Goal: Task Accomplishment & Management: Complete application form

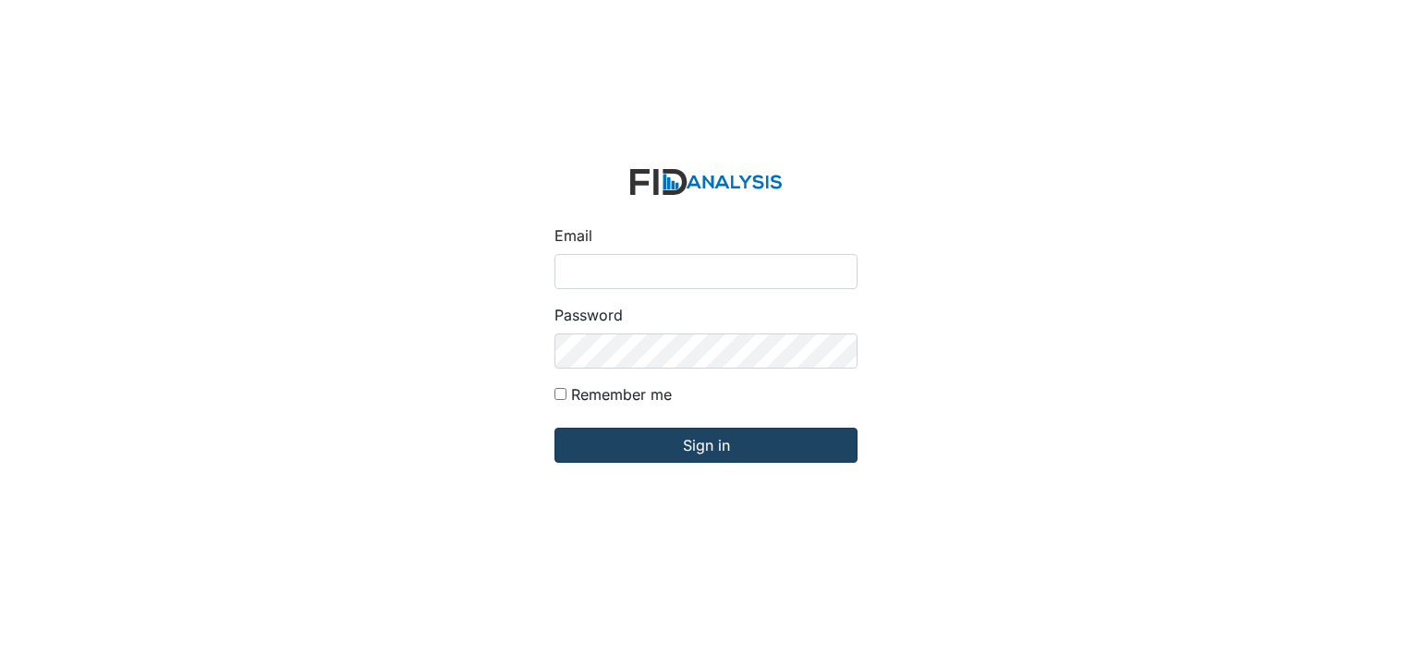
type input "[PERSON_NAME][EMAIL_ADDRESS][DOMAIN_NAME]"
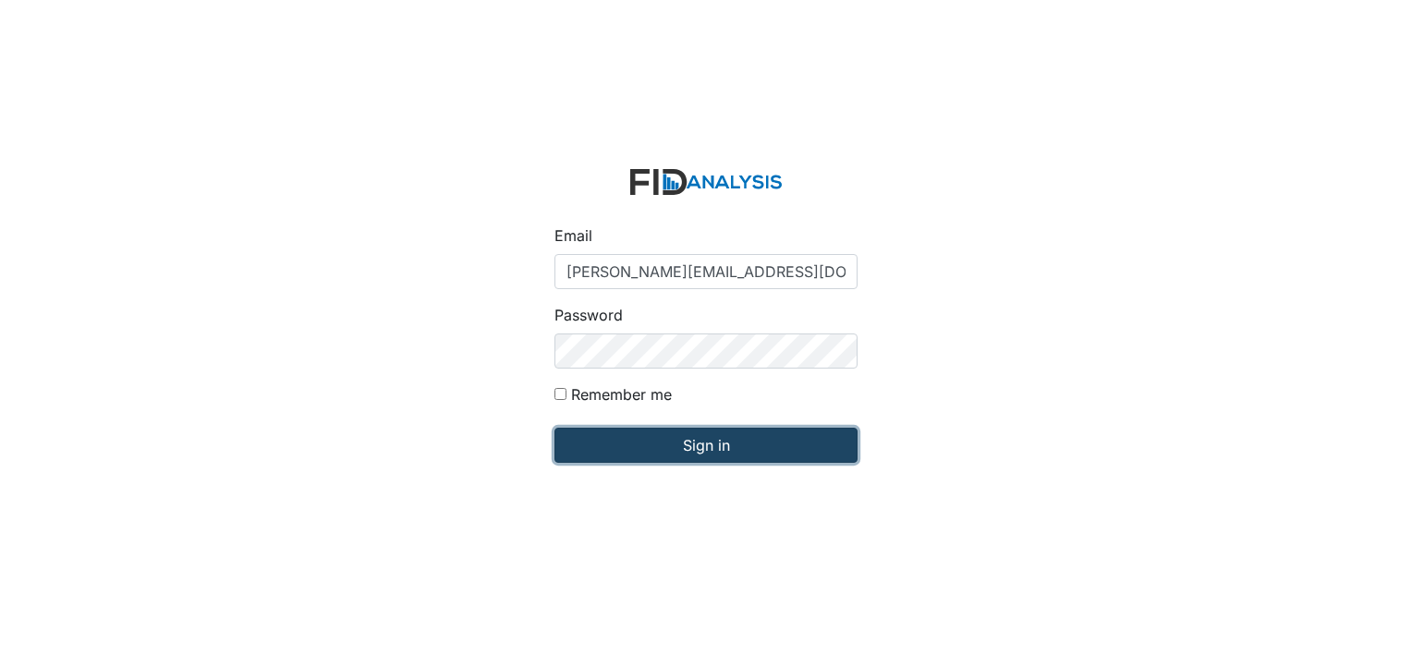
click at [611, 451] on input "Sign in" at bounding box center [706, 445] width 303 height 35
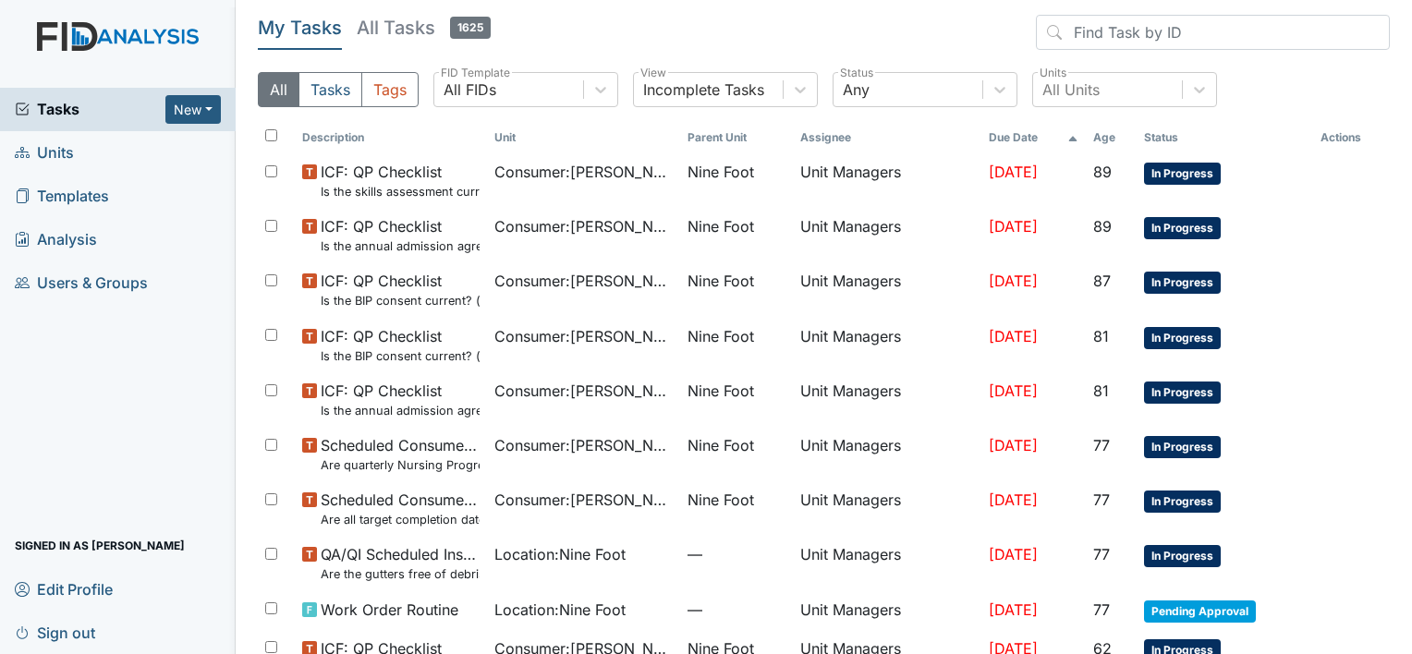
click at [52, 153] on span "Units" at bounding box center [44, 153] width 59 height 29
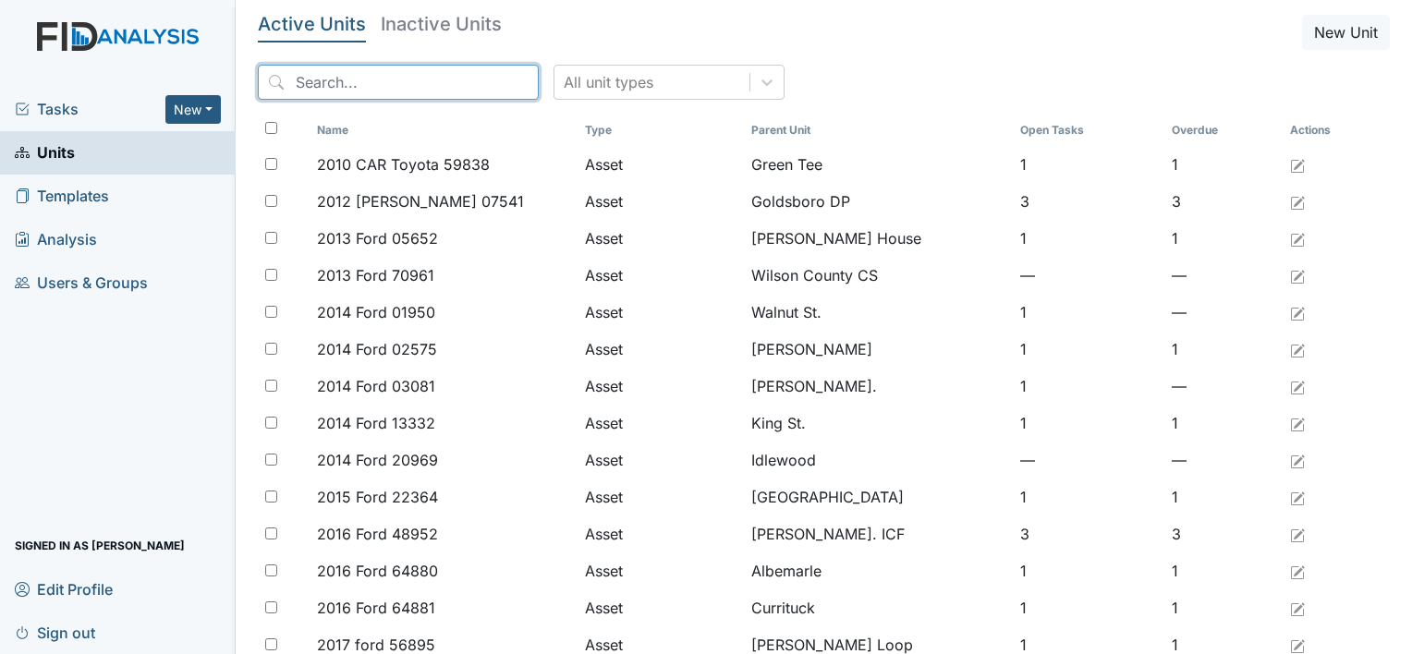
click at [314, 85] on input "search" at bounding box center [398, 82] width 281 height 35
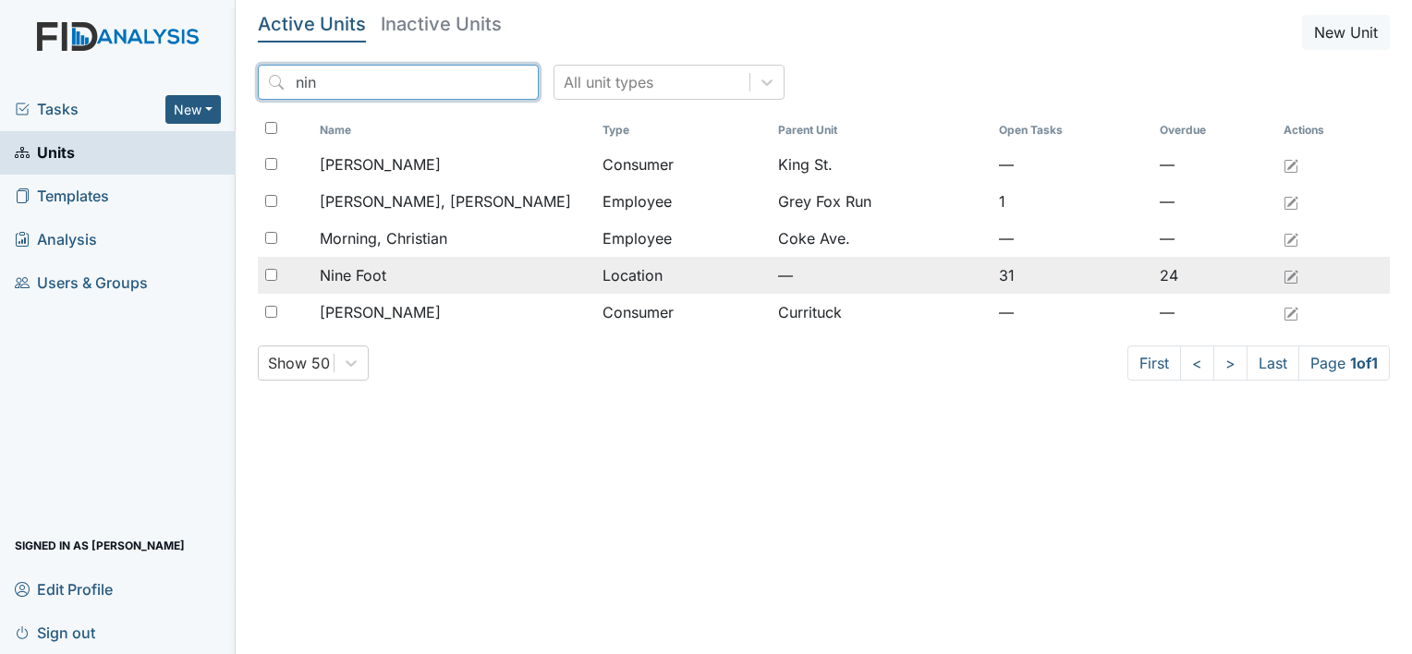
type input "nin"
click at [358, 274] on span "Nine Foot" at bounding box center [353, 275] width 67 height 22
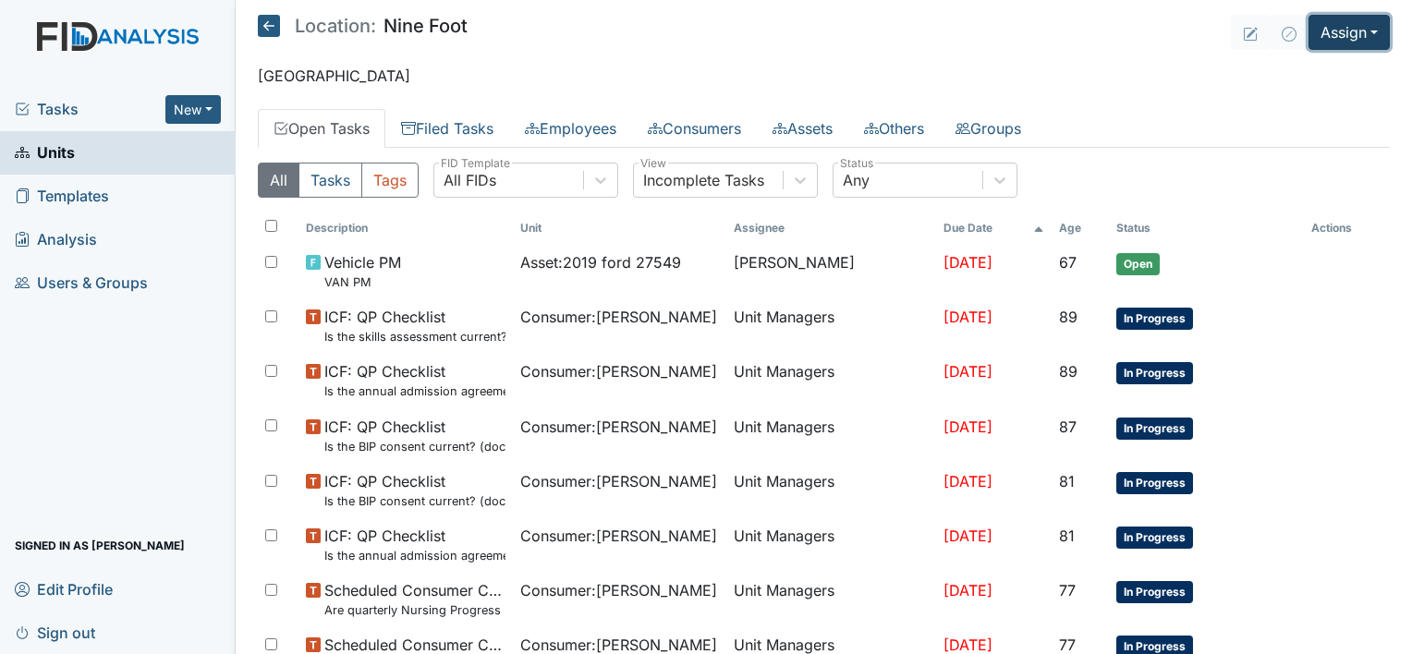
click at [1324, 36] on button "Assign" at bounding box center [1349, 32] width 81 height 35
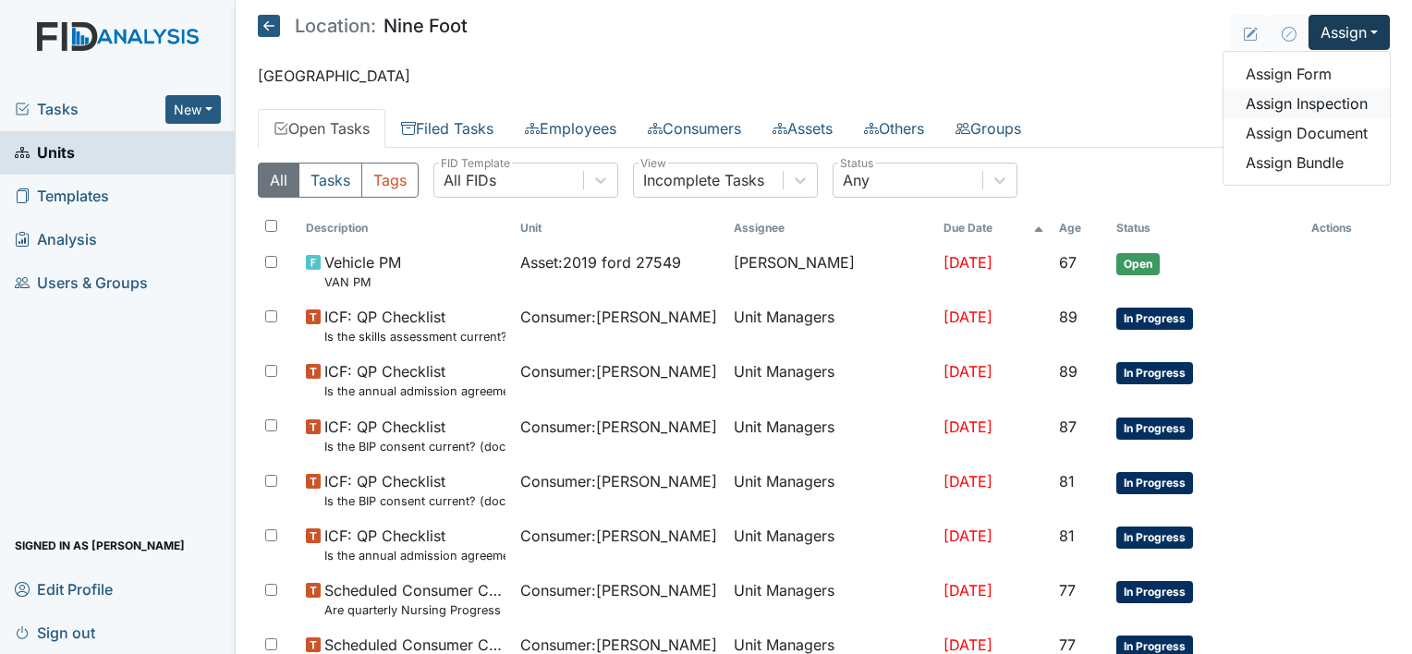
click at [1318, 104] on link "Assign Inspection" at bounding box center [1307, 104] width 166 height 30
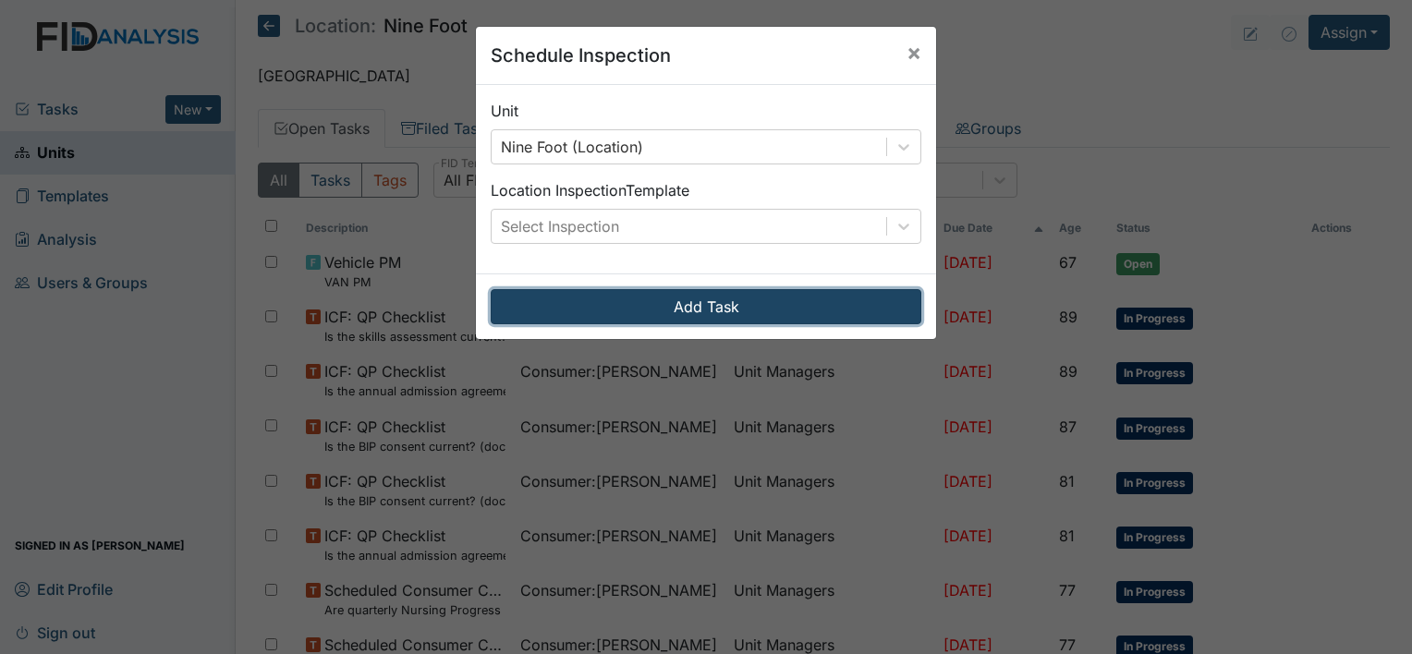
click at [875, 299] on button "Add Task" at bounding box center [706, 306] width 431 height 35
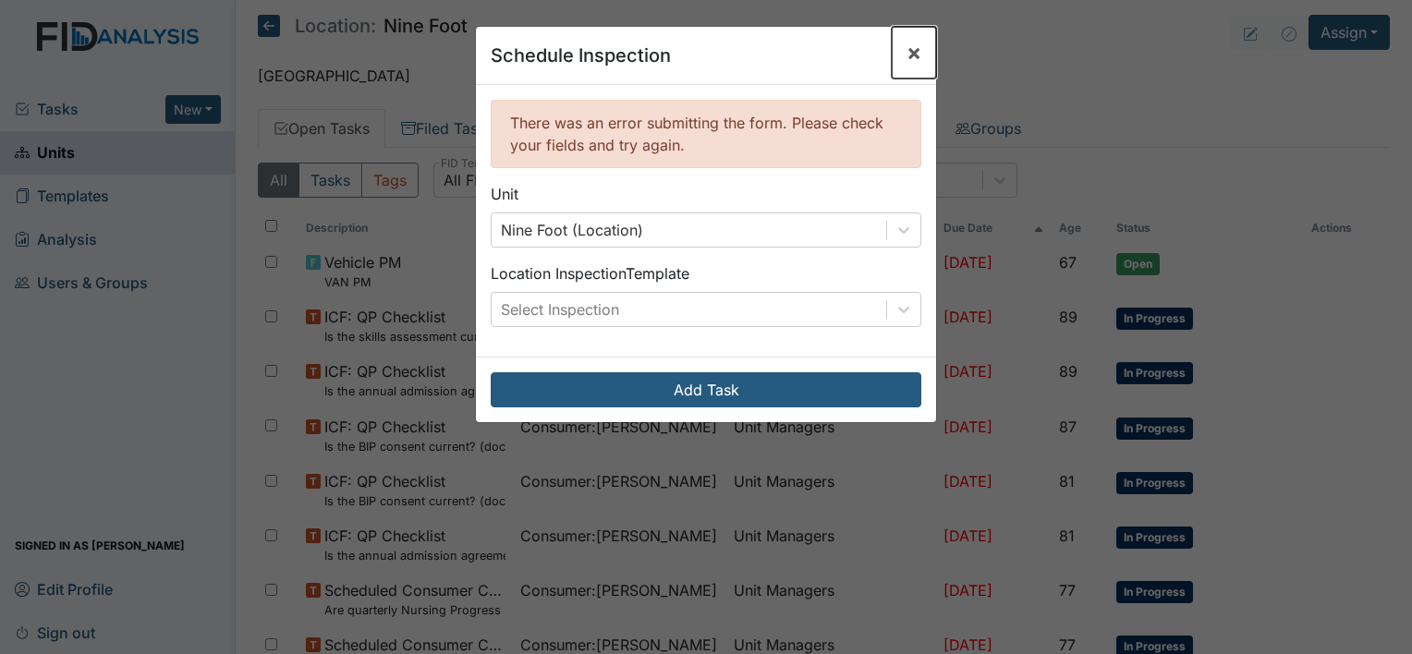
click at [907, 51] on span "×" at bounding box center [914, 52] width 15 height 27
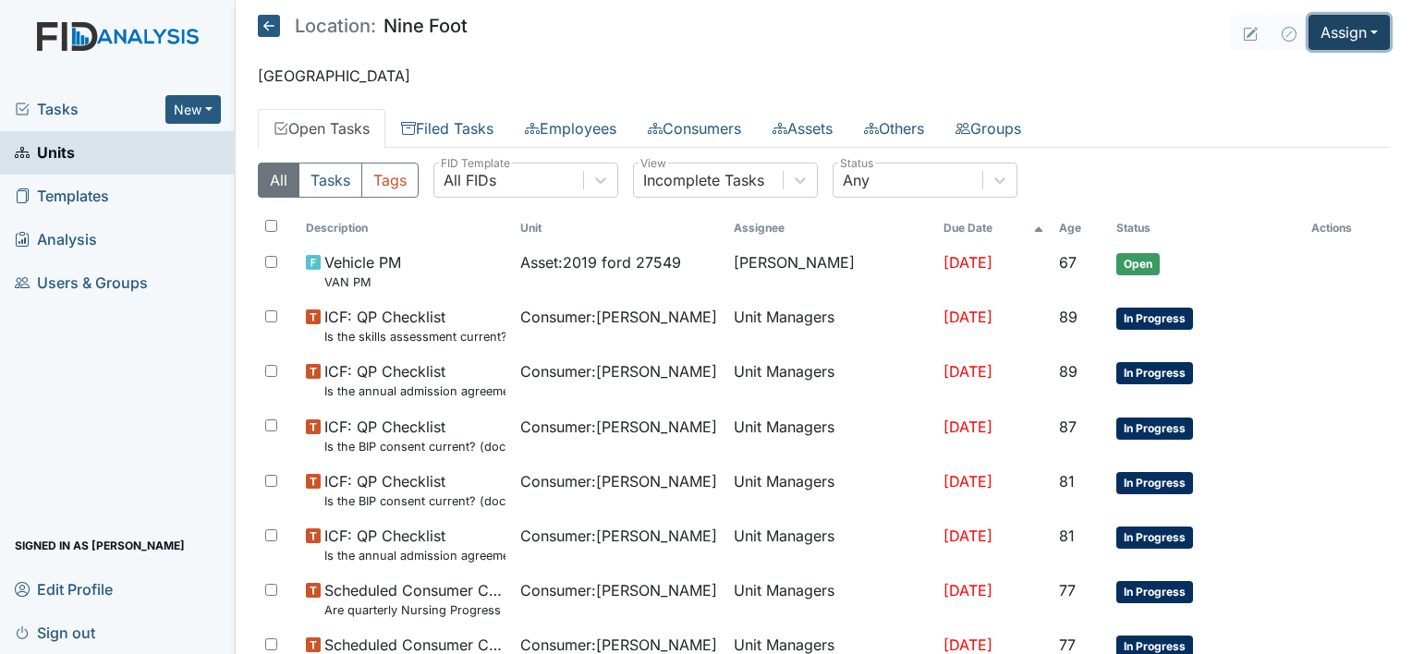
click at [1314, 36] on button "Assign" at bounding box center [1349, 32] width 81 height 35
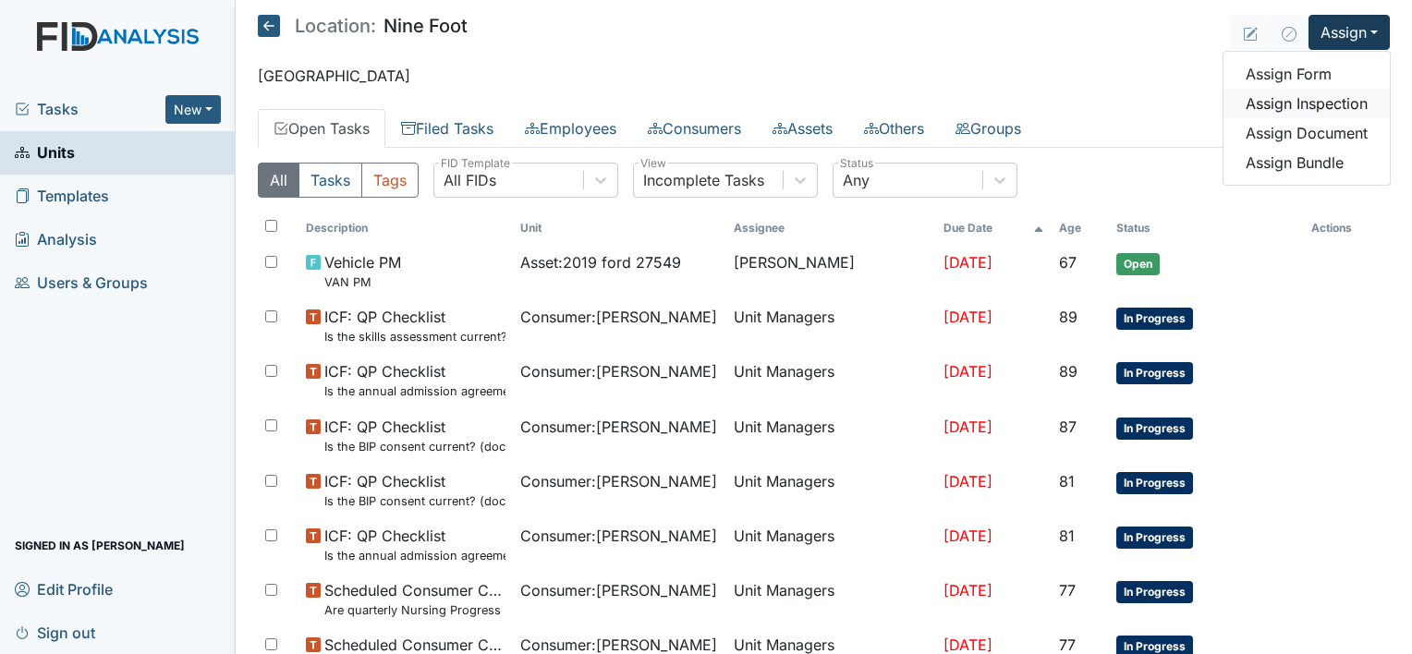
click at [1310, 104] on link "Assign Inspection" at bounding box center [1307, 104] width 166 height 30
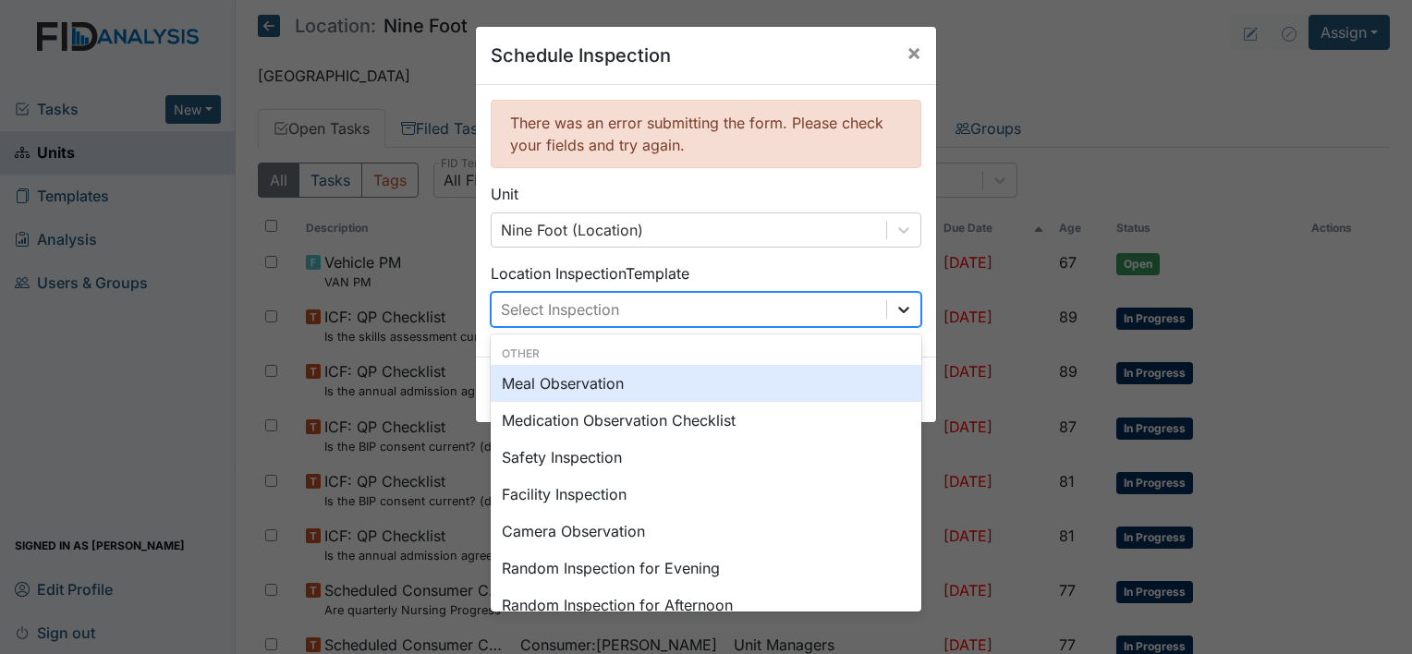
click at [898, 309] on icon at bounding box center [903, 310] width 11 height 6
click at [588, 387] on div "Meal Observation" at bounding box center [706, 383] width 431 height 37
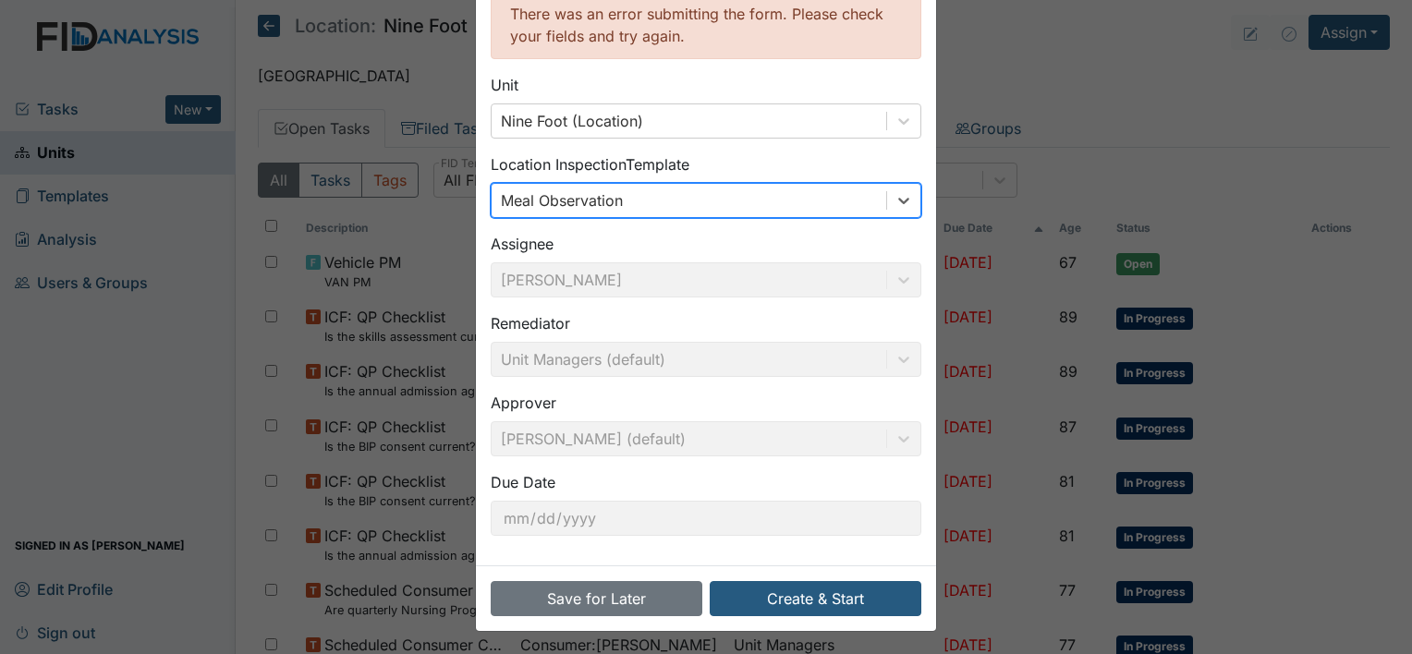
scroll to position [111, 0]
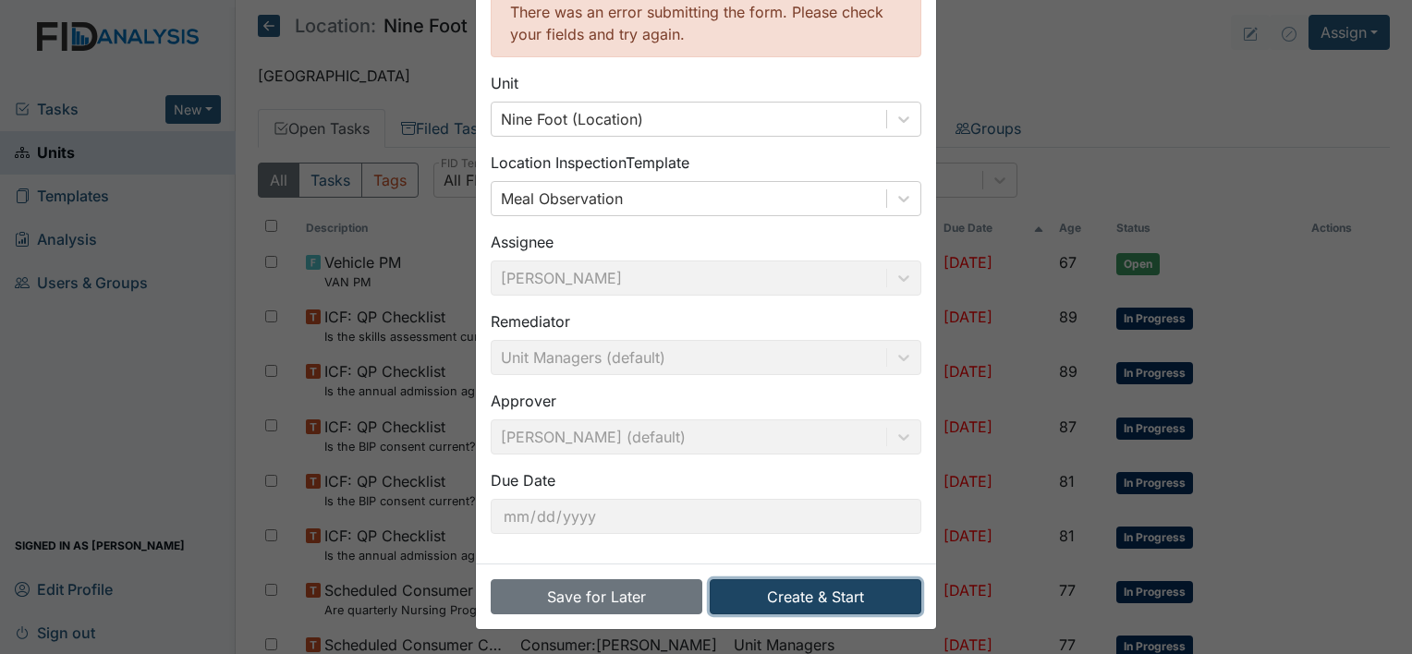
click at [852, 600] on button "Create & Start" at bounding box center [816, 597] width 212 height 35
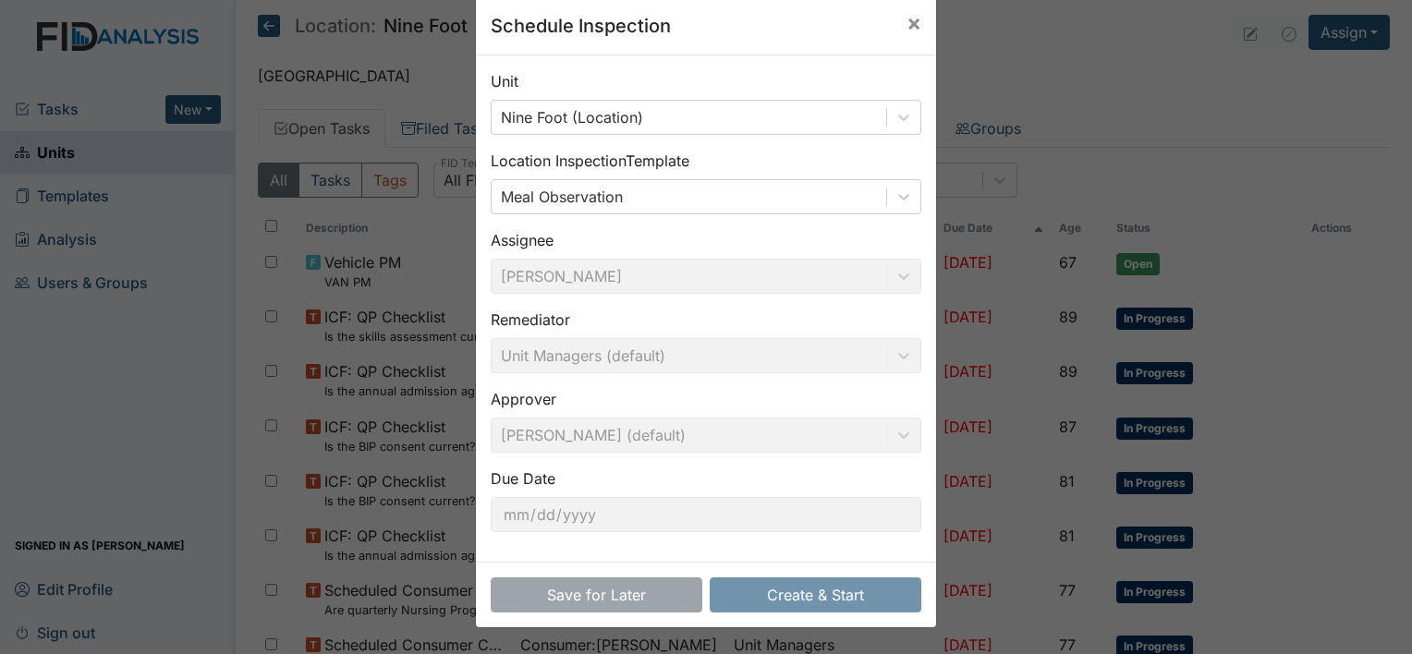
scroll to position [29, 0]
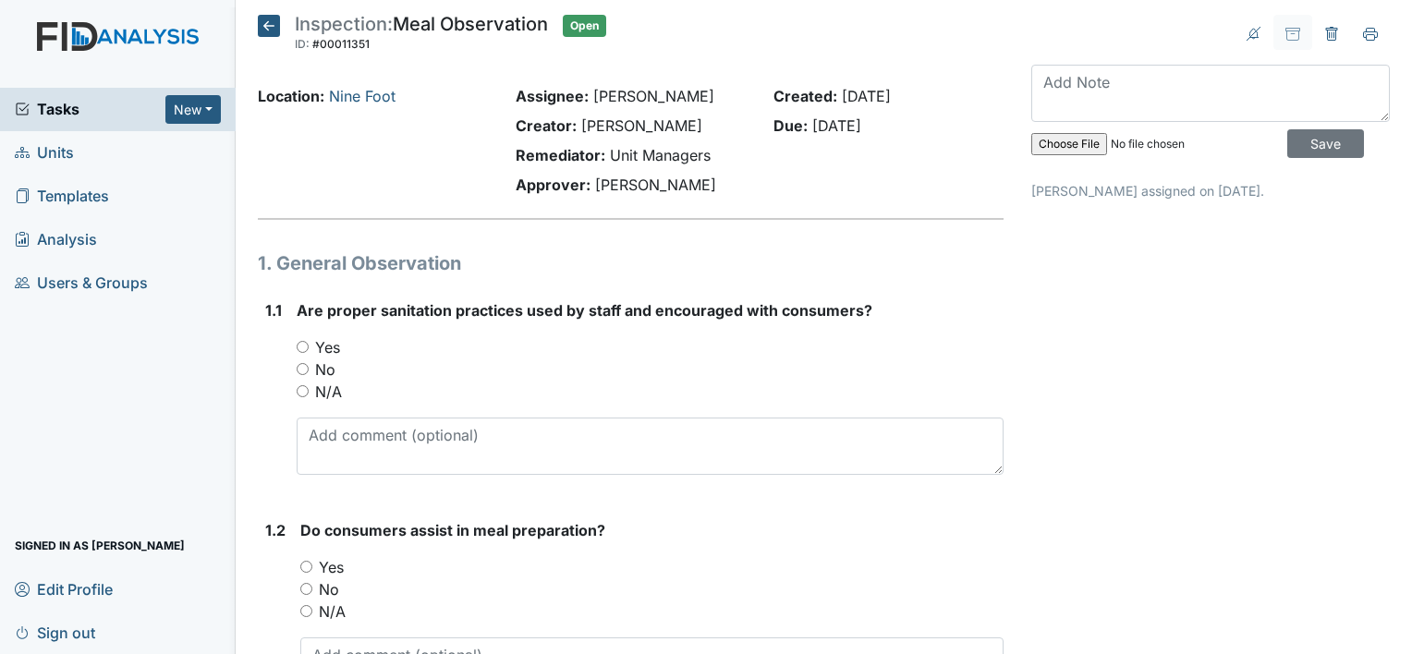
click at [301, 346] on input "Yes" at bounding box center [303, 347] width 12 height 12
radio input "true"
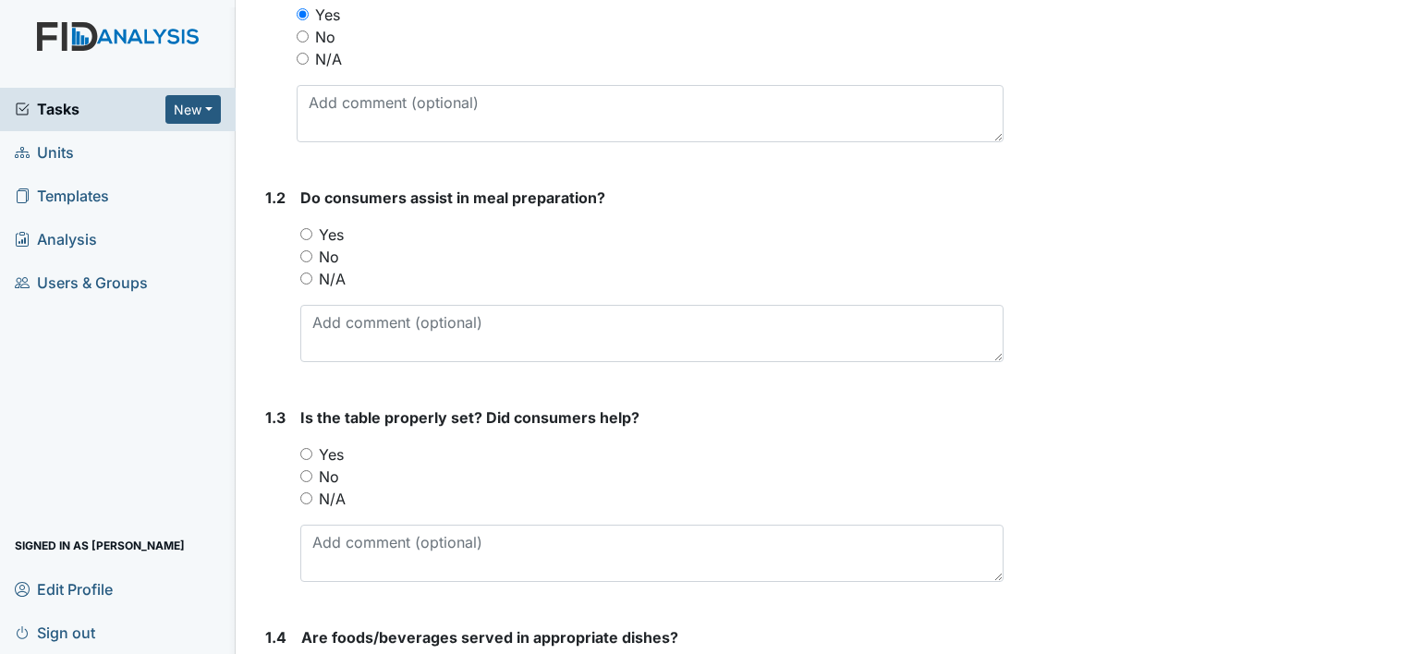
scroll to position [370, 0]
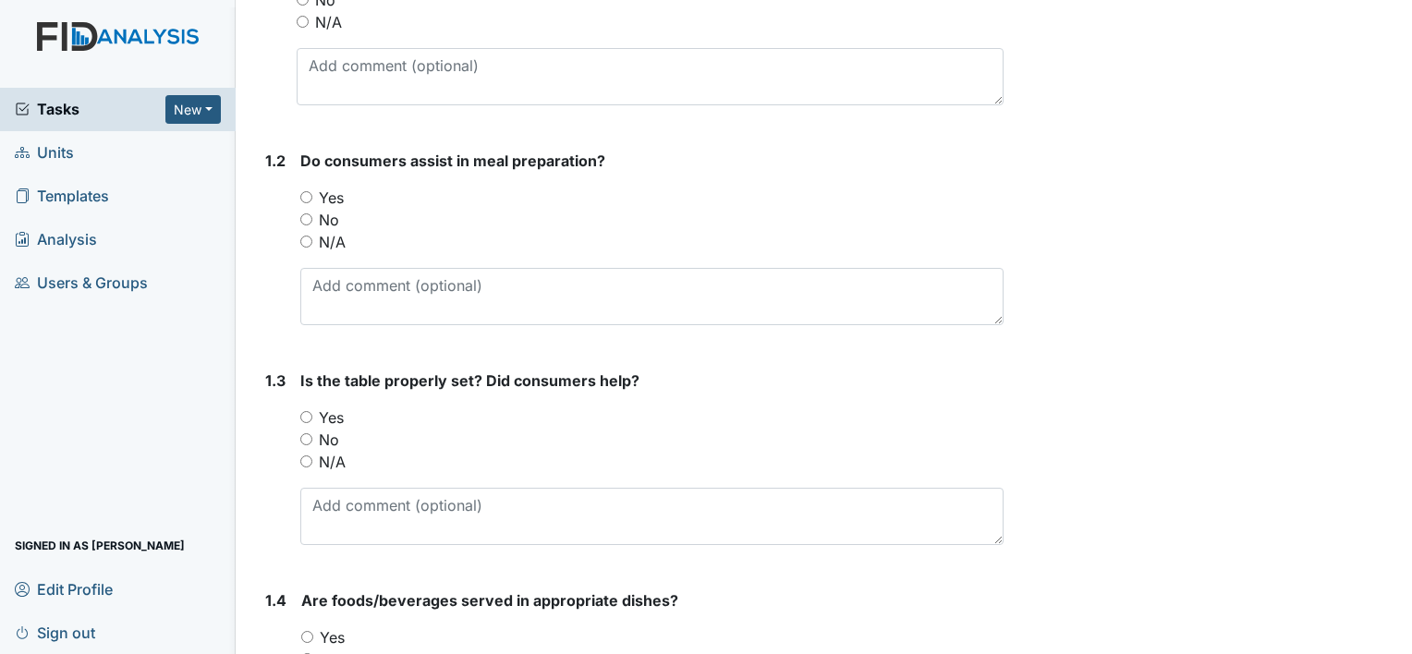
click at [307, 218] on input "No" at bounding box center [306, 220] width 12 height 12
radio input "true"
click at [305, 437] on input "No" at bounding box center [306, 439] width 12 height 12
radio input "true"
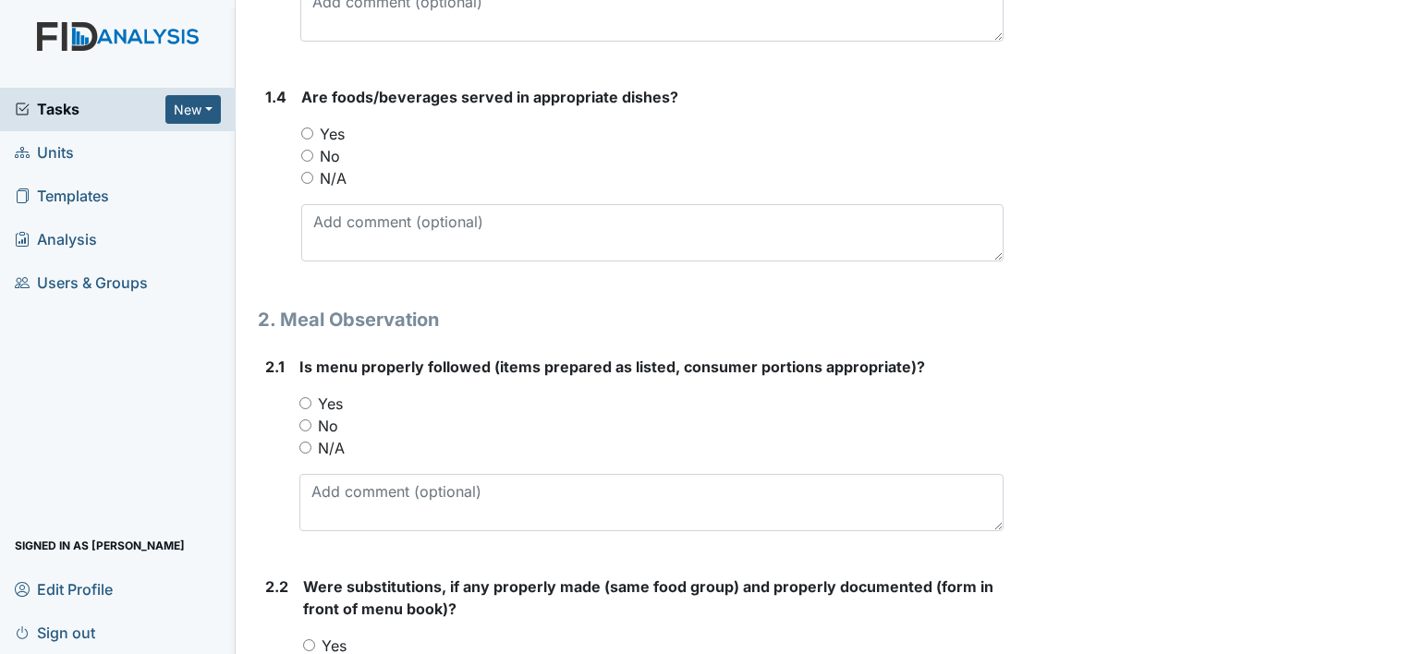
scroll to position [875, 0]
click at [307, 130] on input "Yes" at bounding box center [307, 132] width 12 height 12
radio input "true"
click at [303, 397] on input "Yes" at bounding box center [305, 402] width 12 height 12
radio input "true"
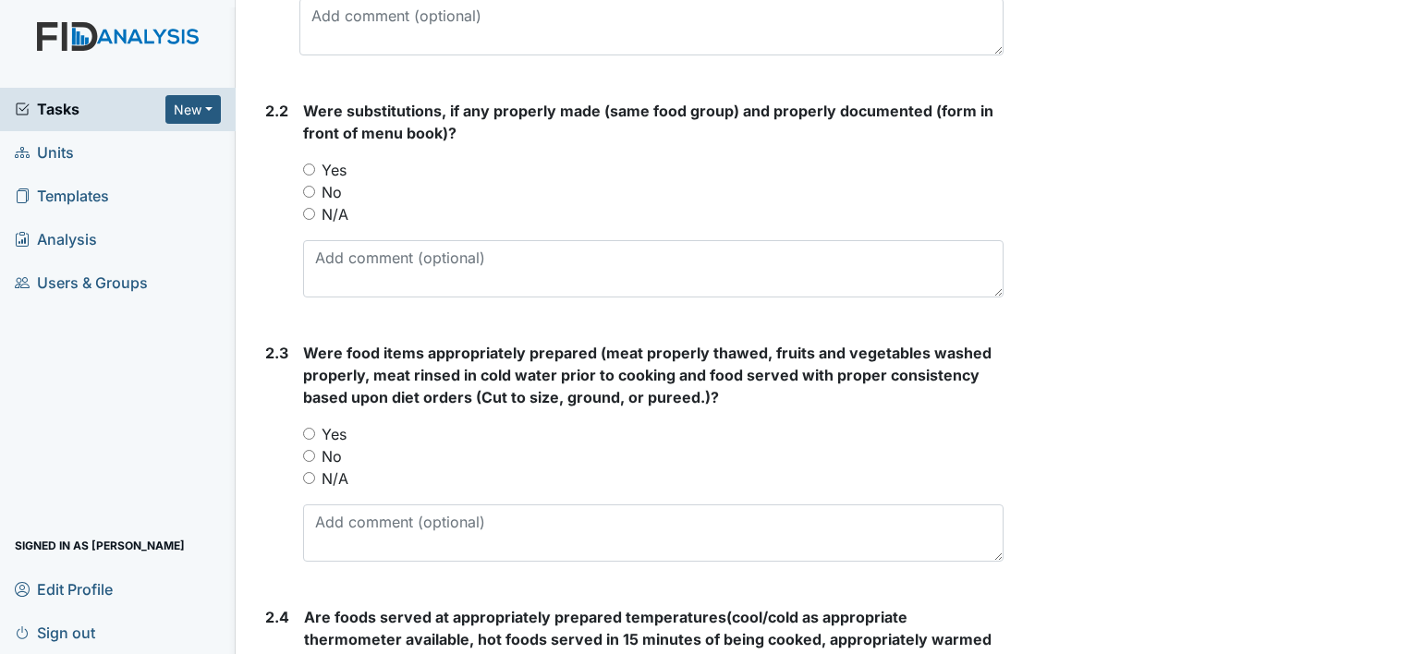
scroll to position [1368, 0]
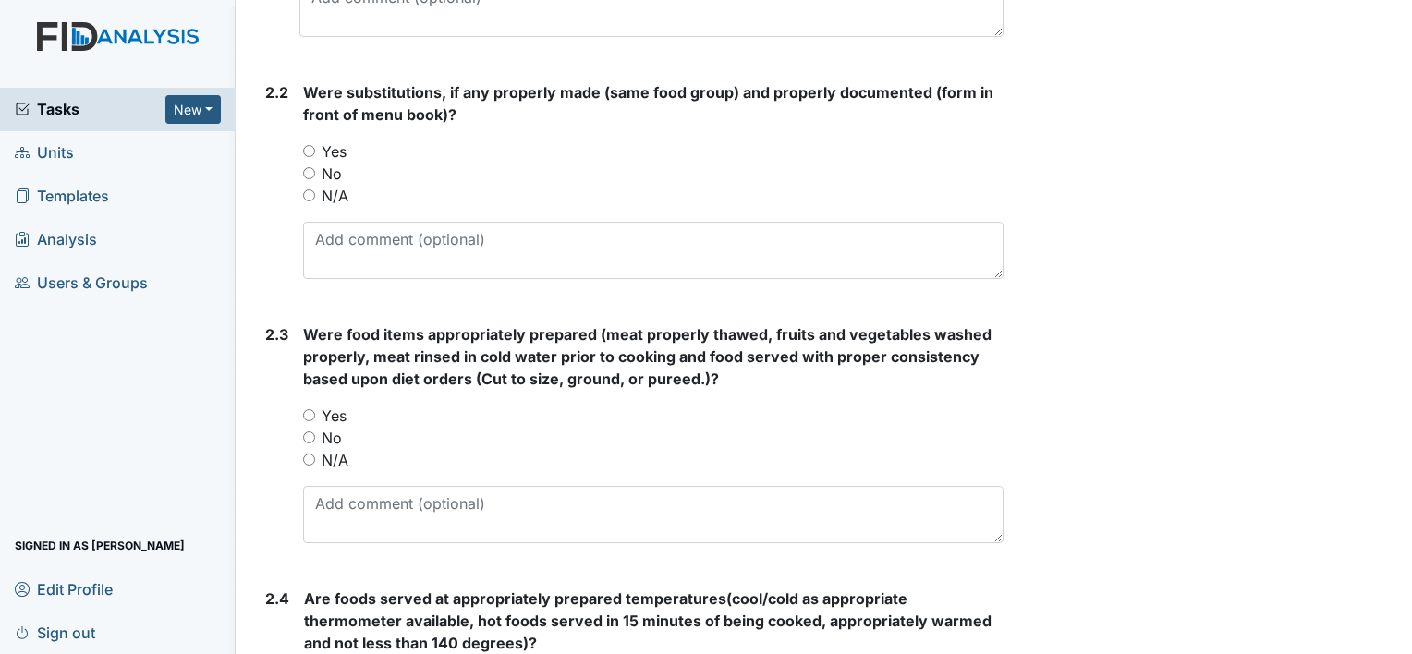
click at [309, 152] on input "Yes" at bounding box center [309, 151] width 12 height 12
radio input "true"
click at [309, 411] on input "Yes" at bounding box center [309, 415] width 12 height 12
radio input "true"
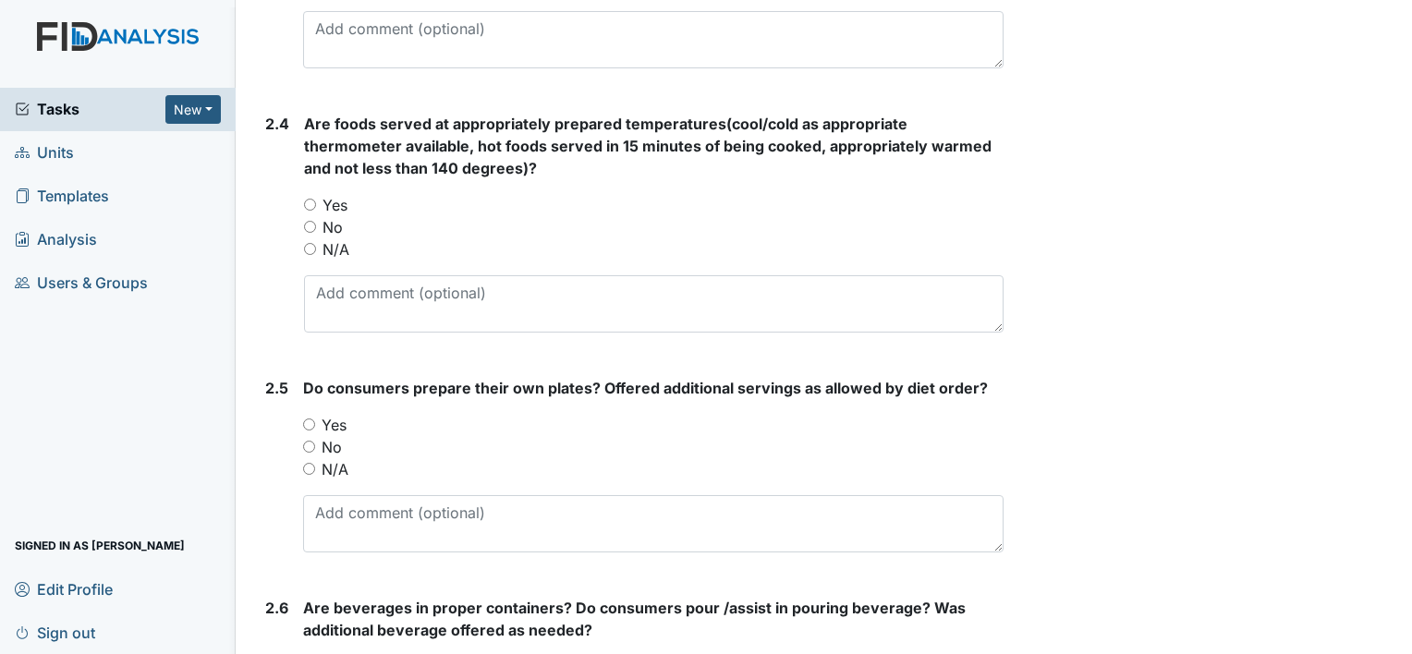
scroll to position [1860, 0]
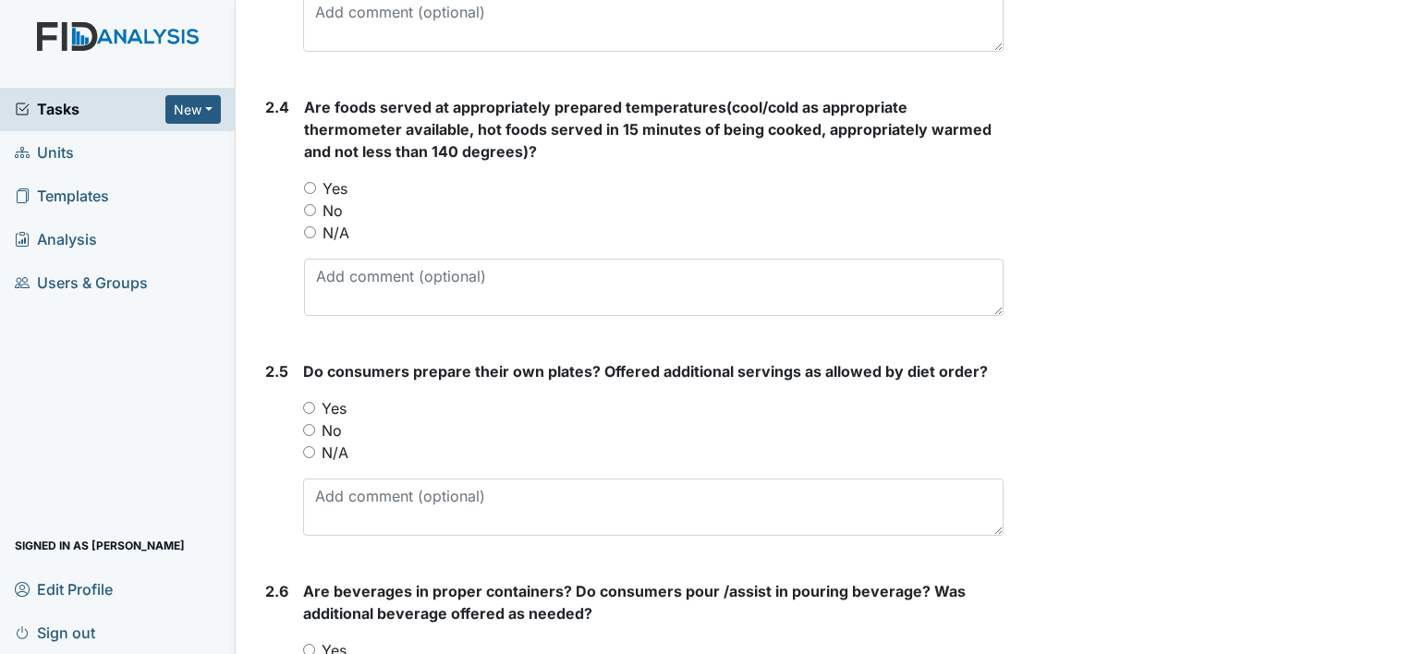
click at [310, 183] on input "Yes" at bounding box center [310, 188] width 12 height 12
radio input "true"
click at [309, 427] on input "No" at bounding box center [309, 430] width 12 height 12
radio input "true"
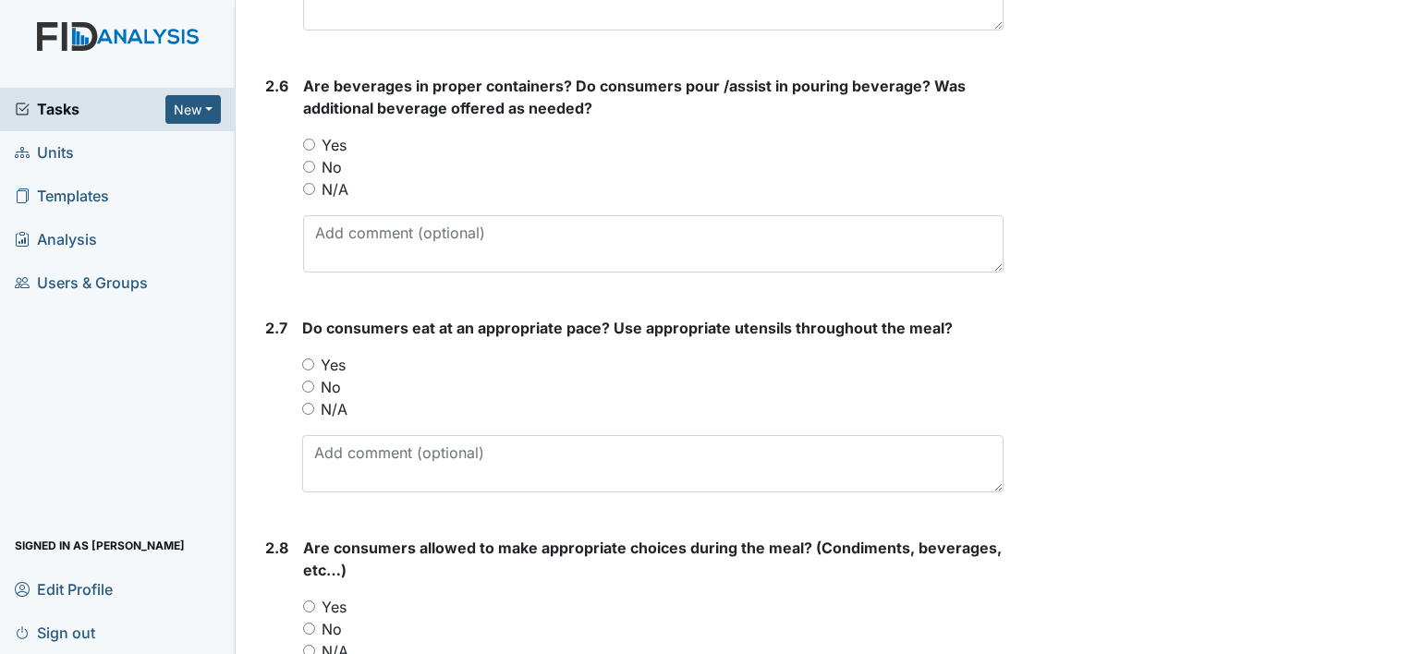
scroll to position [2366, 0]
click at [310, 161] on input "No" at bounding box center [309, 166] width 12 height 12
radio input "true"
click at [308, 358] on input "Yes" at bounding box center [308, 364] width 12 height 12
radio input "true"
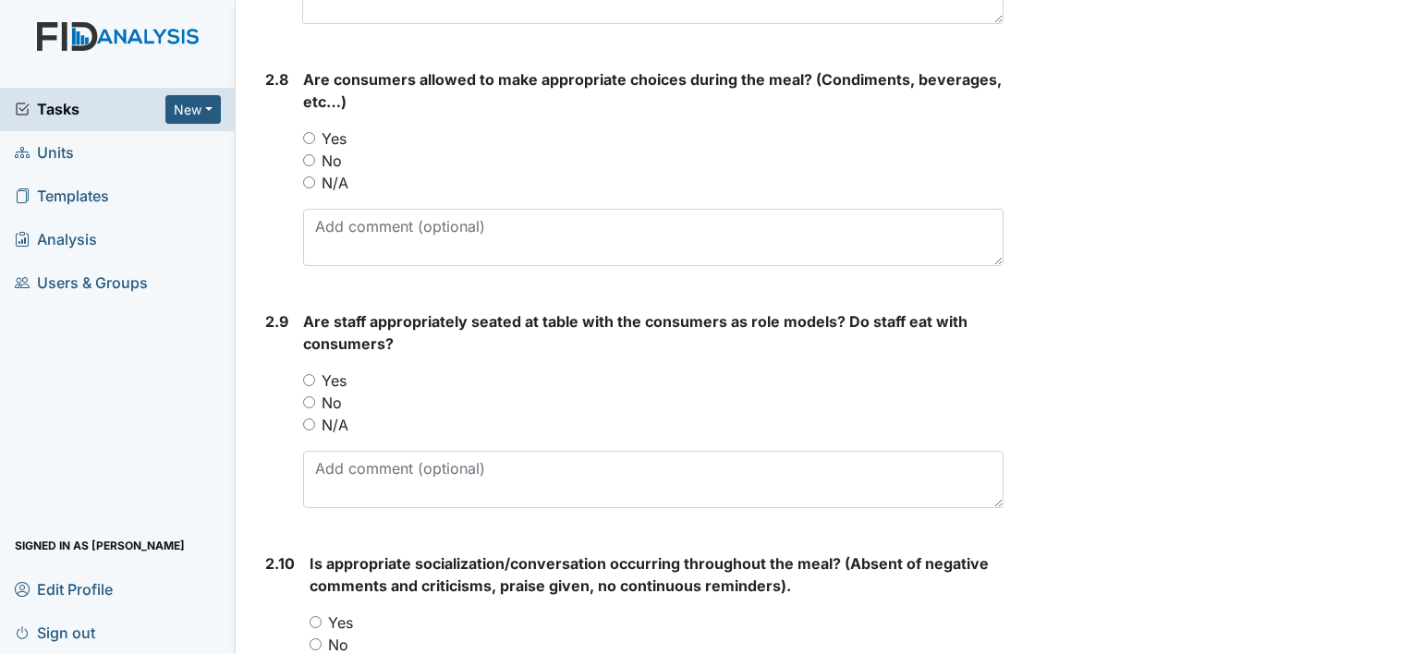
scroll to position [2871, 0]
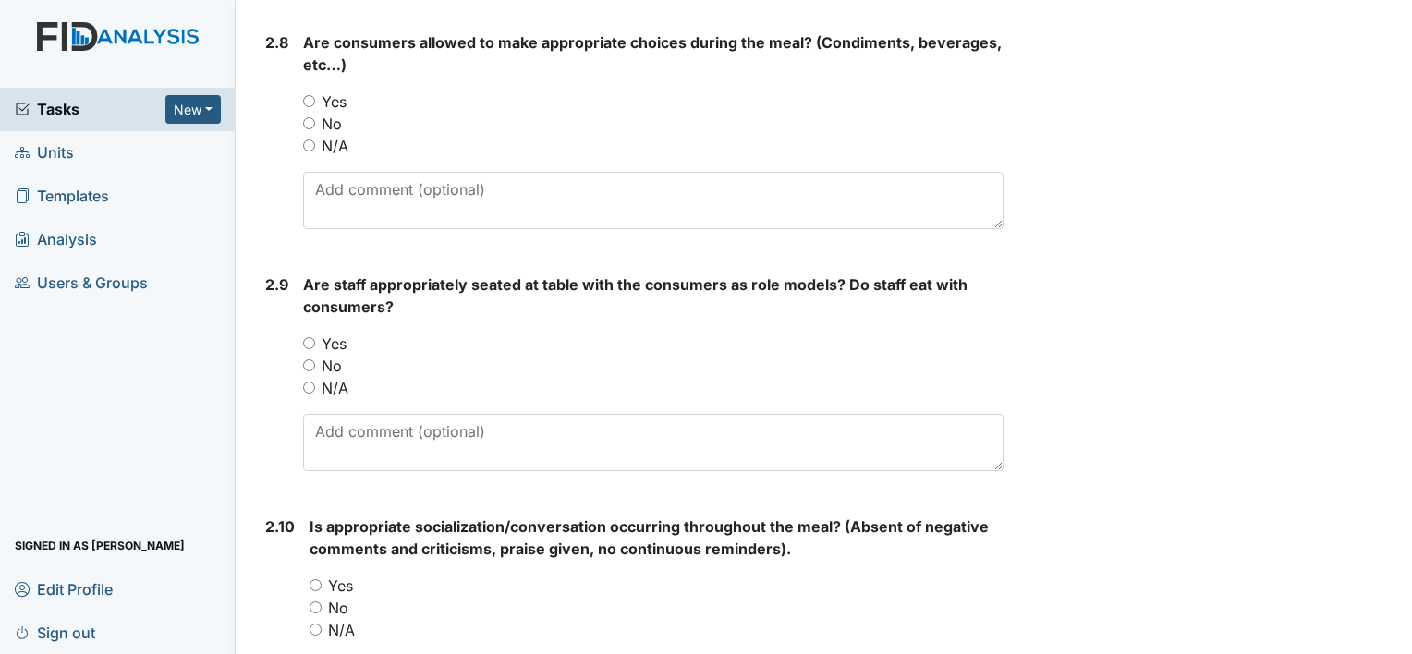
click at [309, 96] on input "Yes" at bounding box center [309, 101] width 12 height 12
radio input "true"
click at [308, 360] on input "No" at bounding box center [309, 366] width 12 height 12
radio input "true"
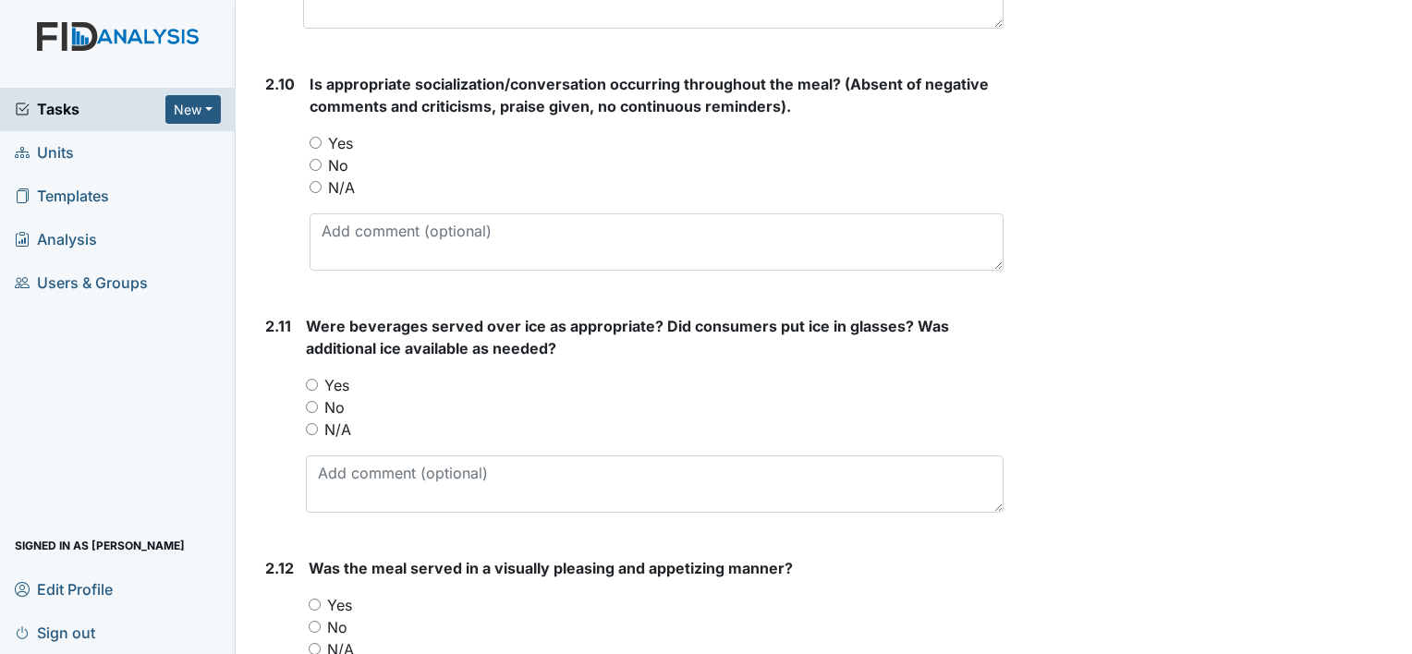
scroll to position [3350, 0]
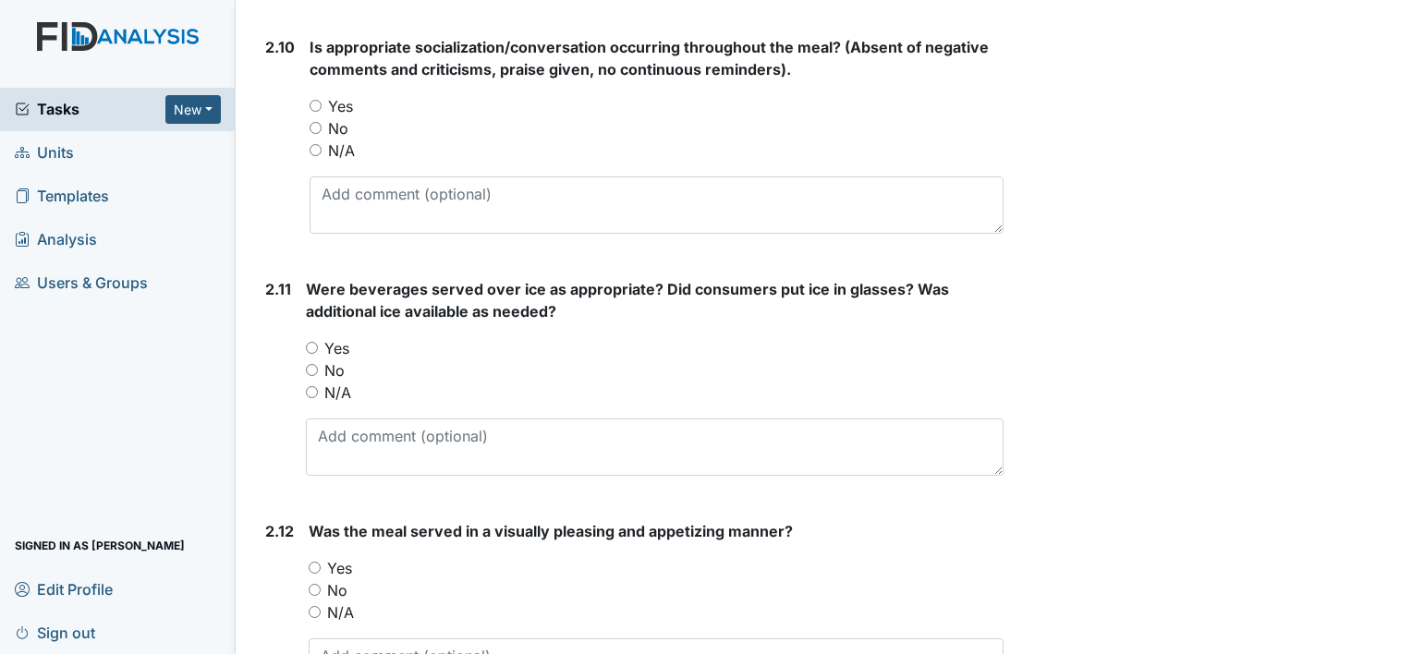
click at [314, 100] on input "Yes" at bounding box center [316, 106] width 12 height 12
radio input "true"
click at [311, 364] on input "No" at bounding box center [312, 370] width 12 height 12
radio input "true"
click at [316, 562] on input "Yes" at bounding box center [315, 568] width 12 height 12
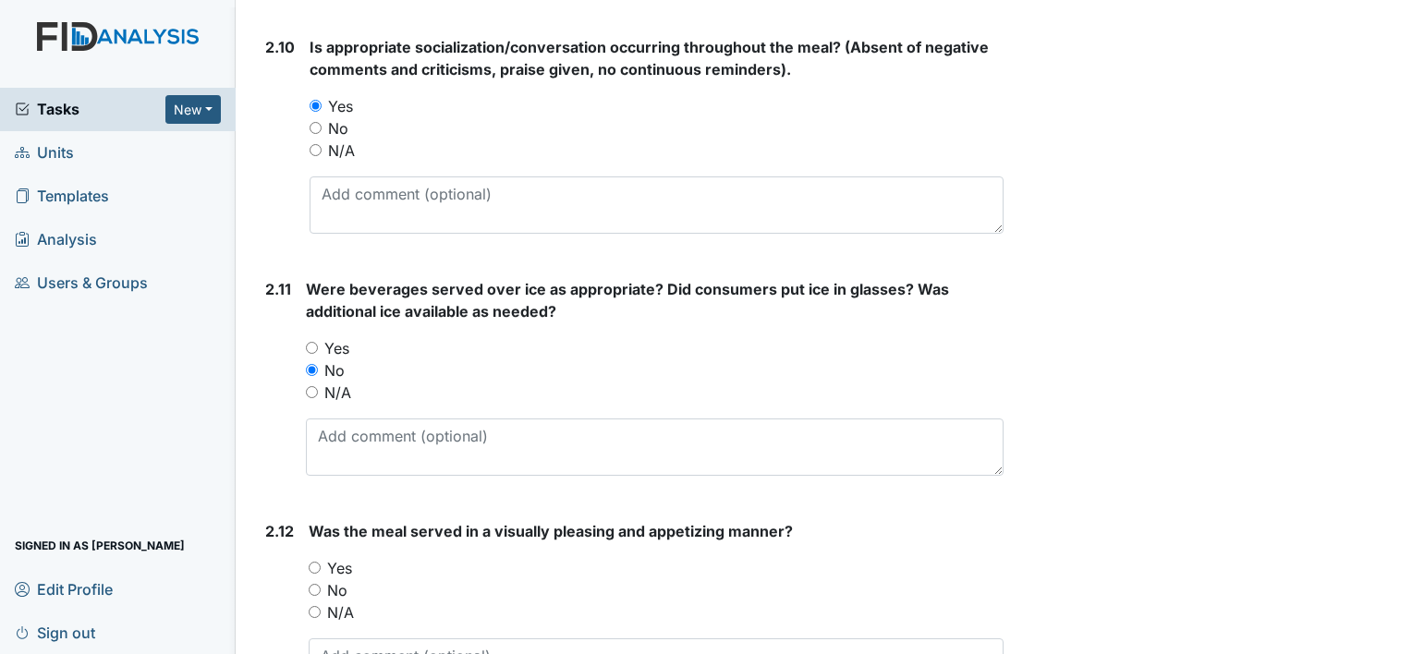
radio input "true"
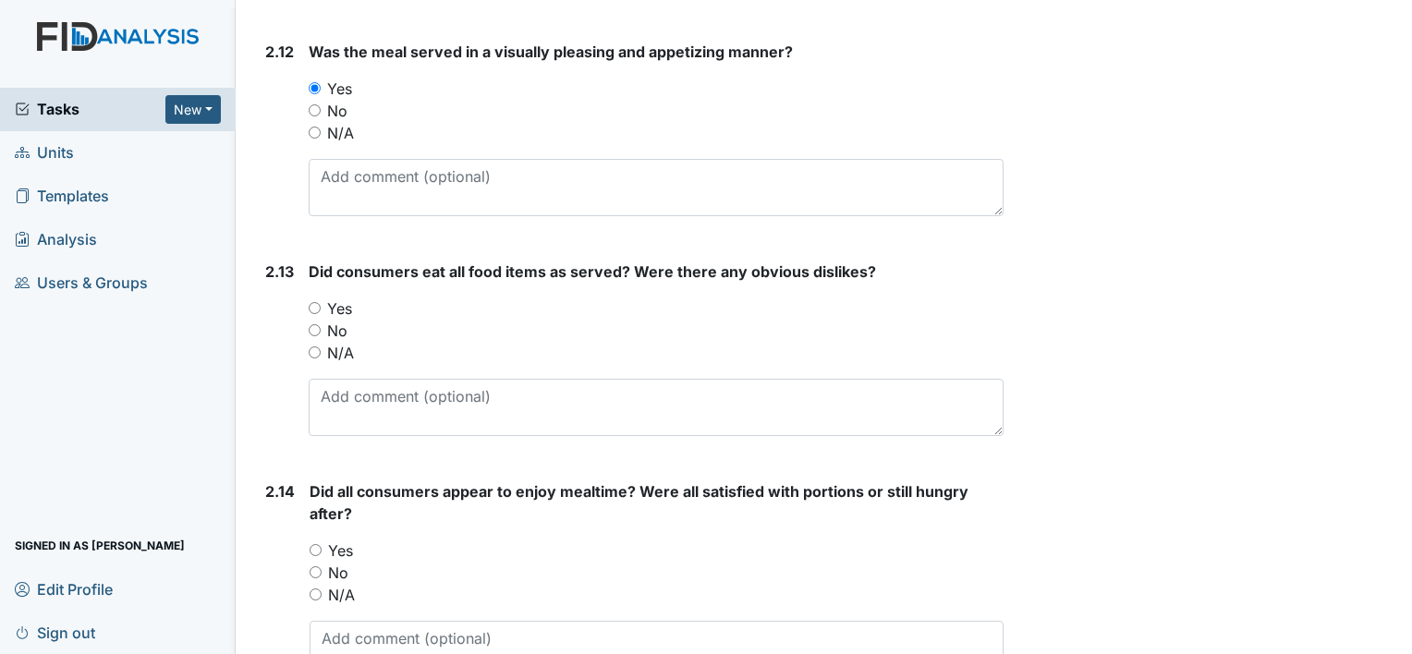
scroll to position [3845, 0]
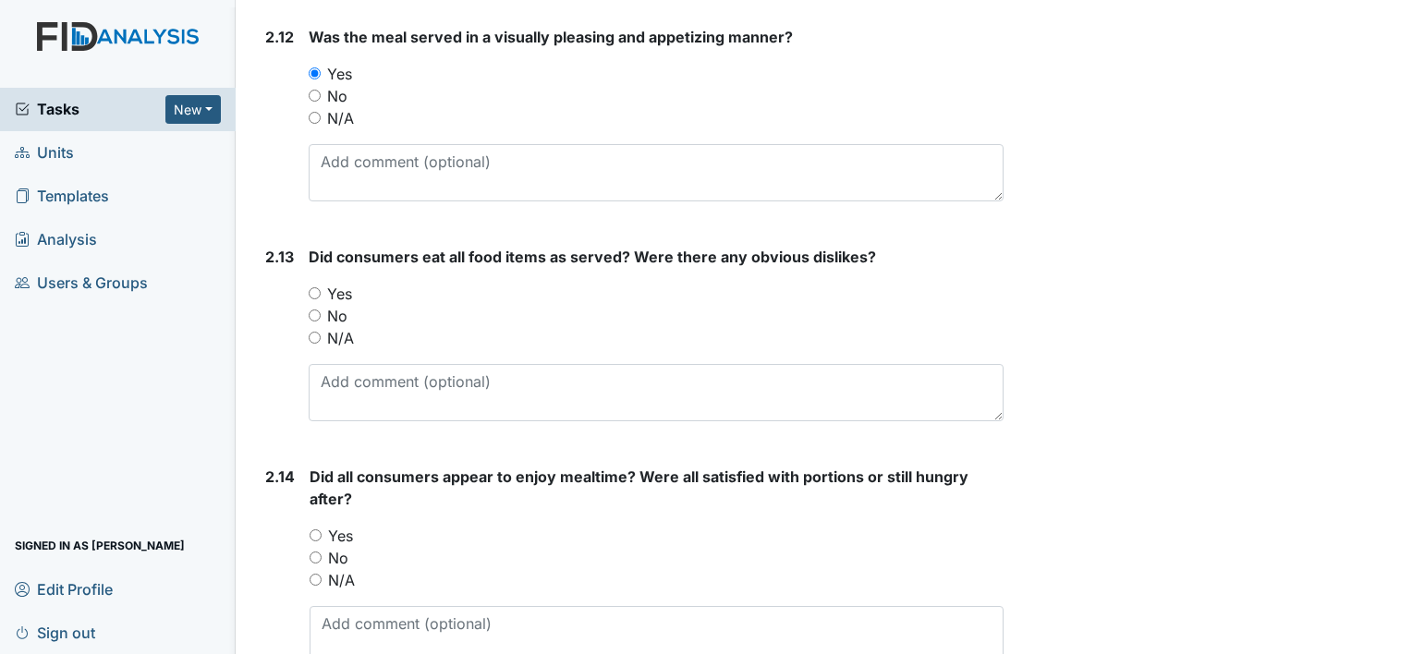
click at [313, 287] on input "Yes" at bounding box center [315, 293] width 12 height 12
radio input "true"
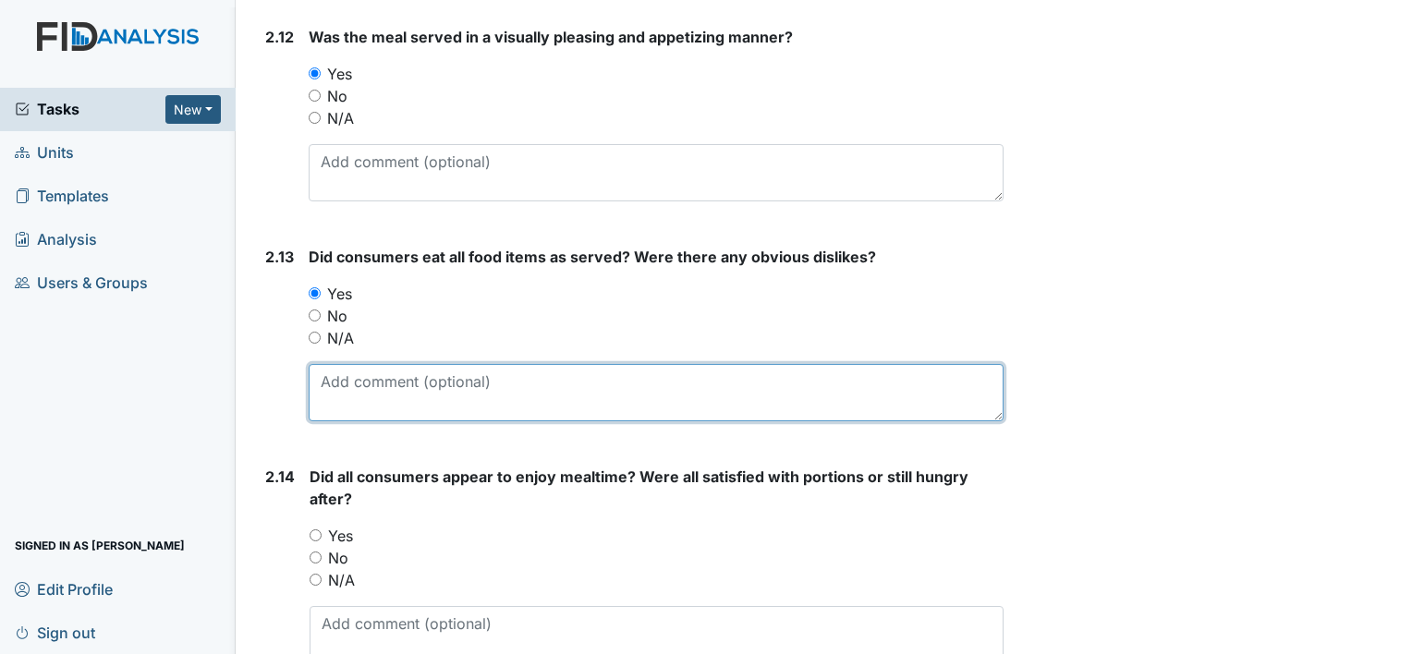
click at [323, 384] on textarea at bounding box center [656, 392] width 695 height 57
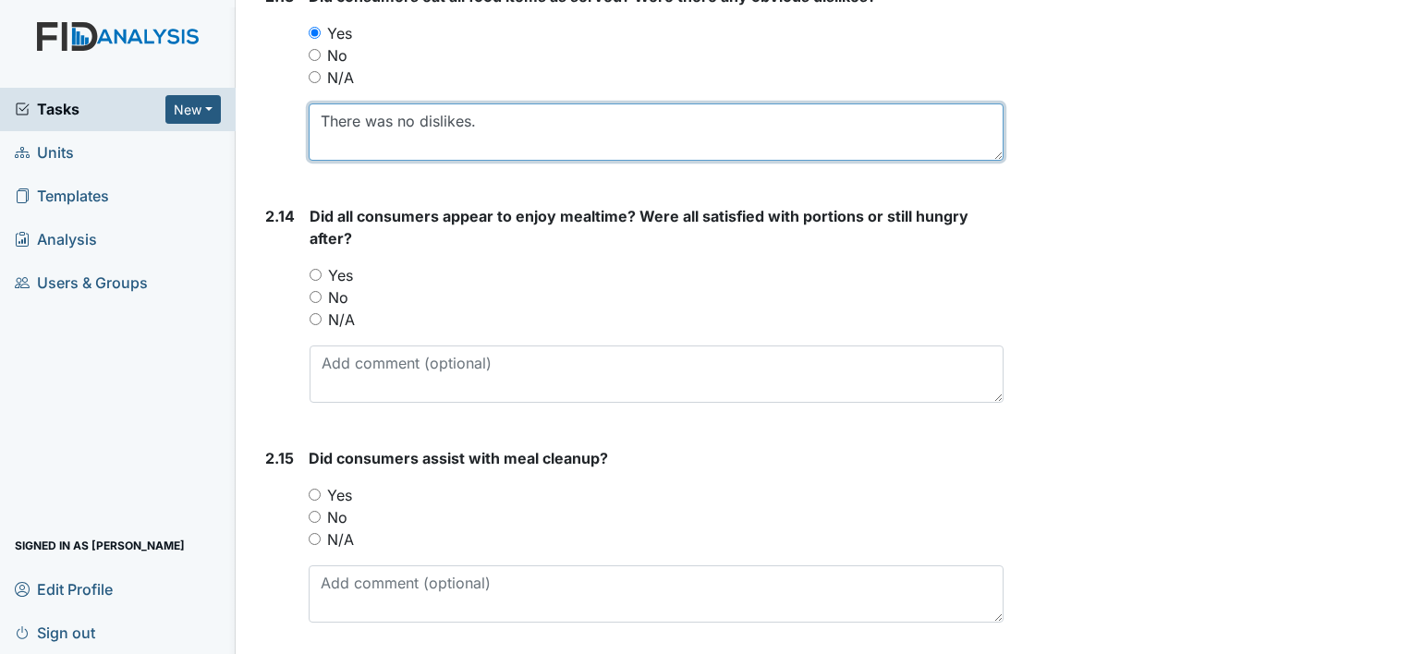
scroll to position [4128, 0]
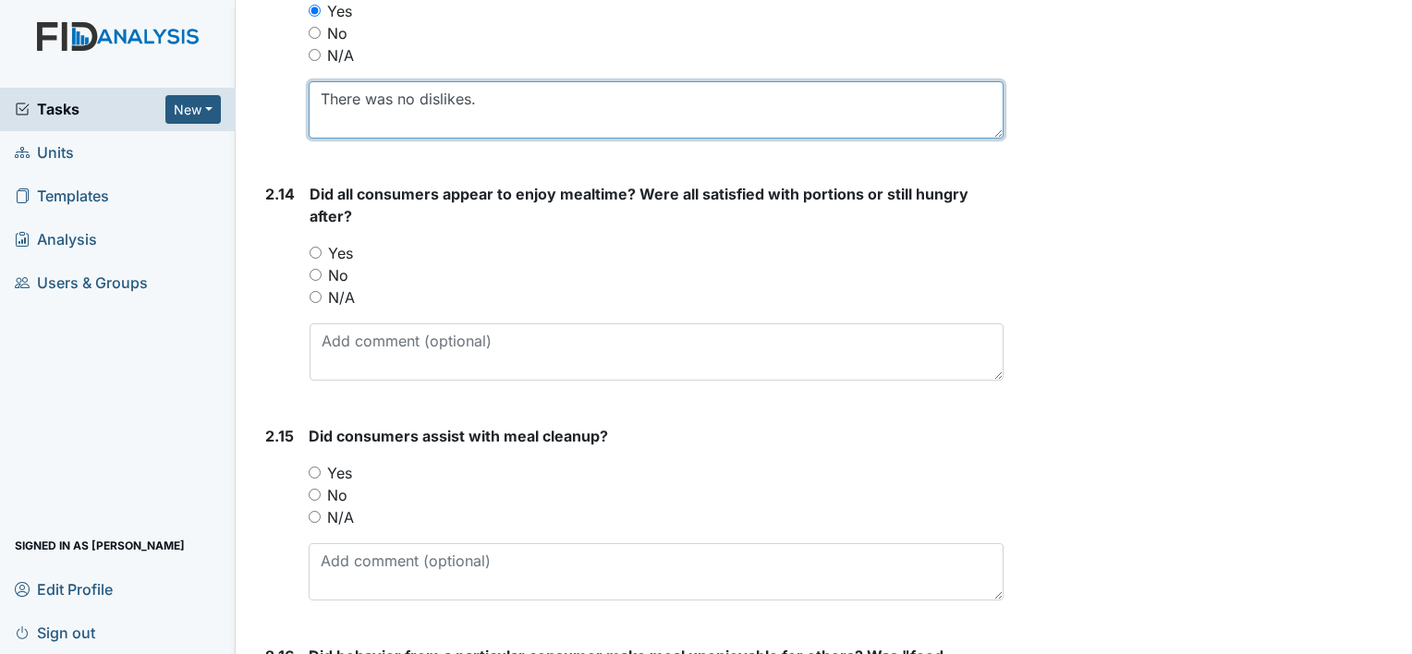
type textarea "There was no dislikes."
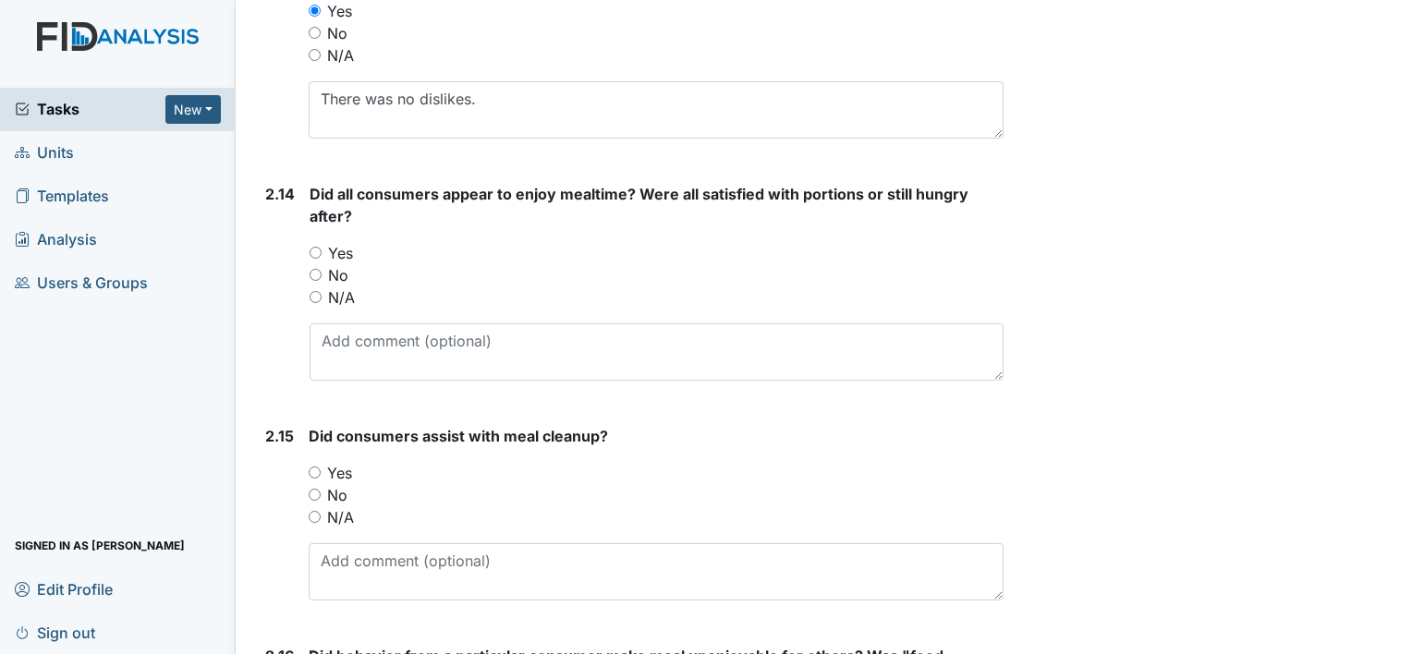
click at [315, 247] on input "Yes" at bounding box center [316, 253] width 12 height 12
radio input "true"
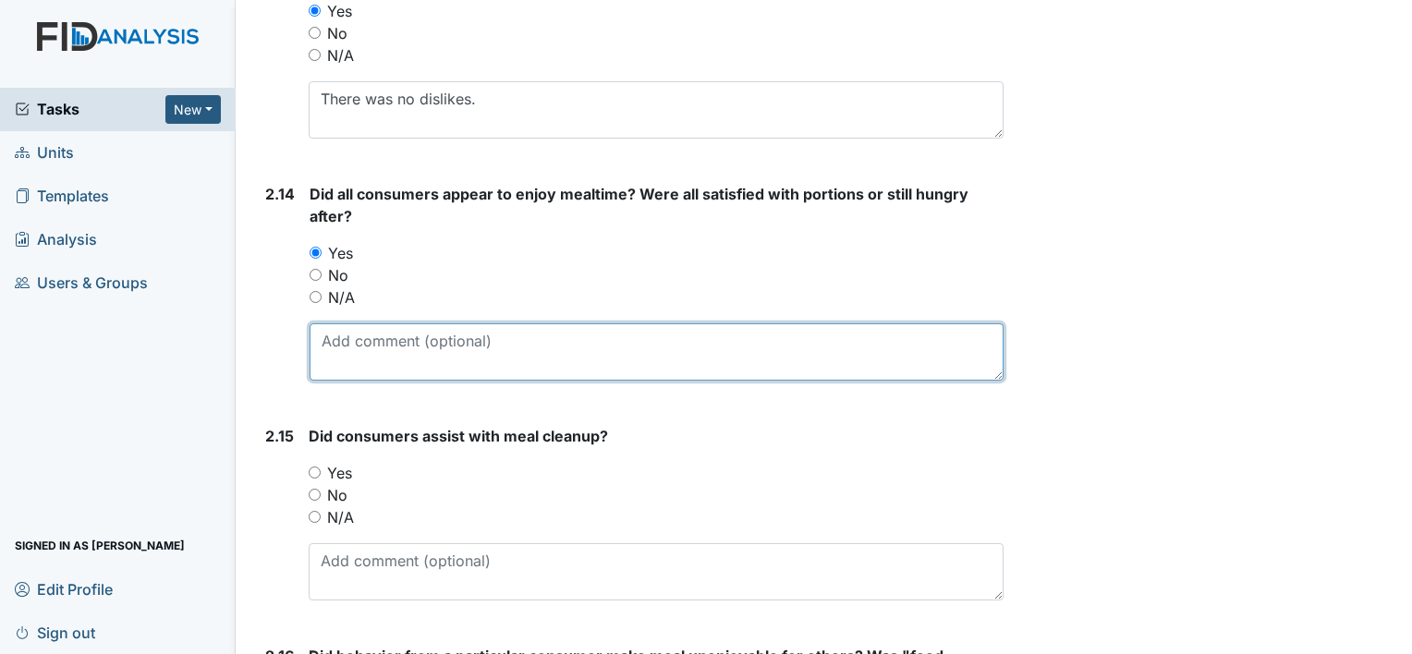
click at [325, 337] on textarea at bounding box center [657, 351] width 694 height 57
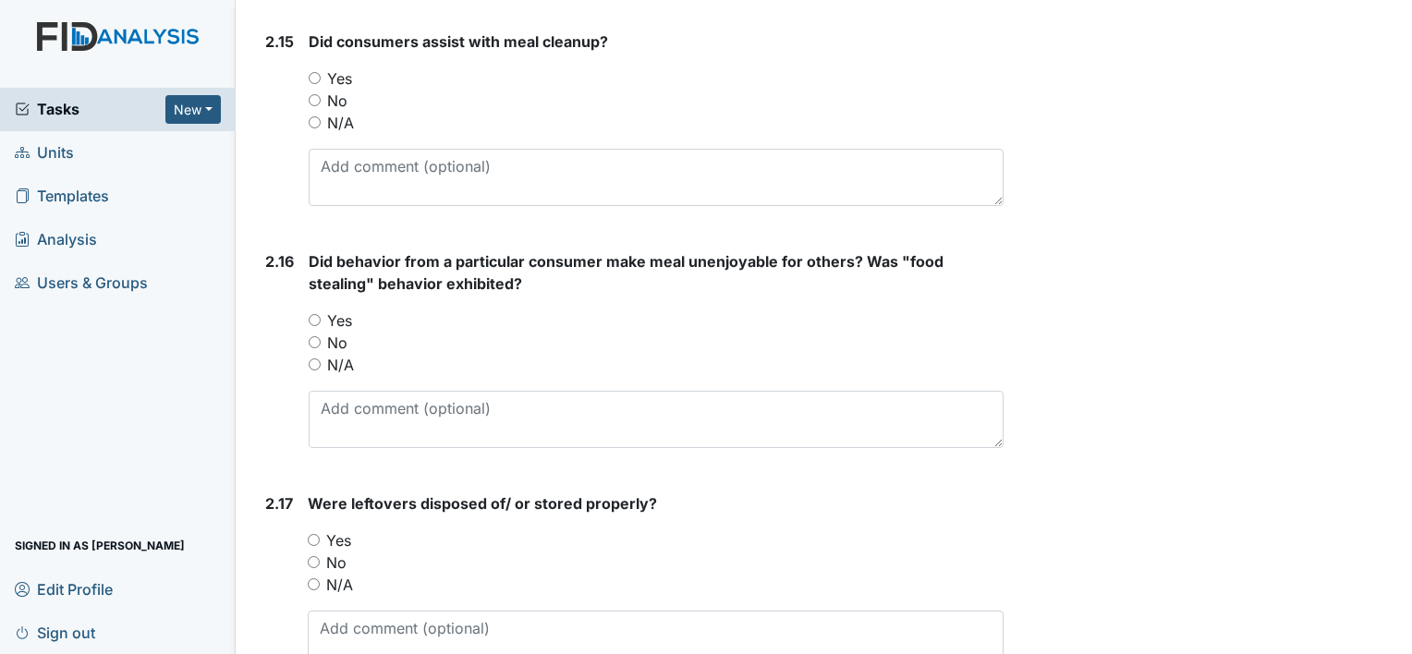
scroll to position [4534, 0]
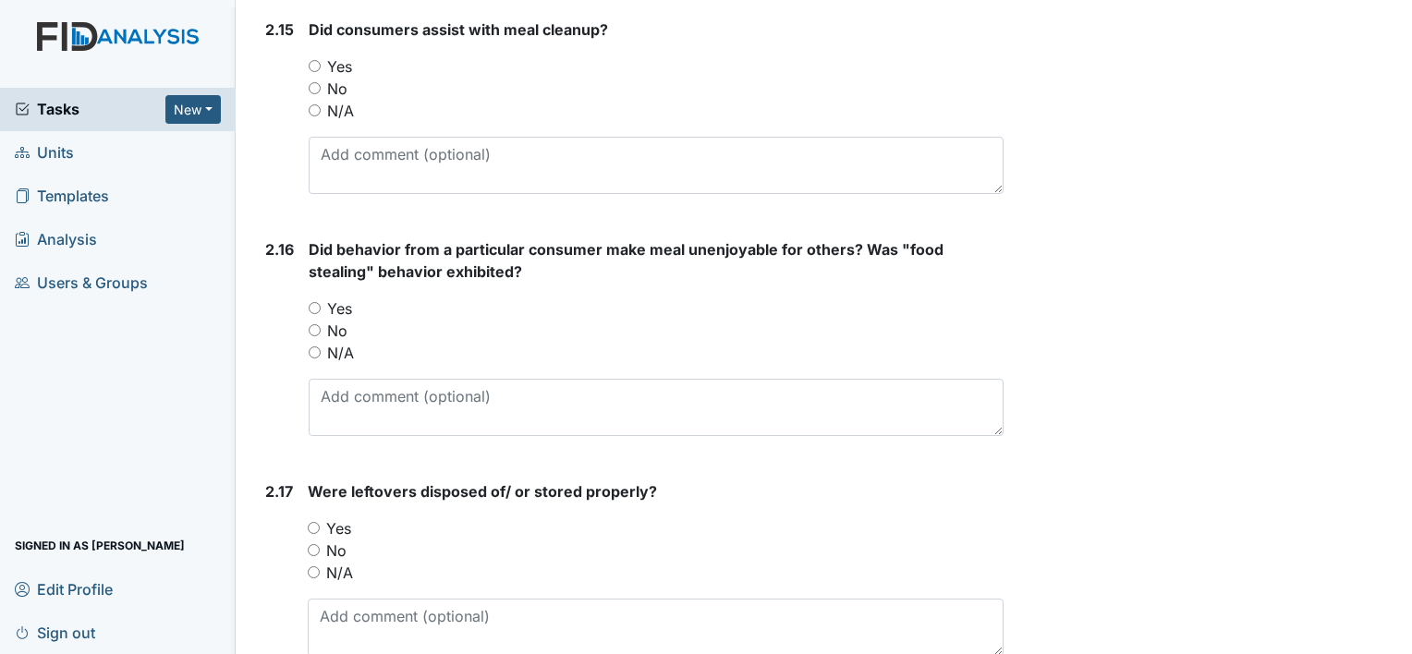
type textarea "No all was not satisfied with the portion some wanted more."
click at [312, 60] on input "Yes" at bounding box center [315, 66] width 12 height 12
radio input "true"
click at [314, 324] on input "No" at bounding box center [315, 330] width 12 height 12
radio input "true"
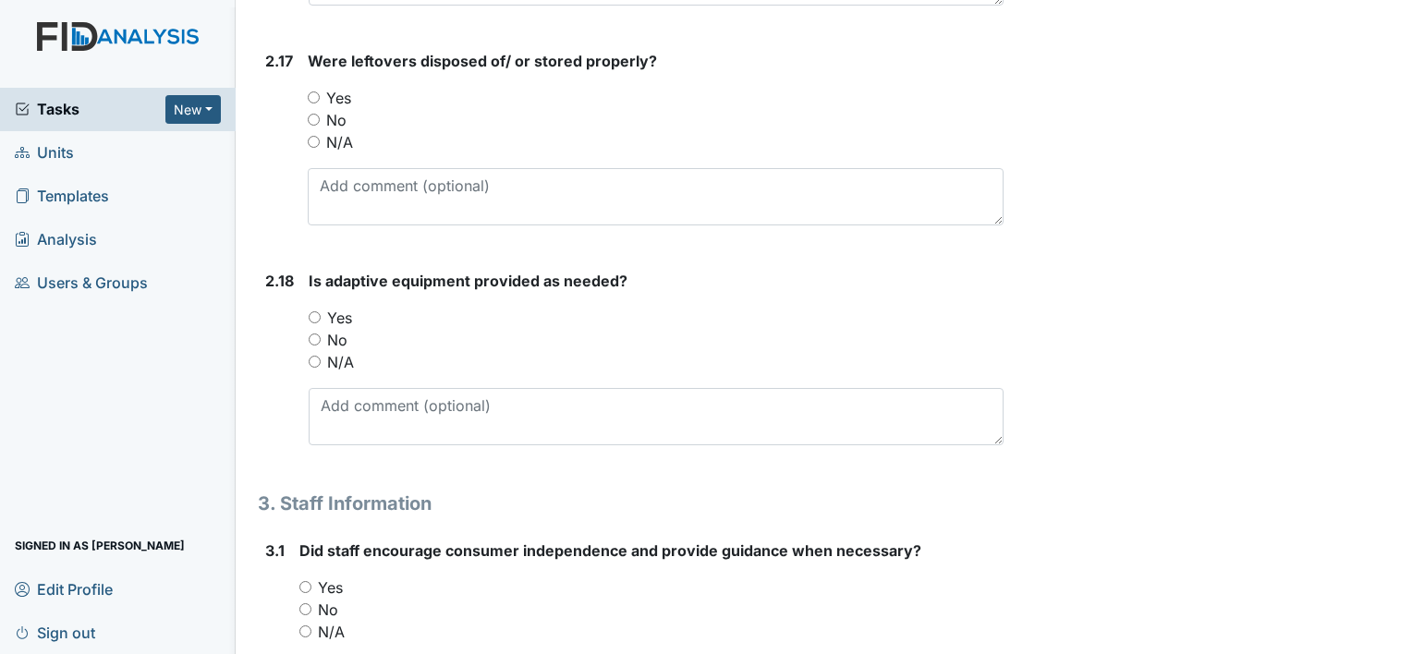
scroll to position [5002, 0]
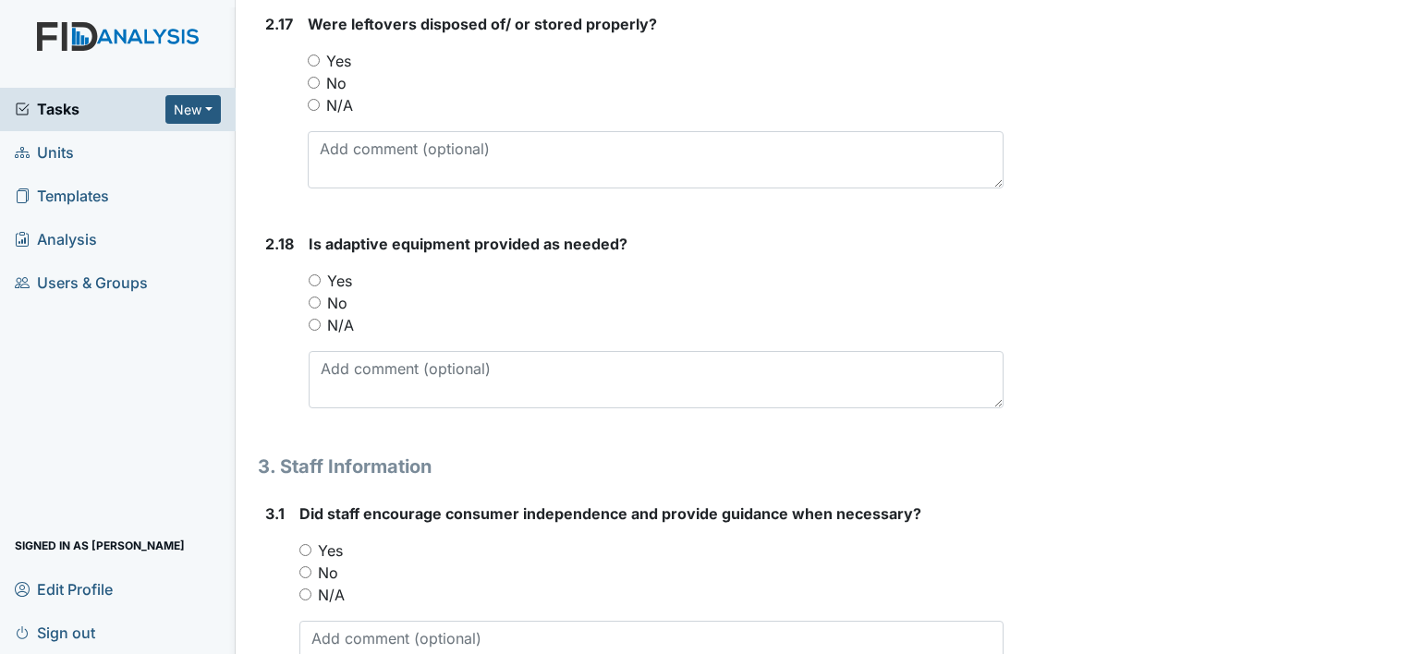
click at [312, 55] on input "Yes" at bounding box center [314, 61] width 12 height 12
radio input "true"
click at [316, 275] on input "Yes" at bounding box center [315, 281] width 12 height 12
radio input "true"
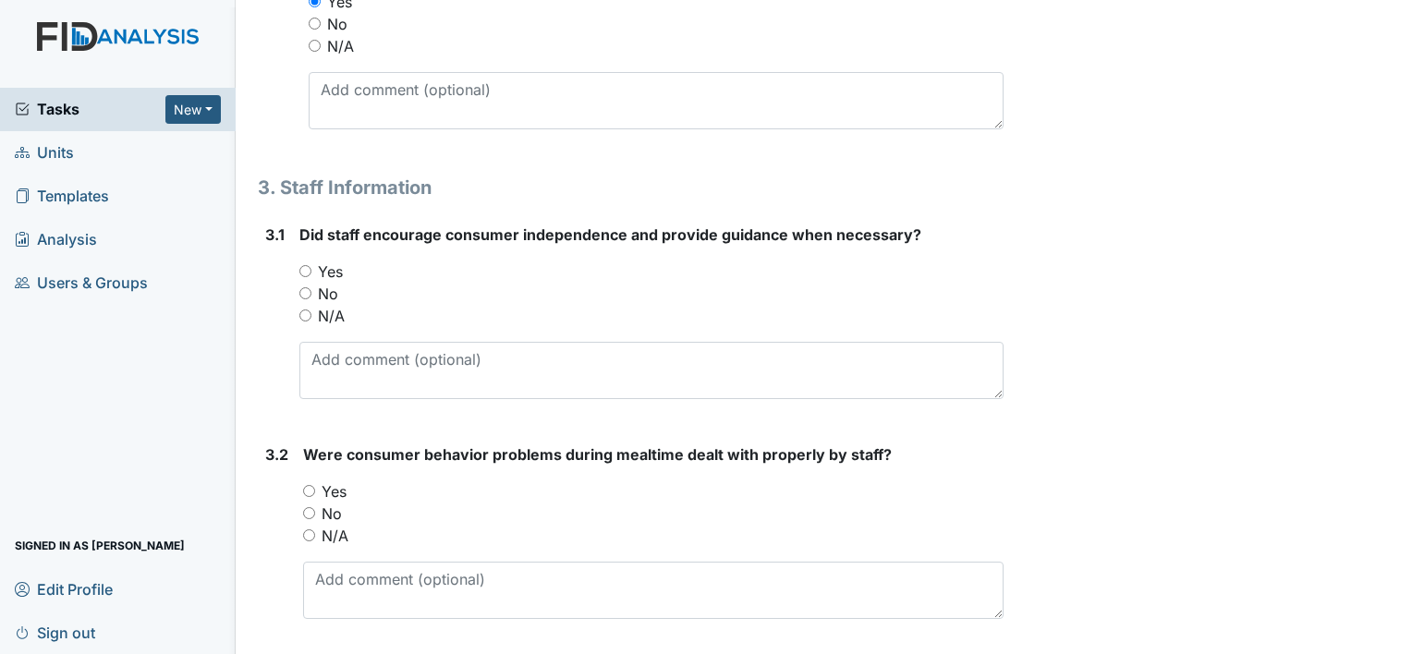
scroll to position [5298, 0]
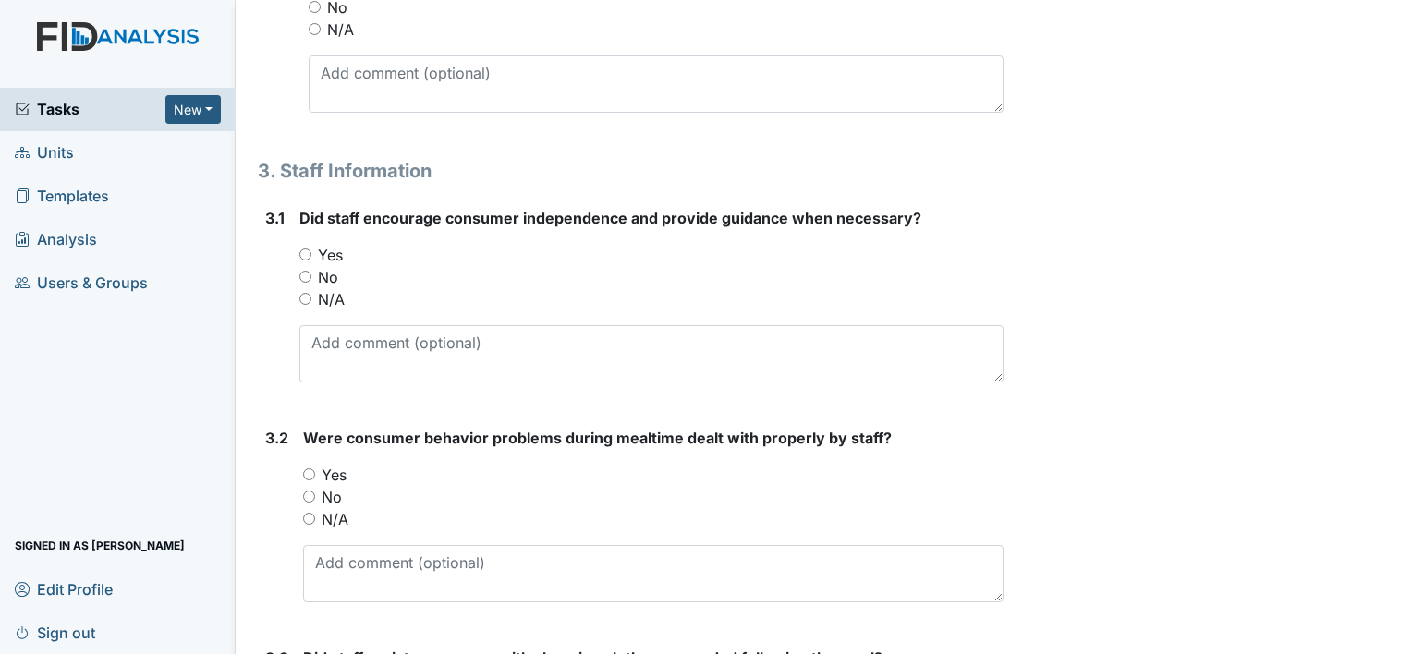
click at [304, 249] on input "Yes" at bounding box center [305, 255] width 12 height 12
radio input "true"
click at [310, 469] on input "Yes" at bounding box center [309, 475] width 12 height 12
radio input "true"
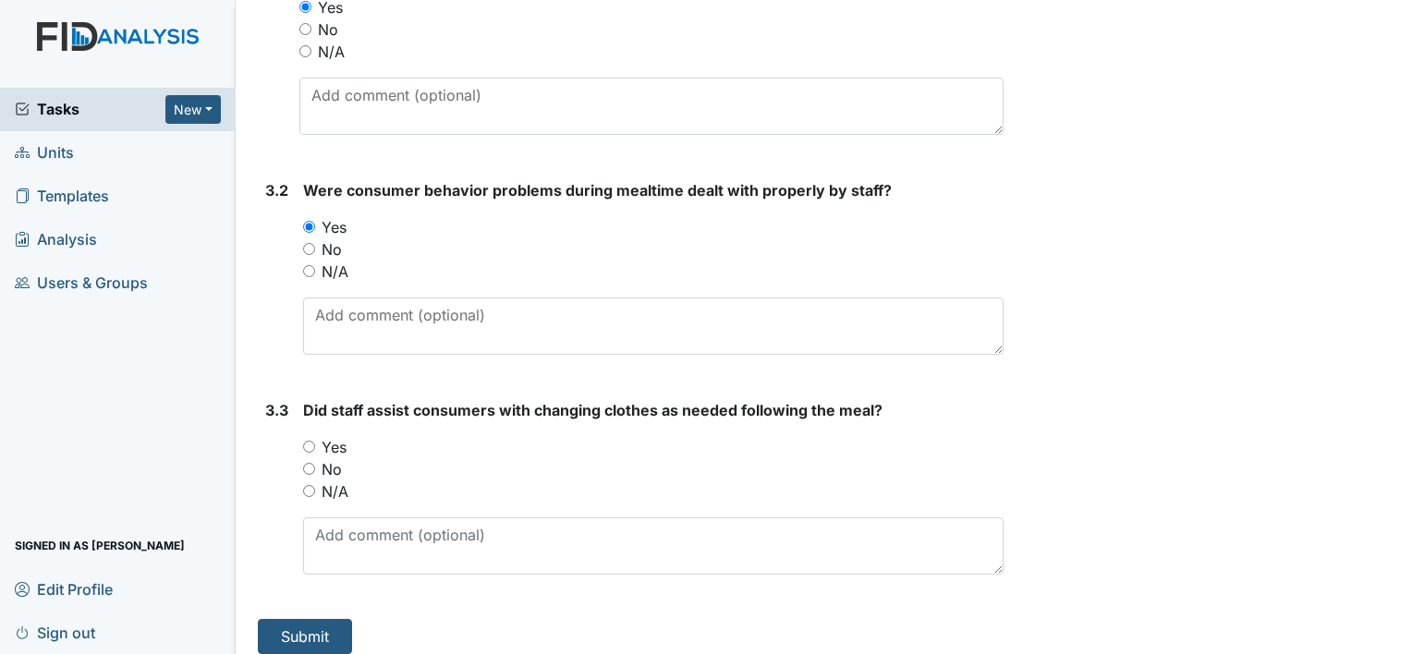
scroll to position [5550, 0]
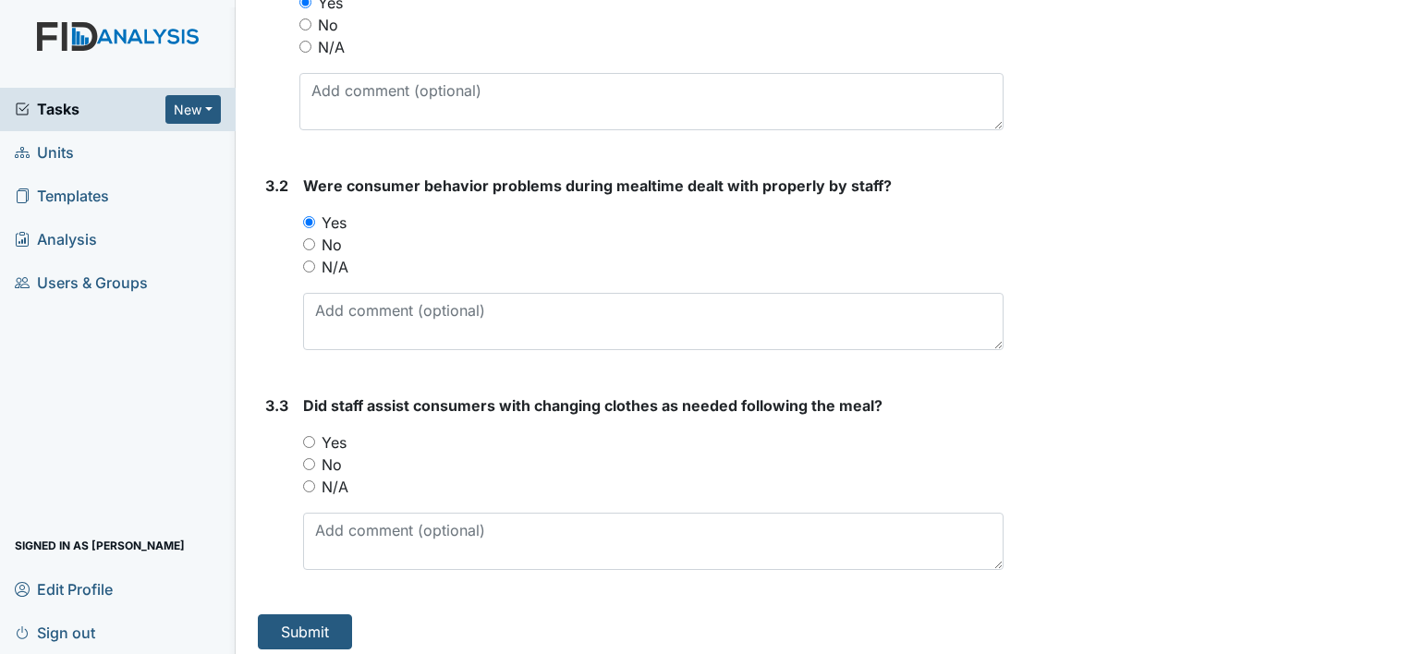
click at [309, 436] on input "Yes" at bounding box center [309, 442] width 12 height 12
radio input "true"
click at [313, 621] on button "Submit" at bounding box center [305, 632] width 94 height 35
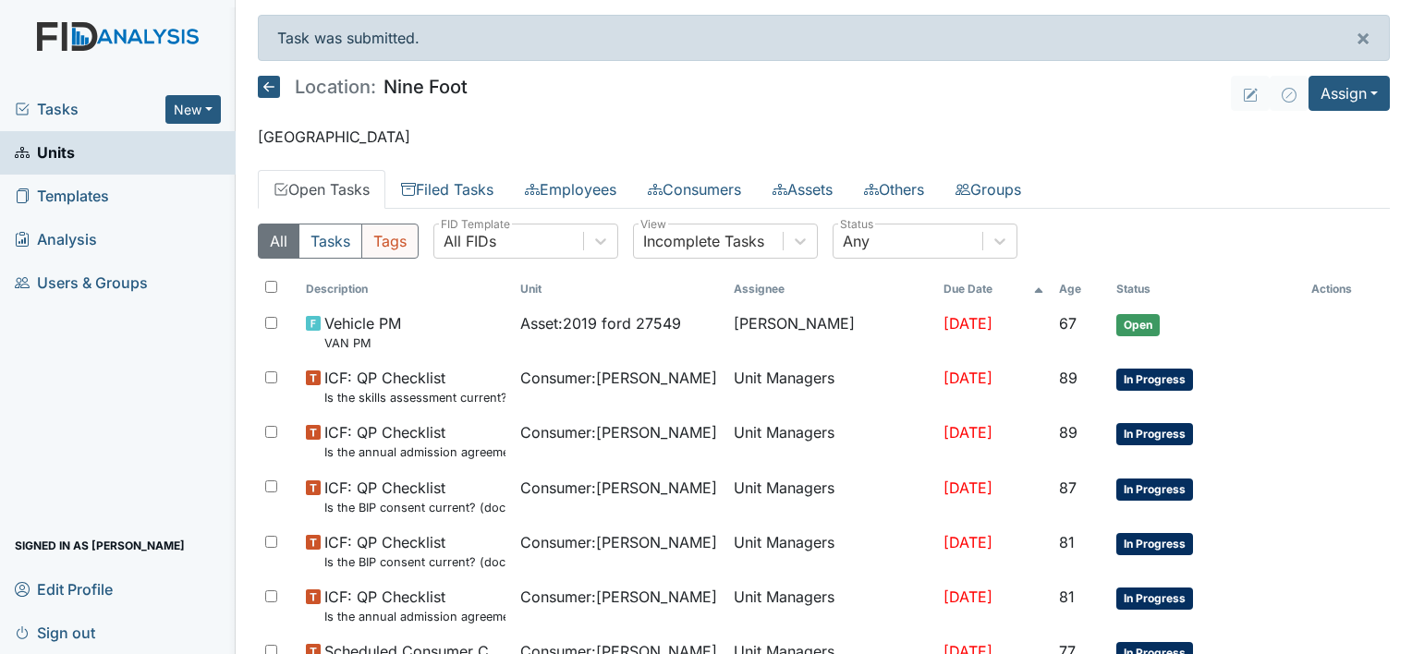
click at [384, 238] on button "Tags" at bounding box center [389, 241] width 57 height 35
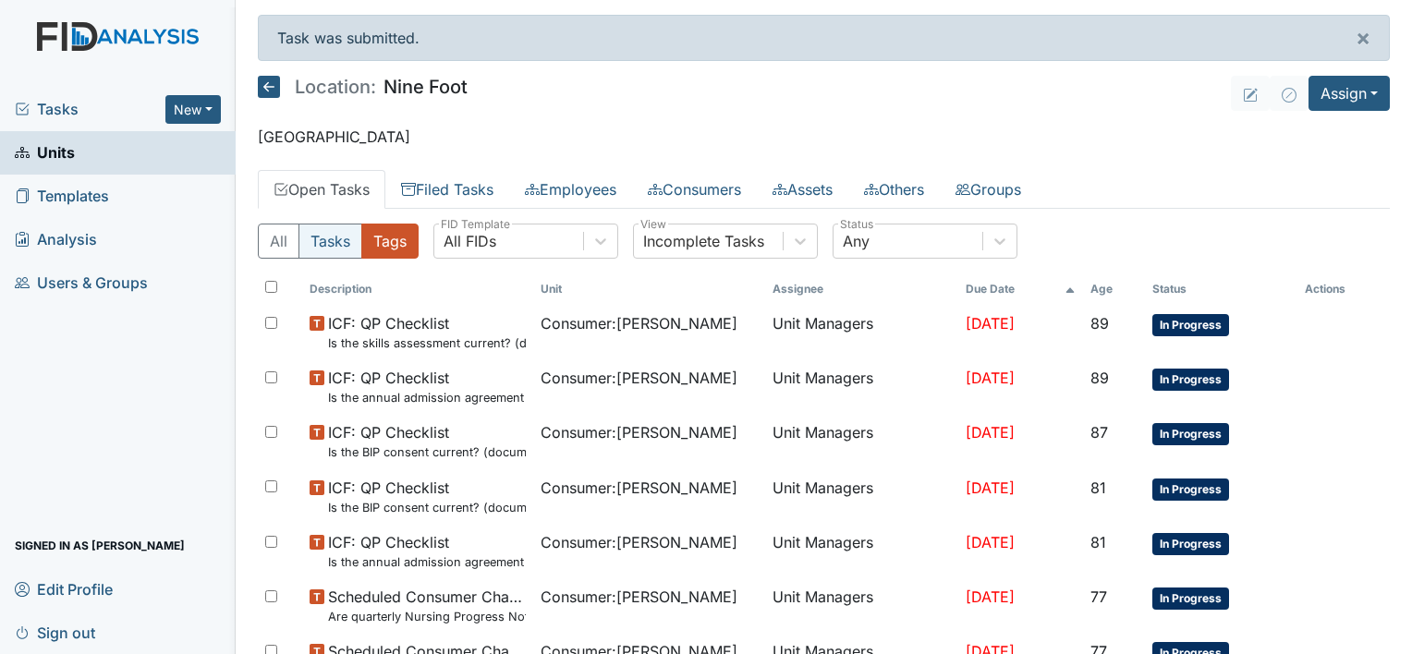
click at [335, 243] on button "Tasks" at bounding box center [331, 241] width 64 height 35
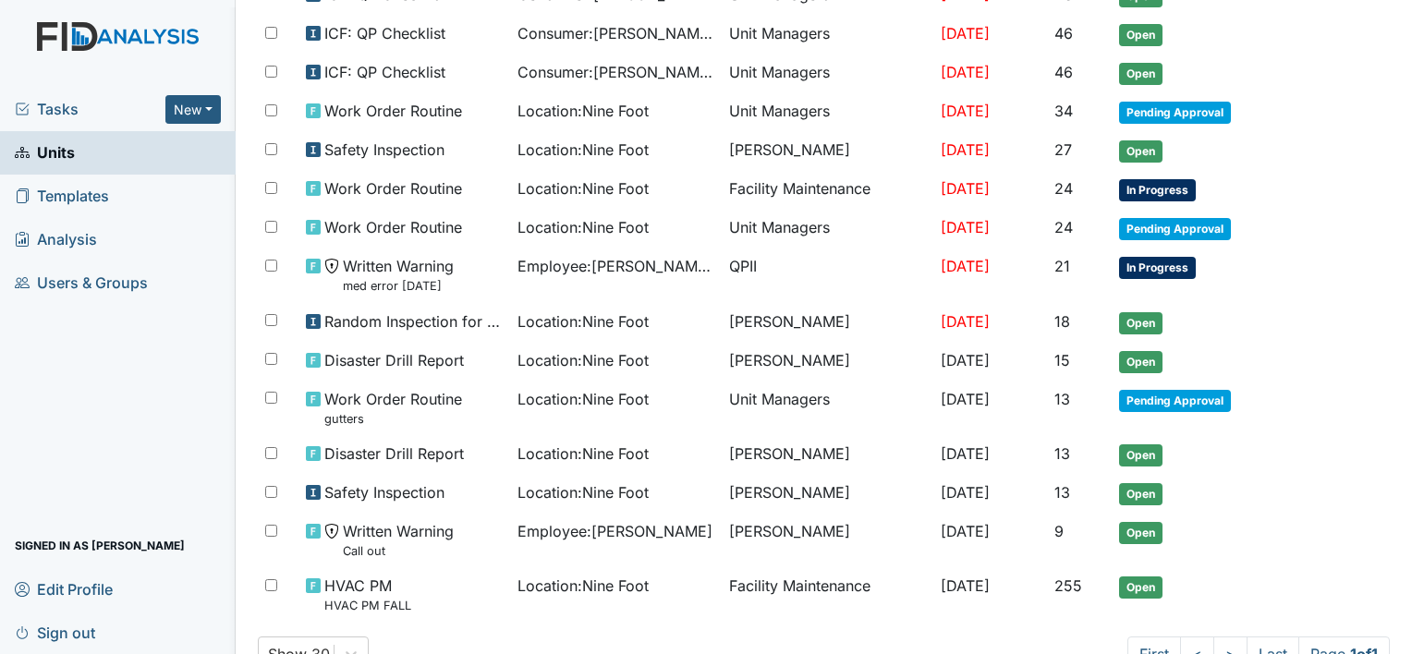
scroll to position [824, 0]
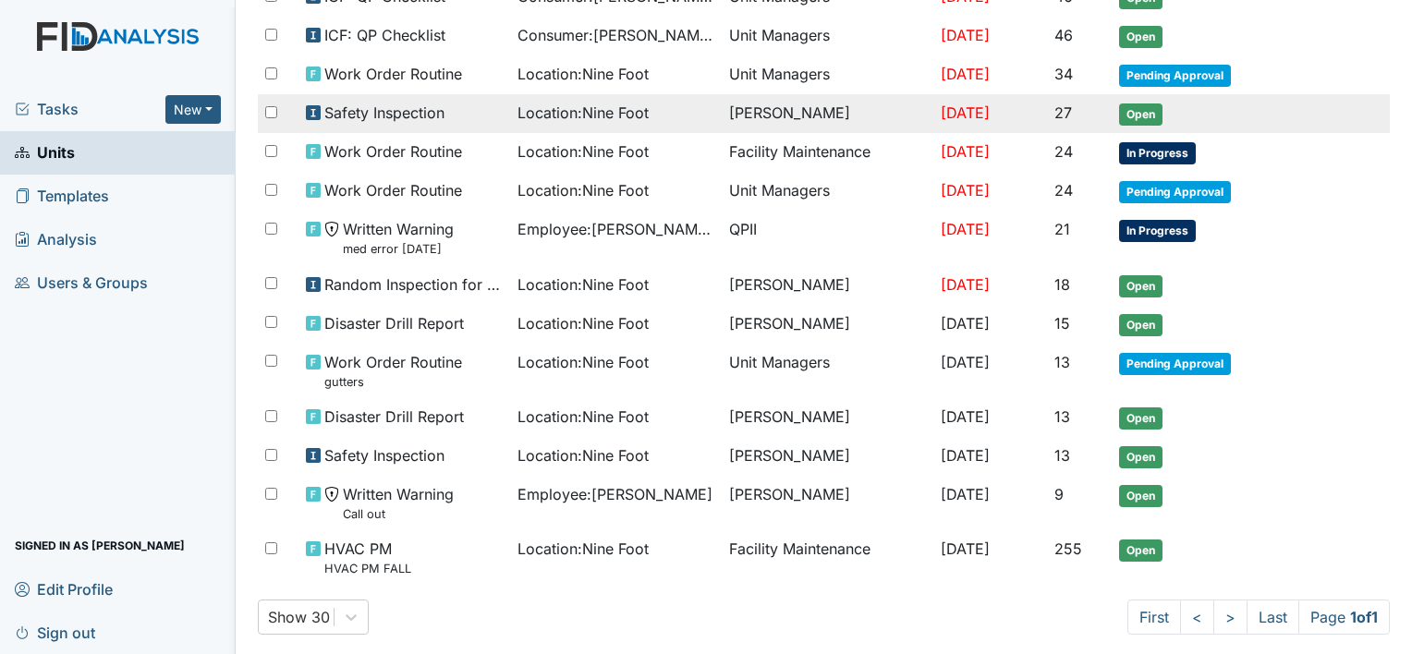
click at [625, 102] on span "Location : Nine Foot" at bounding box center [583, 113] width 131 height 22
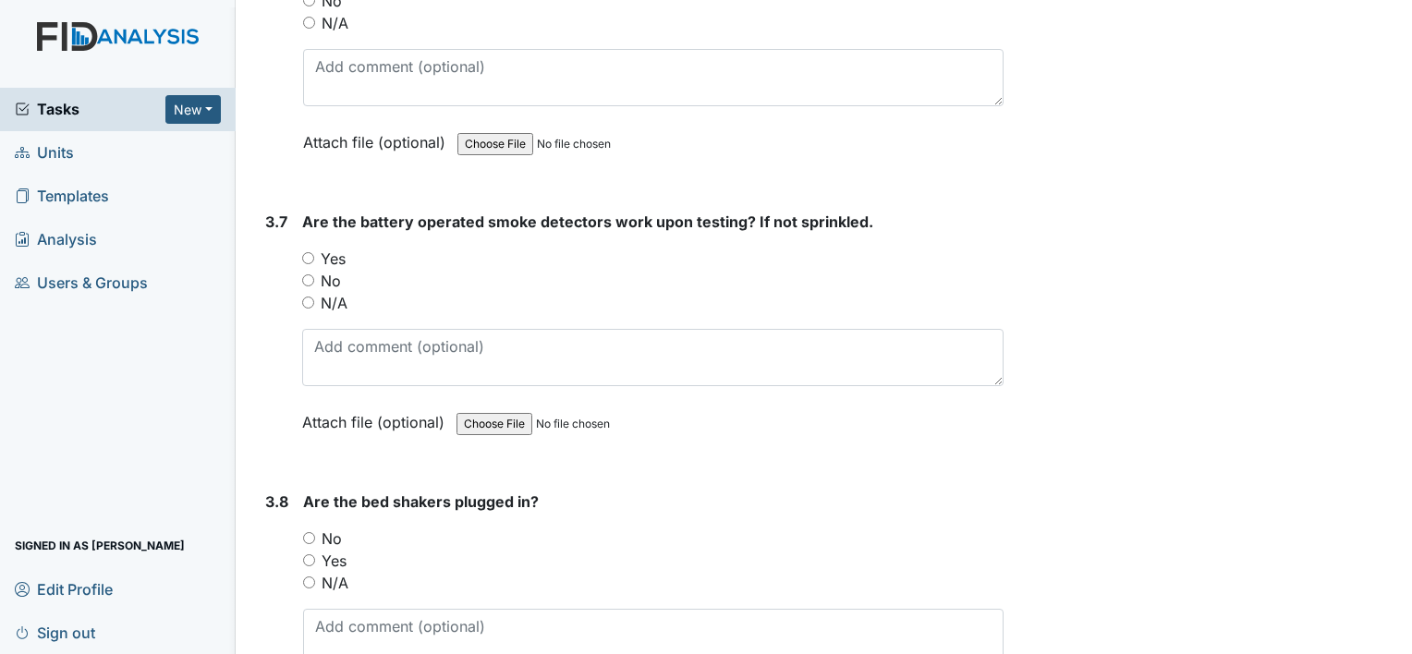
scroll to position [9176, 0]
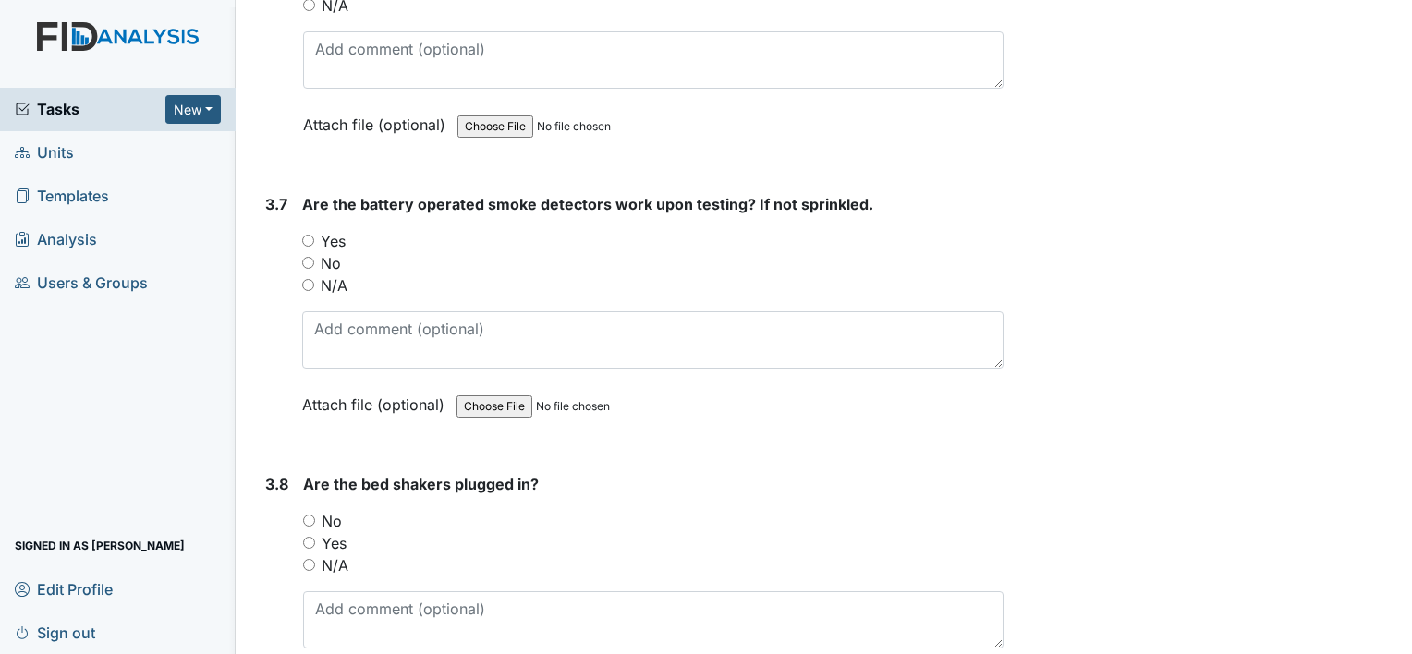
click at [310, 515] on input "No" at bounding box center [309, 521] width 12 height 12
radio input "true"
click at [308, 235] on input "Yes" at bounding box center [308, 241] width 12 height 12
radio input "true"
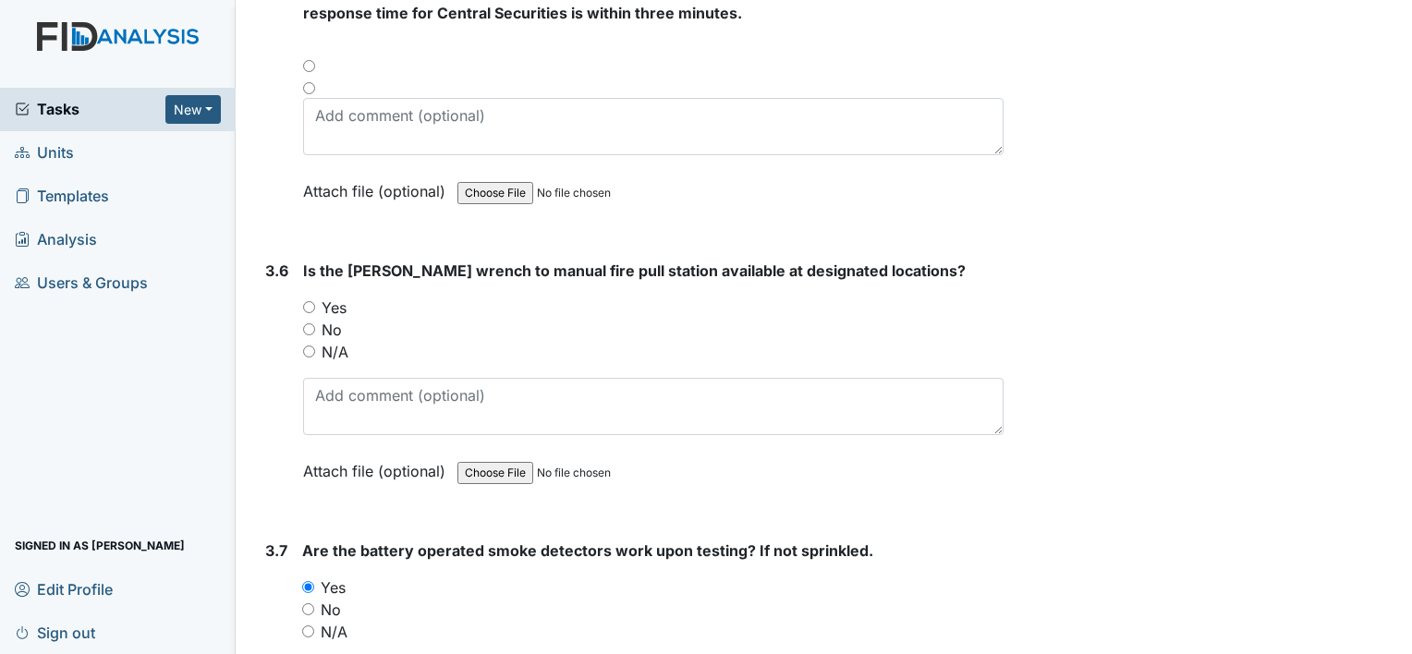
scroll to position [8807, 0]
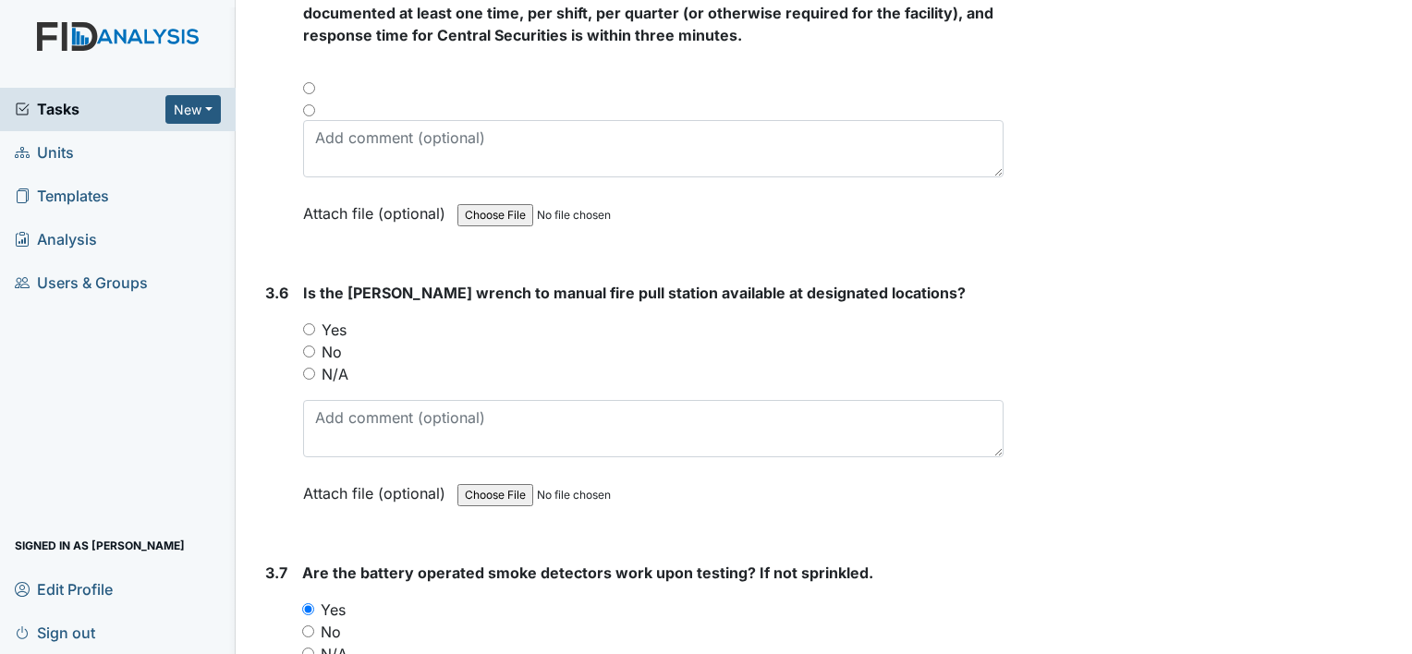
click at [665, 319] on div "Yes" at bounding box center [653, 330] width 701 height 22
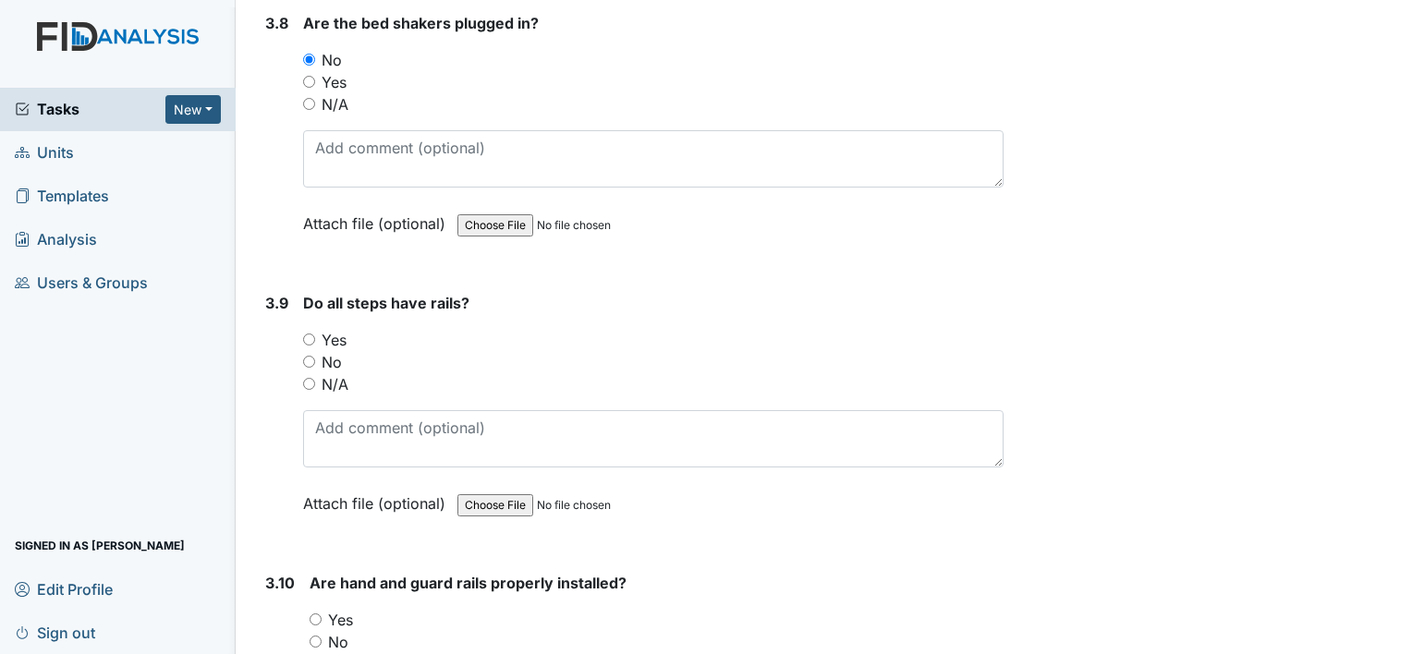
scroll to position [9645, 0]
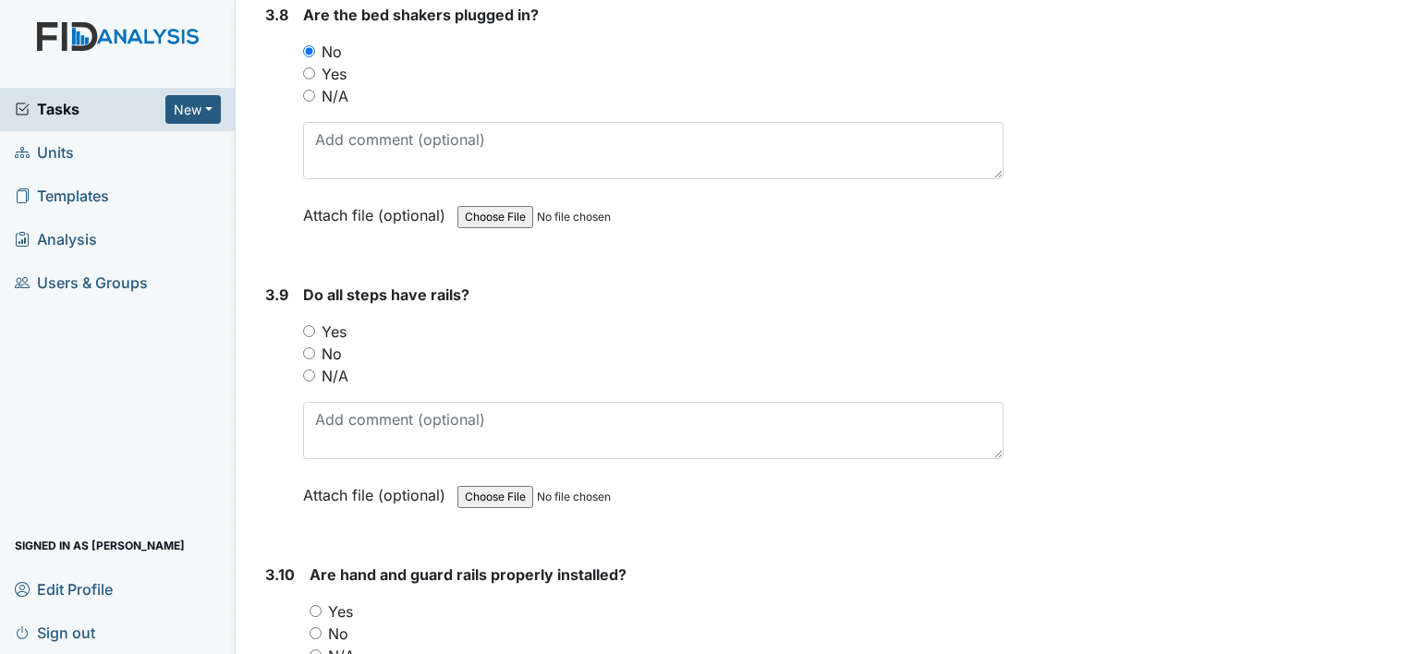
click at [306, 370] on input "N/A" at bounding box center [309, 376] width 12 height 12
radio input "true"
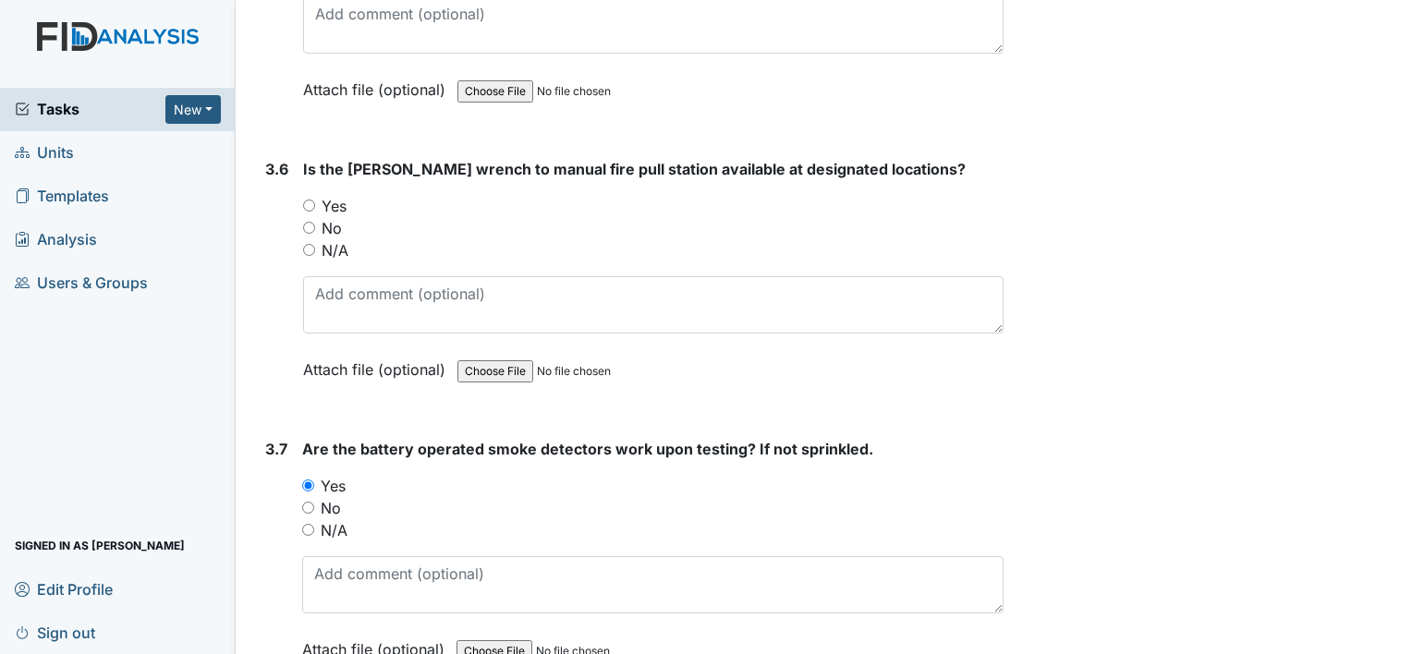
scroll to position [8917, 0]
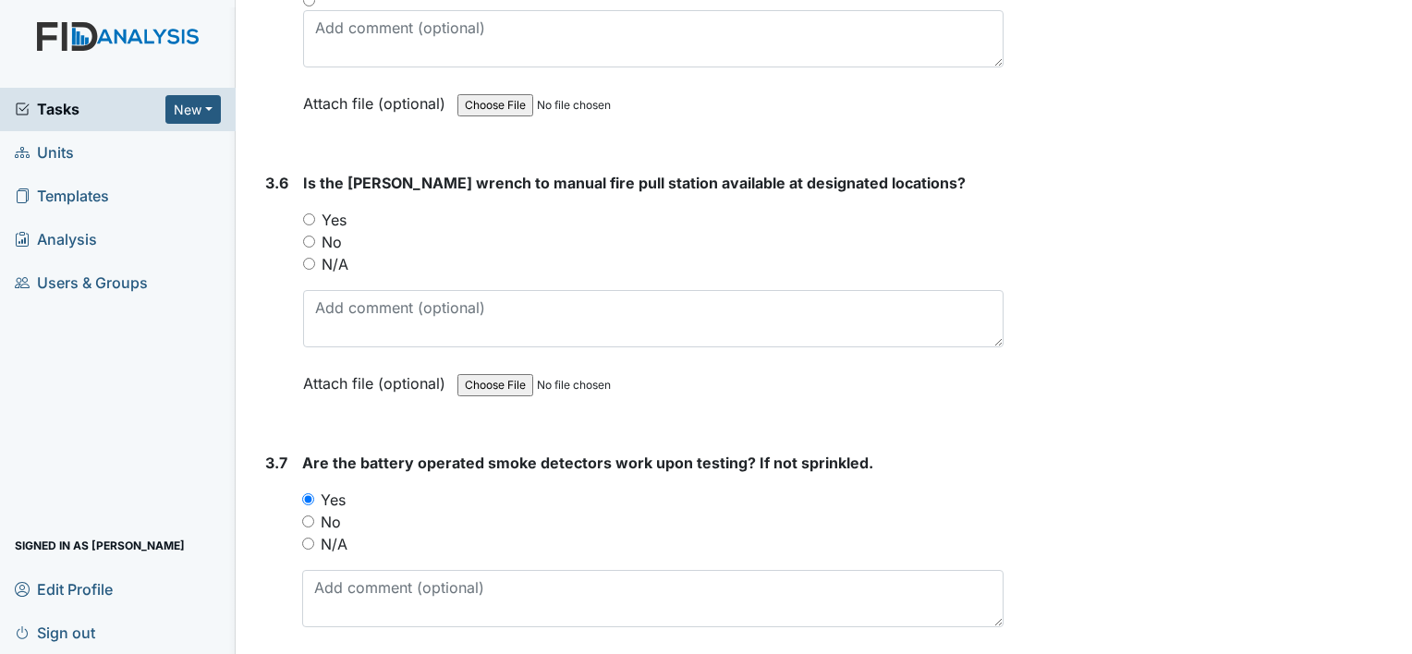
click at [308, 258] on input "N/A" at bounding box center [309, 264] width 12 height 12
radio input "true"
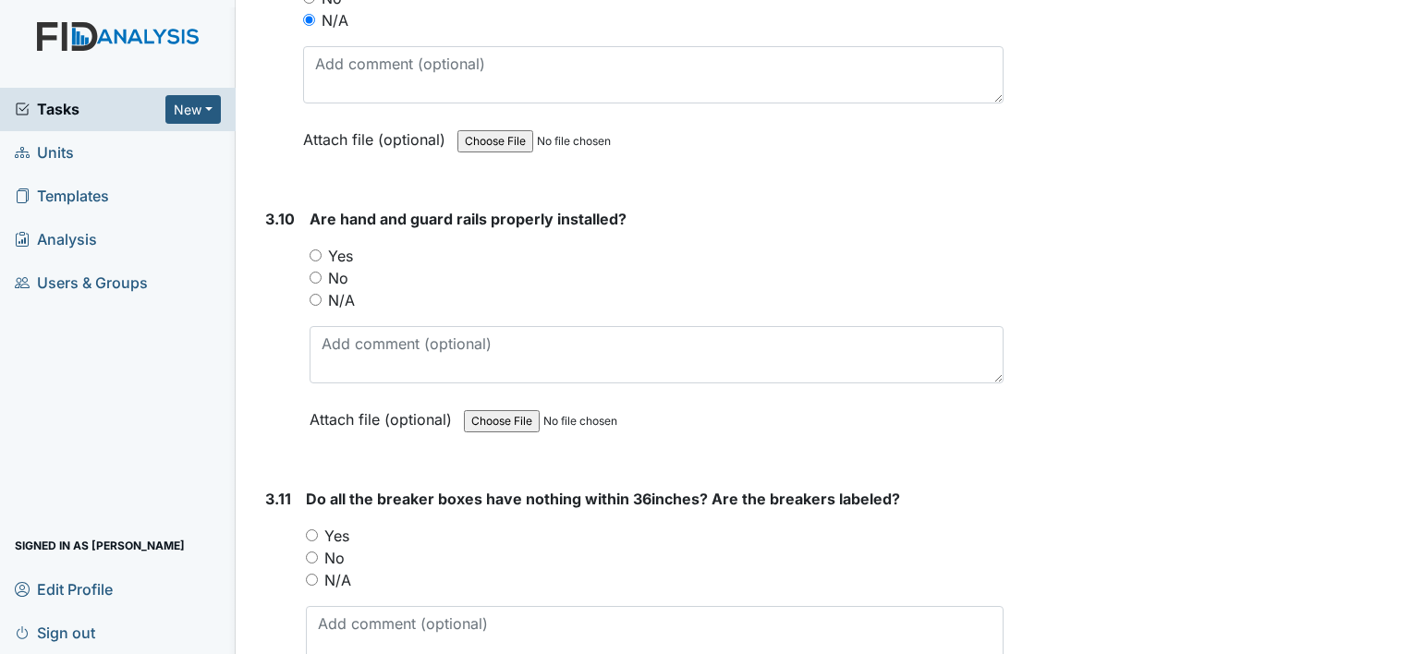
scroll to position [10038, 0]
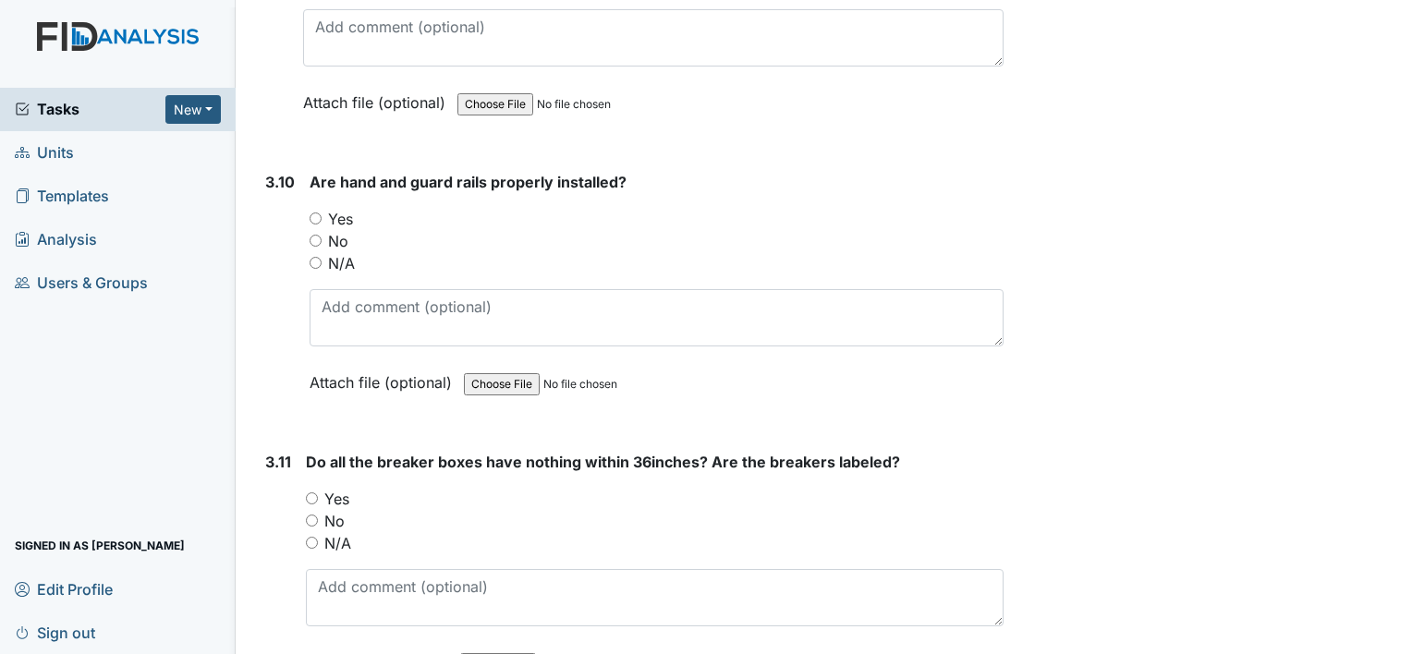
click at [314, 213] on input "Yes" at bounding box center [316, 219] width 12 height 12
radio input "true"
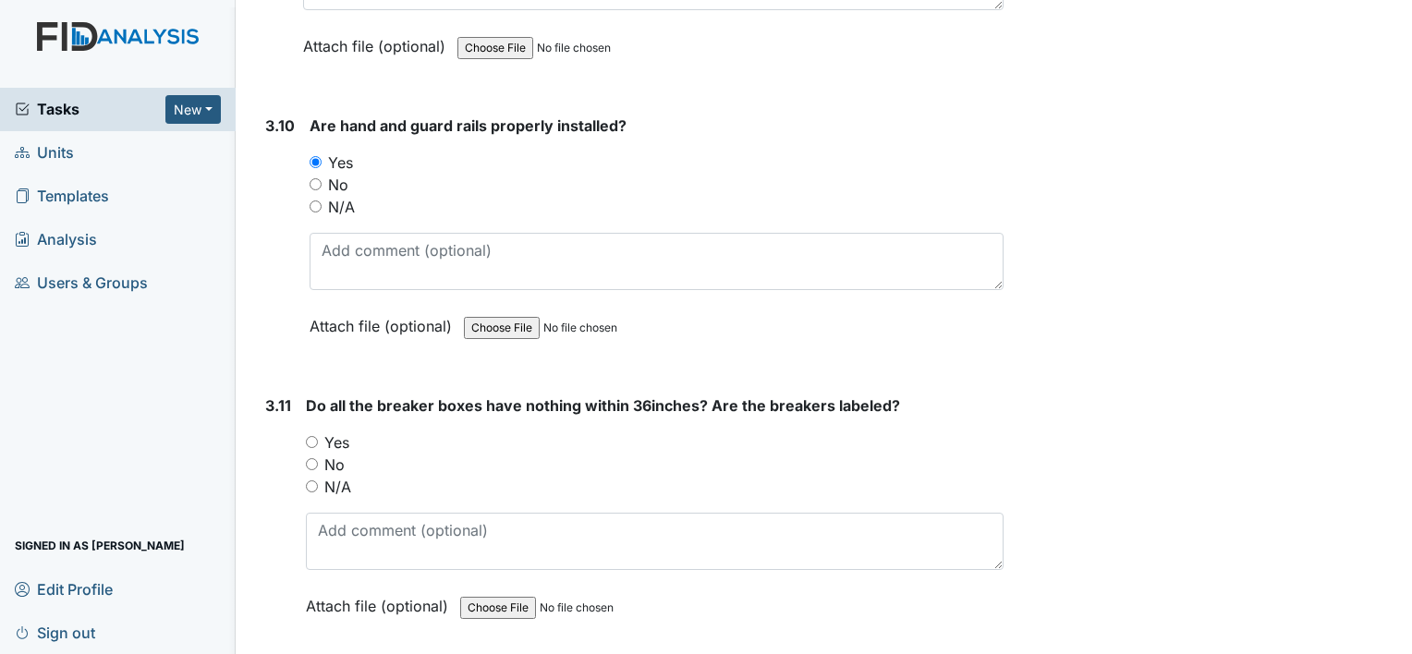
scroll to position [10112, 0]
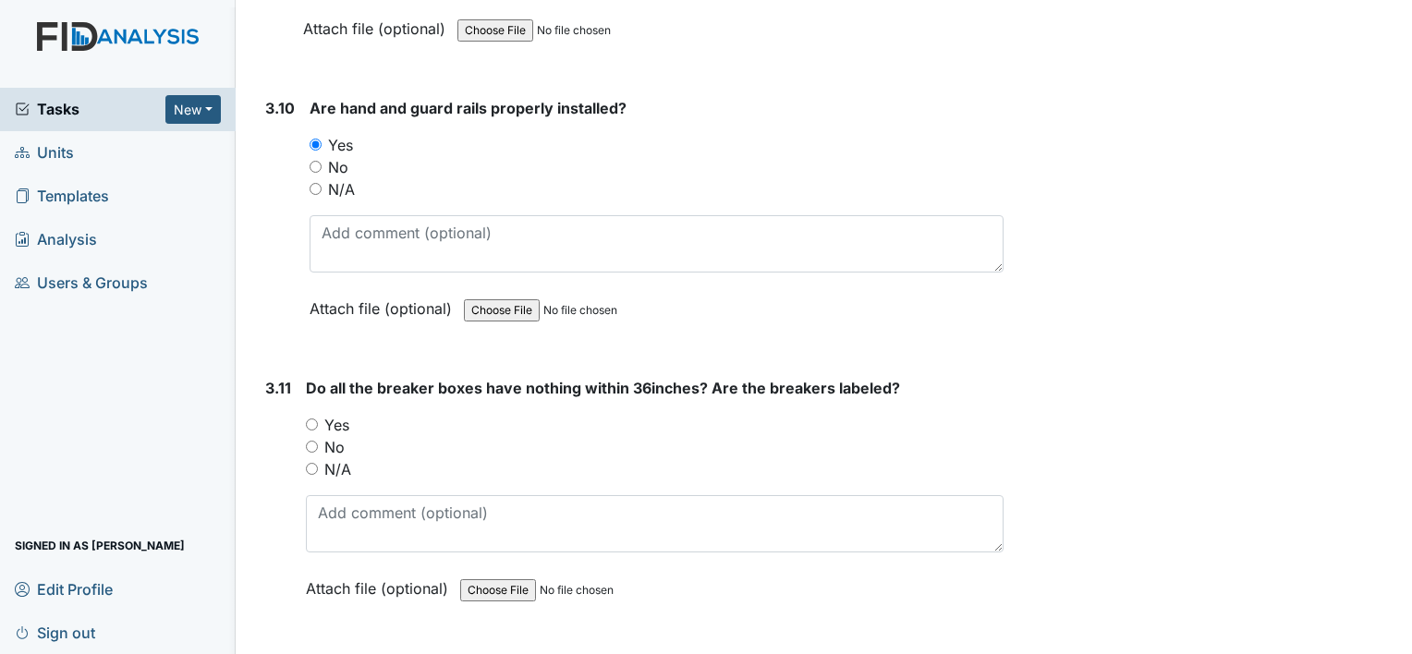
click at [311, 419] on input "Yes" at bounding box center [312, 425] width 12 height 12
radio input "true"
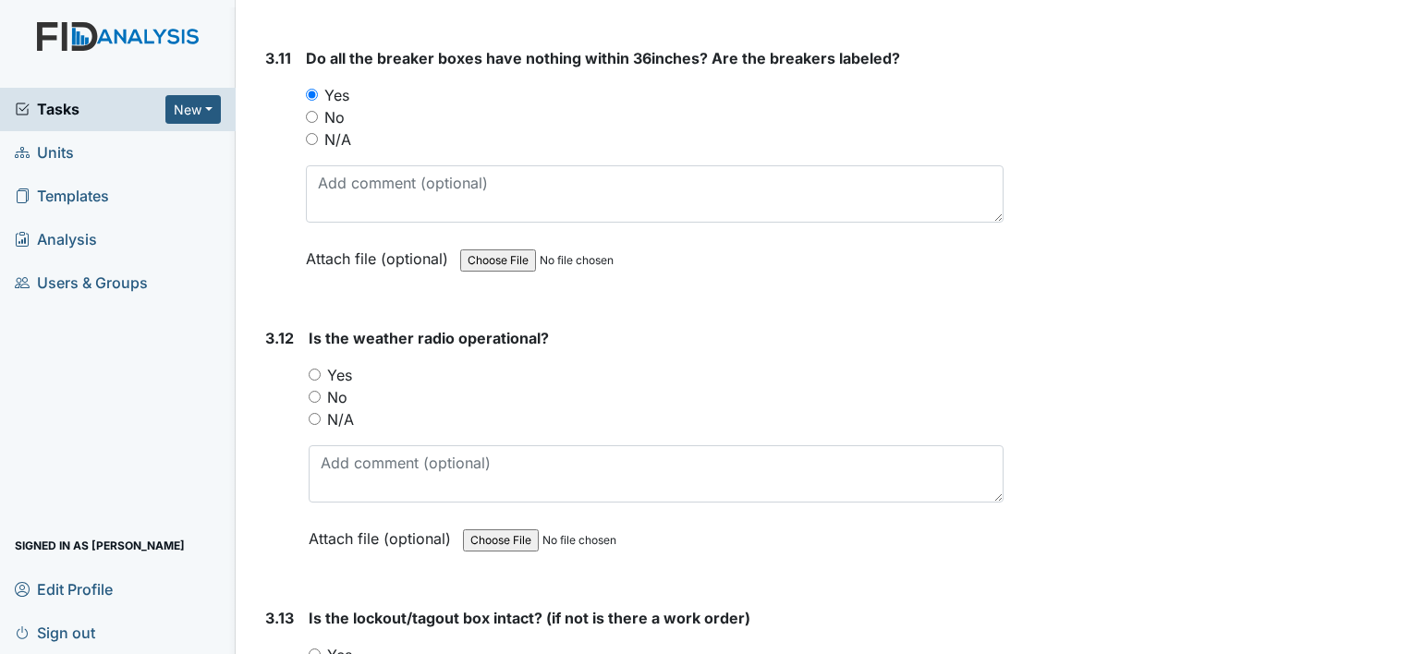
scroll to position [10470, 0]
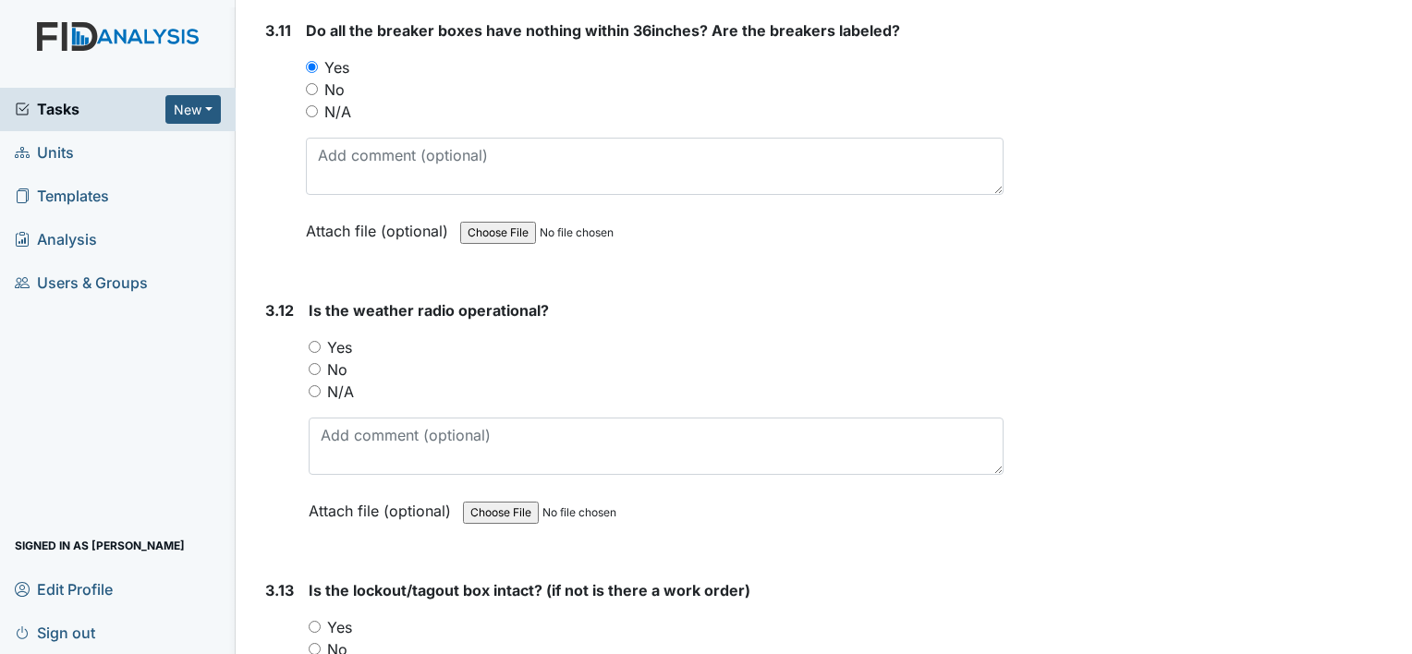
click at [314, 341] on input "Yes" at bounding box center [315, 347] width 12 height 12
radio input "true"
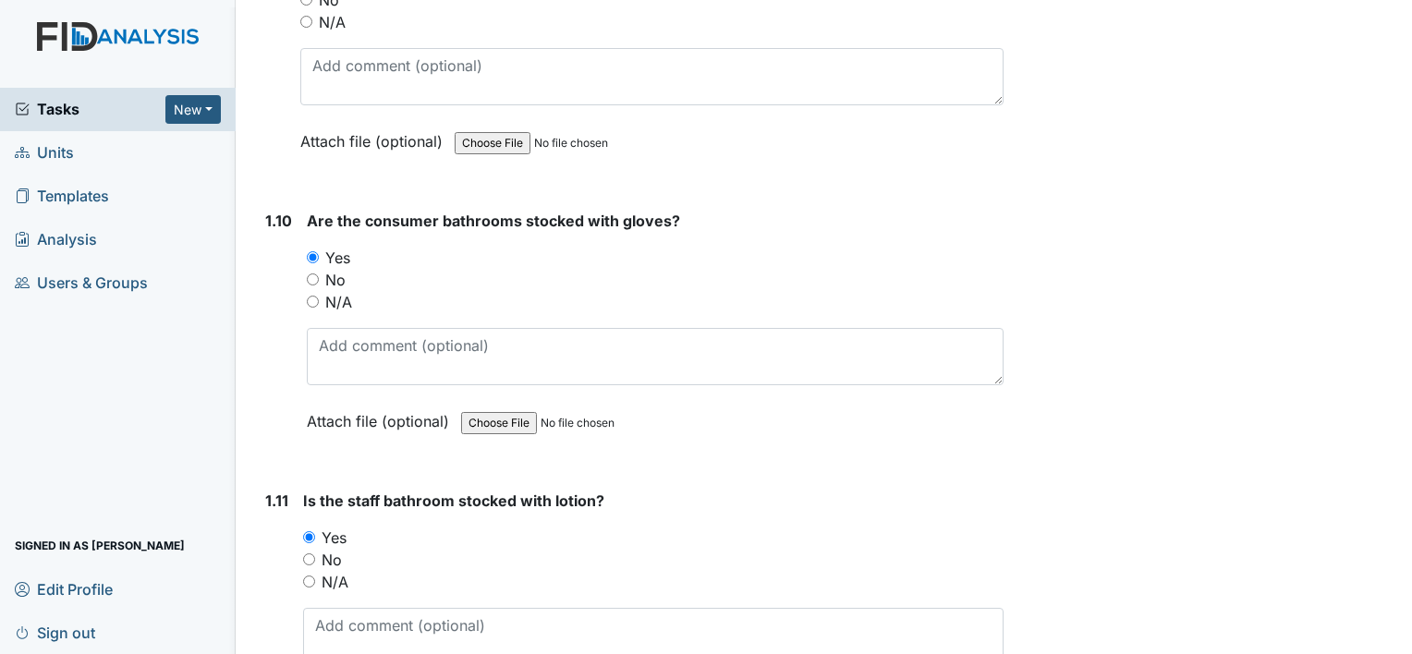
scroll to position [2616, 0]
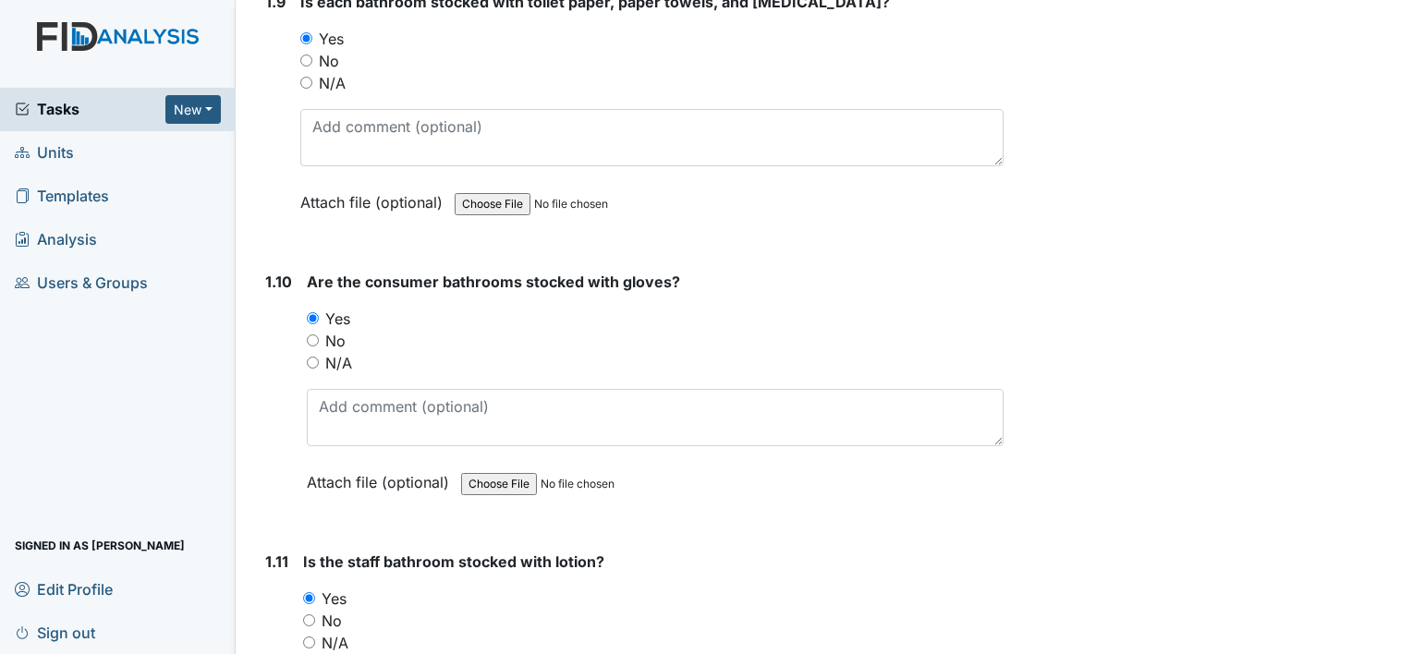
click at [59, 107] on span "Tasks" at bounding box center [90, 109] width 151 height 22
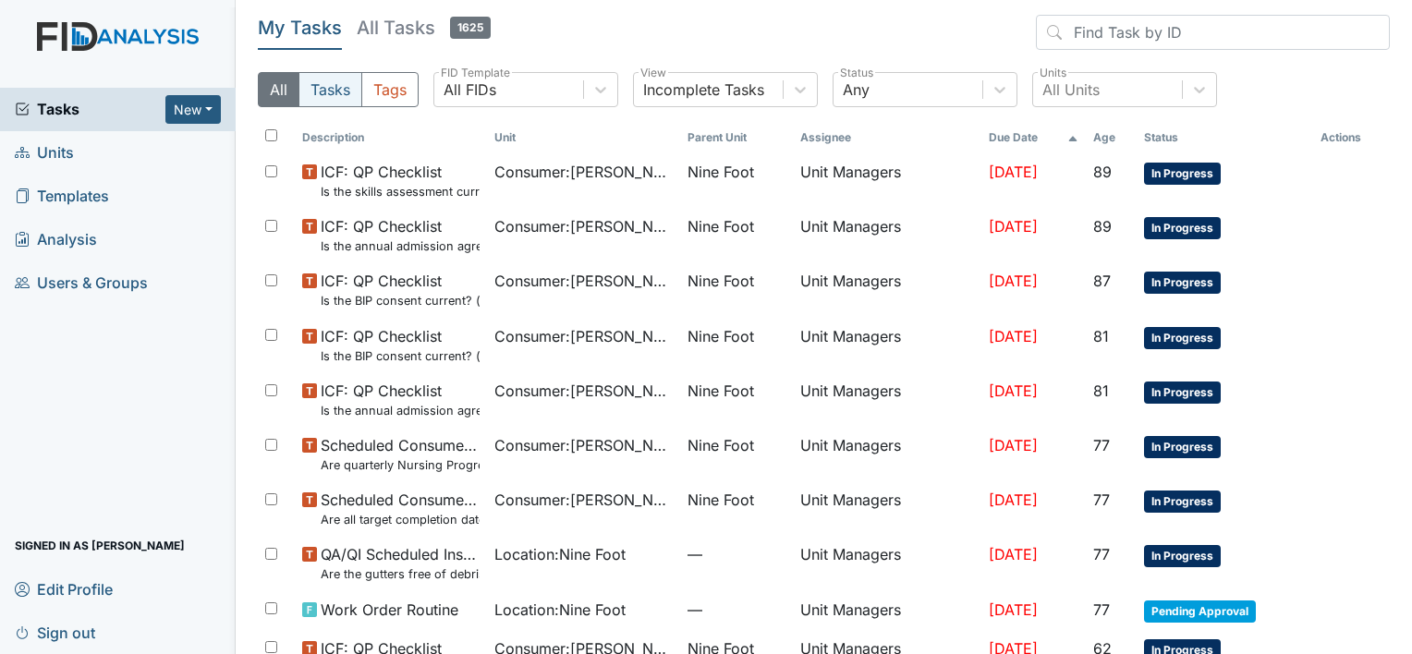
click at [329, 95] on button "Tasks" at bounding box center [331, 89] width 64 height 35
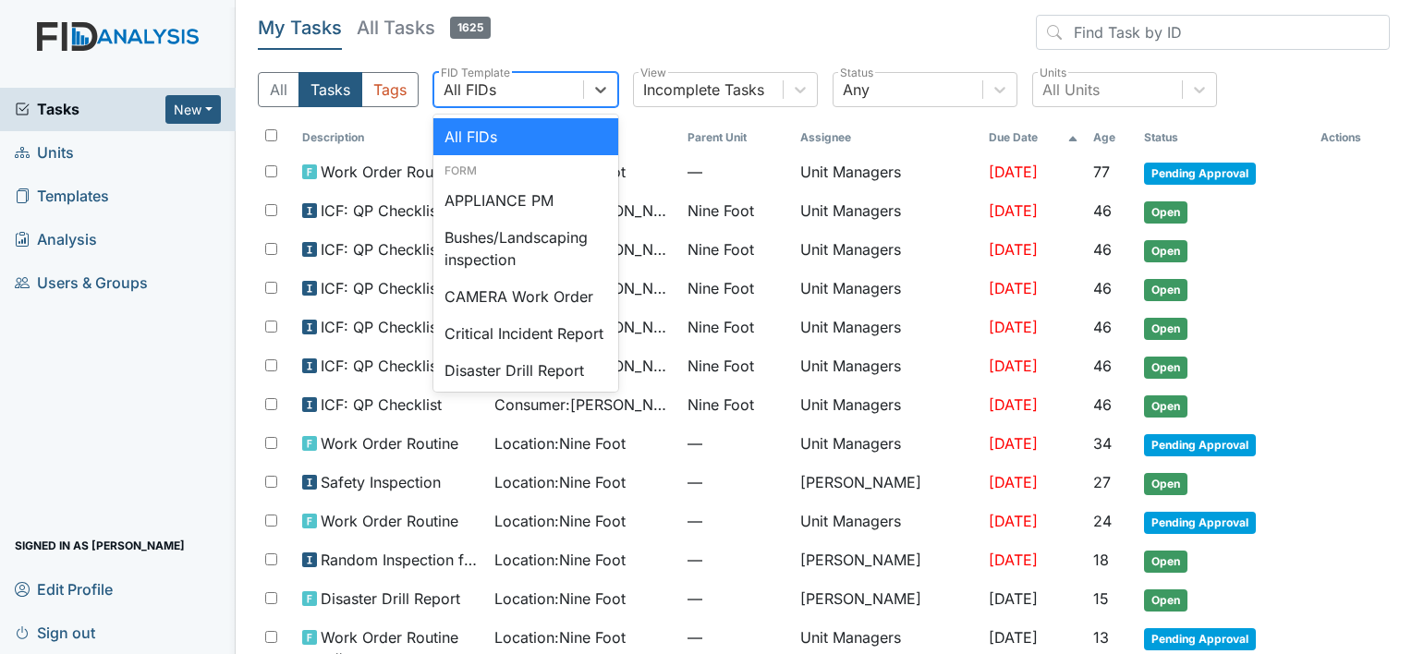
click at [555, 92] on div "All FIDs" at bounding box center [508, 89] width 149 height 33
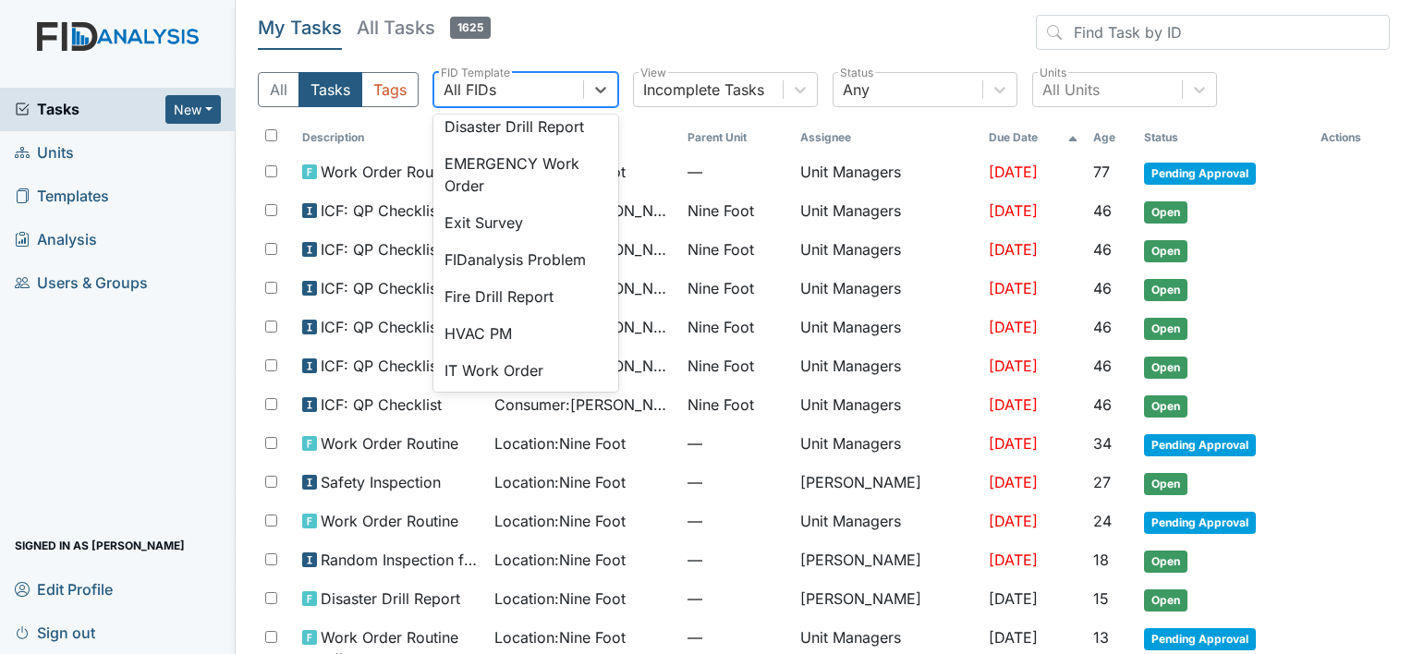
scroll to position [259, 0]
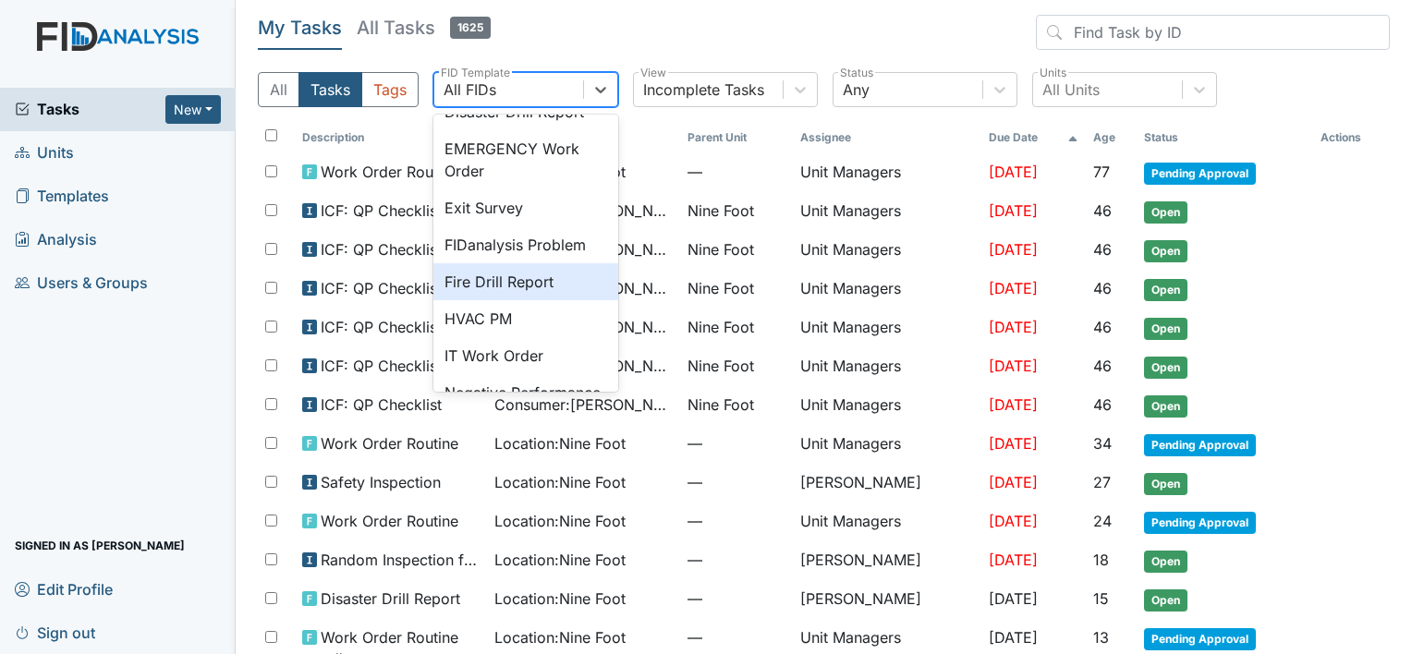
click at [536, 300] on div "Fire Drill Report" at bounding box center [525, 281] width 185 height 37
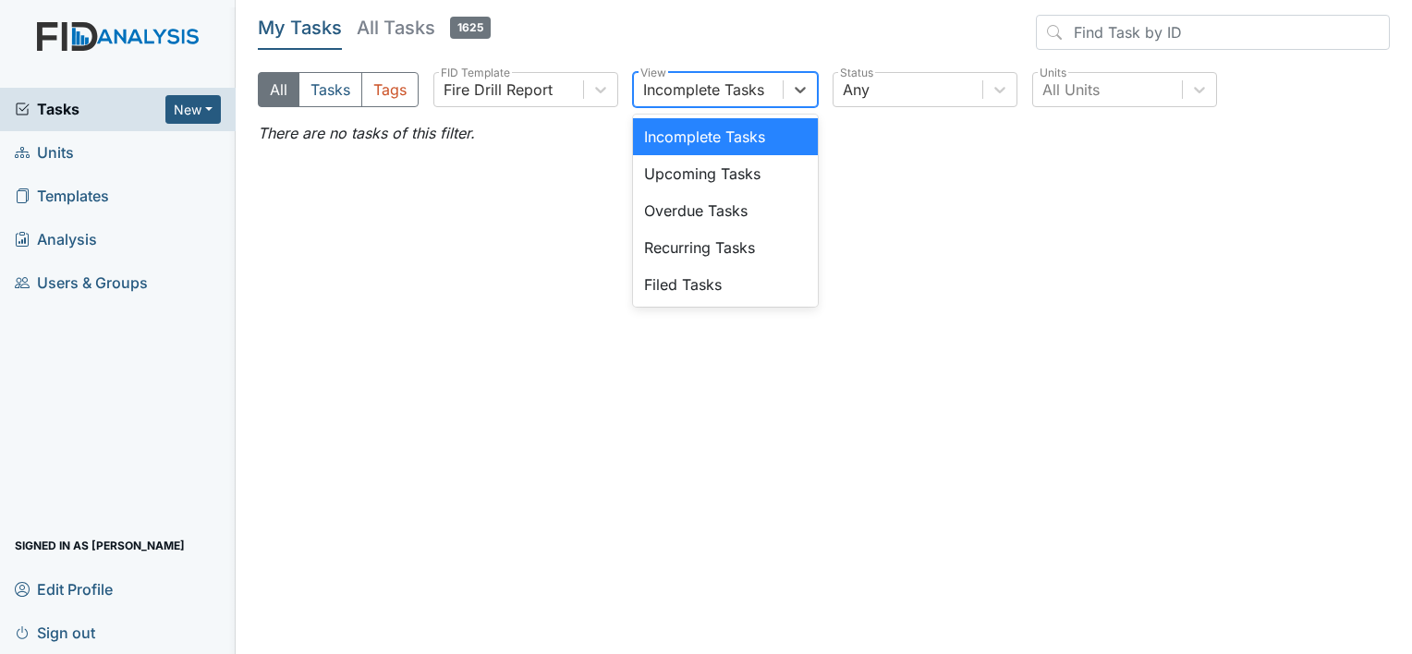
click at [668, 92] on div "Incomplete Tasks" at bounding box center [703, 90] width 121 height 22
click at [684, 287] on div "Filed Tasks" at bounding box center [725, 284] width 185 height 37
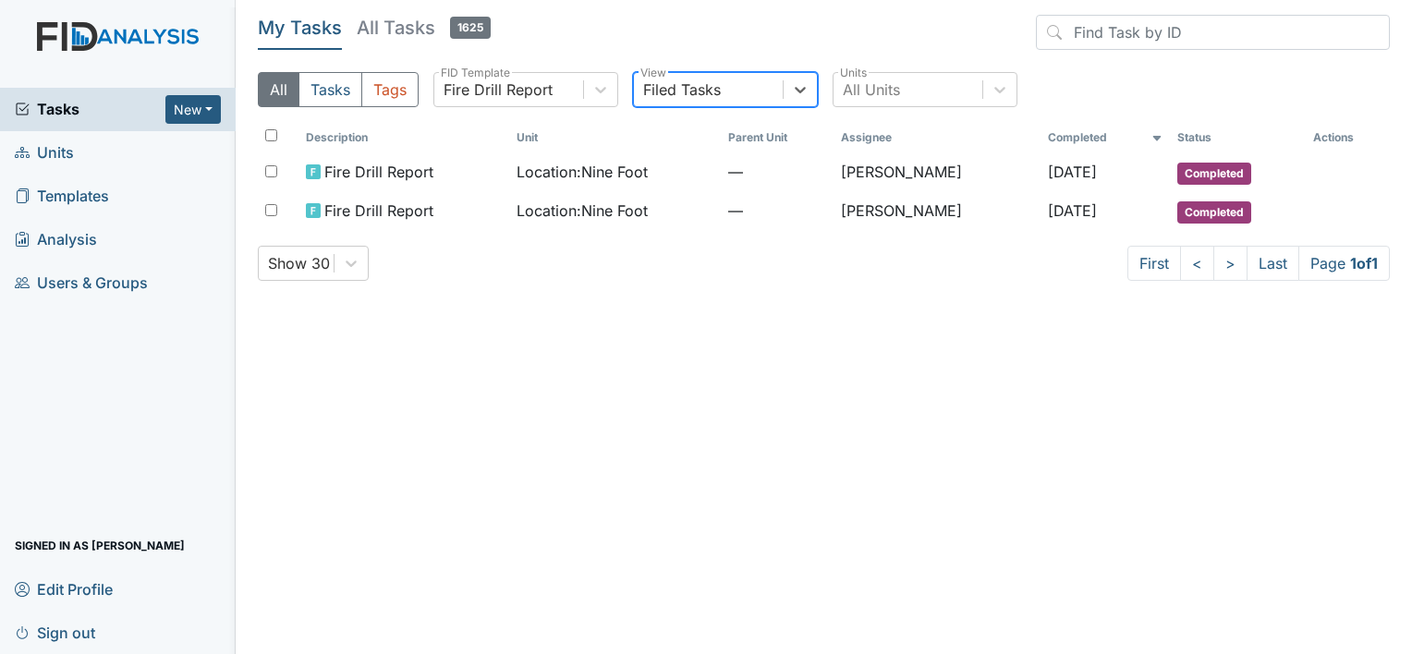
click at [695, 85] on div "Filed Tasks" at bounding box center [682, 90] width 78 height 22
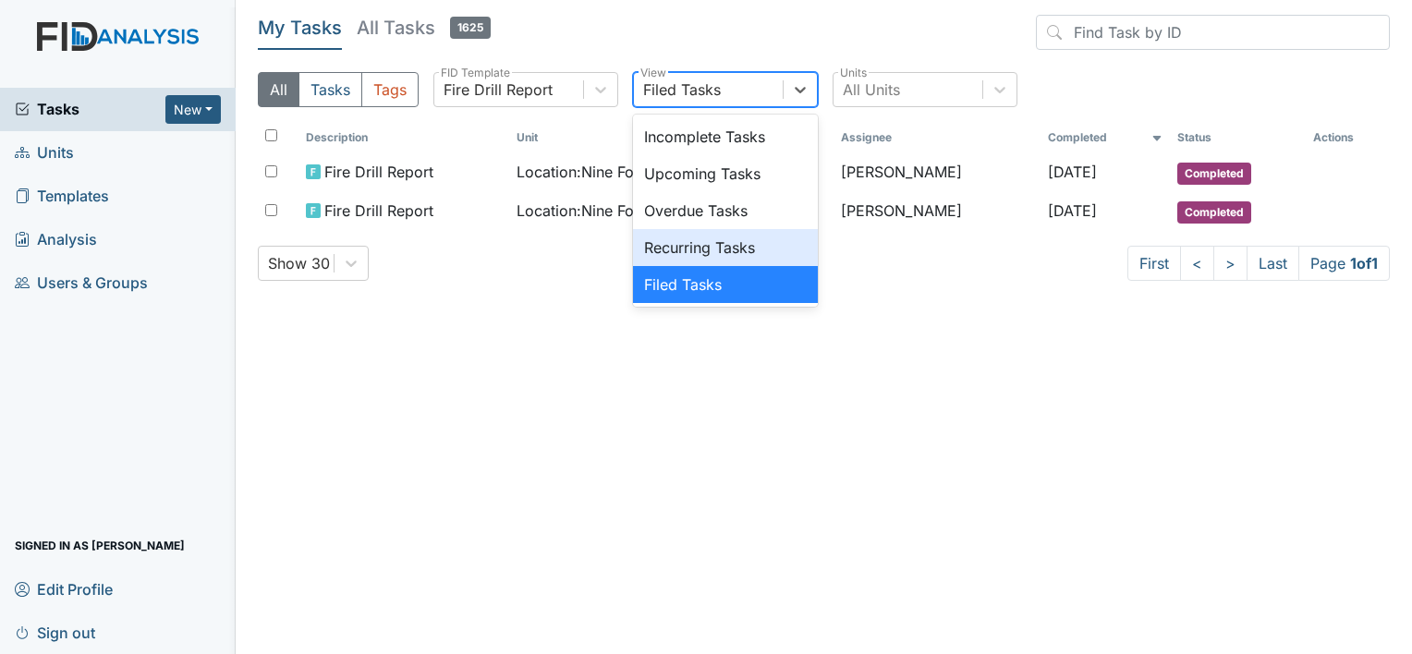
click at [726, 245] on div "Recurring Tasks" at bounding box center [725, 247] width 185 height 37
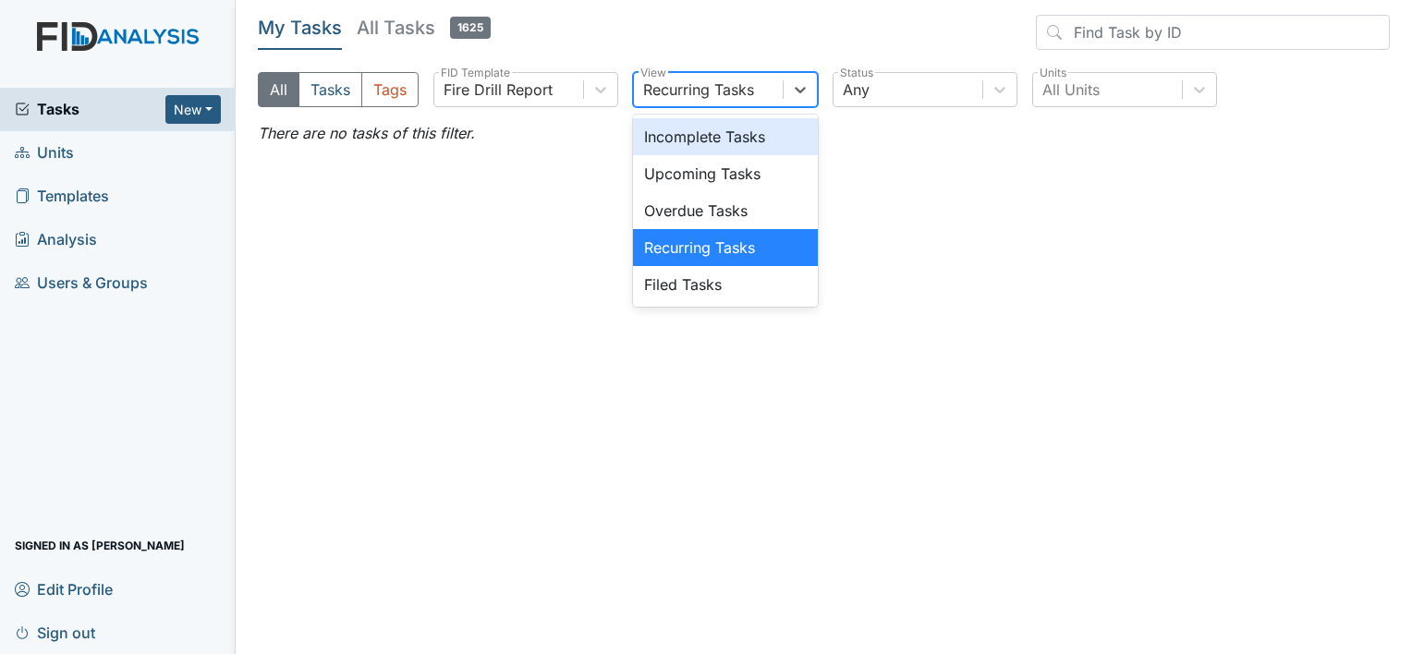
click at [711, 92] on div "Recurring Tasks" at bounding box center [698, 90] width 111 height 22
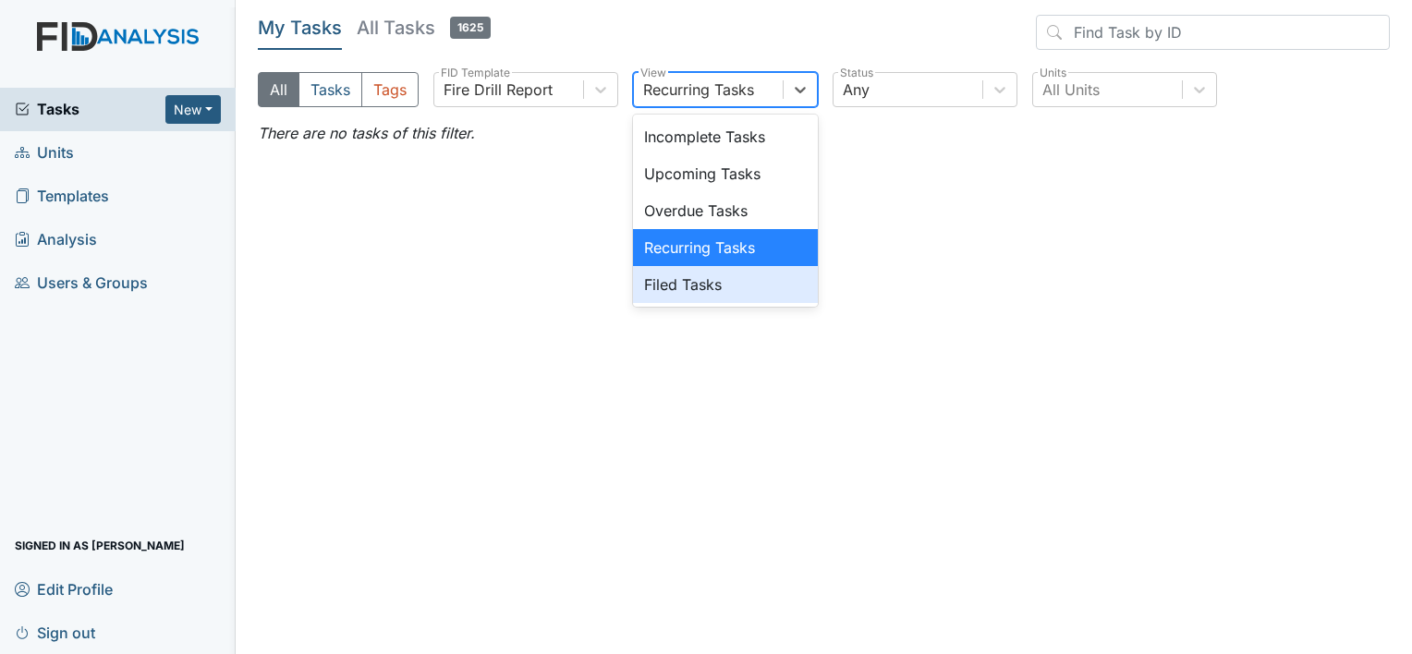
click at [704, 288] on div "Filed Tasks" at bounding box center [725, 284] width 185 height 37
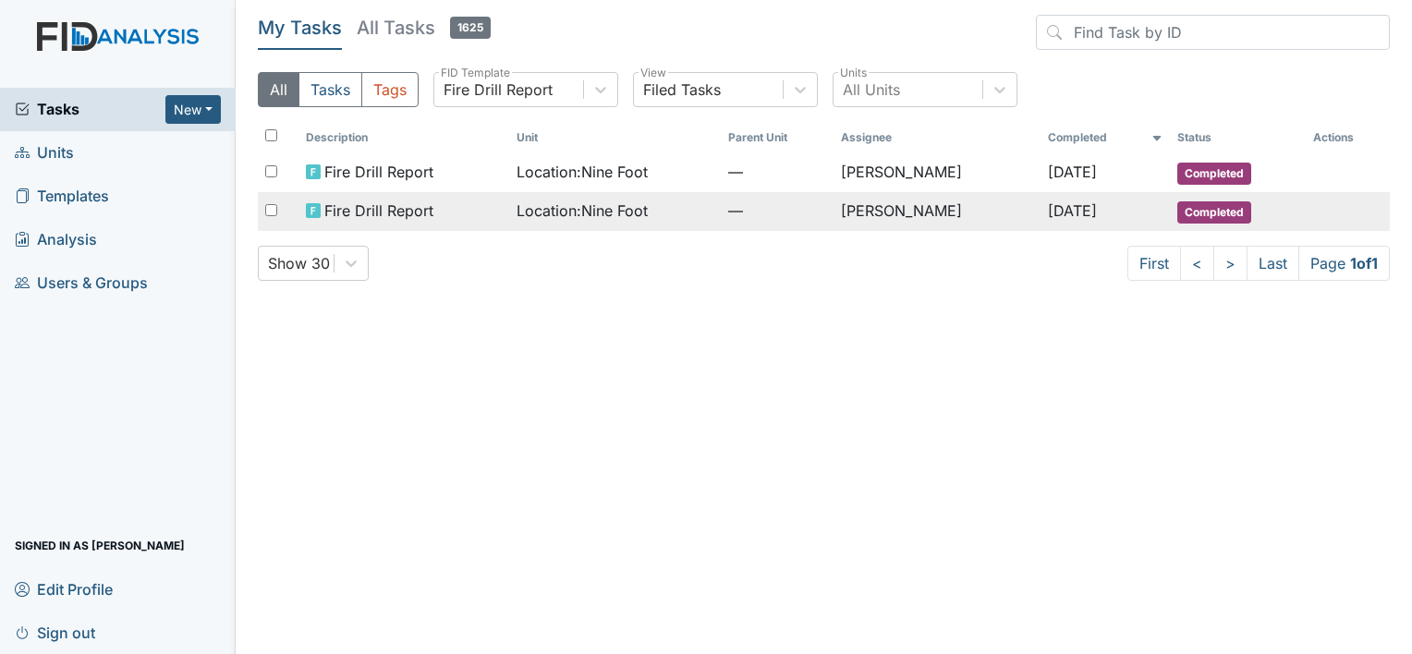
click at [587, 208] on span "Location : Nine Foot" at bounding box center [582, 211] width 131 height 22
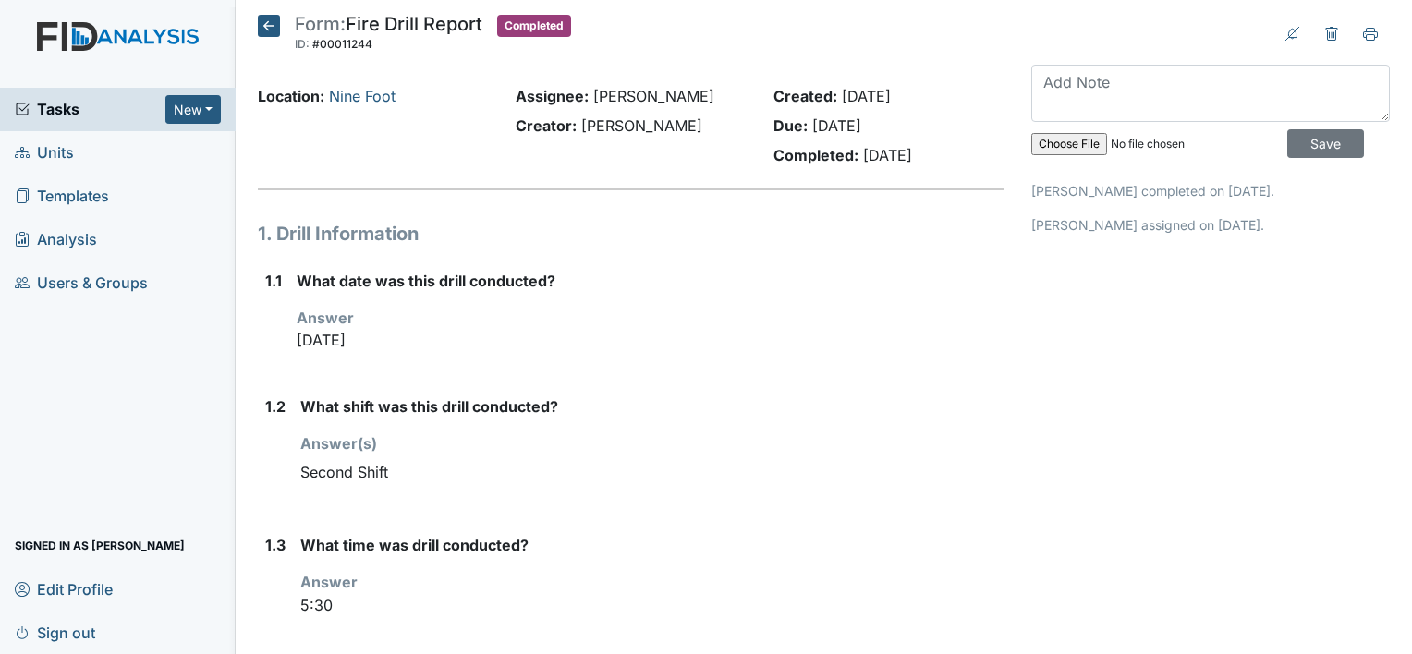
click at [268, 25] on icon at bounding box center [269, 26] width 22 height 22
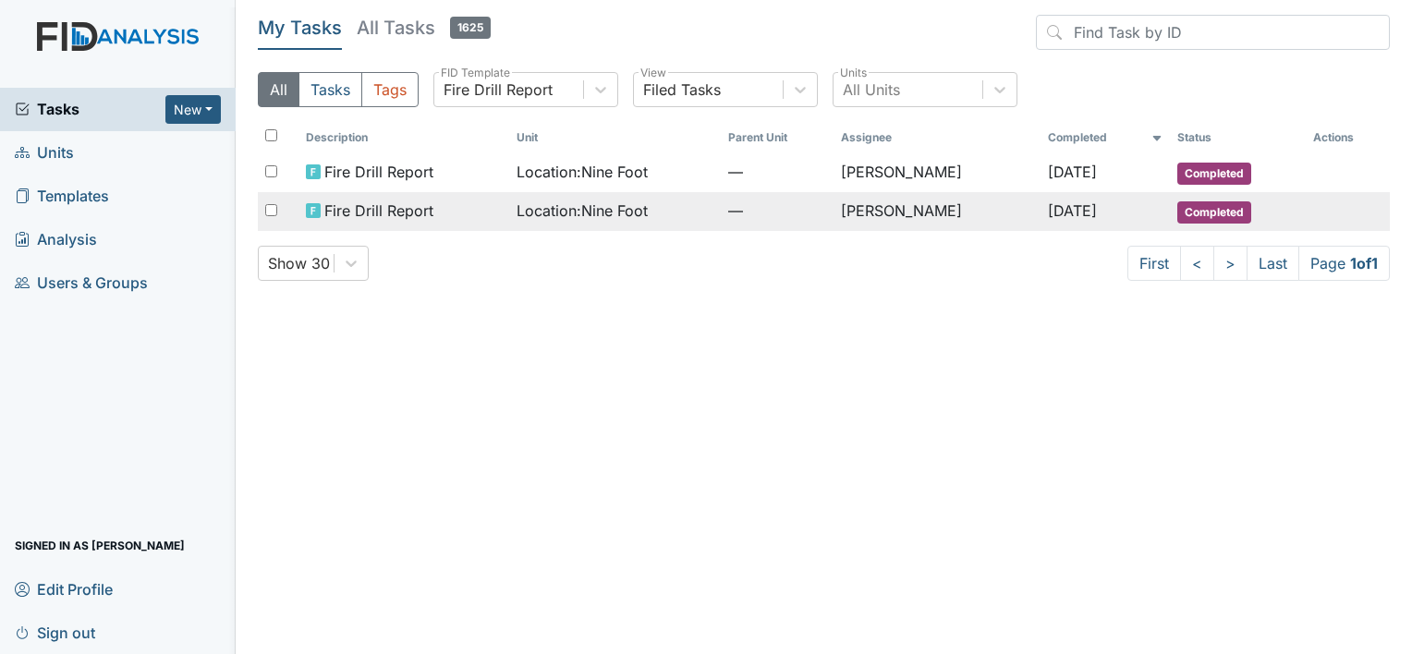
click at [559, 211] on span "Location : Nine Foot" at bounding box center [582, 211] width 131 height 22
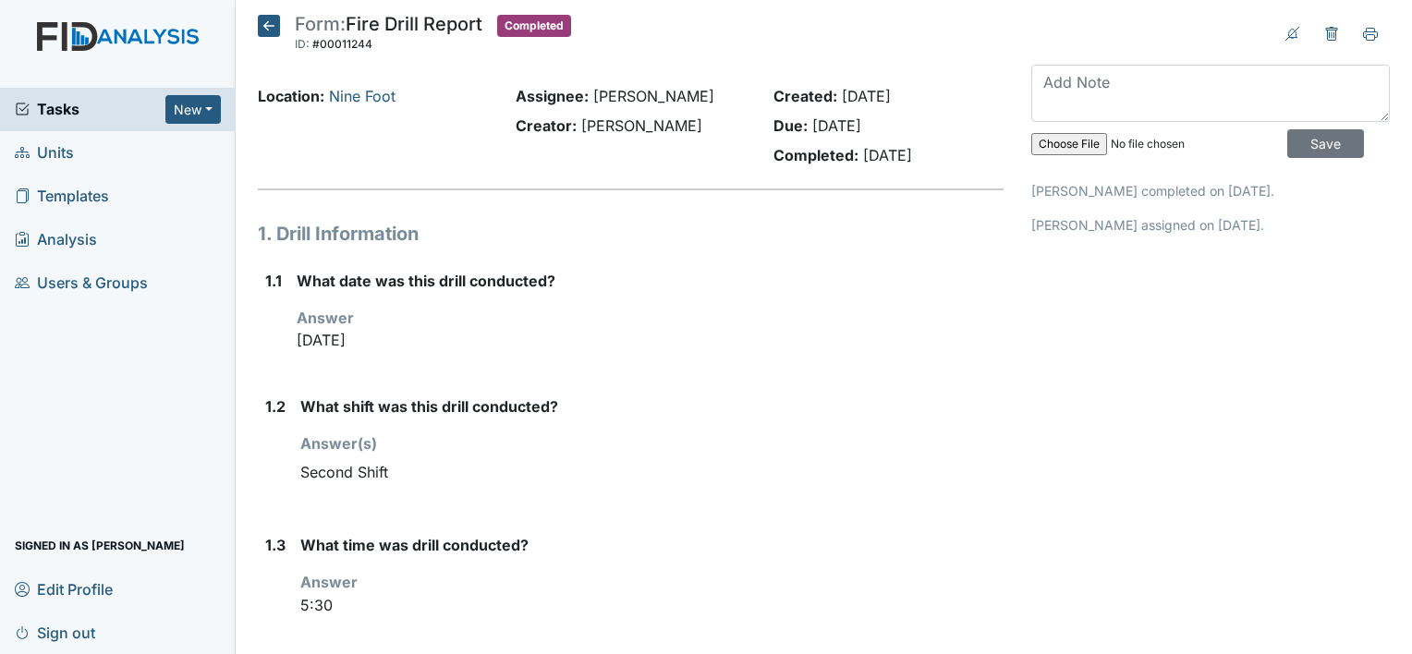
click at [266, 18] on icon at bounding box center [269, 26] width 22 height 22
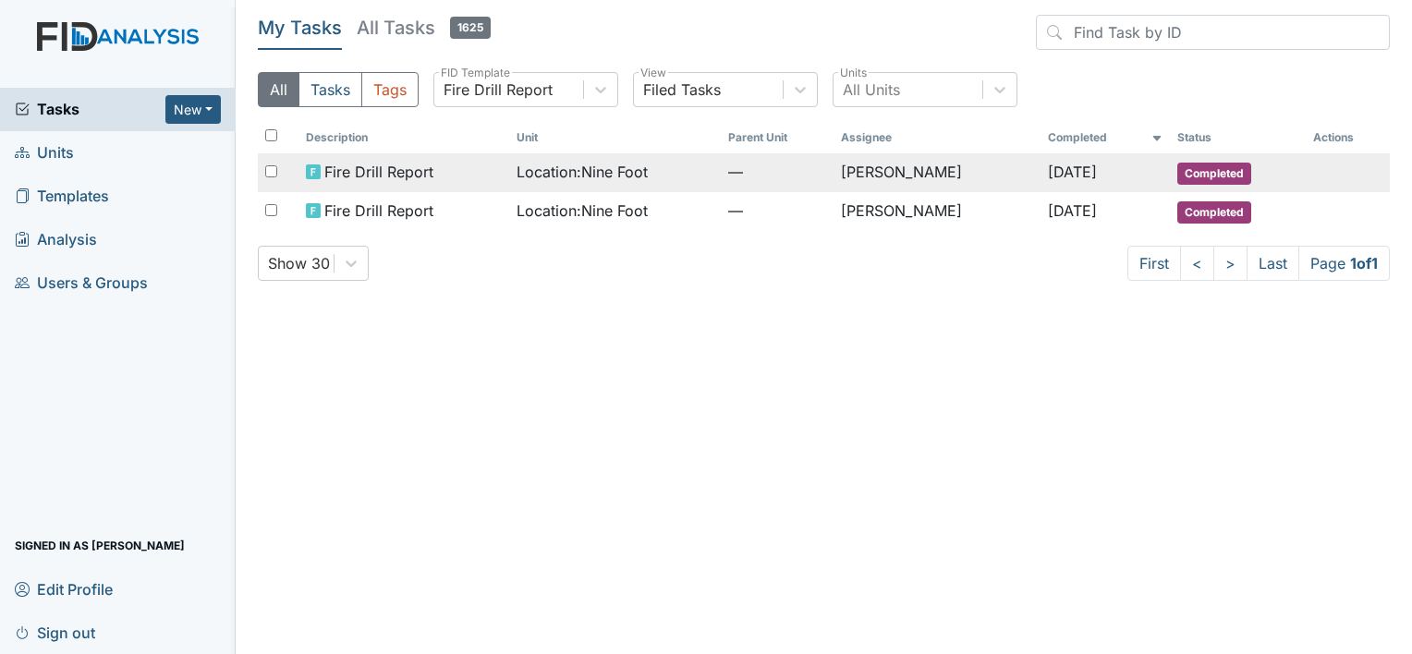
click at [556, 173] on span "Location : Nine Foot" at bounding box center [582, 172] width 131 height 22
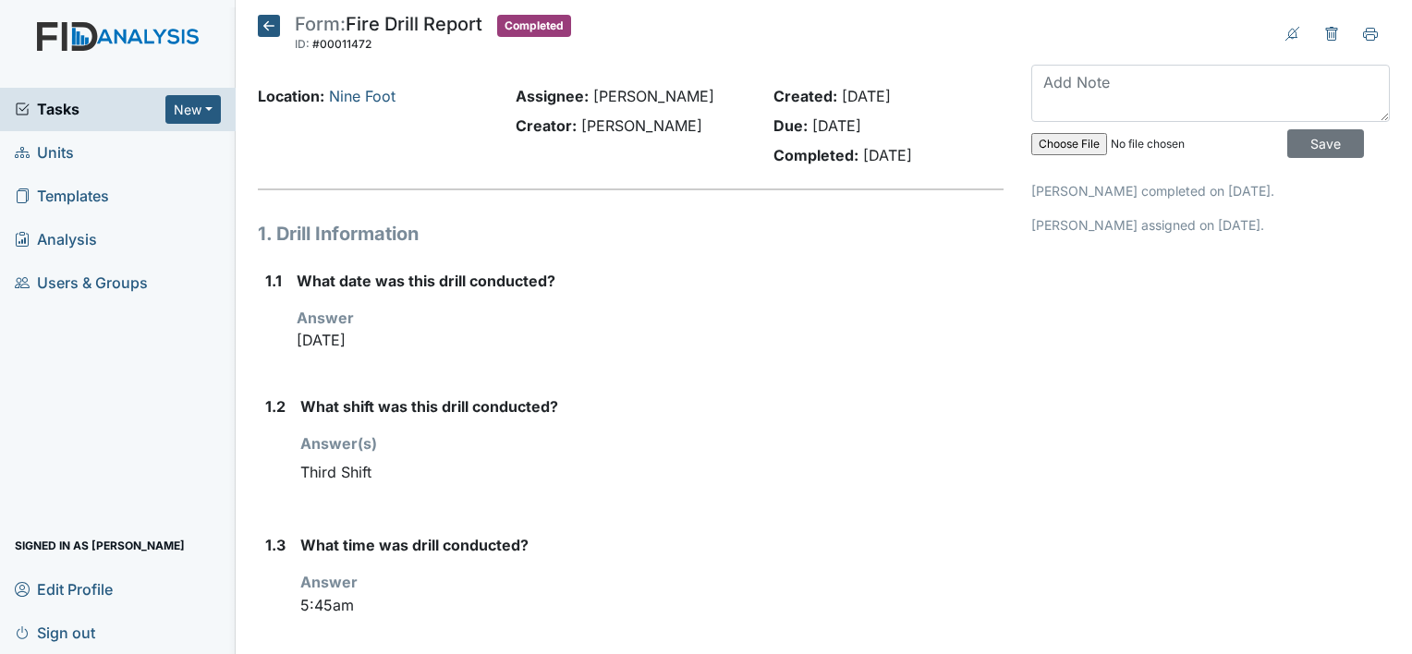
click at [270, 22] on icon at bounding box center [269, 26] width 22 height 22
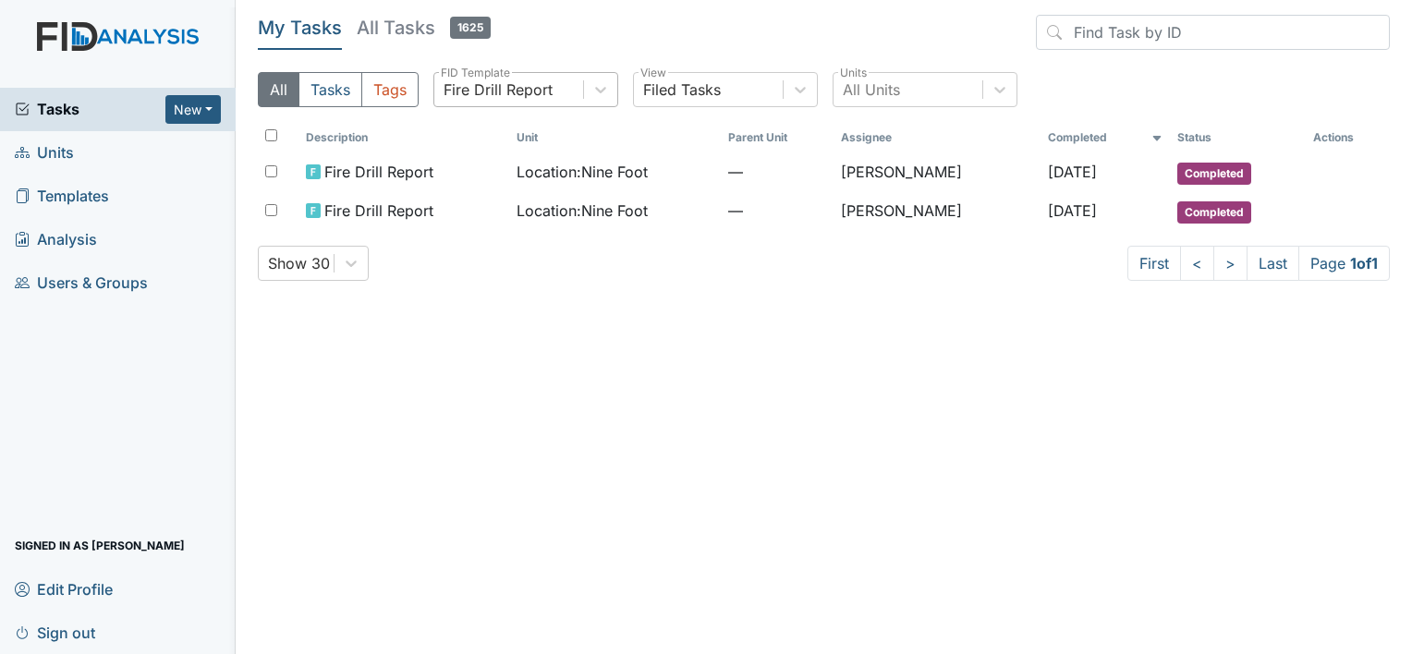
click at [477, 91] on div "Fire Drill Report" at bounding box center [498, 90] width 109 height 22
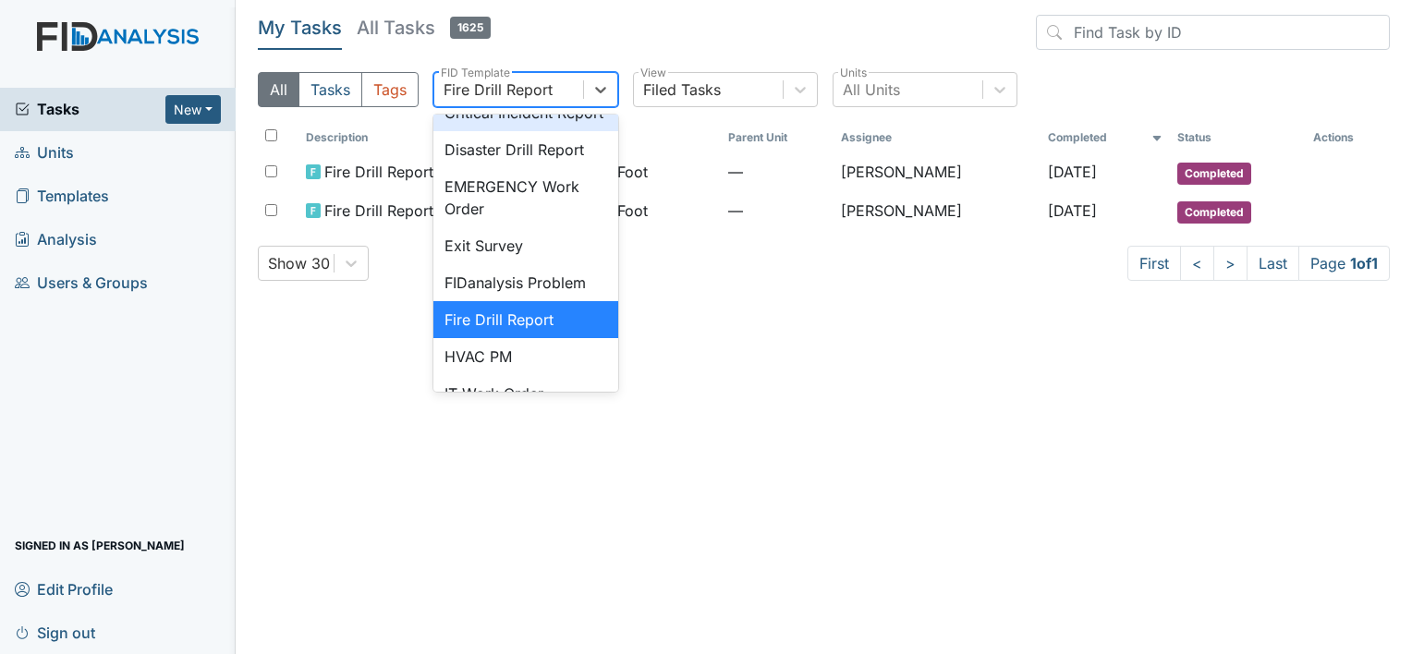
scroll to position [222, 0]
click at [554, 337] on div "Fire Drill Report" at bounding box center [525, 318] width 185 height 37
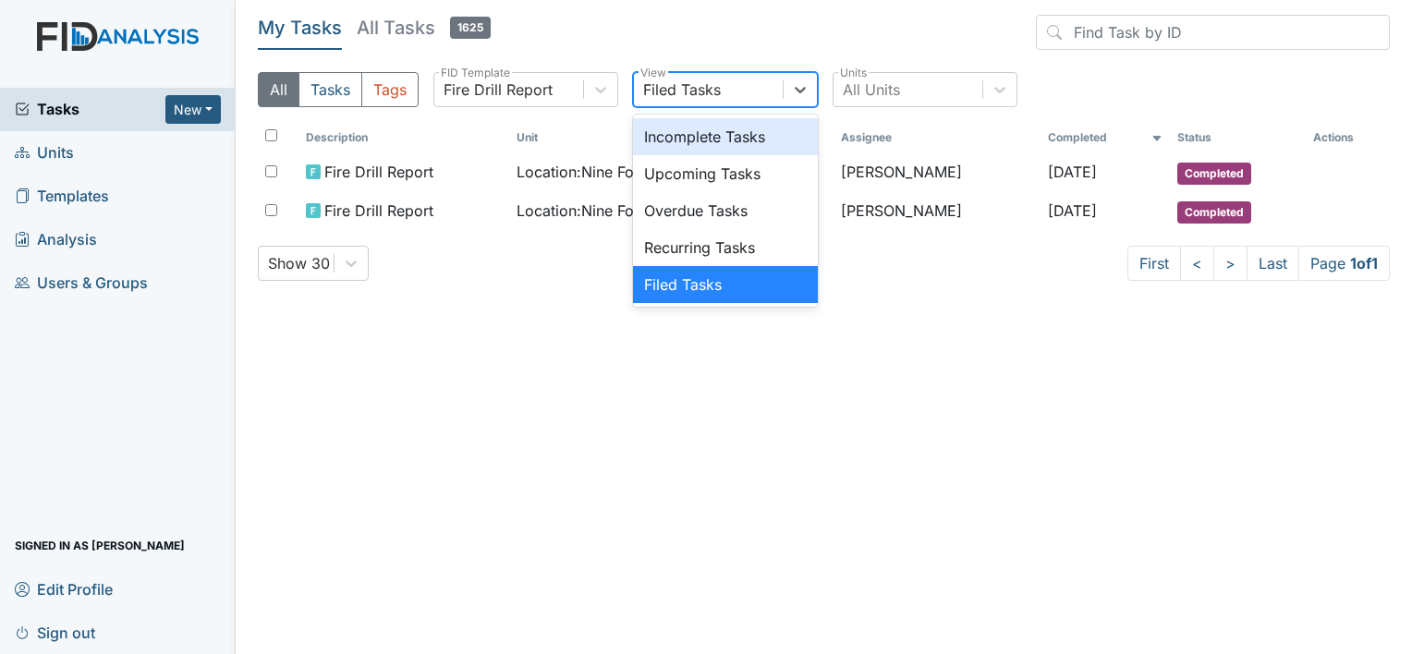
click at [689, 90] on div "Filed Tasks" at bounding box center [682, 90] width 78 height 22
click at [700, 140] on div "Incomplete Tasks" at bounding box center [725, 136] width 185 height 37
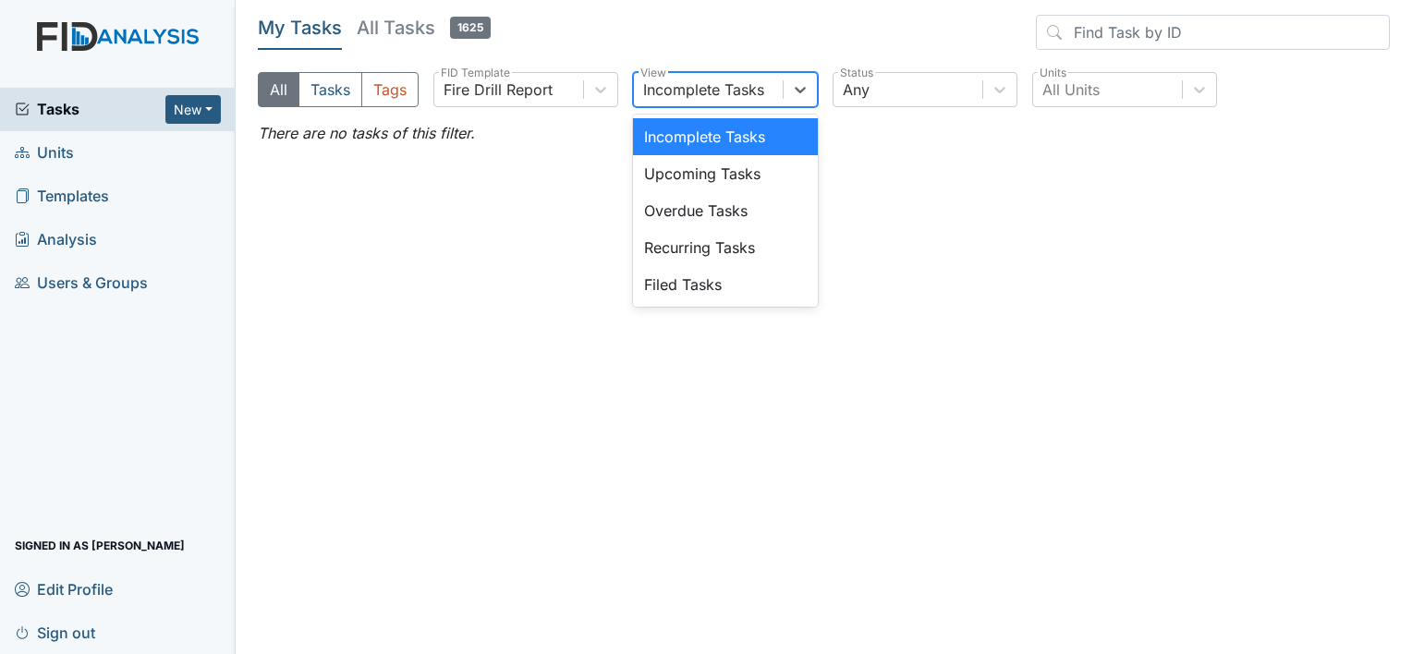
click at [693, 92] on div "Incomplete Tasks" at bounding box center [703, 90] width 121 height 22
click at [695, 174] on div "Upcoming Tasks" at bounding box center [725, 173] width 185 height 37
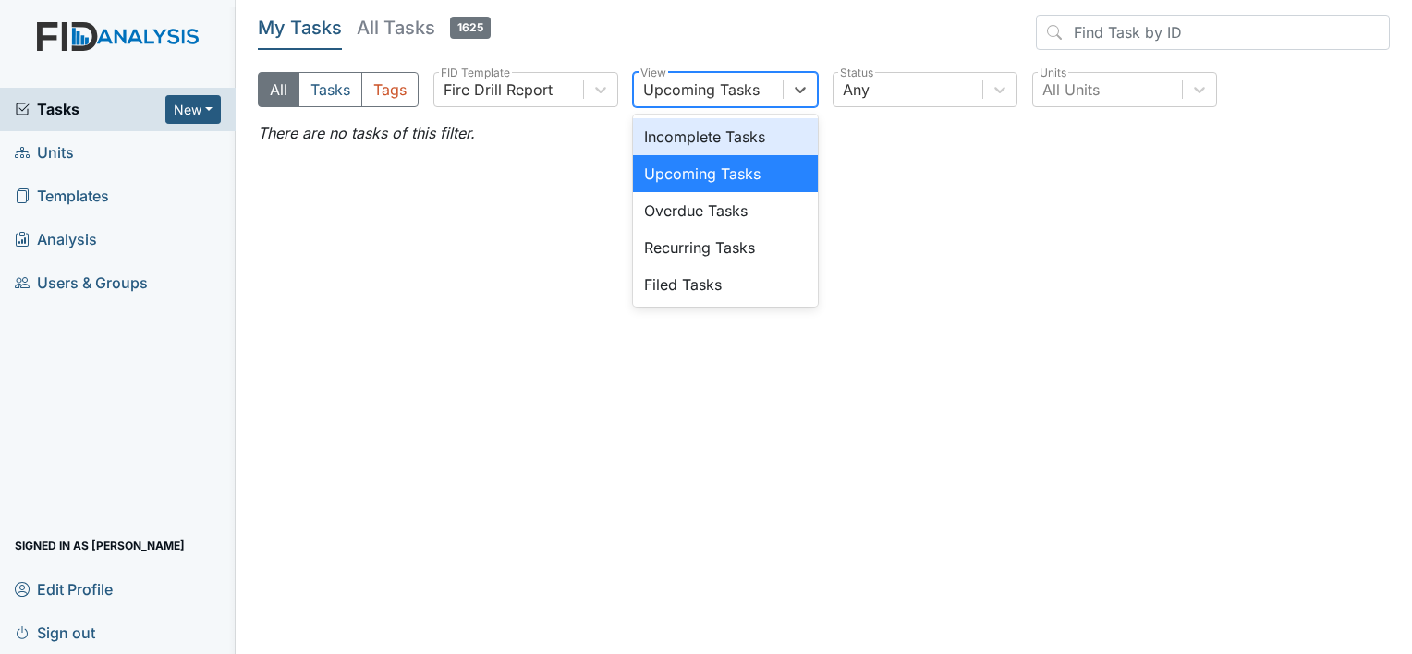
click at [702, 86] on div "Upcoming Tasks" at bounding box center [701, 90] width 116 height 22
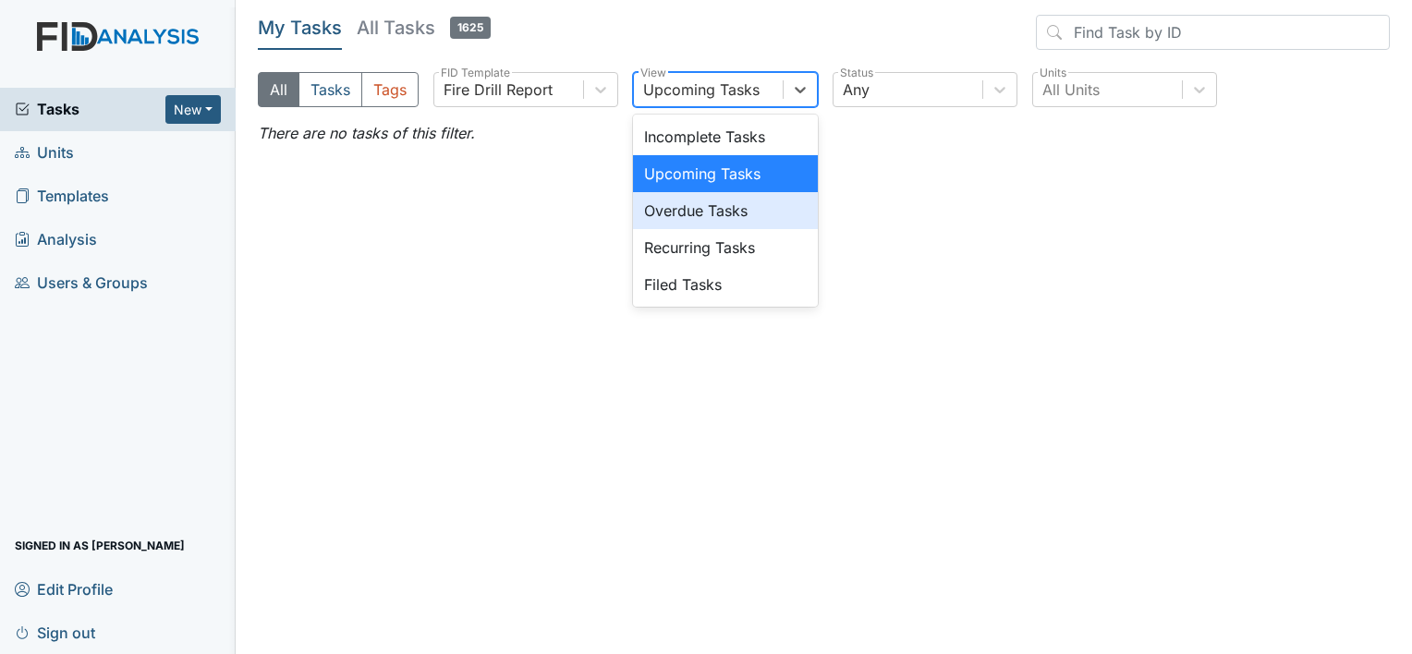
click at [685, 210] on div "Overdue Tasks" at bounding box center [725, 210] width 185 height 37
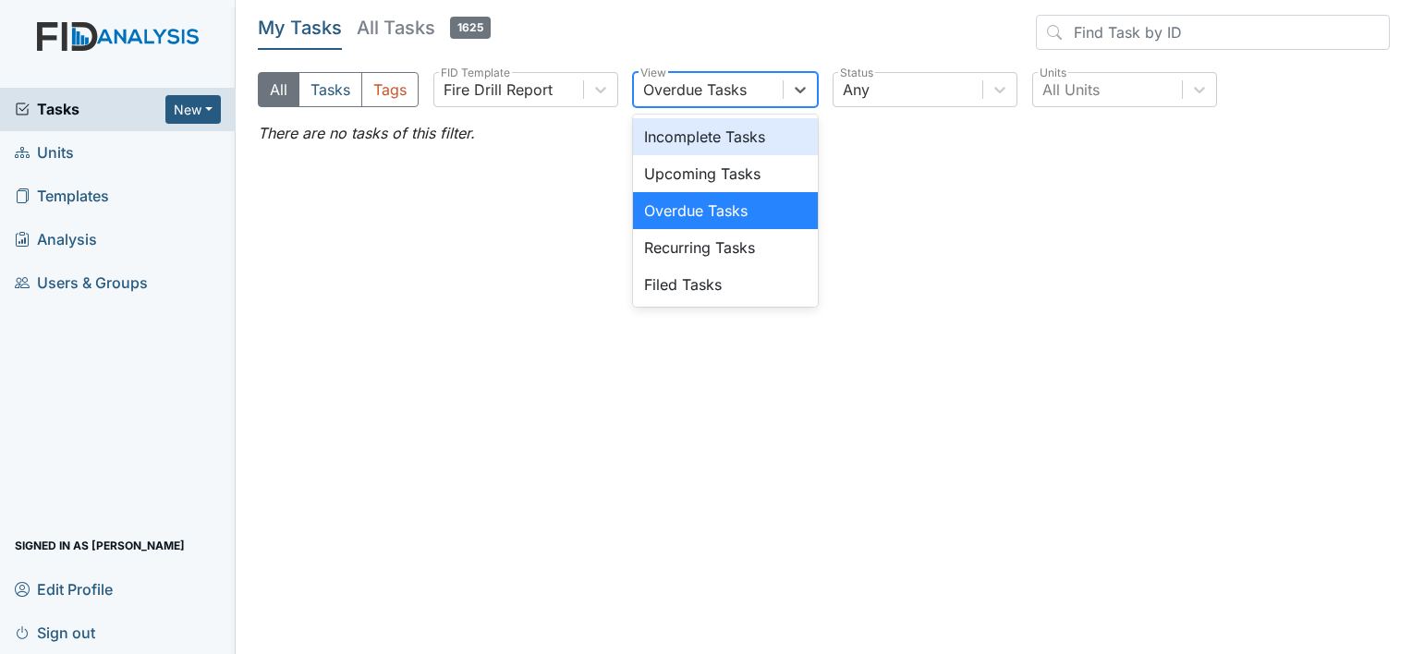
click at [678, 90] on div "Overdue Tasks" at bounding box center [695, 90] width 104 height 22
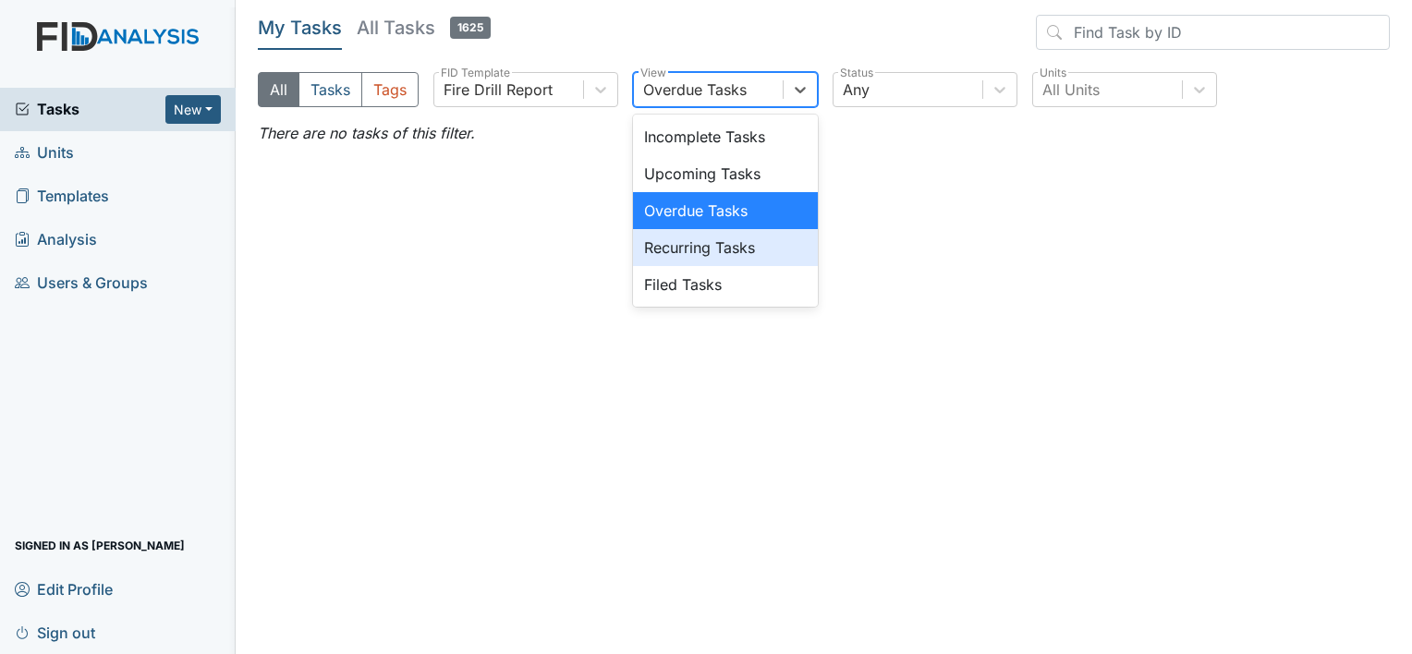
click at [684, 247] on div "Recurring Tasks" at bounding box center [725, 247] width 185 height 37
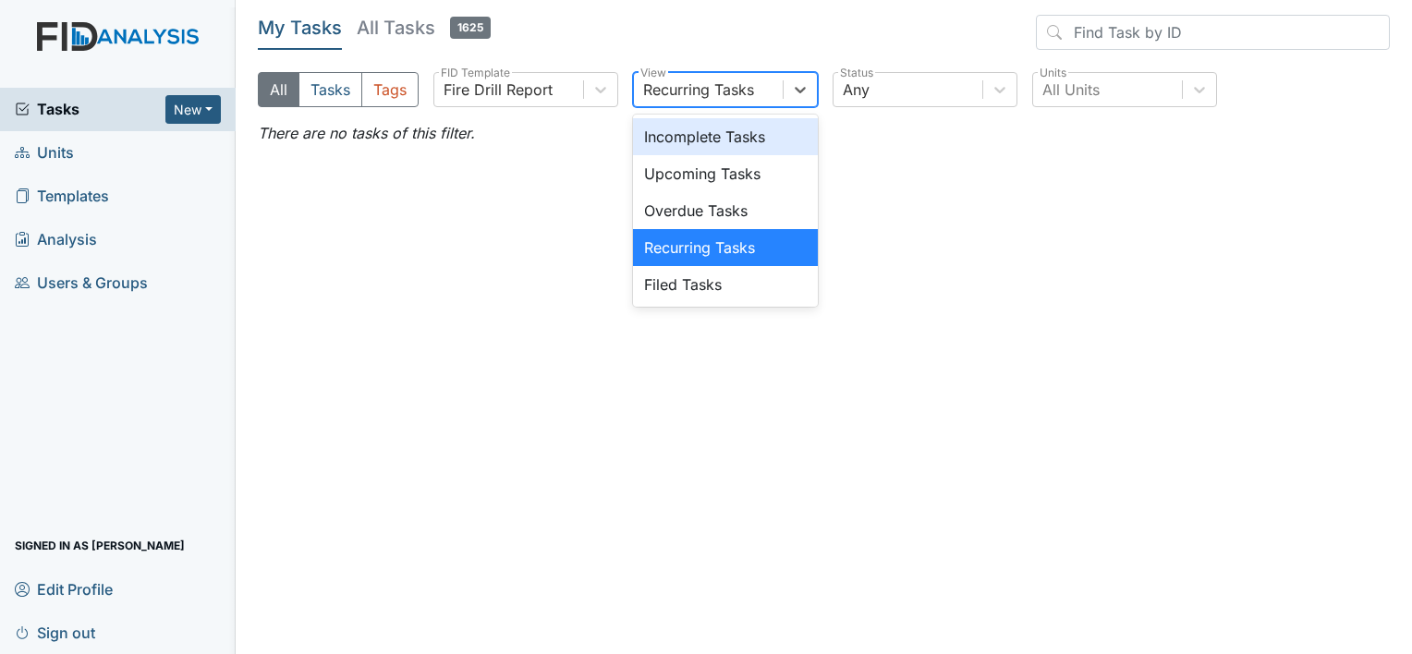
click at [683, 86] on div "Recurring Tasks" at bounding box center [698, 90] width 111 height 22
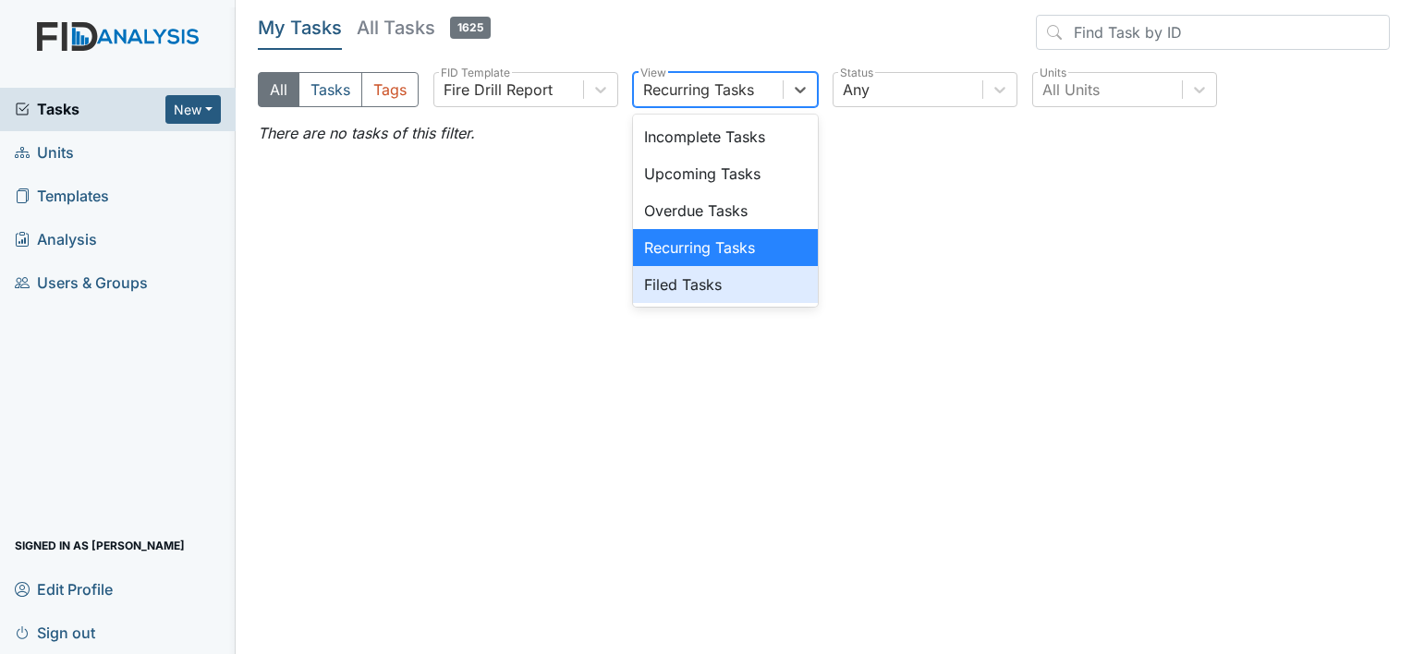
click at [675, 284] on div "Filed Tasks" at bounding box center [725, 284] width 185 height 37
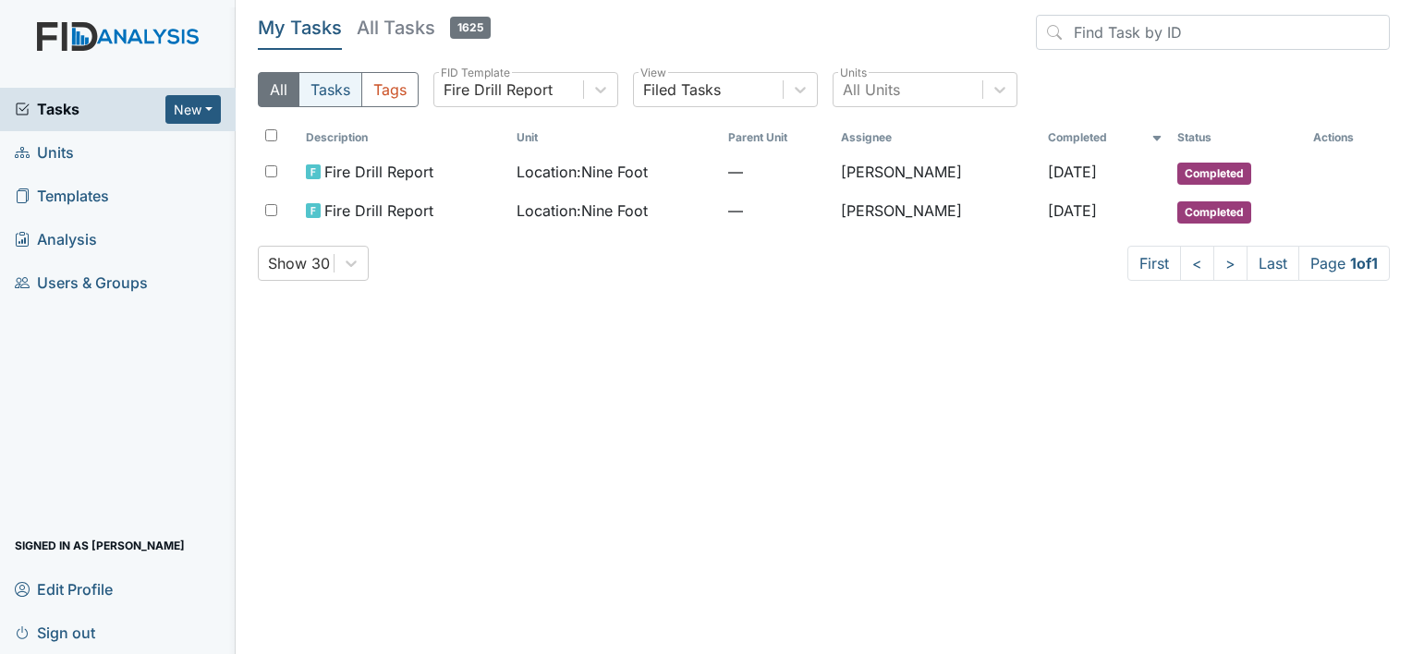
click at [334, 87] on button "Tasks" at bounding box center [331, 89] width 64 height 35
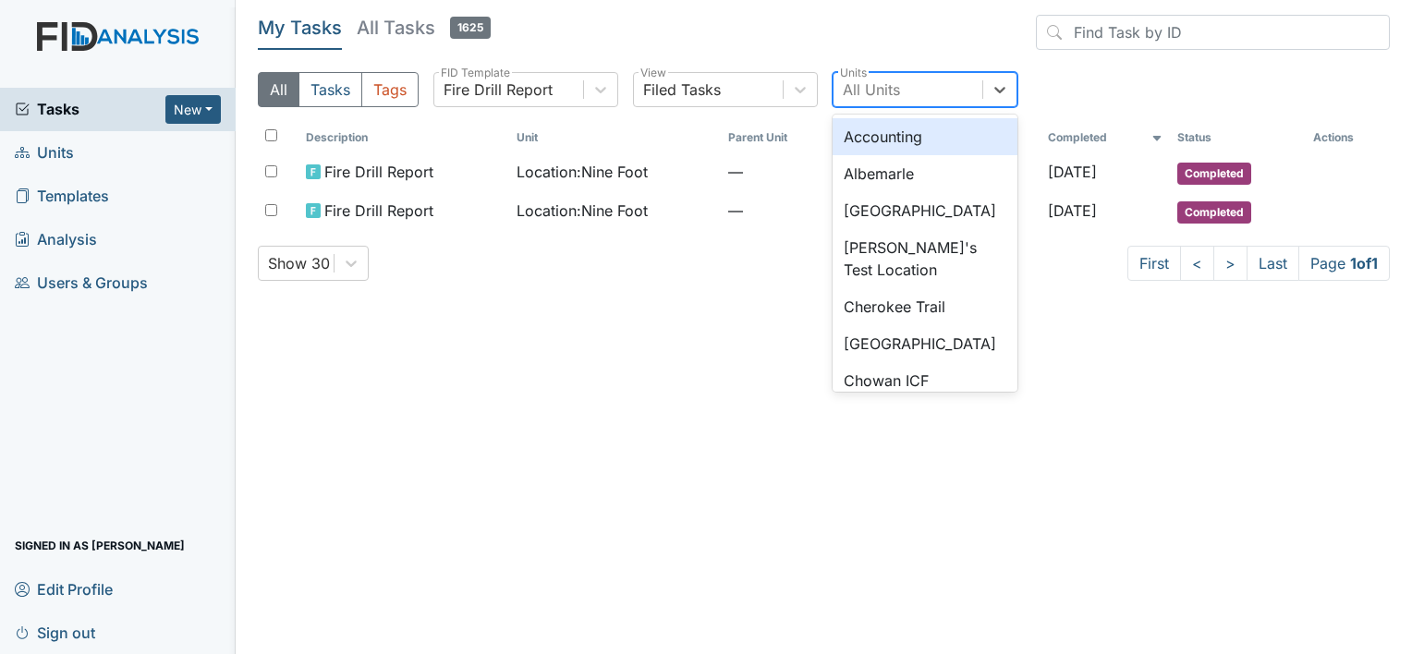
click at [863, 89] on div "All Units" at bounding box center [871, 90] width 57 height 22
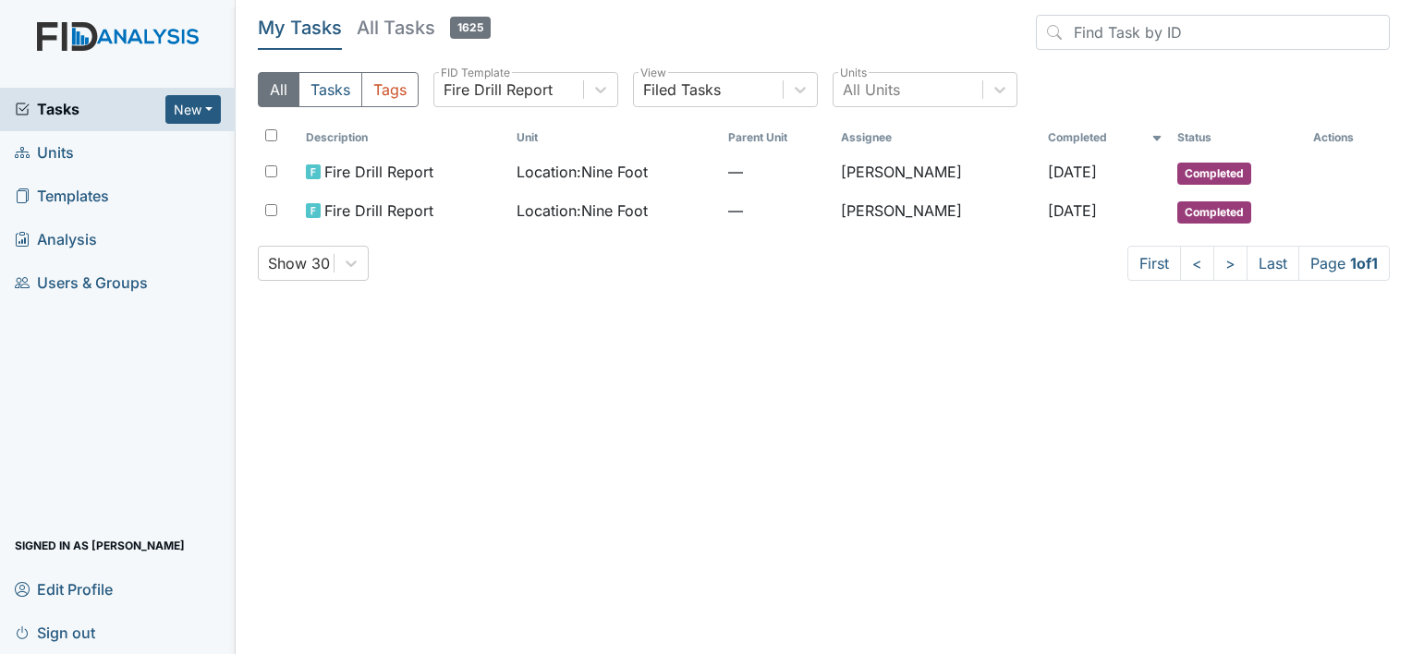
click at [67, 111] on span "Tasks" at bounding box center [90, 109] width 151 height 22
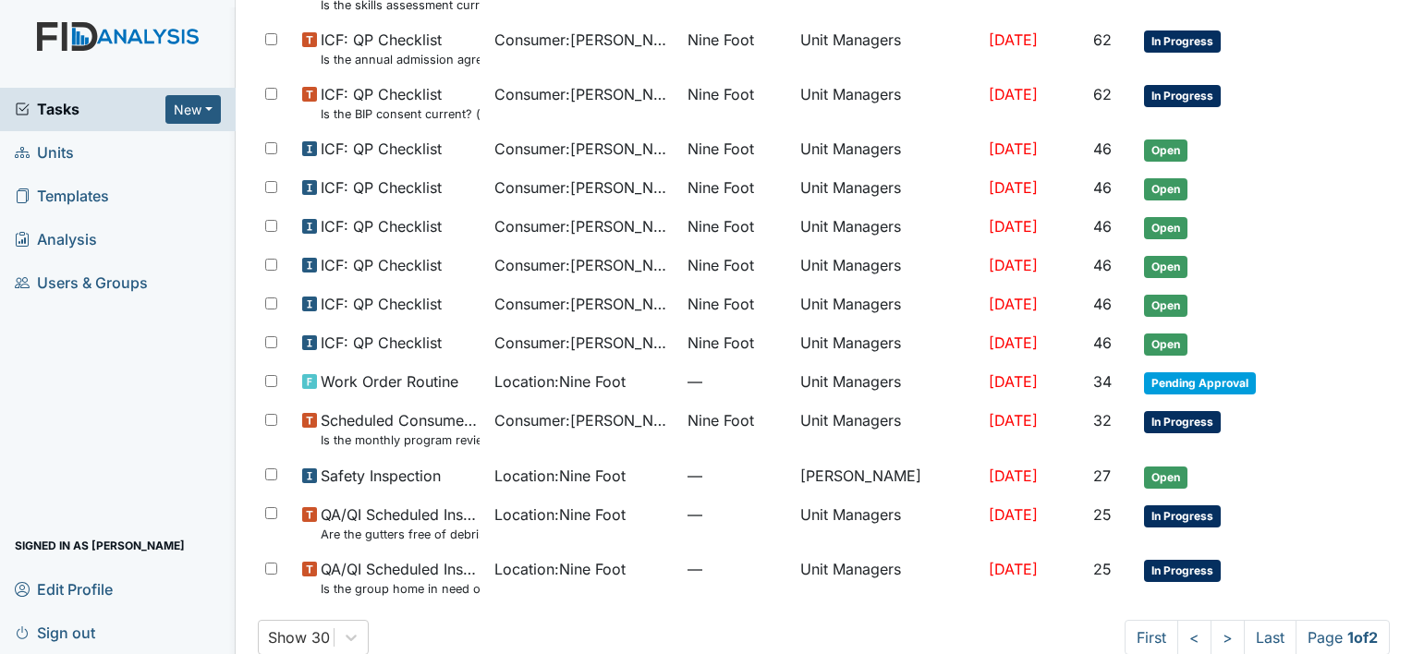
scroll to position [1070, 0]
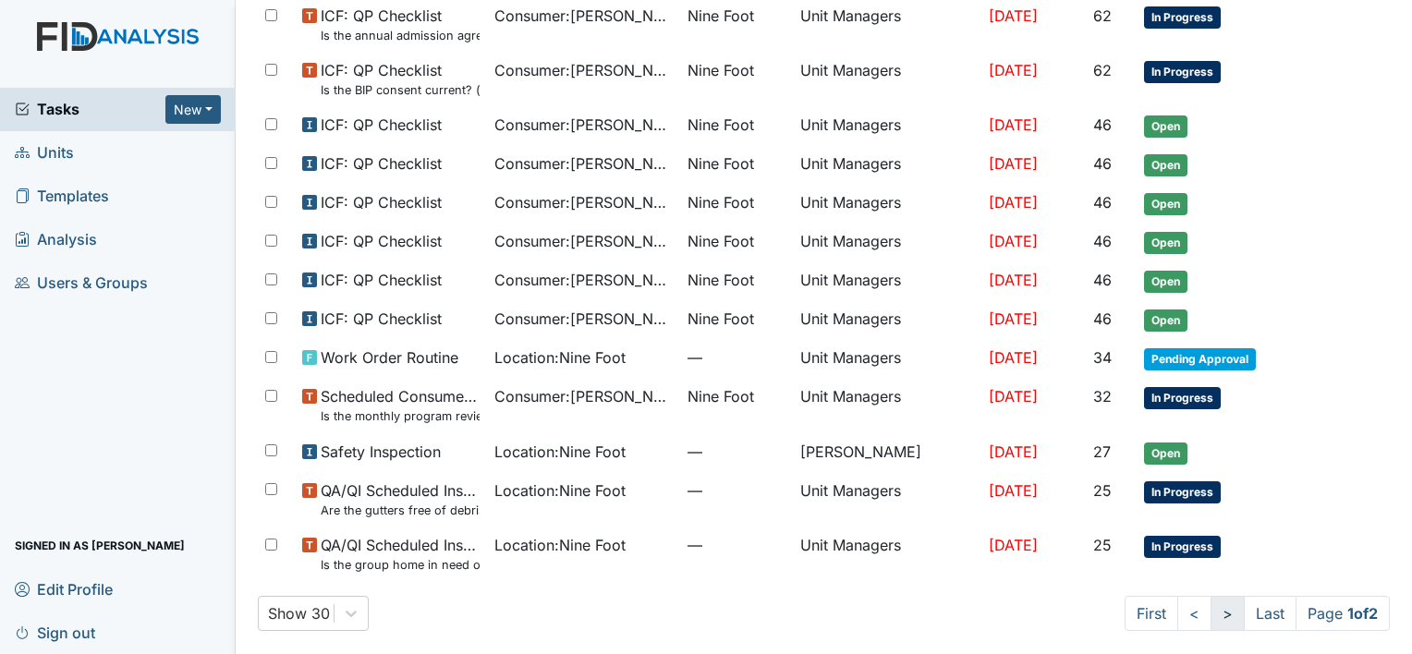
click at [1211, 604] on link ">" at bounding box center [1228, 613] width 34 height 35
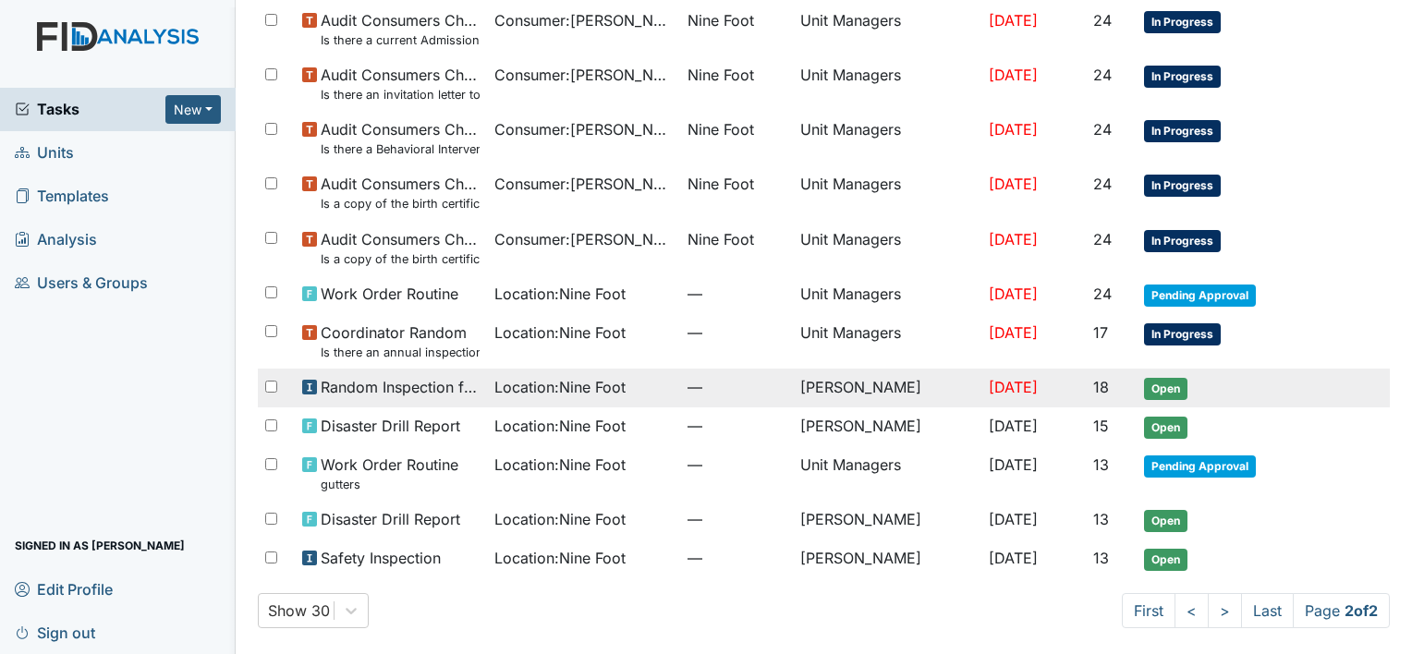
click at [560, 386] on span "Location : Nine Foot" at bounding box center [559, 387] width 131 height 22
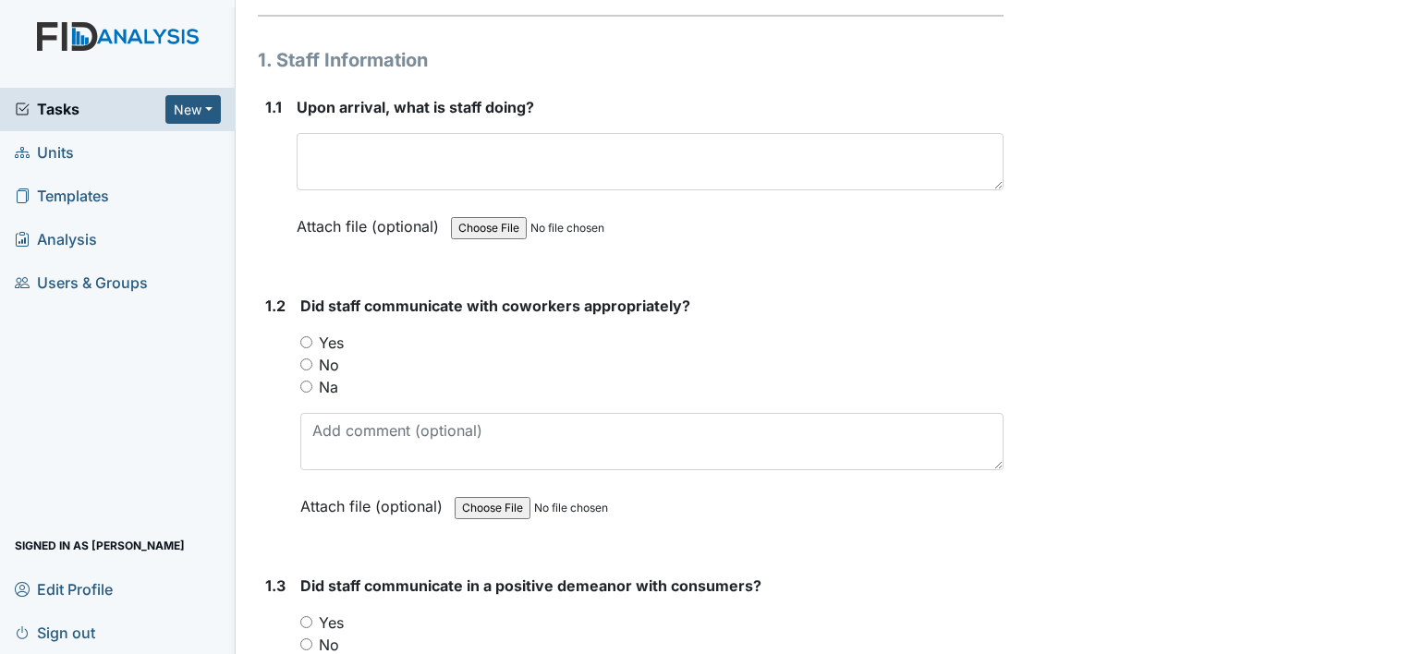
scroll to position [222, 0]
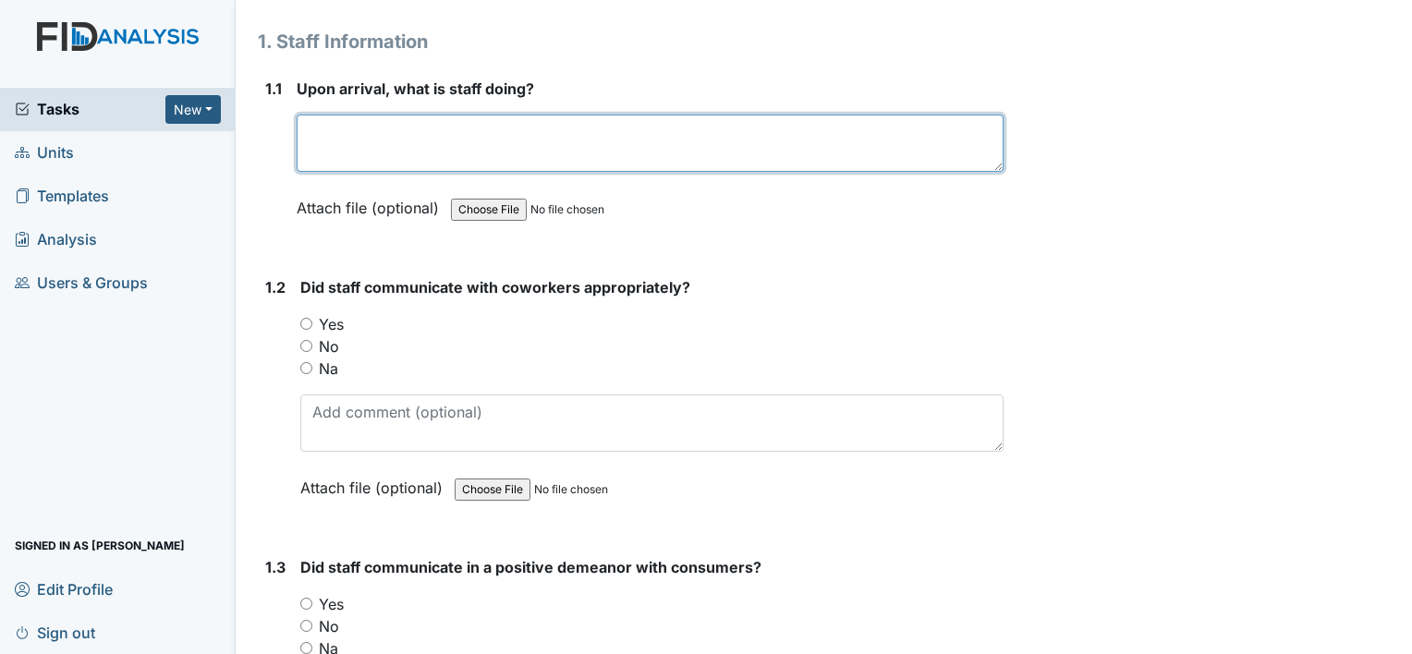
click at [310, 138] on textarea at bounding box center [650, 143] width 707 height 57
type textarea "getting consumers up for the day"
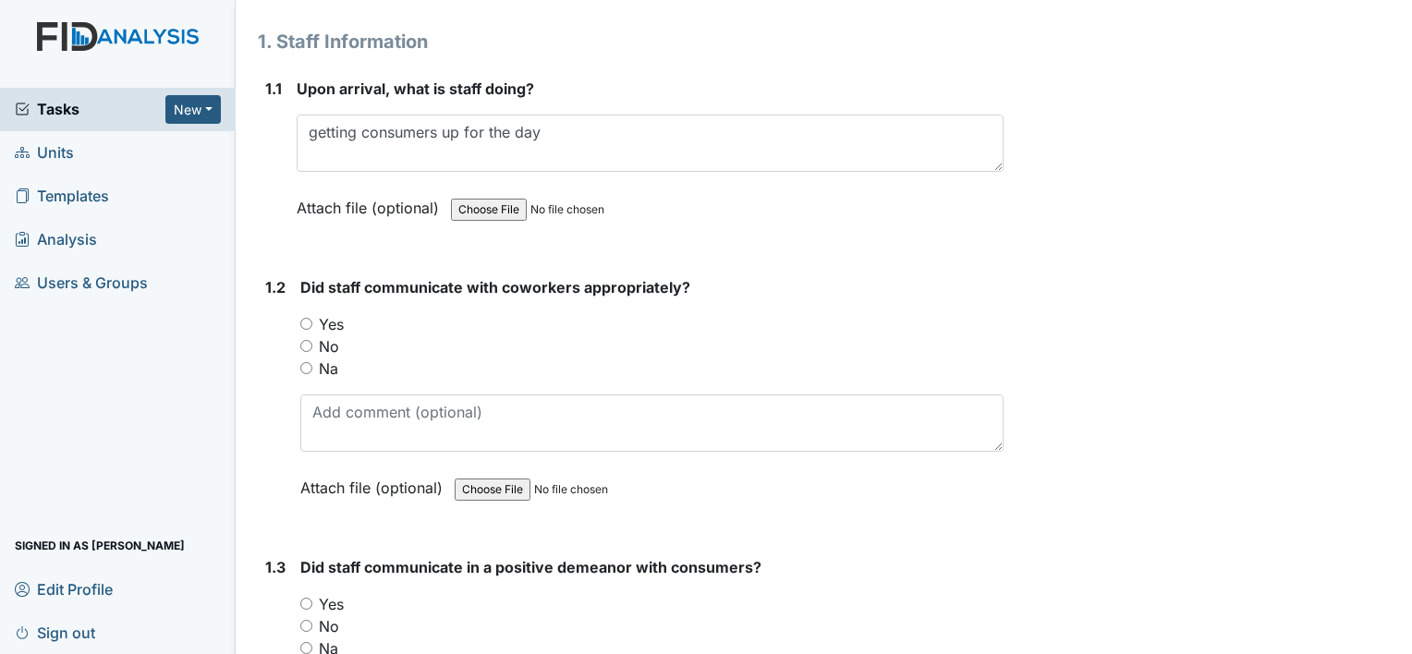
click at [304, 323] on input "Yes" at bounding box center [306, 324] width 12 height 12
radio input "true"
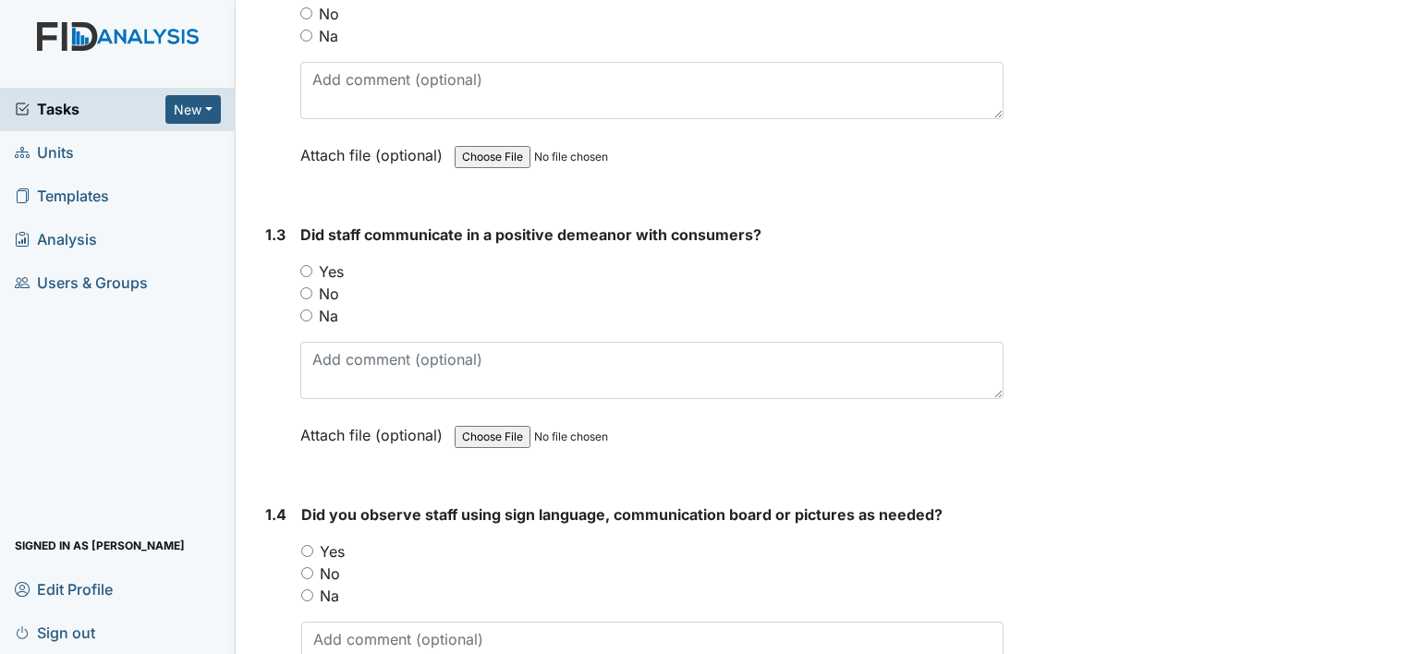
scroll to position [592, 0]
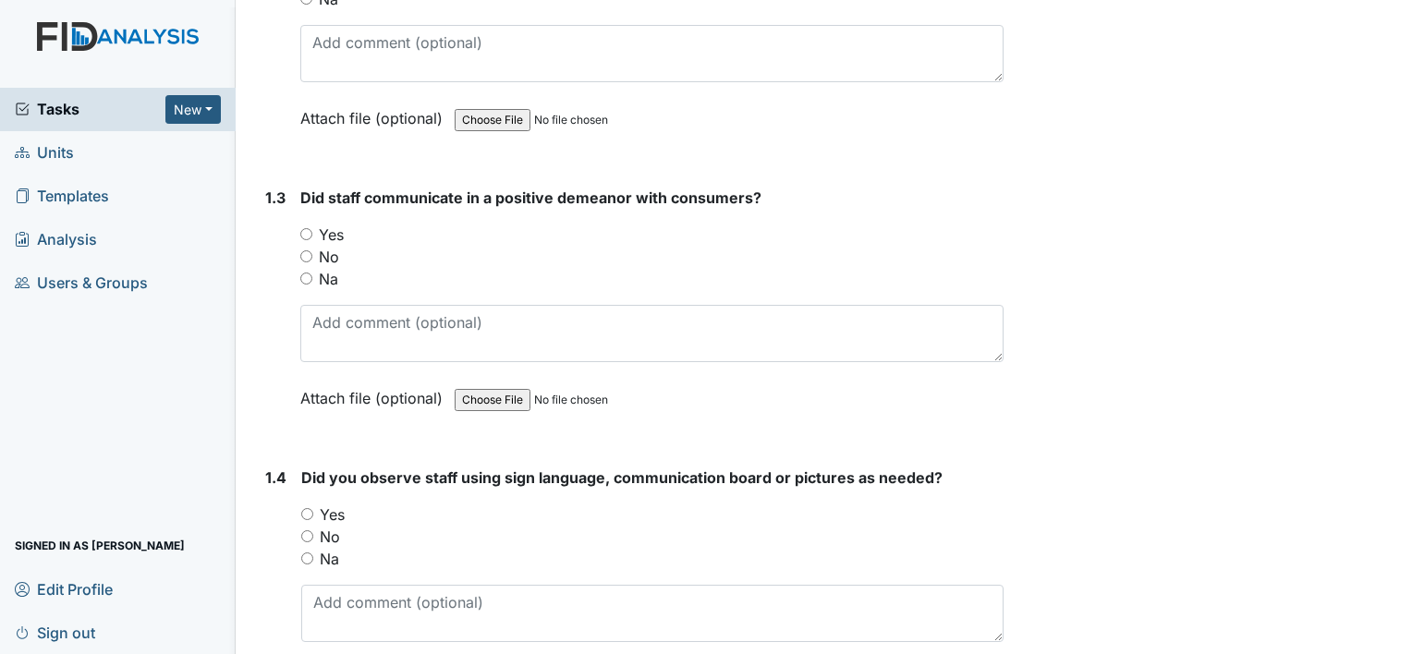
click at [308, 229] on input "Yes" at bounding box center [306, 234] width 12 height 12
radio input "true"
click at [304, 512] on input "Yes" at bounding box center [307, 514] width 12 height 12
radio input "true"
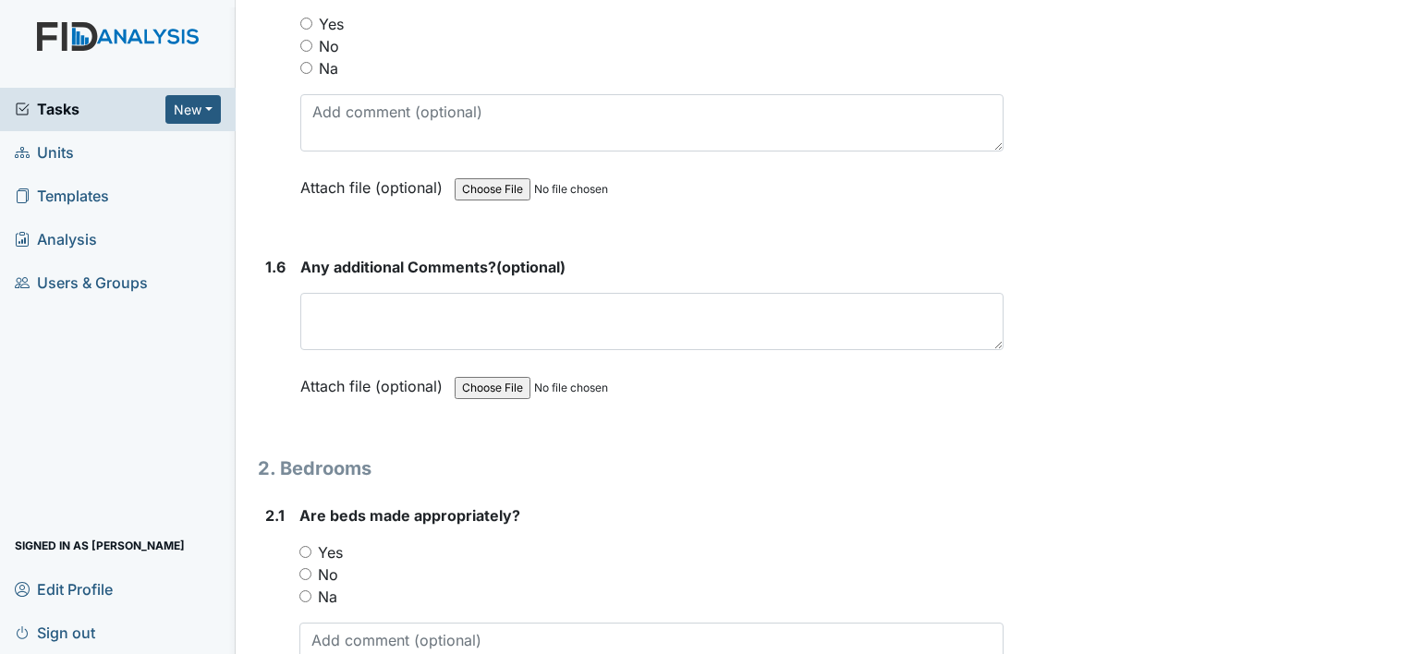
scroll to position [1379, 0]
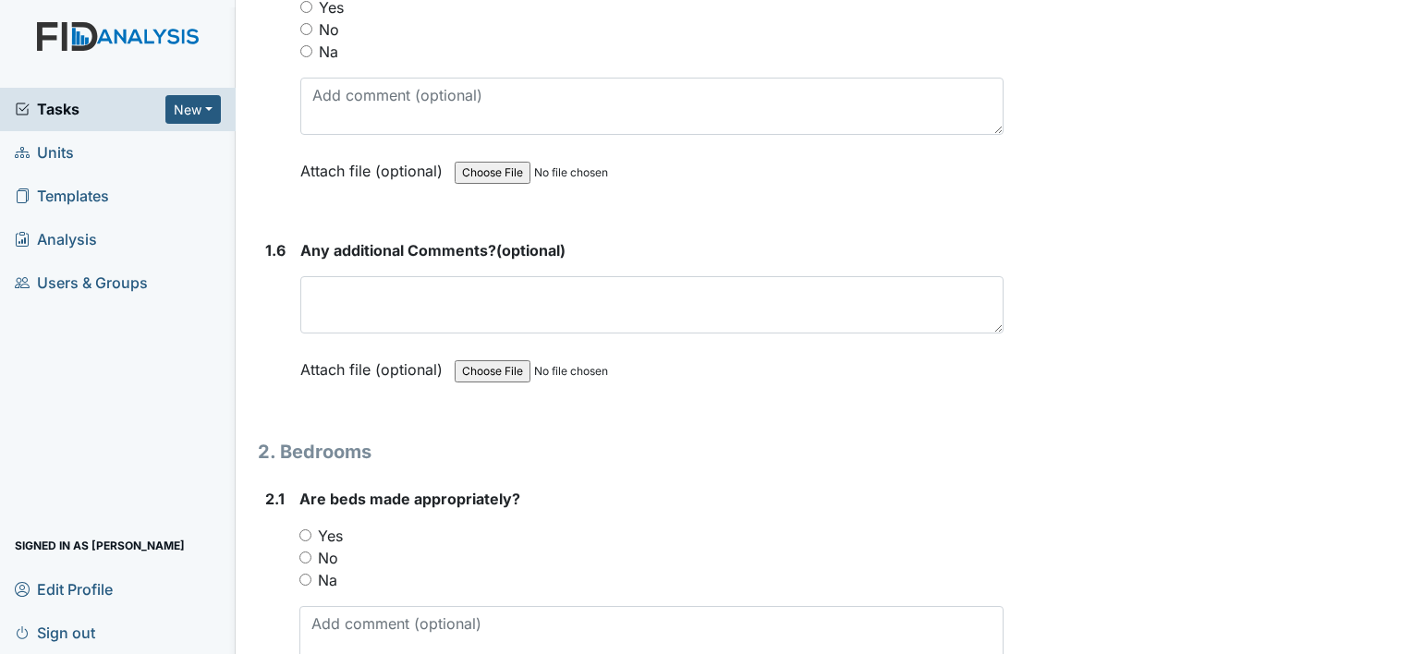
click at [307, 23] on input "No" at bounding box center [306, 29] width 12 height 12
radio input "true"
click at [307, 530] on input "Yes" at bounding box center [305, 536] width 12 height 12
radio input "true"
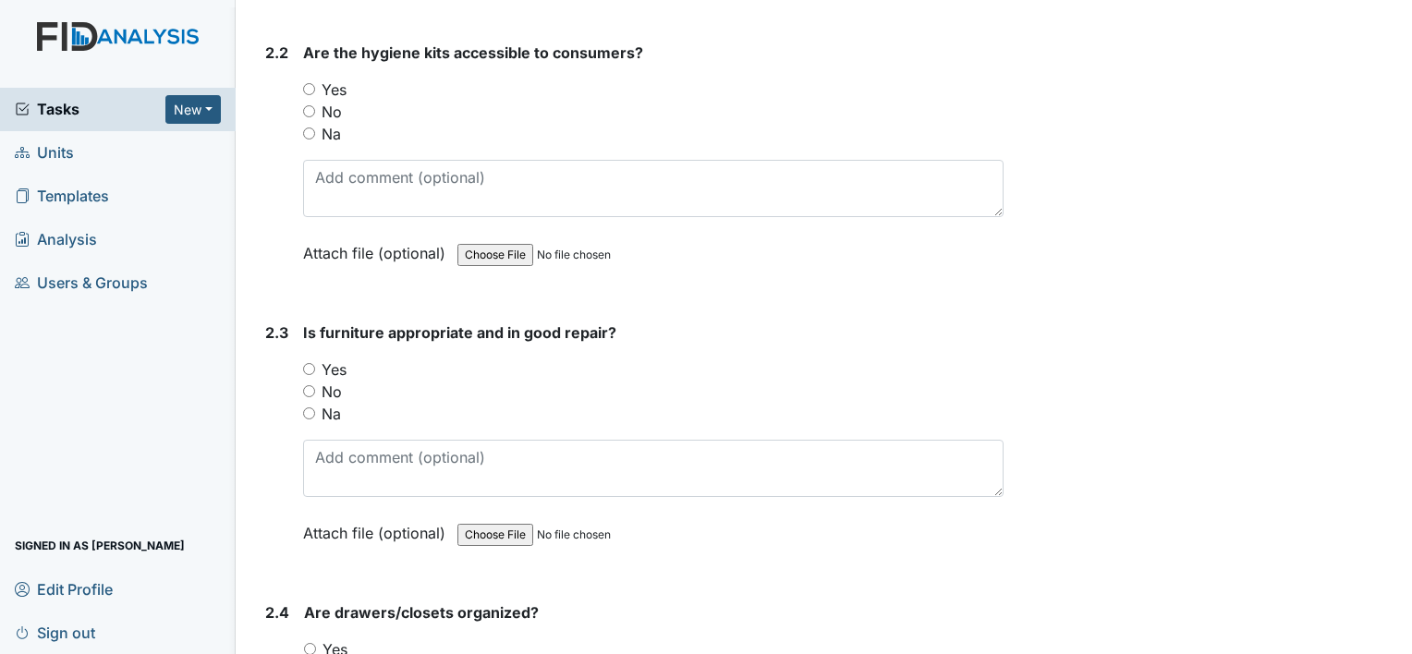
scroll to position [2118, 0]
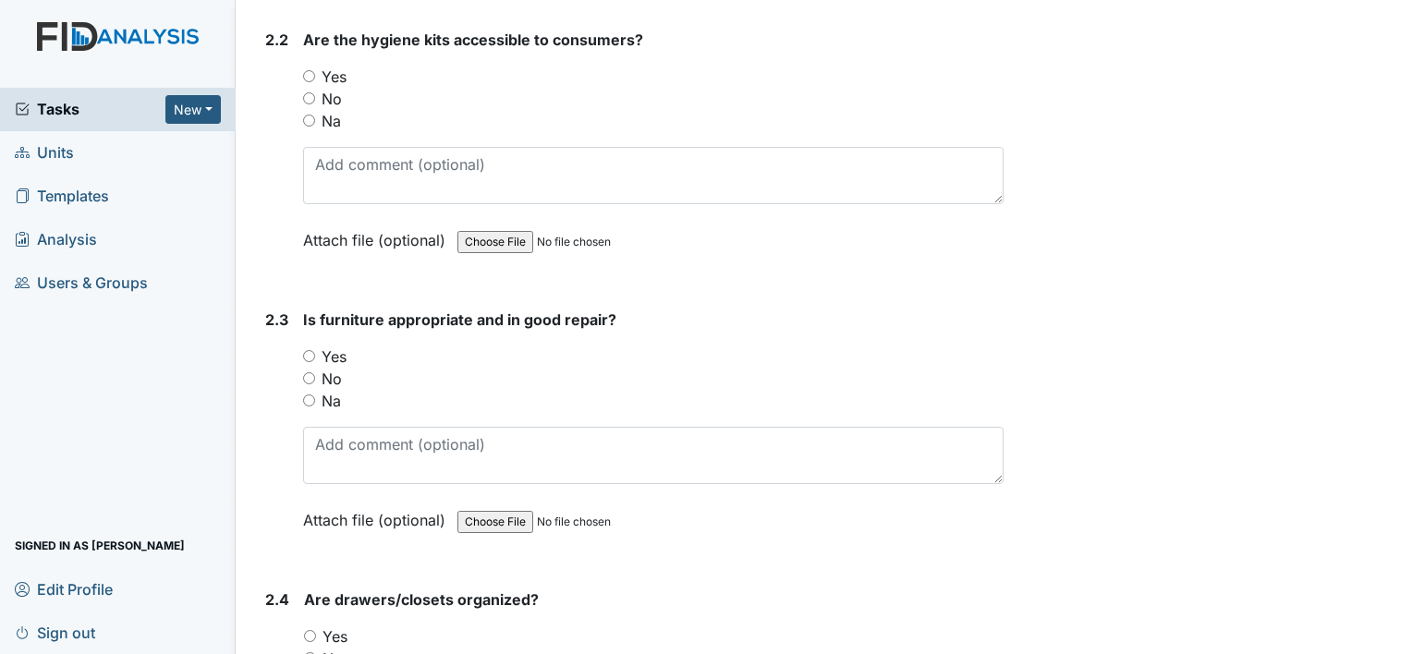
click at [305, 70] on input "Yes" at bounding box center [309, 76] width 12 height 12
radio input "true"
click at [307, 372] on input "No" at bounding box center [309, 378] width 12 height 12
radio input "true"
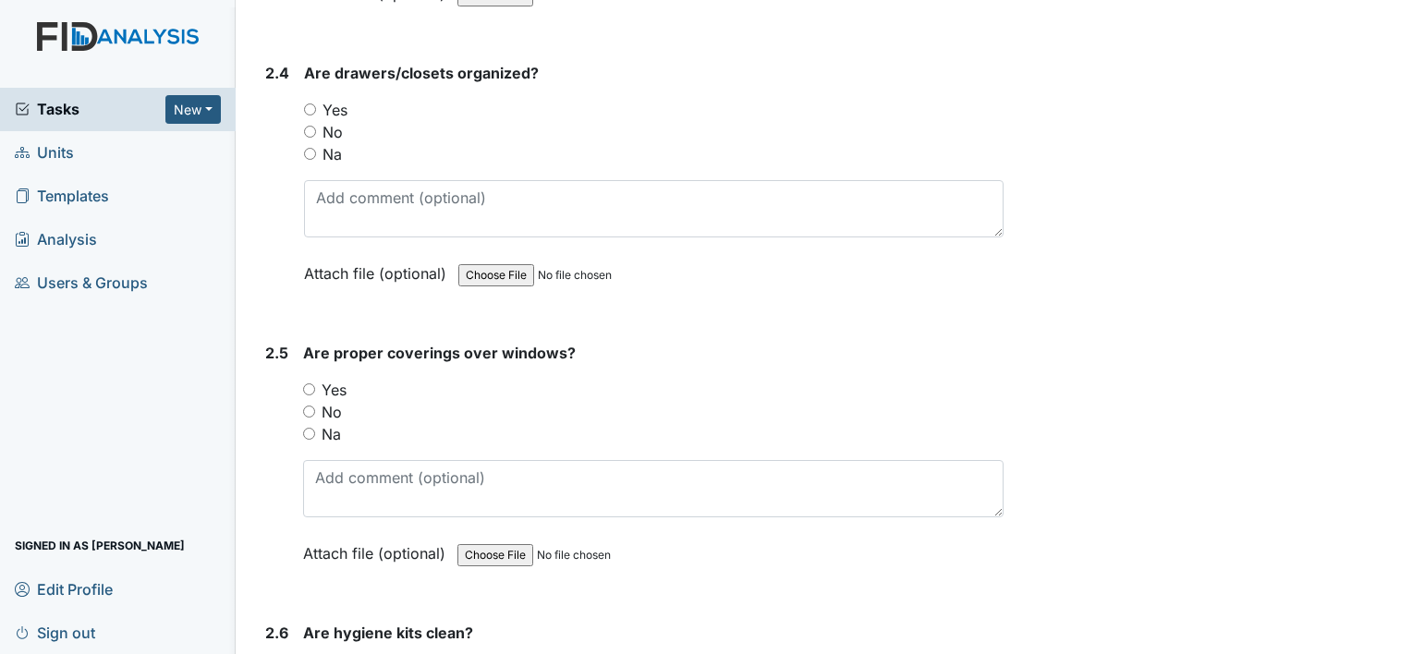
scroll to position [2672, 0]
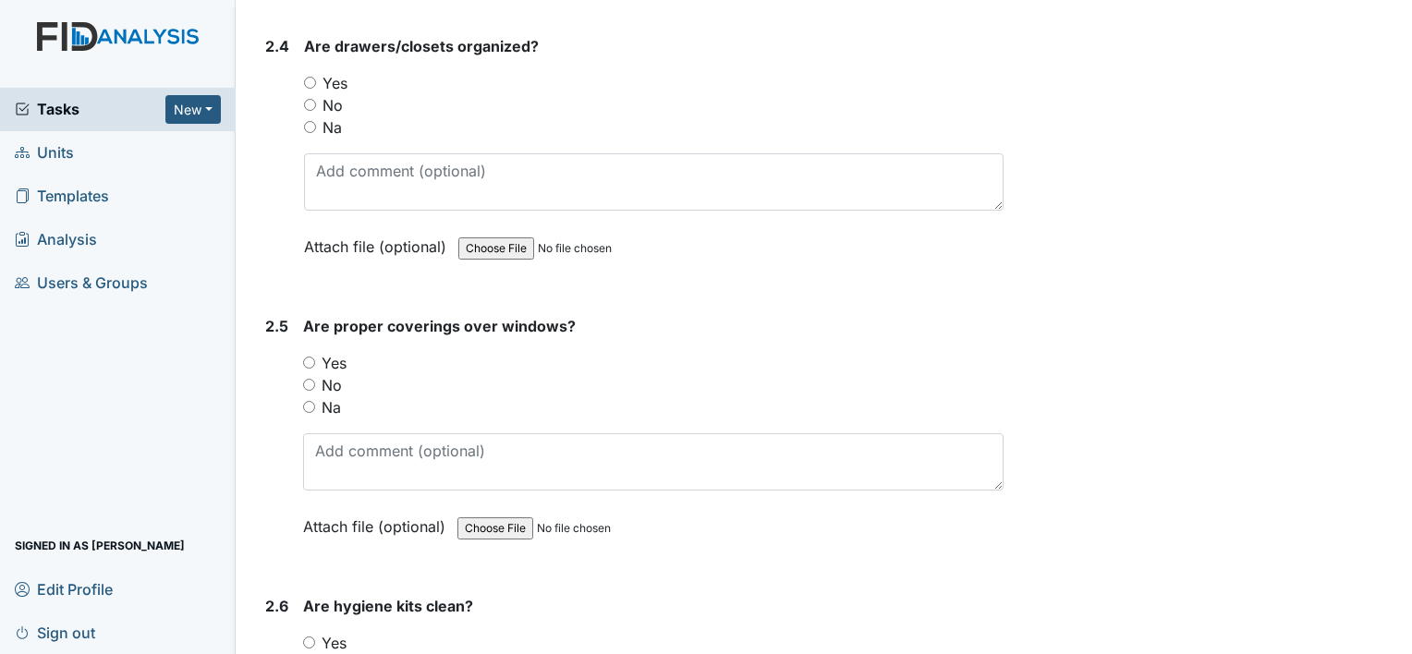
click at [311, 99] on input "No" at bounding box center [310, 105] width 12 height 12
radio input "true"
click at [307, 357] on input "Yes" at bounding box center [309, 363] width 12 height 12
radio input "true"
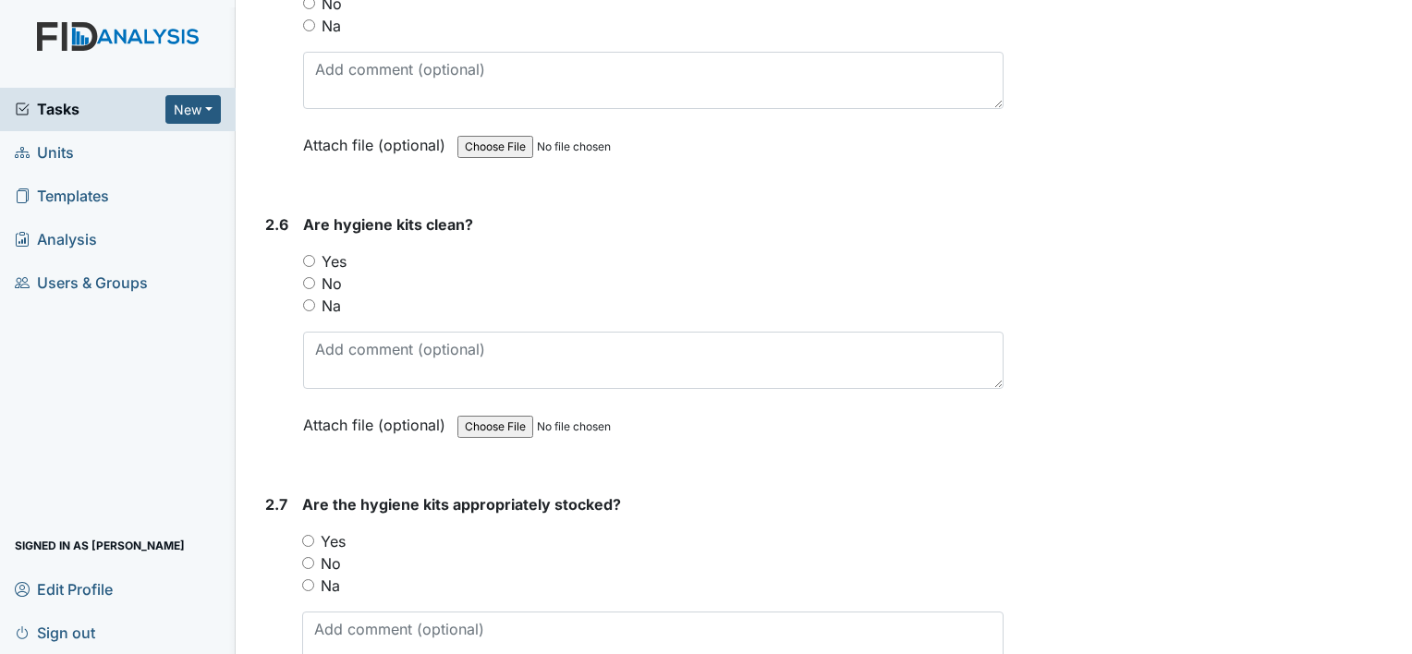
scroll to position [3091, 0]
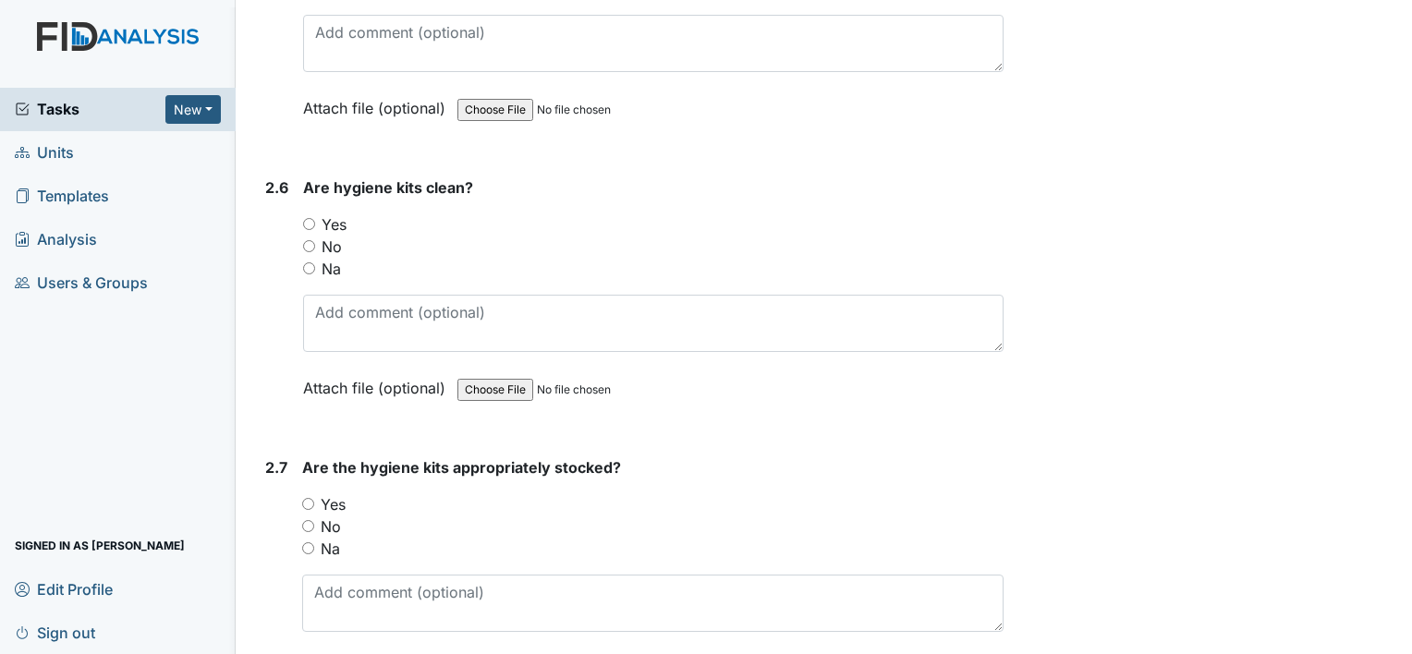
click at [309, 218] on input "Yes" at bounding box center [309, 224] width 12 height 12
radio input "true"
click at [305, 498] on input "Yes" at bounding box center [308, 504] width 12 height 12
radio input "true"
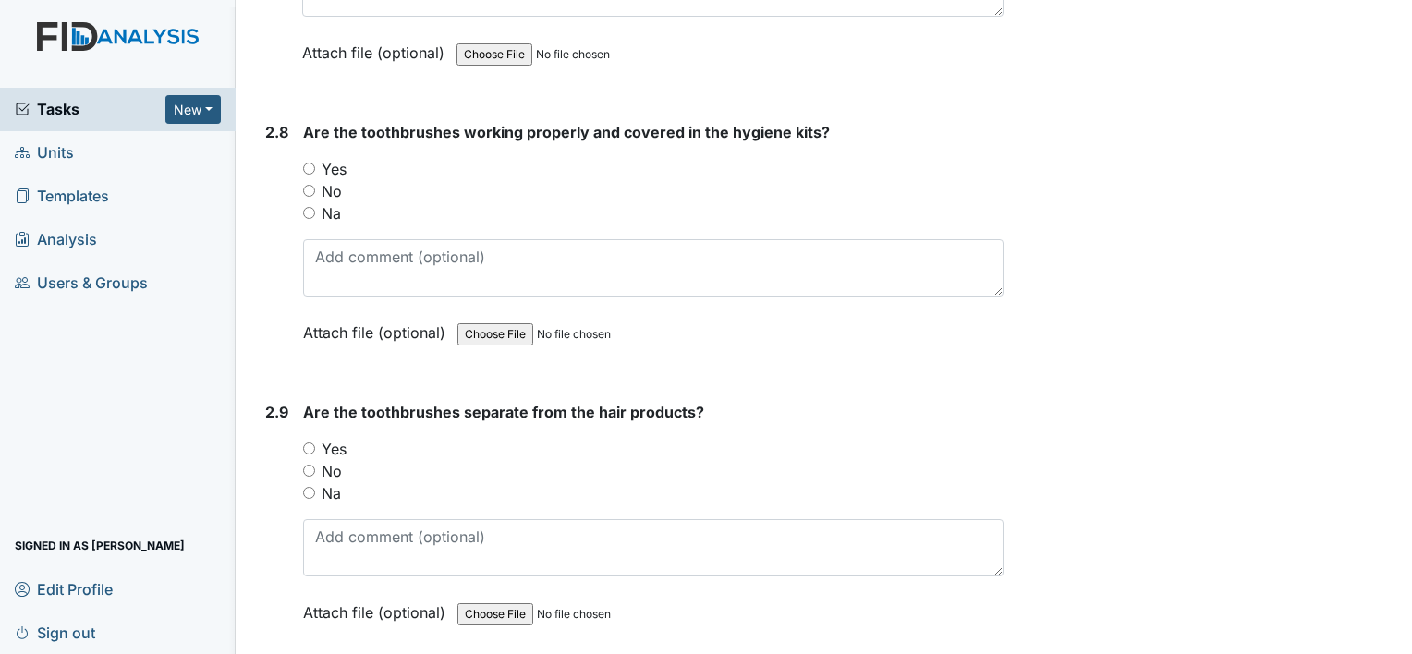
scroll to position [3707, 0]
click at [310, 162] on input "Yes" at bounding box center [309, 168] width 12 height 12
radio input "true"
click at [309, 442] on input "Yes" at bounding box center [309, 448] width 12 height 12
radio input "true"
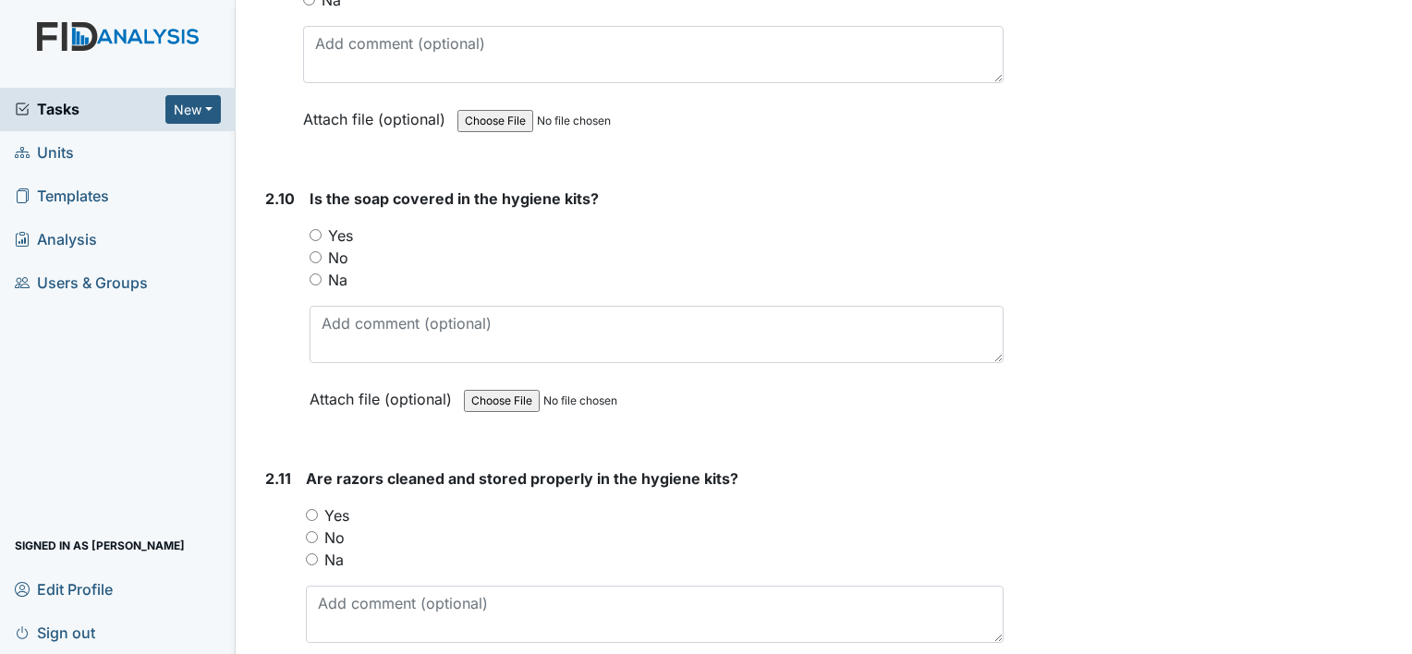
scroll to position [4237, 0]
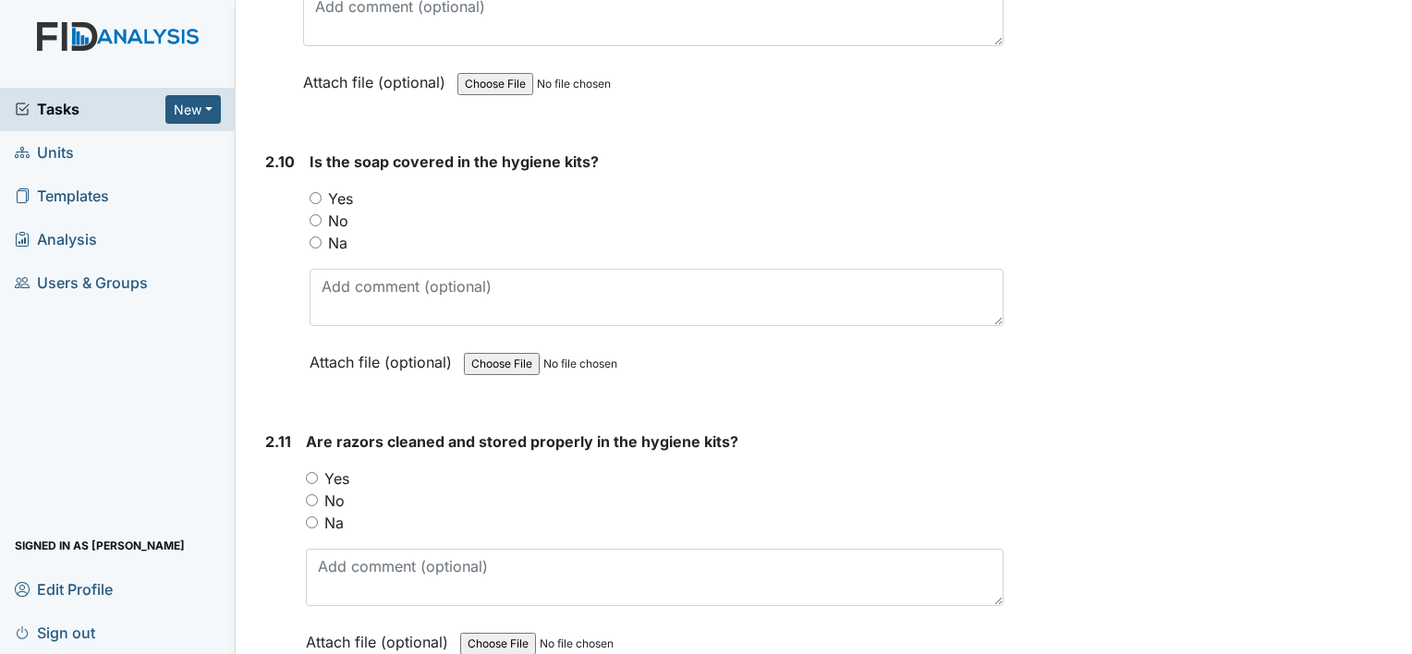
click at [314, 192] on input "Yes" at bounding box center [316, 198] width 12 height 12
radio input "true"
click at [308, 472] on input "Yes" at bounding box center [312, 478] width 12 height 12
radio input "true"
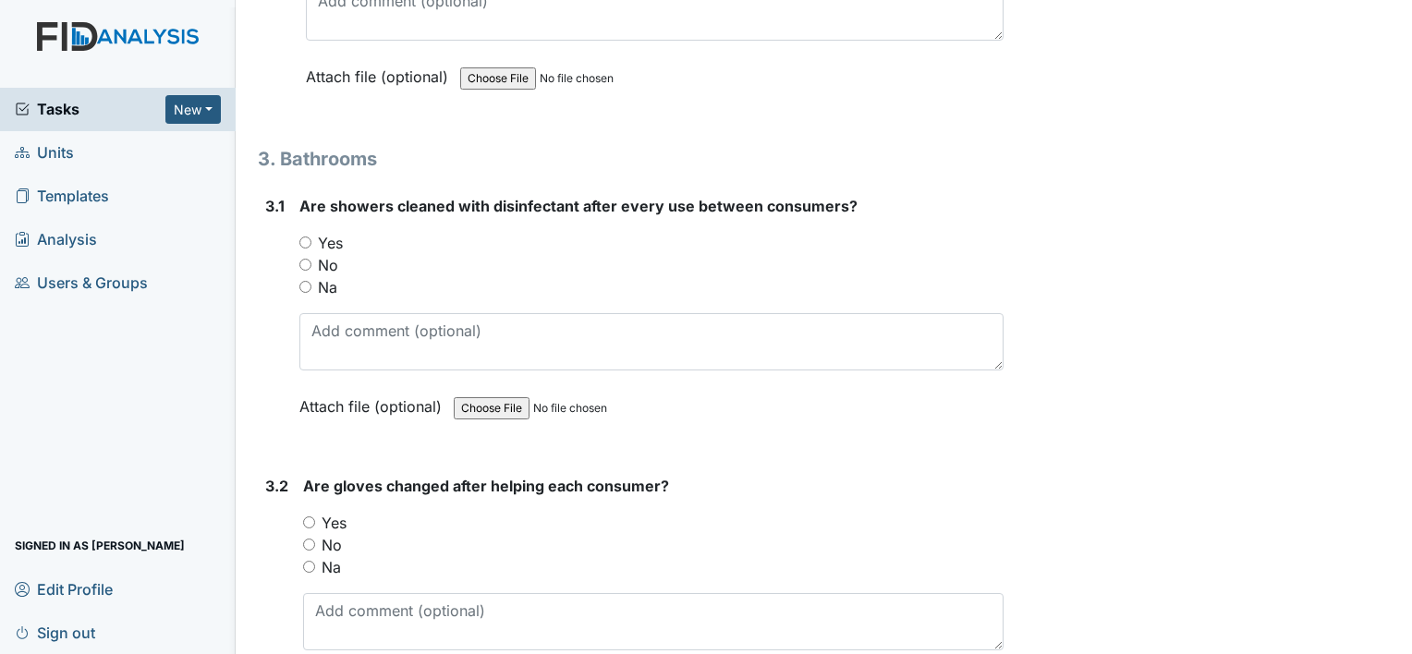
scroll to position [4839, 0]
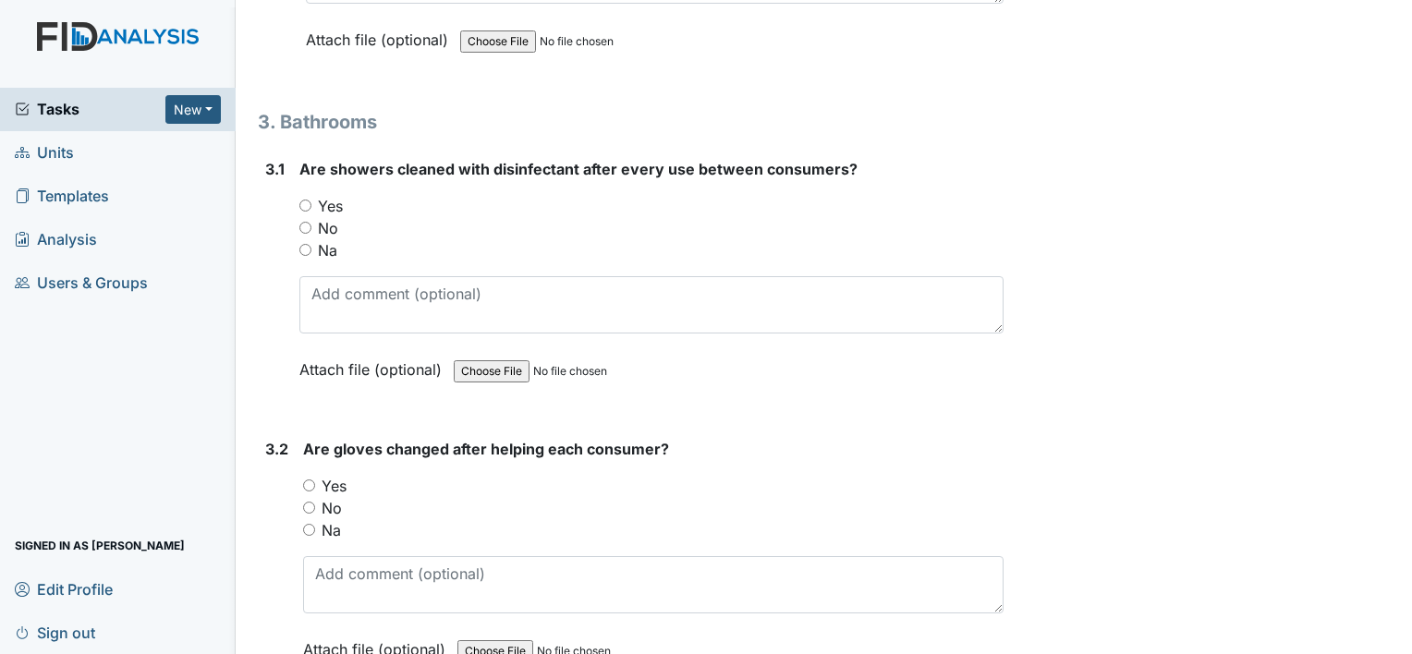
click at [305, 200] on input "Yes" at bounding box center [305, 206] width 12 height 12
radio input "true"
click at [307, 480] on input "Yes" at bounding box center [309, 486] width 12 height 12
radio input "true"
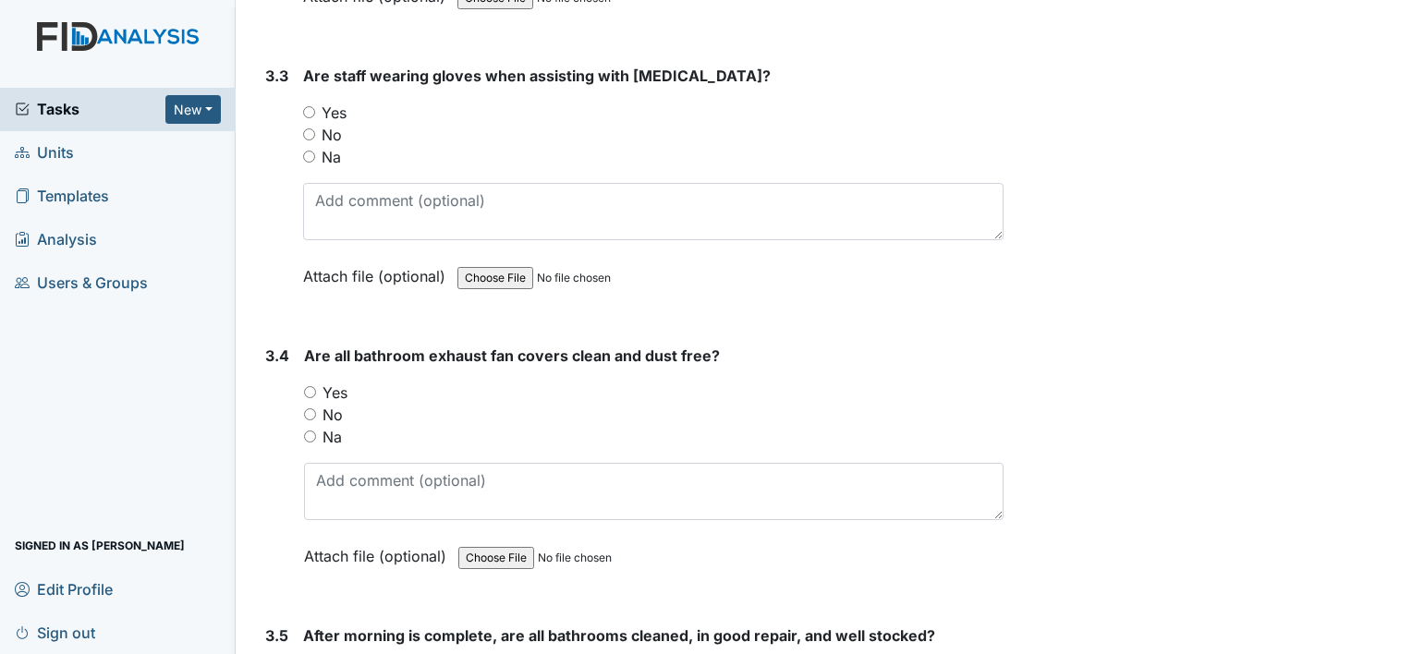
scroll to position [5530, 0]
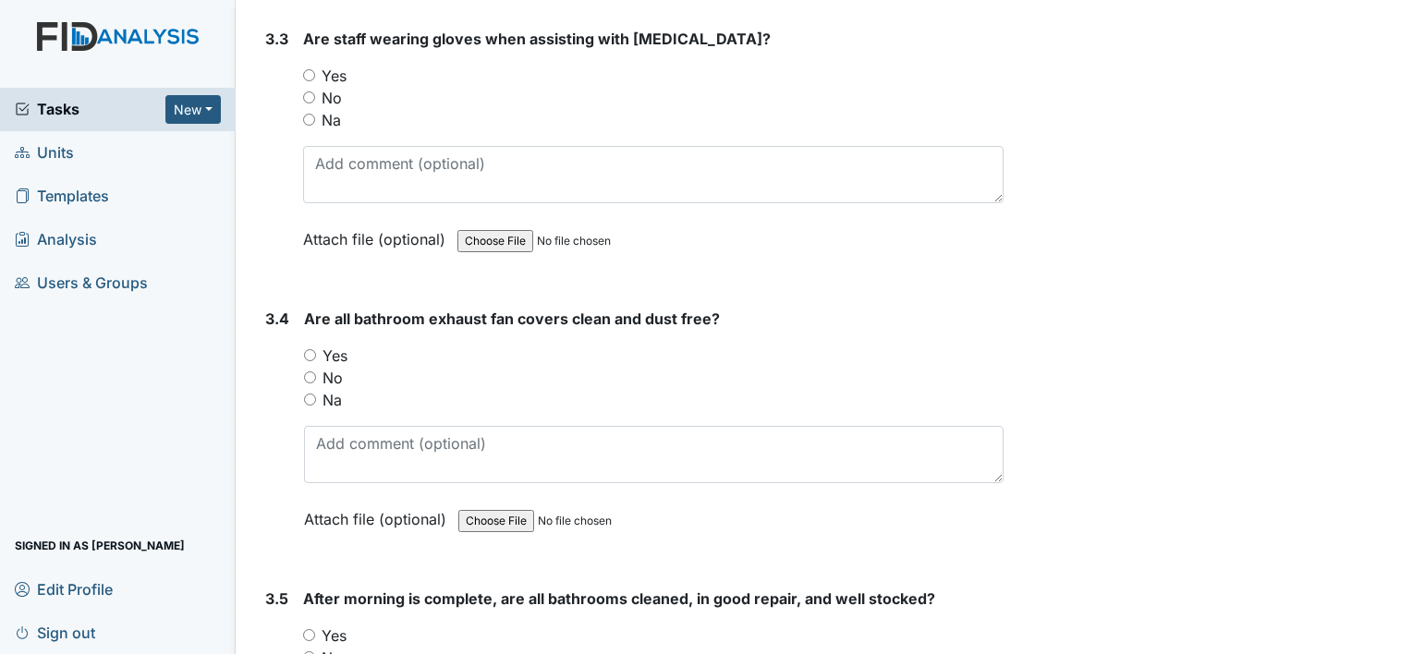
click at [310, 69] on input "Yes" at bounding box center [309, 75] width 12 height 12
radio input "true"
click at [311, 349] on input "Yes" at bounding box center [310, 355] width 12 height 12
radio input "true"
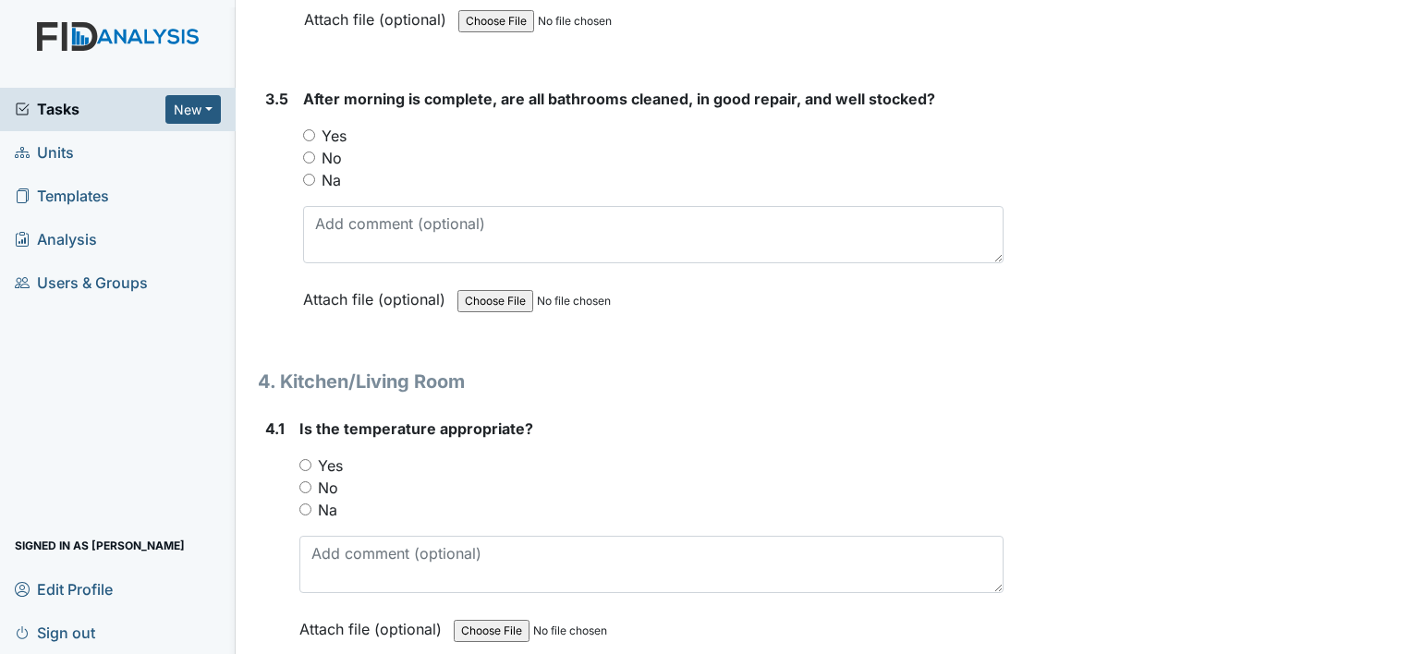
scroll to position [6047, 0]
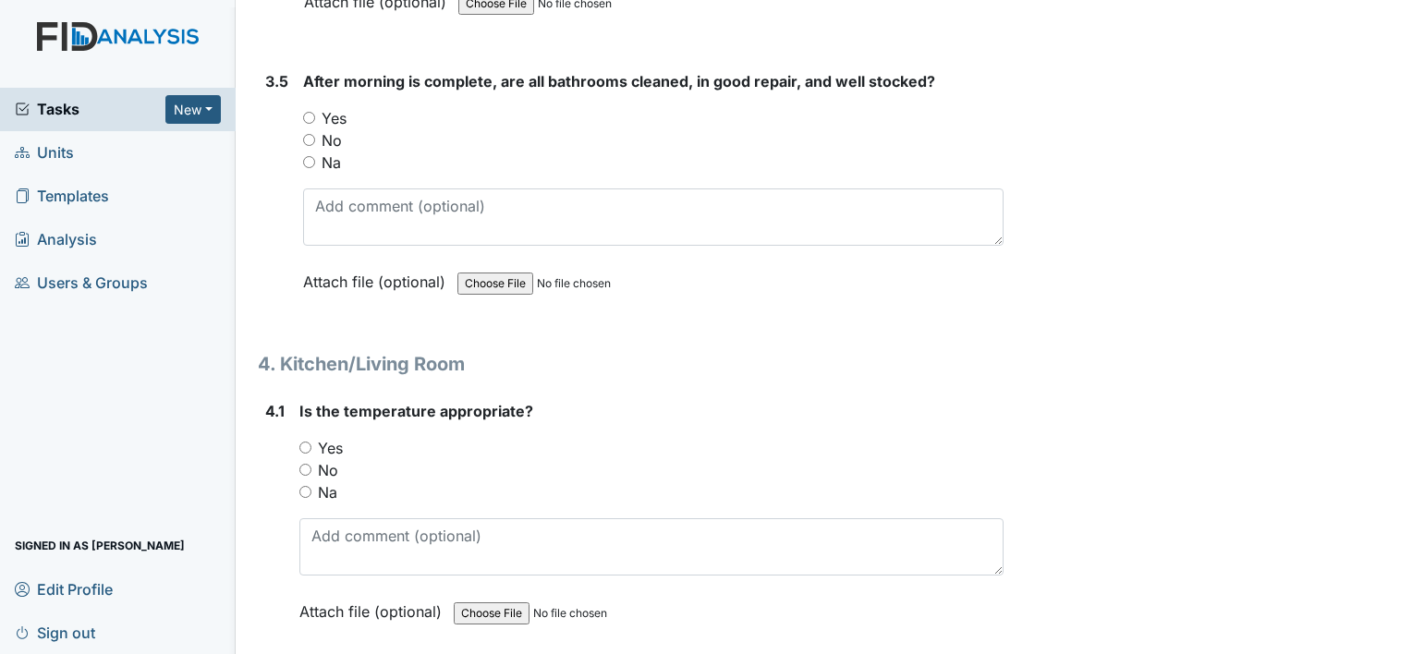
click at [309, 112] on input "Yes" at bounding box center [309, 118] width 12 height 12
radio input "true"
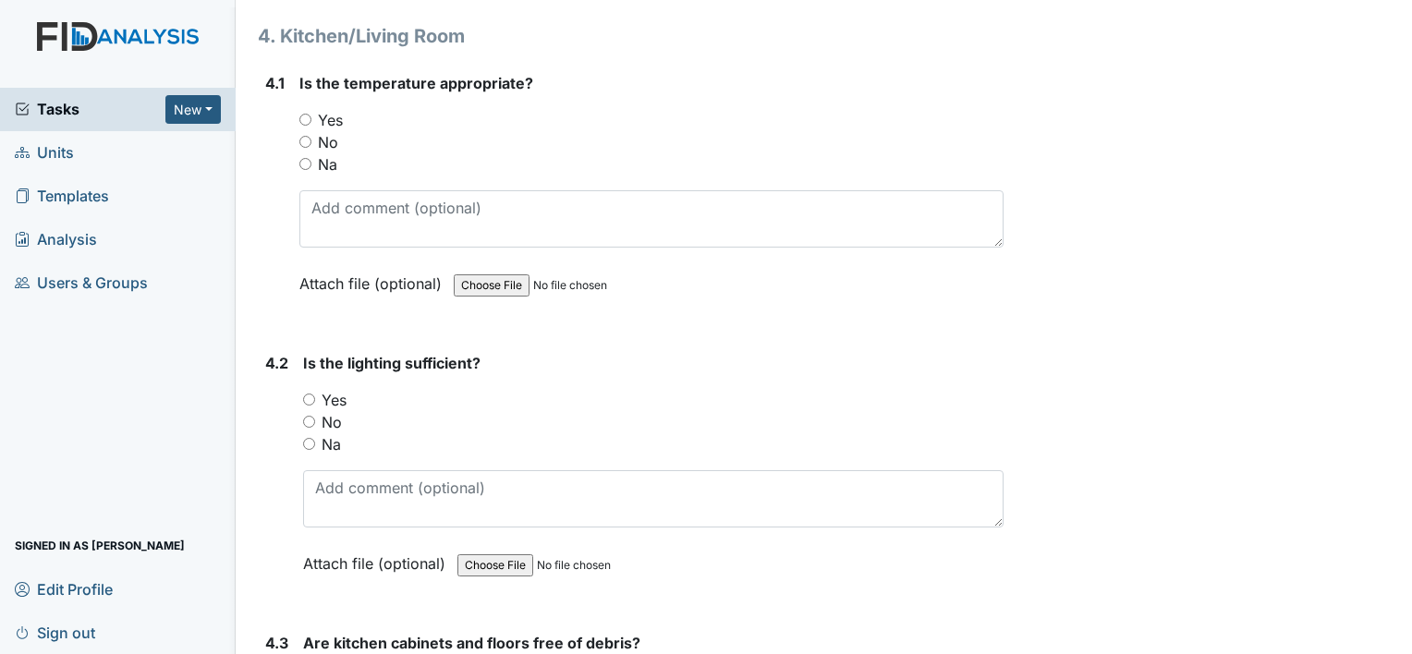
scroll to position [6380, 0]
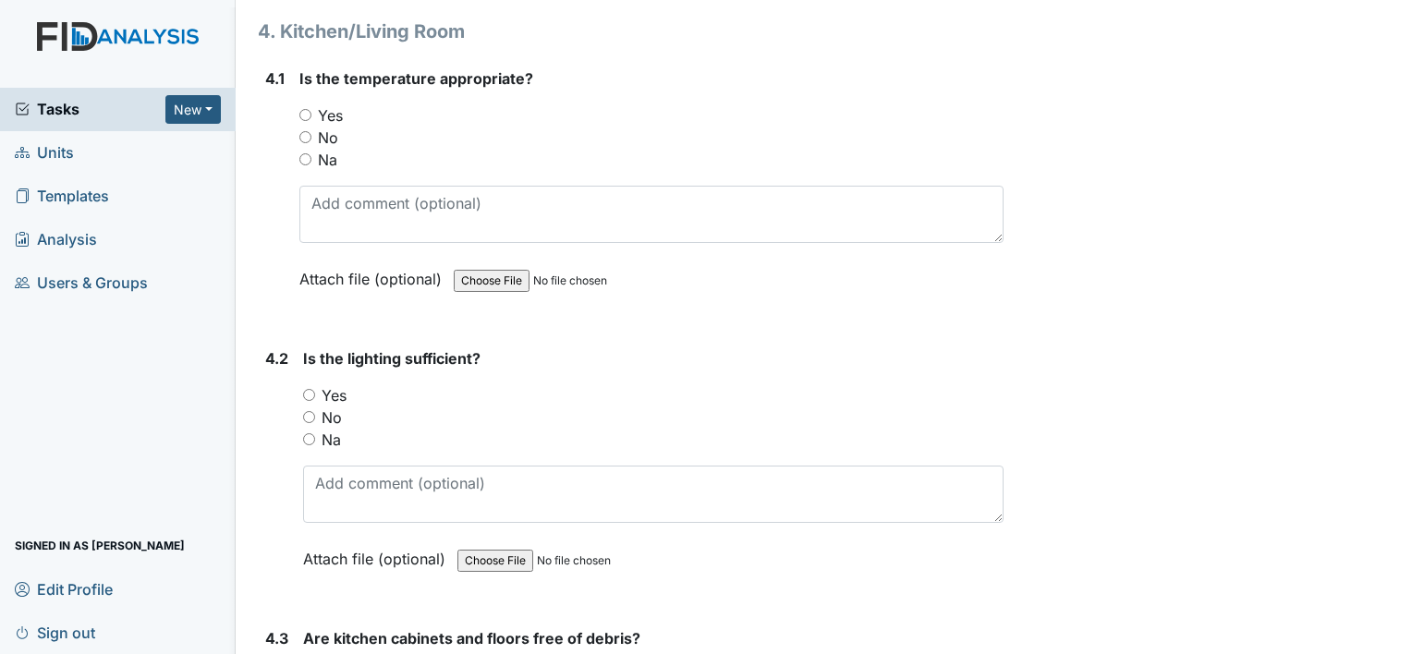
click at [306, 109] on input "Yes" at bounding box center [305, 115] width 12 height 12
radio input "true"
click at [311, 389] on input "Yes" at bounding box center [309, 395] width 12 height 12
radio input "true"
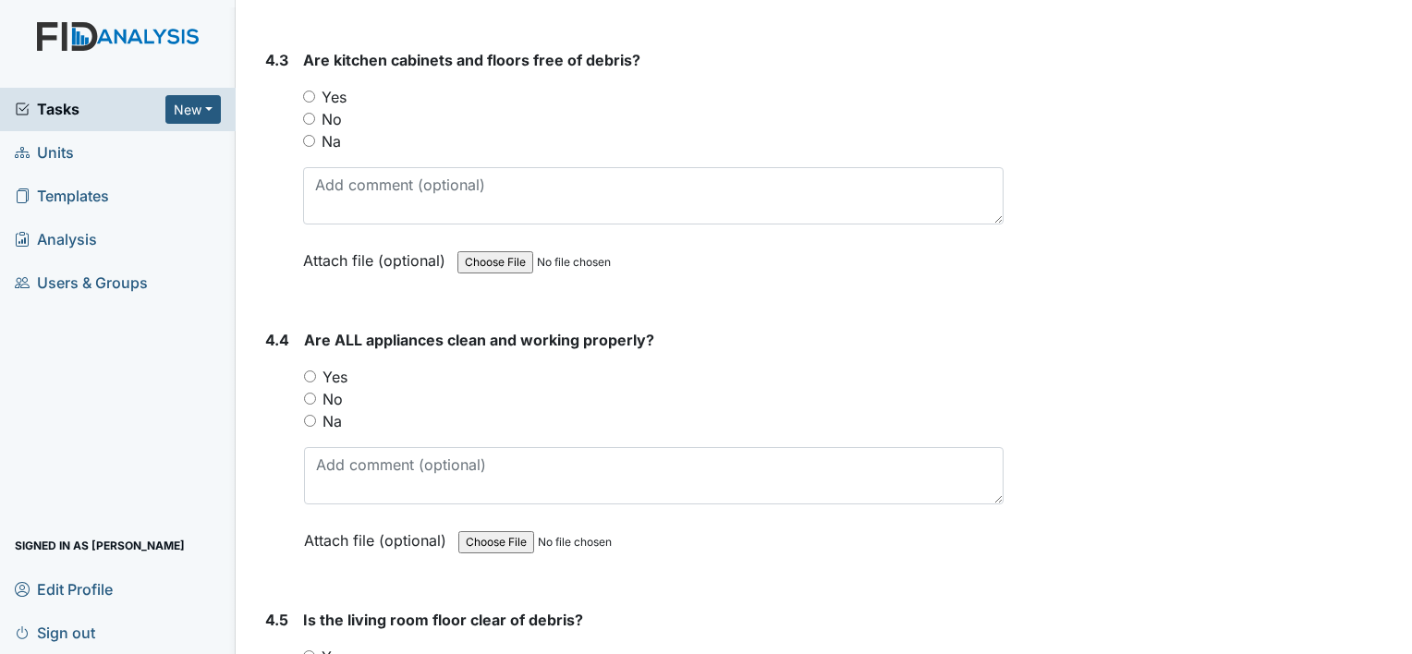
scroll to position [6996, 0]
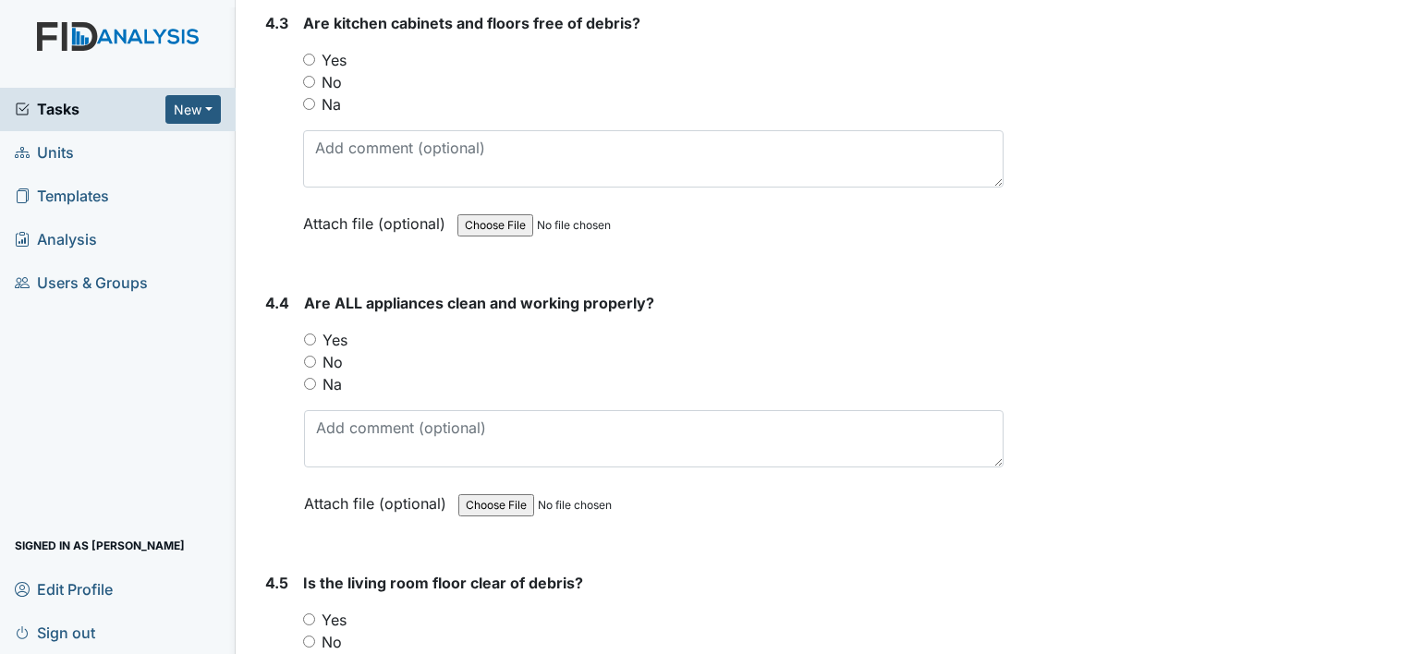
click at [311, 54] on input "Yes" at bounding box center [309, 60] width 12 height 12
radio input "true"
click at [311, 334] on input "Yes" at bounding box center [310, 340] width 12 height 12
radio input "true"
click at [310, 614] on input "Yes" at bounding box center [309, 620] width 12 height 12
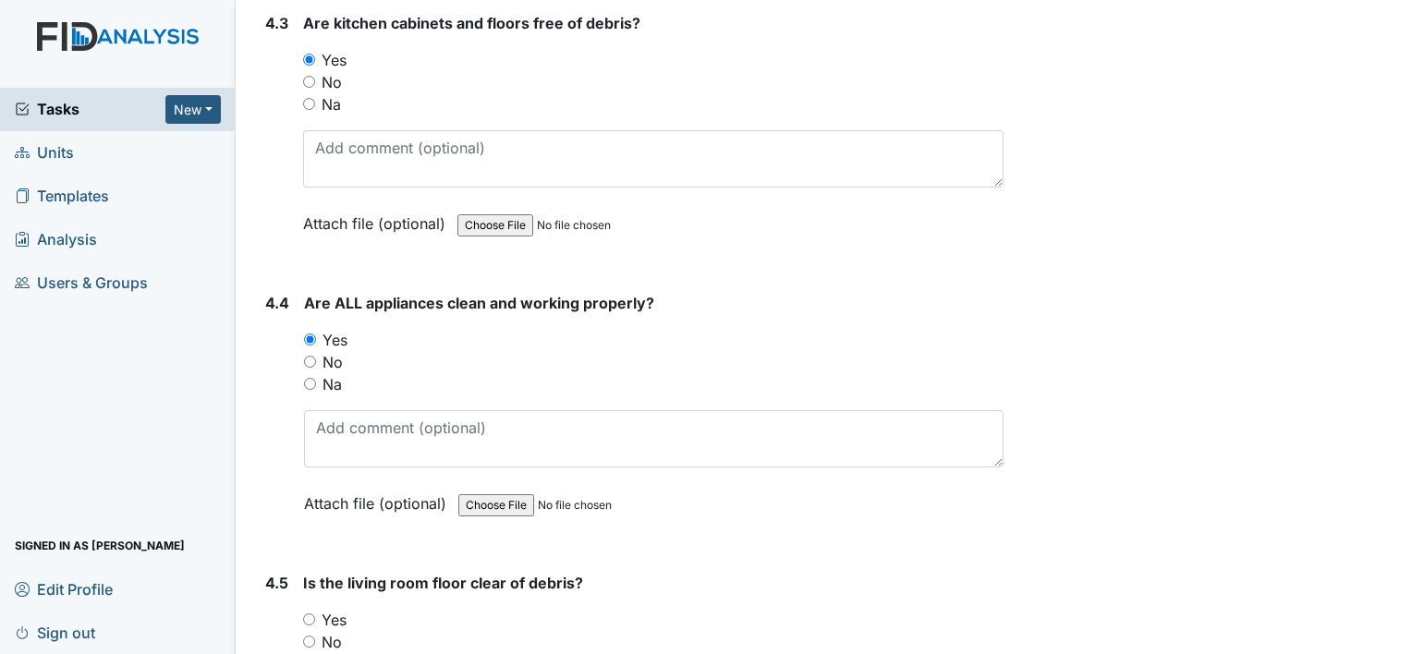
radio input "true"
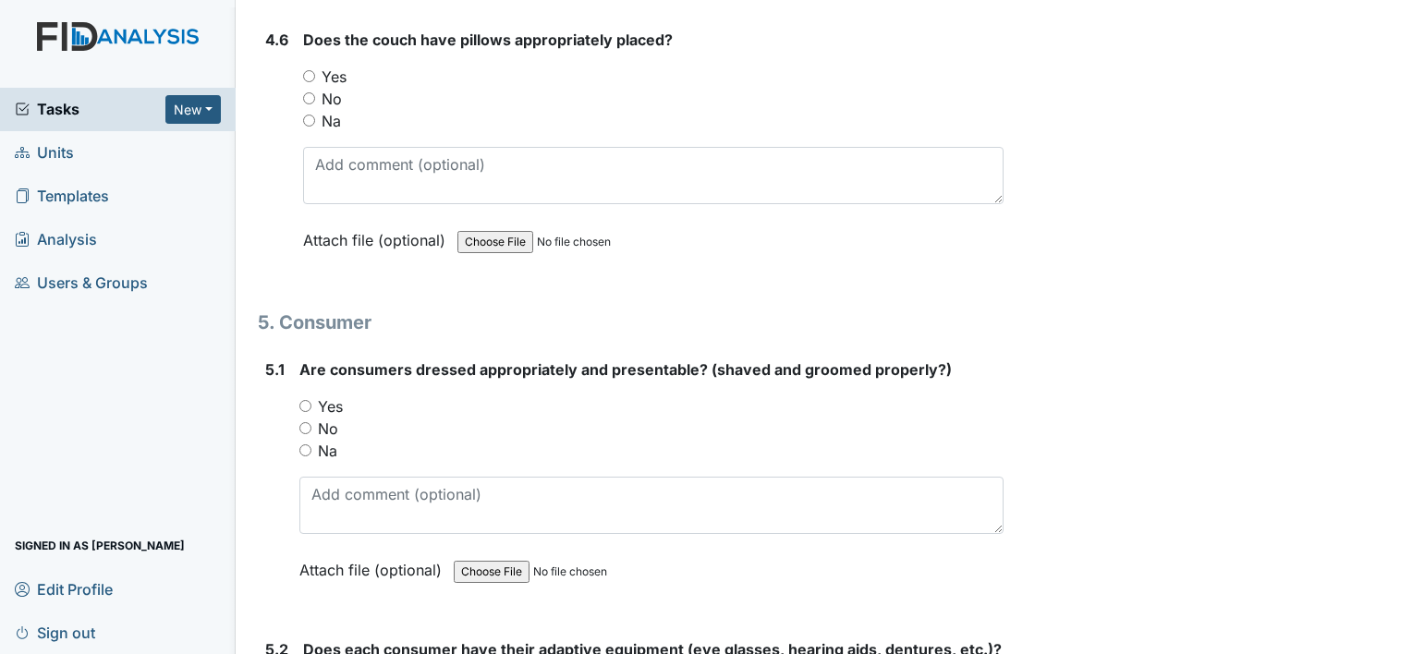
scroll to position [7822, 0]
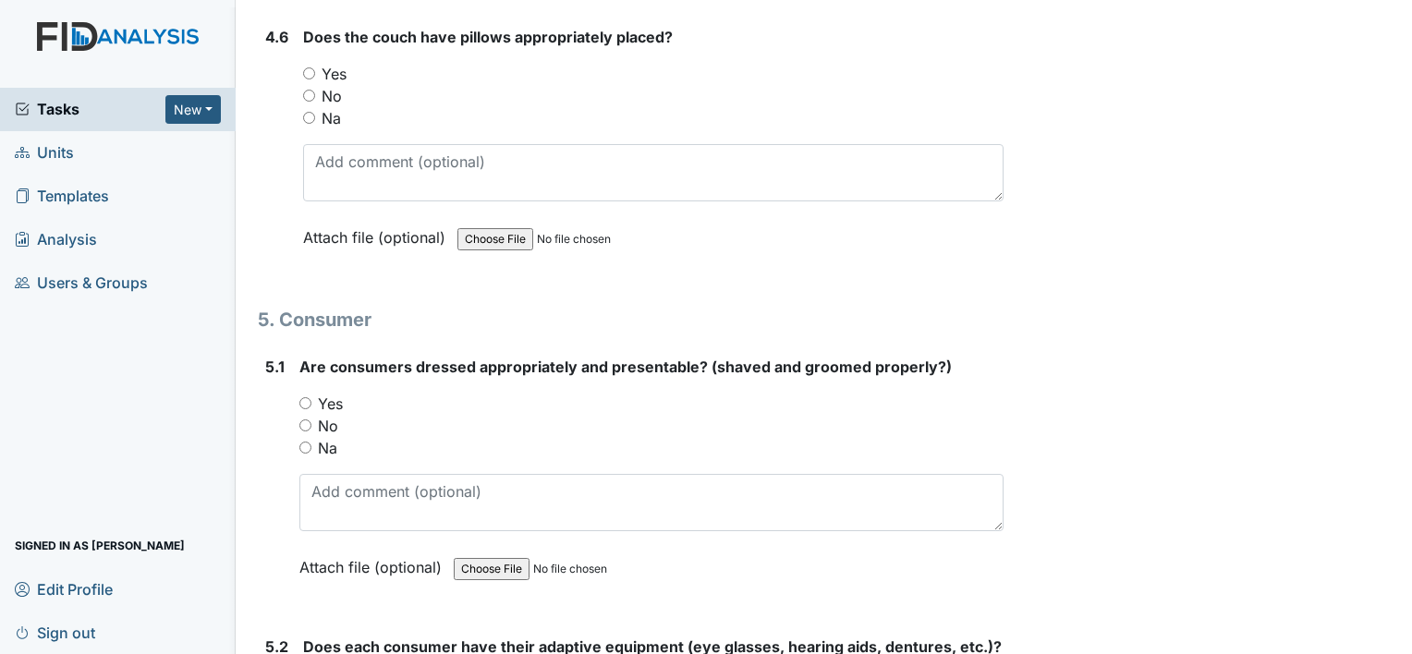
click at [311, 67] on input "Yes" at bounding box center [309, 73] width 12 height 12
radio input "true"
click at [307, 397] on input "Yes" at bounding box center [305, 403] width 12 height 12
radio input "true"
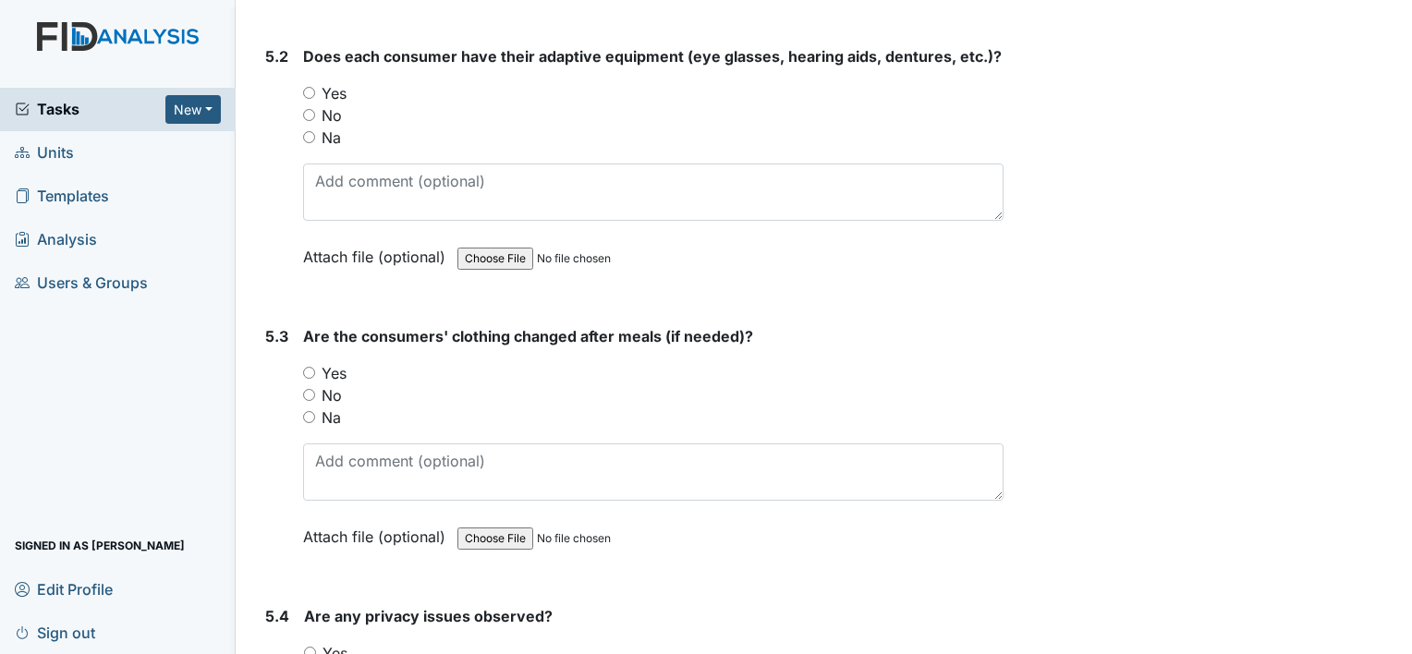
scroll to position [8376, 0]
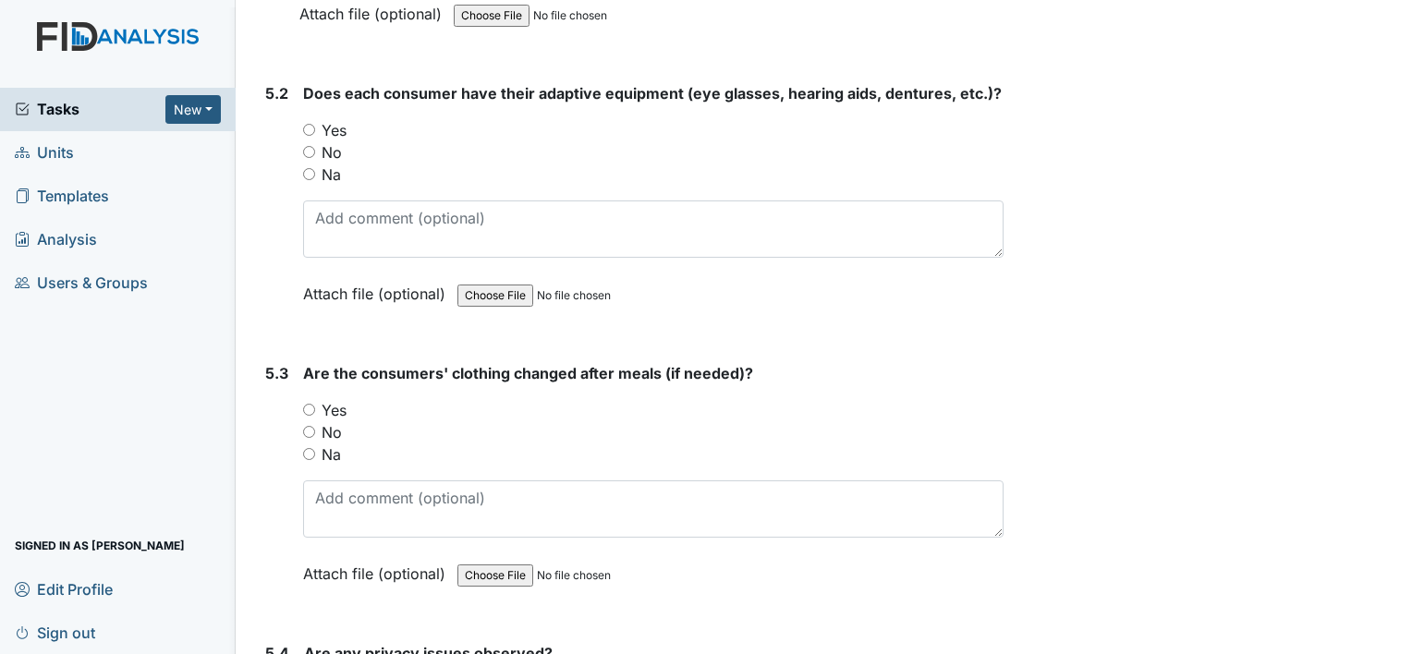
click at [311, 124] on input "Yes" at bounding box center [309, 130] width 12 height 12
radio input "true"
click at [309, 404] on input "Yes" at bounding box center [309, 410] width 12 height 12
radio input "true"
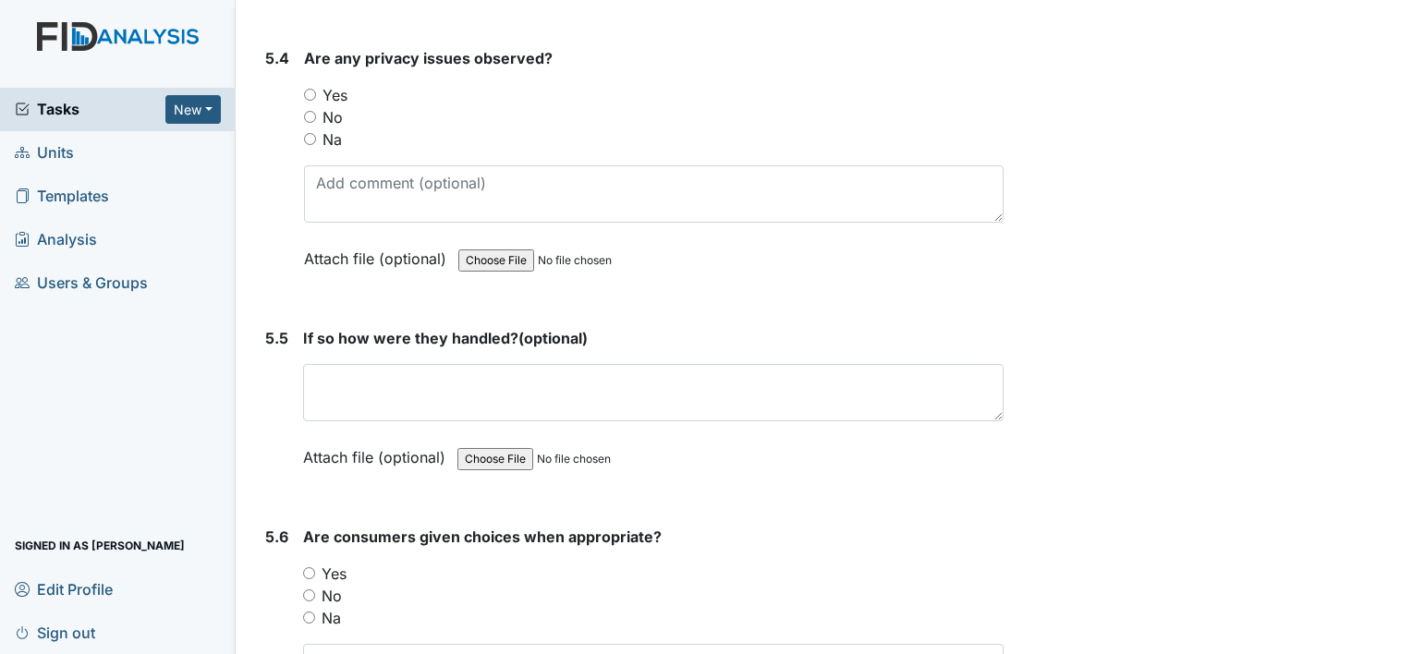
scroll to position [8980, 0]
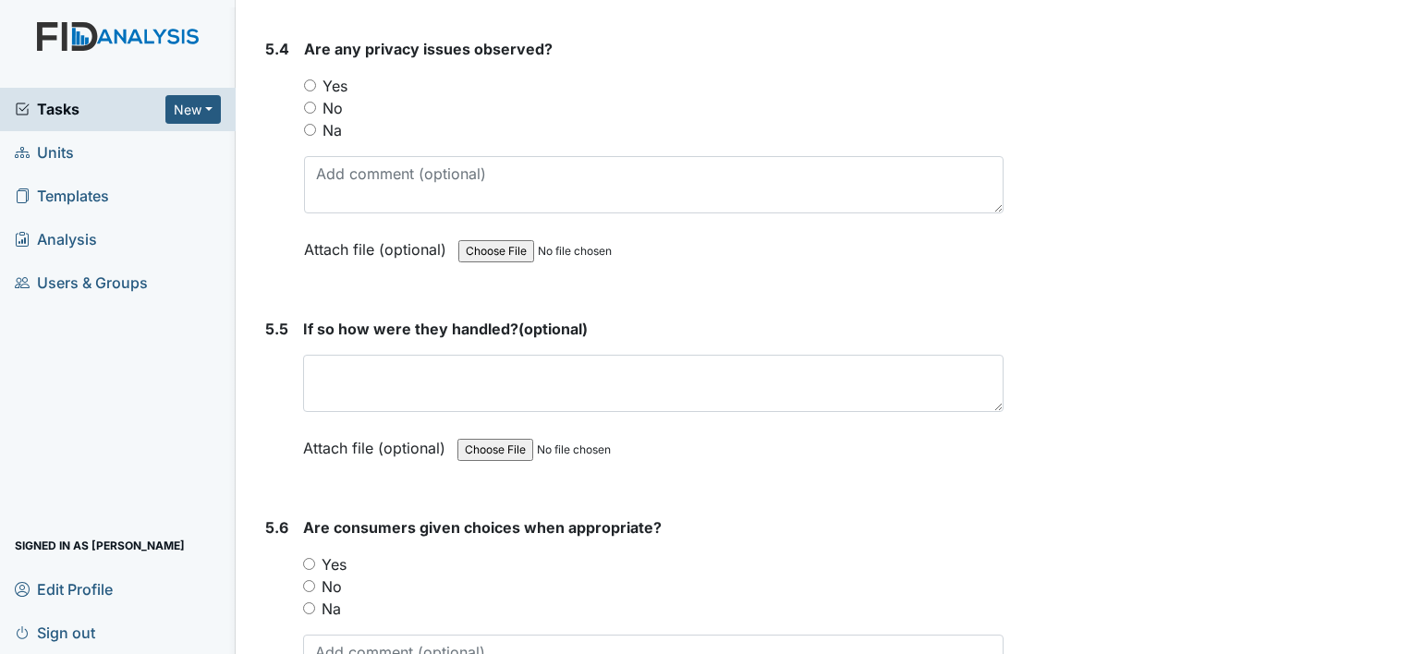
click at [309, 102] on input "No" at bounding box center [310, 108] width 12 height 12
radio input "true"
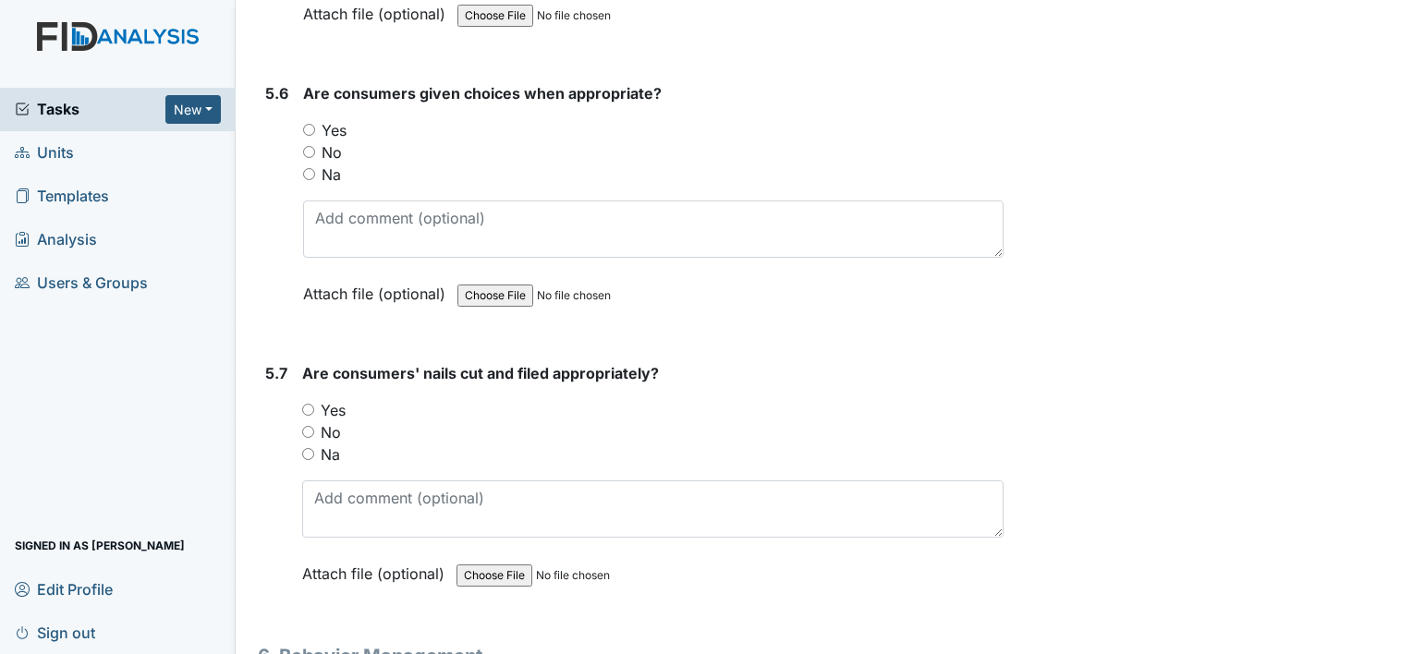
scroll to position [9424, 0]
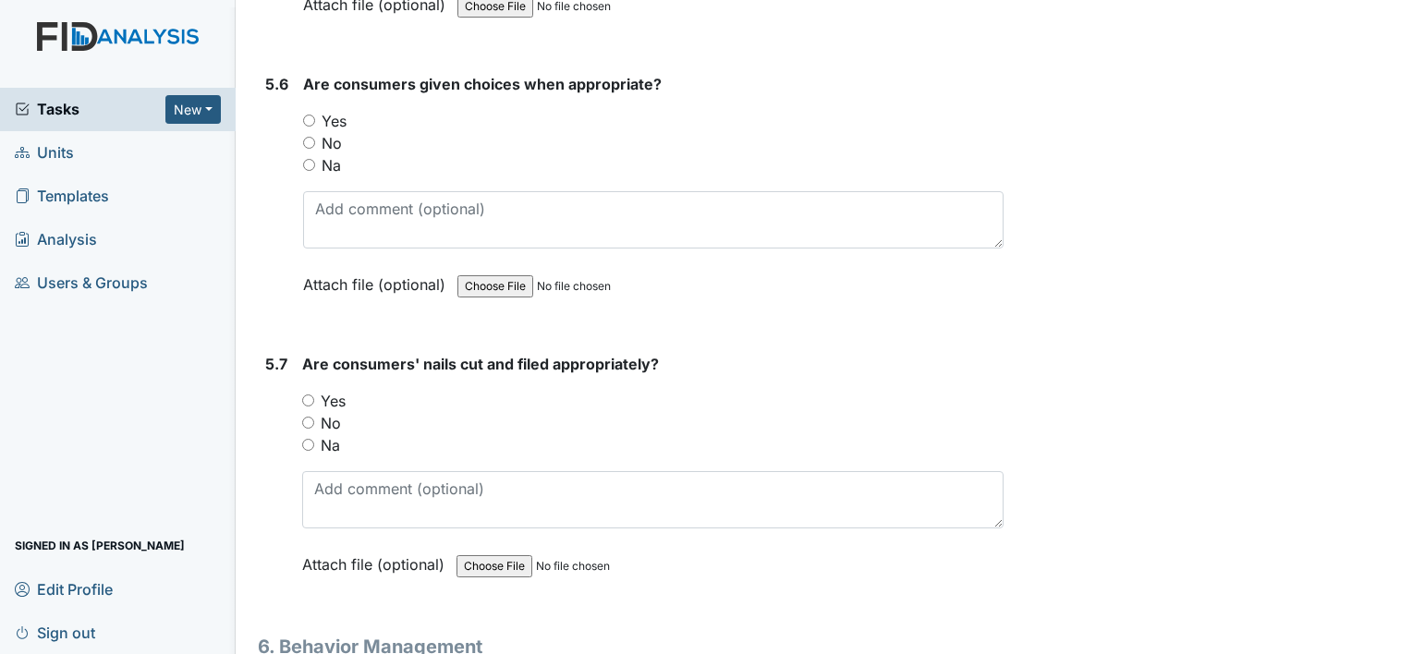
click at [307, 115] on input "Yes" at bounding box center [309, 121] width 12 height 12
radio input "true"
click at [308, 395] on input "Yes" at bounding box center [308, 401] width 12 height 12
radio input "true"
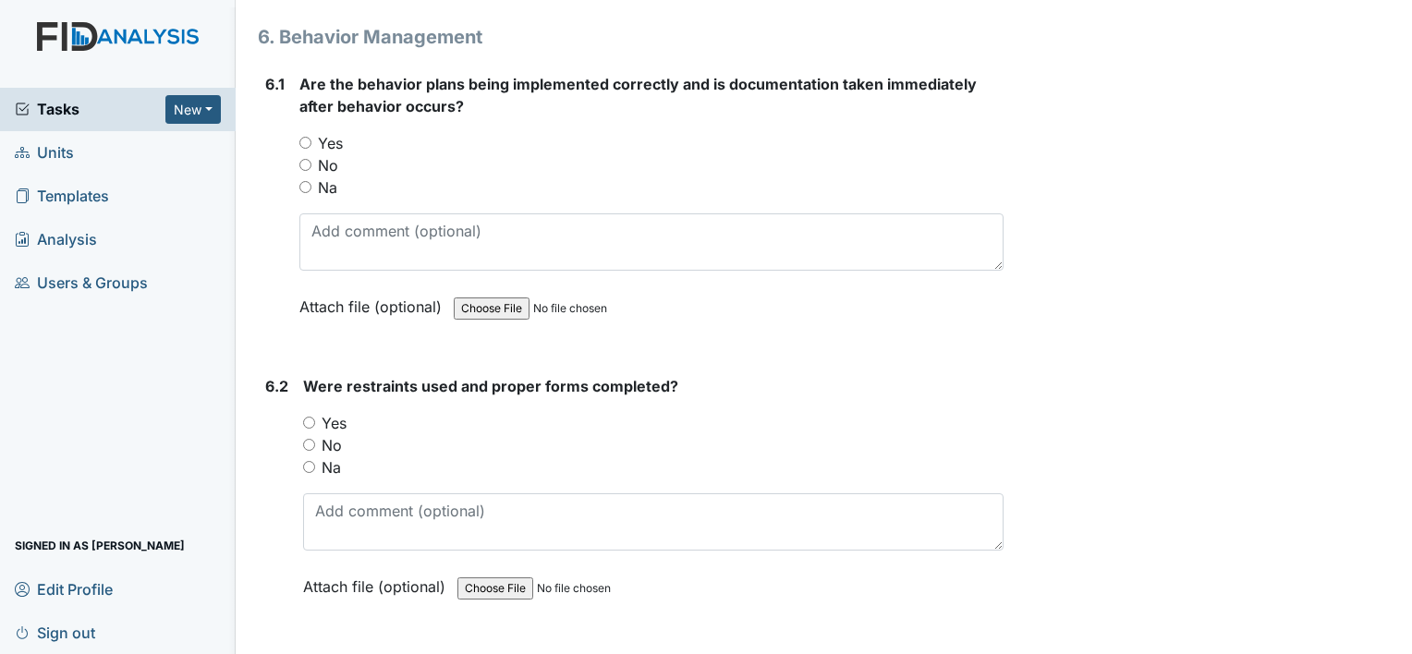
scroll to position [10051, 0]
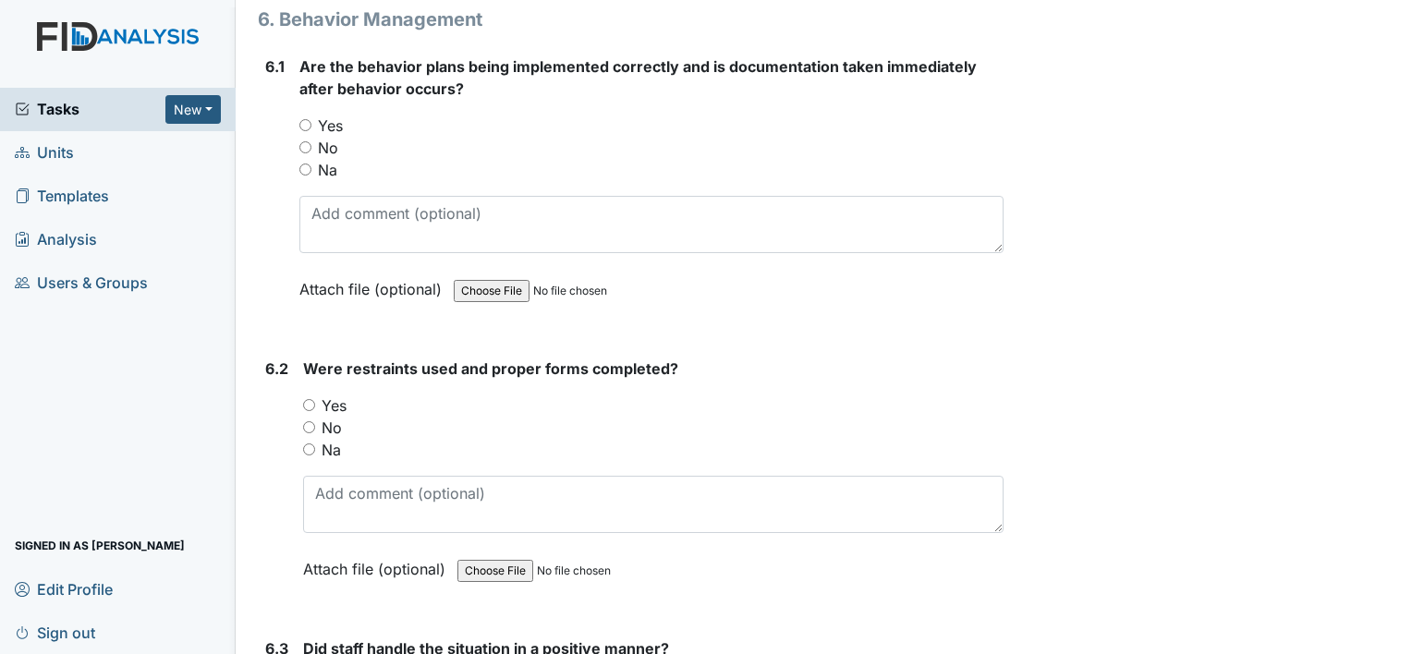
click at [304, 119] on input "Yes" at bounding box center [305, 125] width 12 height 12
radio input "true"
click at [309, 399] on input "Yes" at bounding box center [309, 405] width 12 height 12
radio input "true"
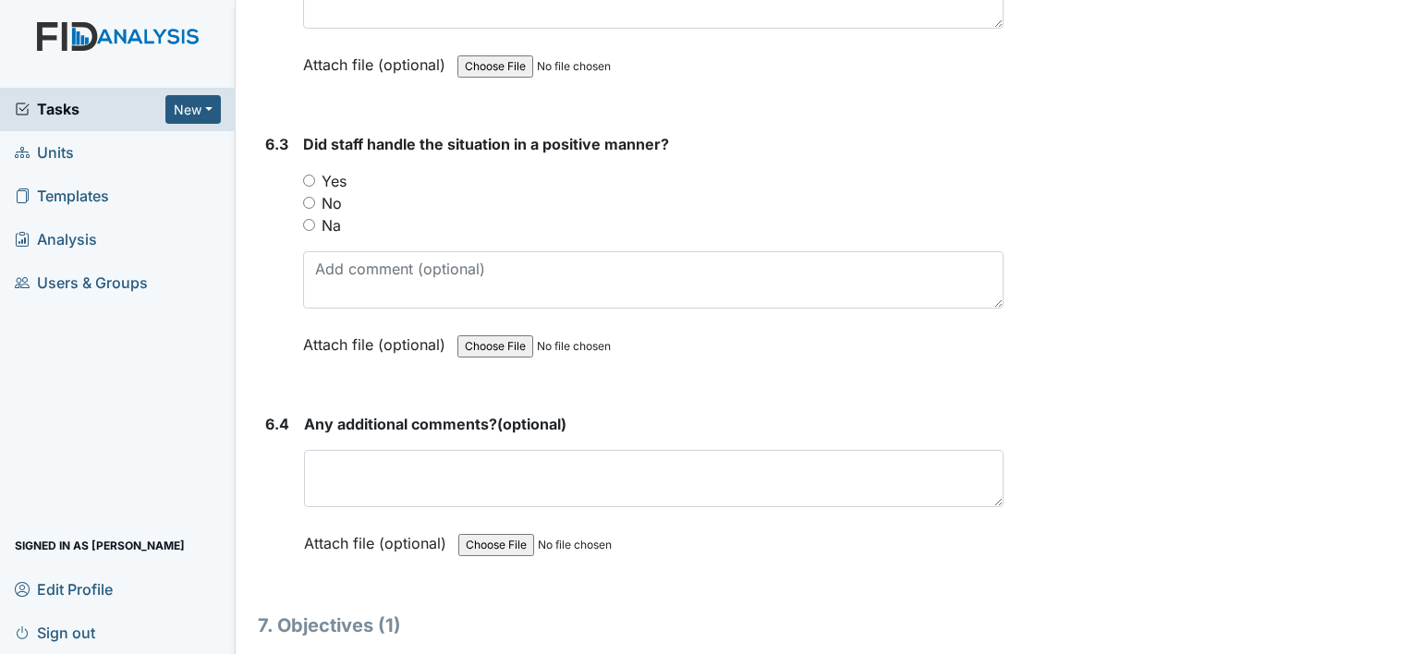
scroll to position [10593, 0]
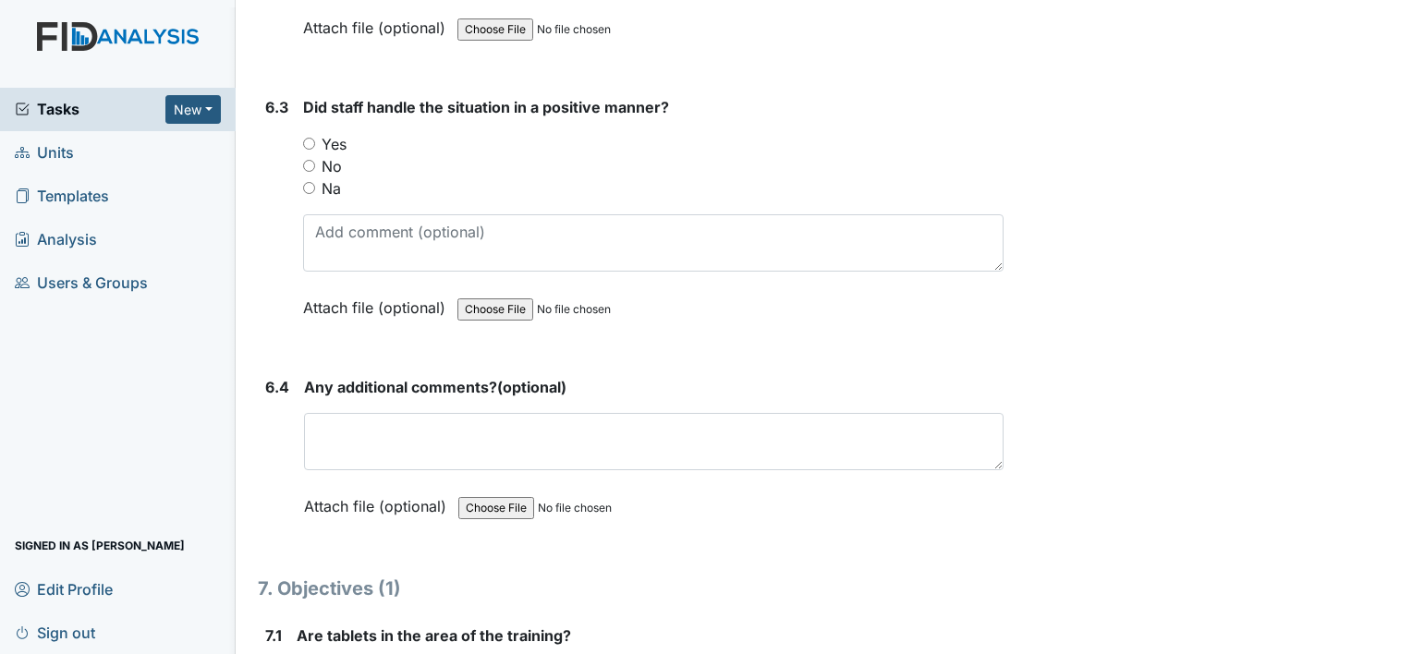
click at [308, 138] on input "Yes" at bounding box center [309, 144] width 12 height 12
radio input "true"
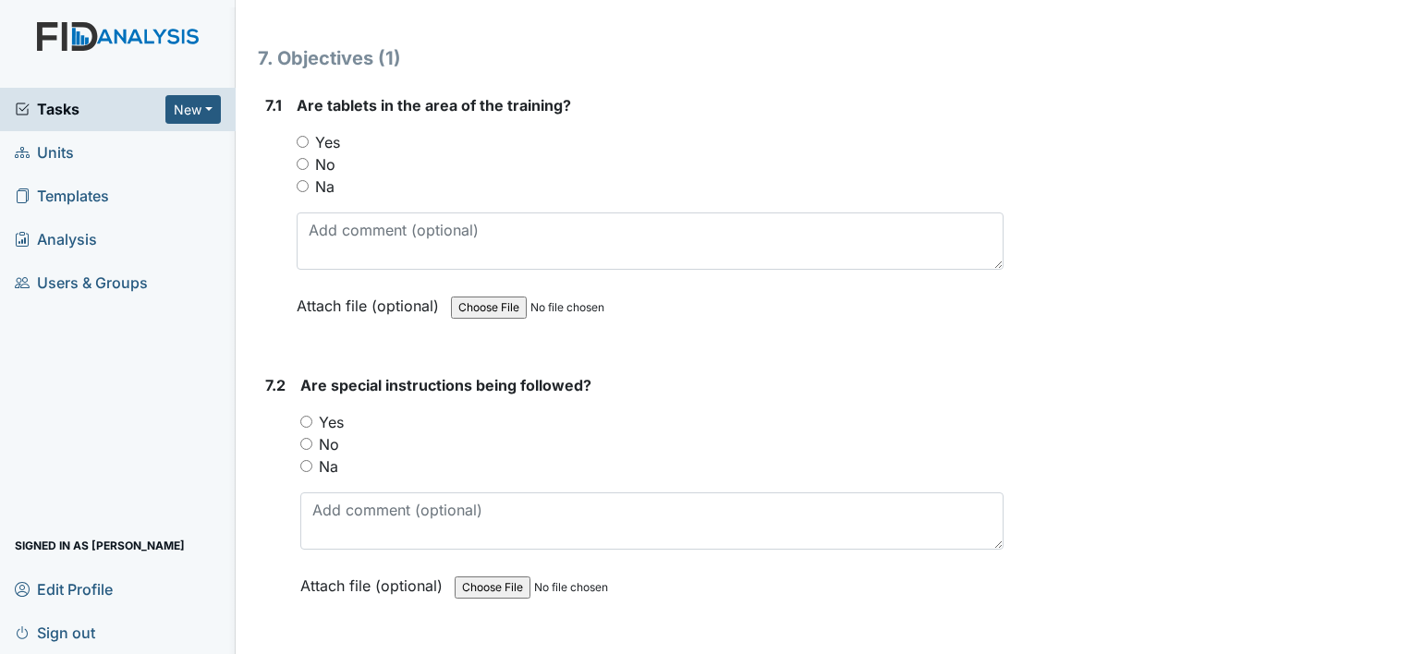
scroll to position [11160, 0]
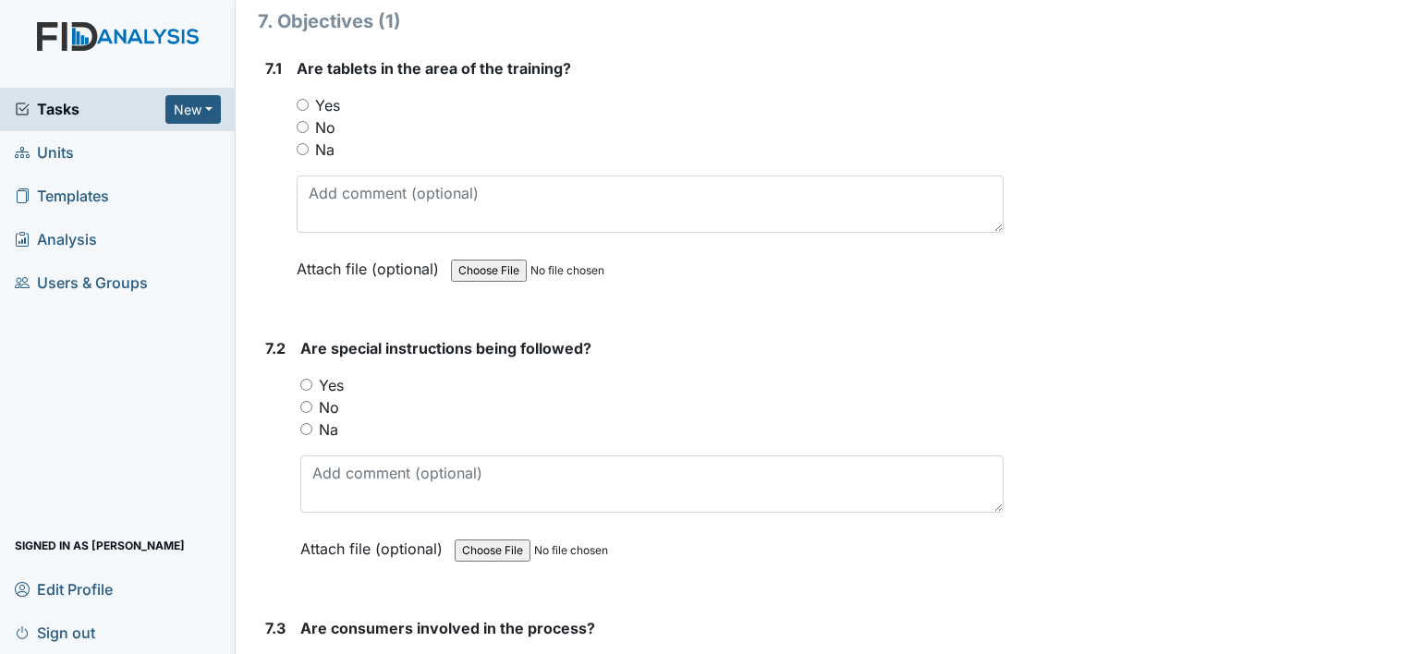
click at [303, 99] on input "Yes" at bounding box center [303, 105] width 12 height 12
radio input "true"
click at [307, 379] on input "Yes" at bounding box center [306, 385] width 12 height 12
radio input "true"
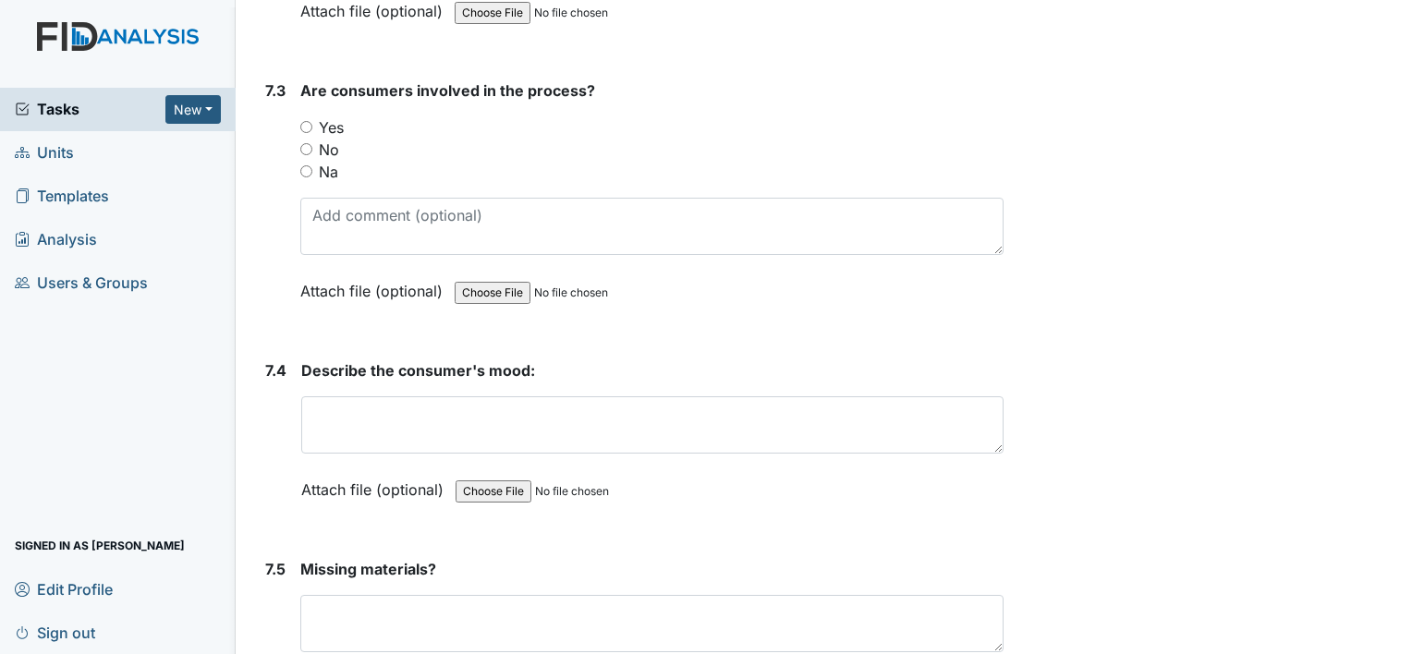
scroll to position [11715, 0]
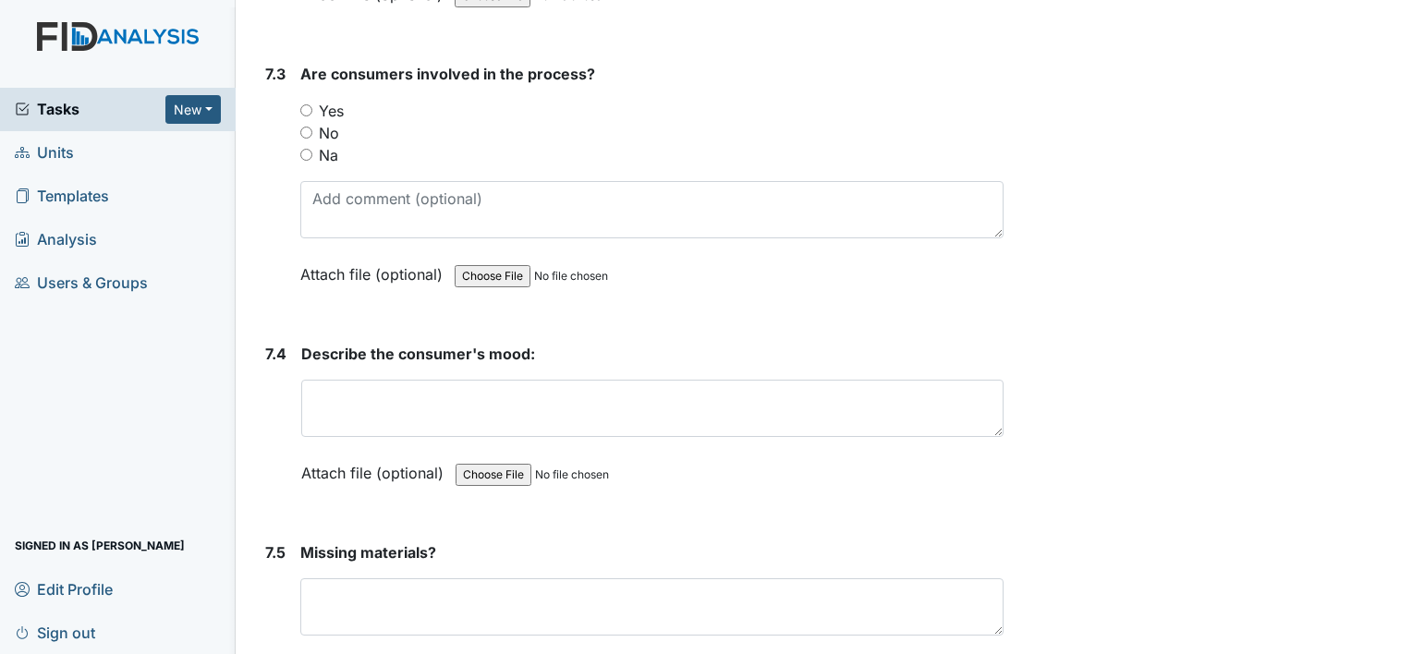
click at [310, 104] on input "Yes" at bounding box center [306, 110] width 12 height 12
radio input "true"
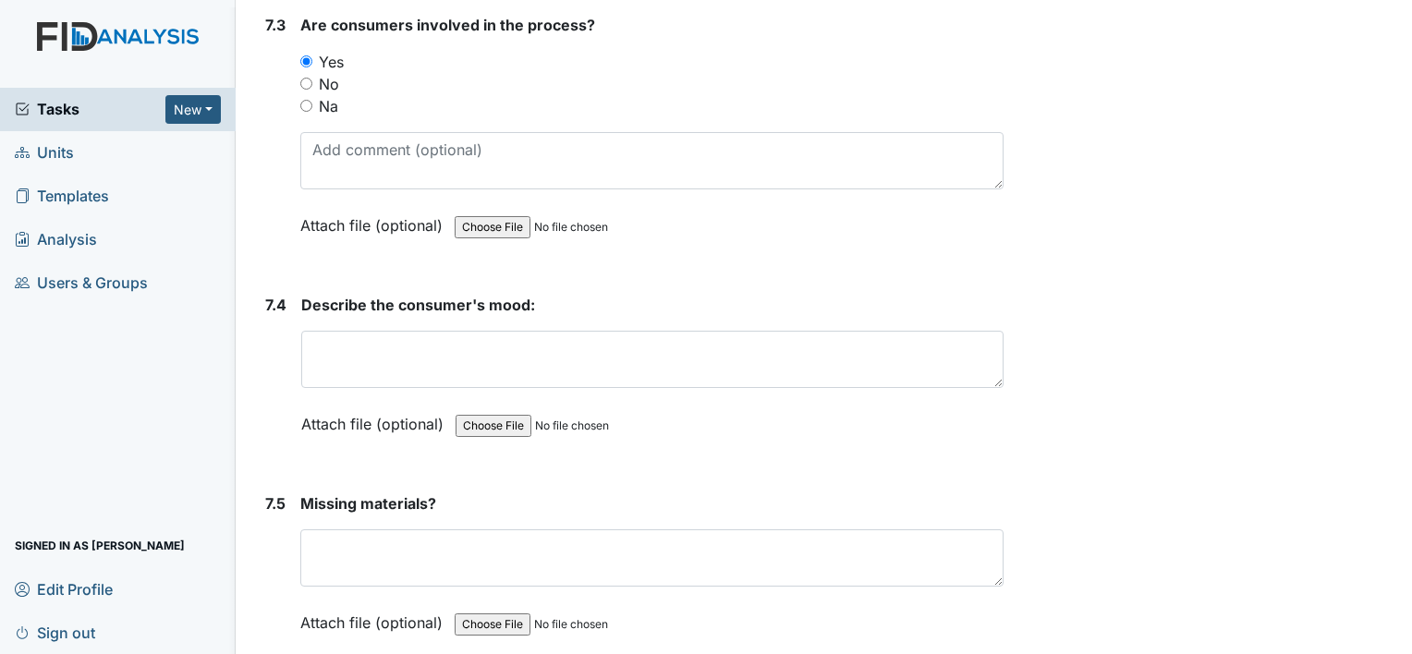
scroll to position [11801, 0]
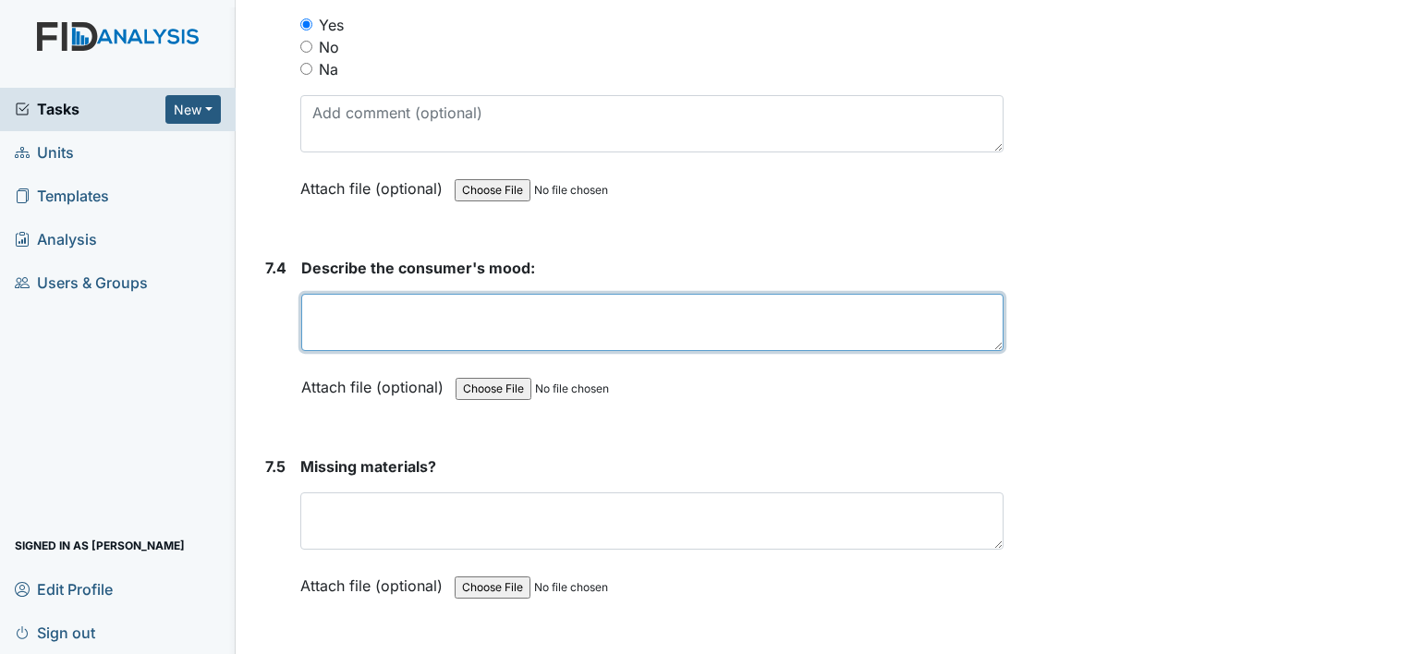
click at [318, 294] on textarea at bounding box center [652, 322] width 702 height 57
click at [374, 294] on textarea "not good aggravated." at bounding box center [652, 322] width 702 height 57
click at [478, 294] on textarea "not good, aggravated." at bounding box center [652, 322] width 702 height 57
type textarea "not good, aggravated. not wanting to do task."
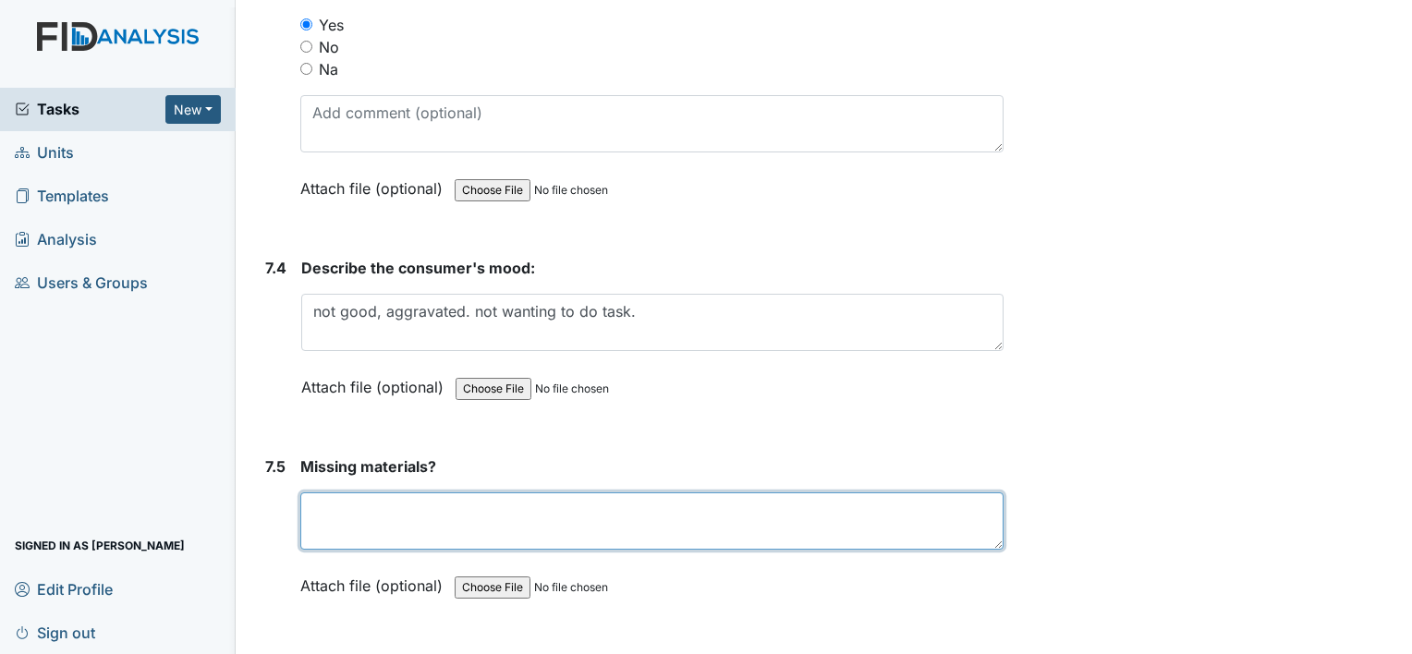
click at [328, 493] on textarea at bounding box center [651, 521] width 703 height 57
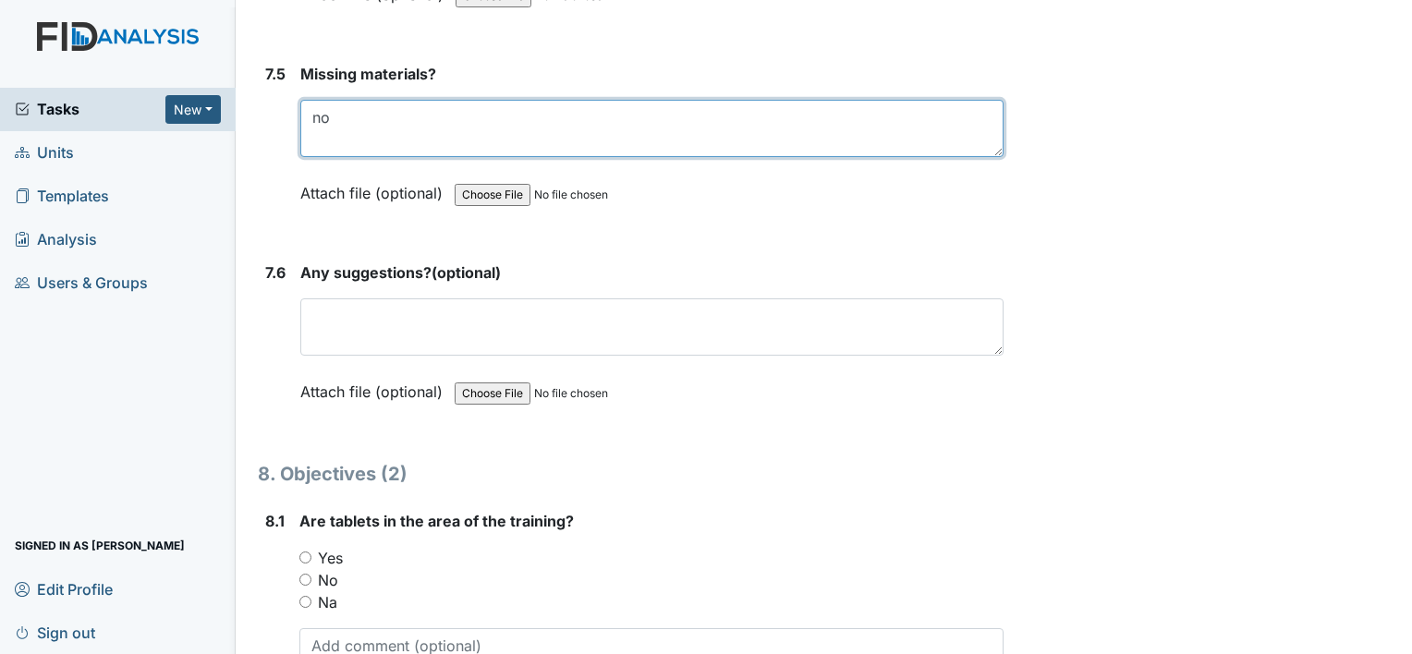
scroll to position [12196, 0]
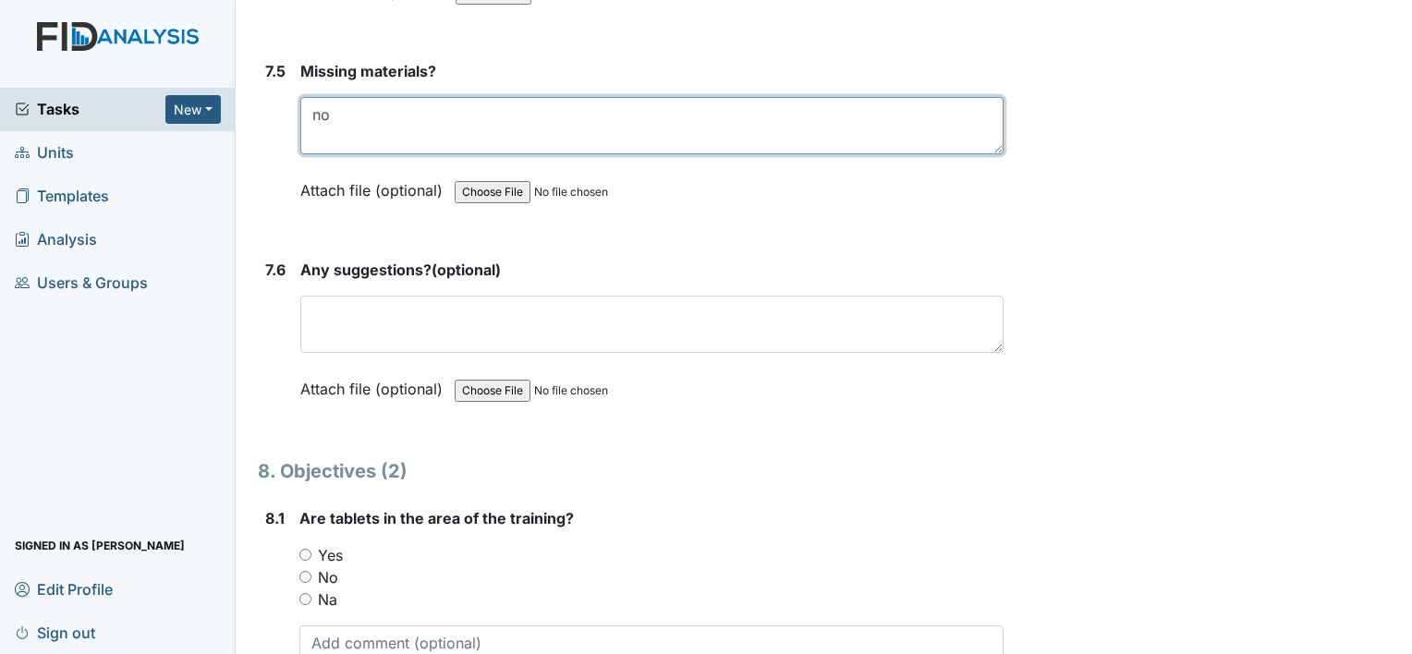
type textarea "no"
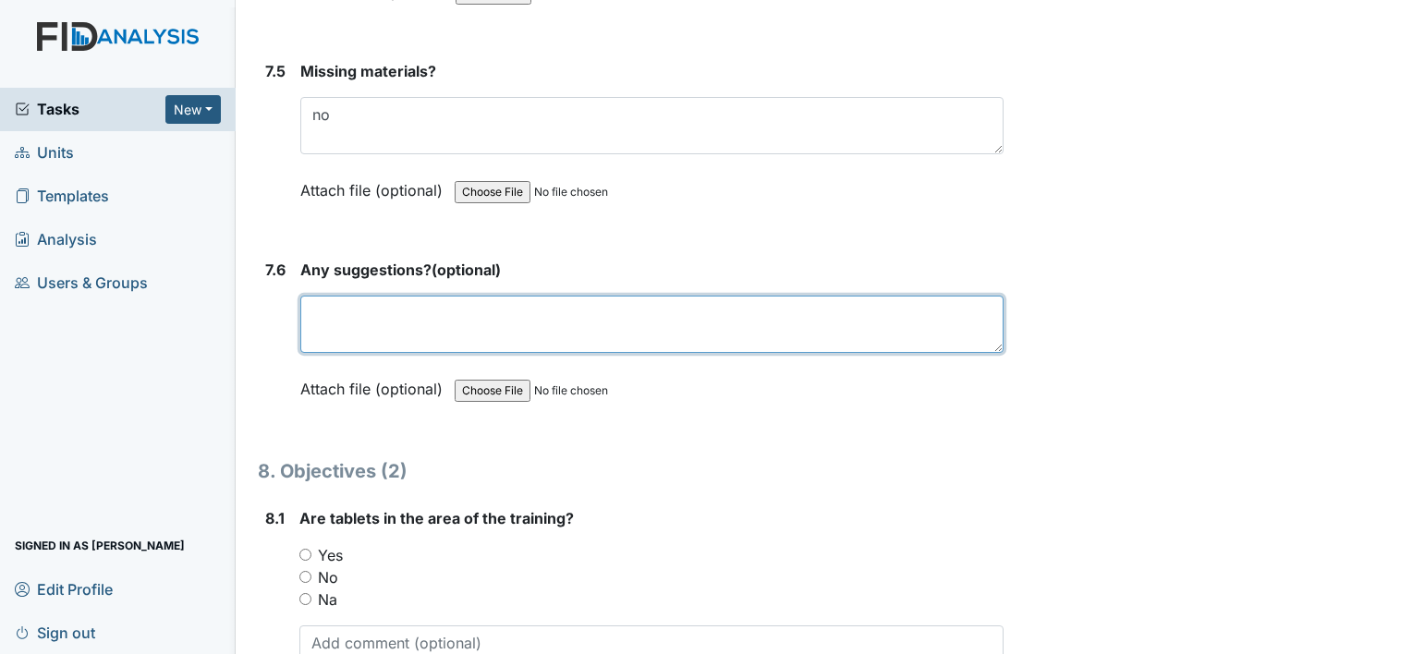
click at [344, 296] on textarea at bounding box center [651, 324] width 703 height 57
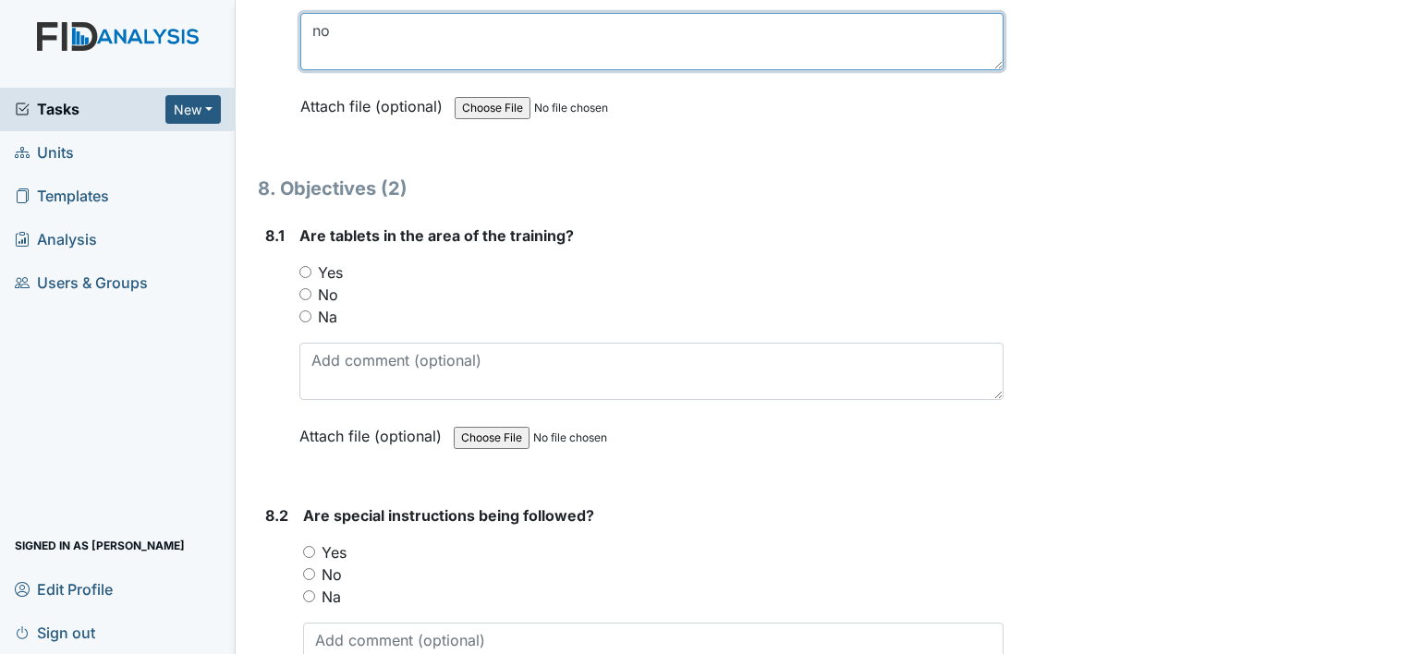
scroll to position [12516, 0]
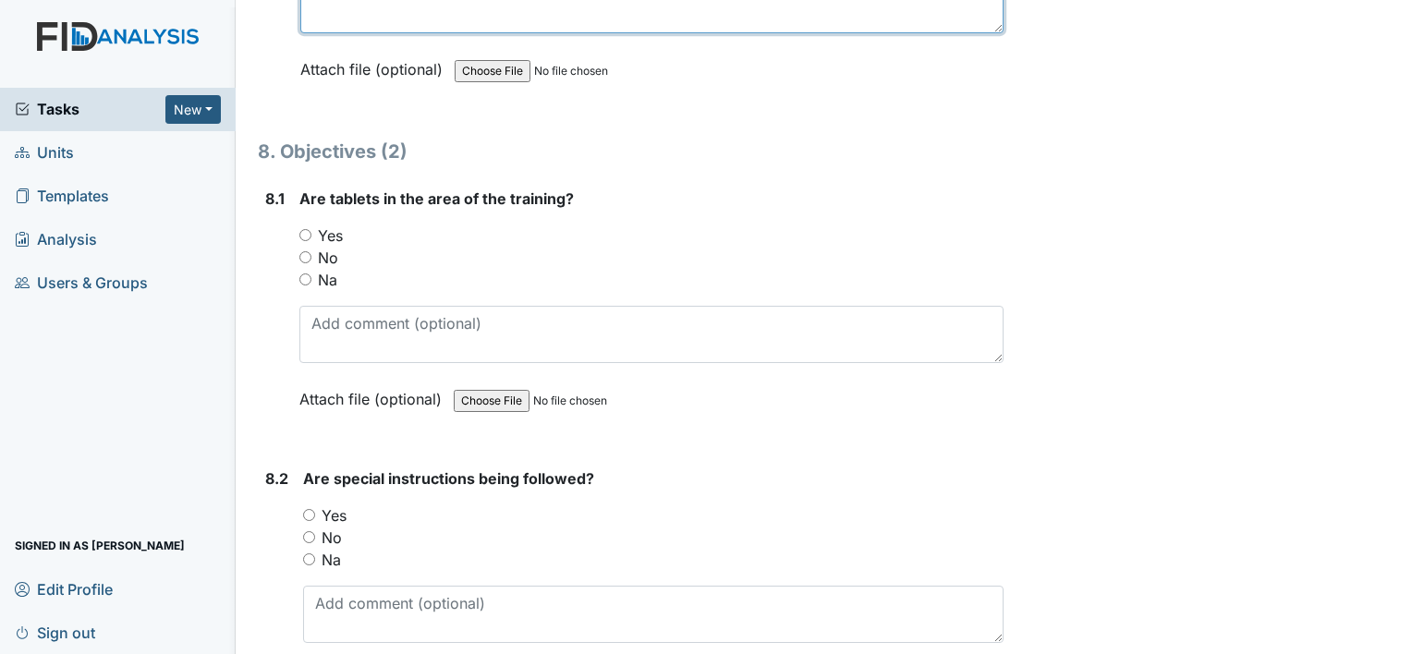
type textarea "no"
click at [303, 229] on input "Yes" at bounding box center [305, 235] width 12 height 12
radio input "true"
click at [311, 509] on input "Yes" at bounding box center [309, 515] width 12 height 12
radio input "true"
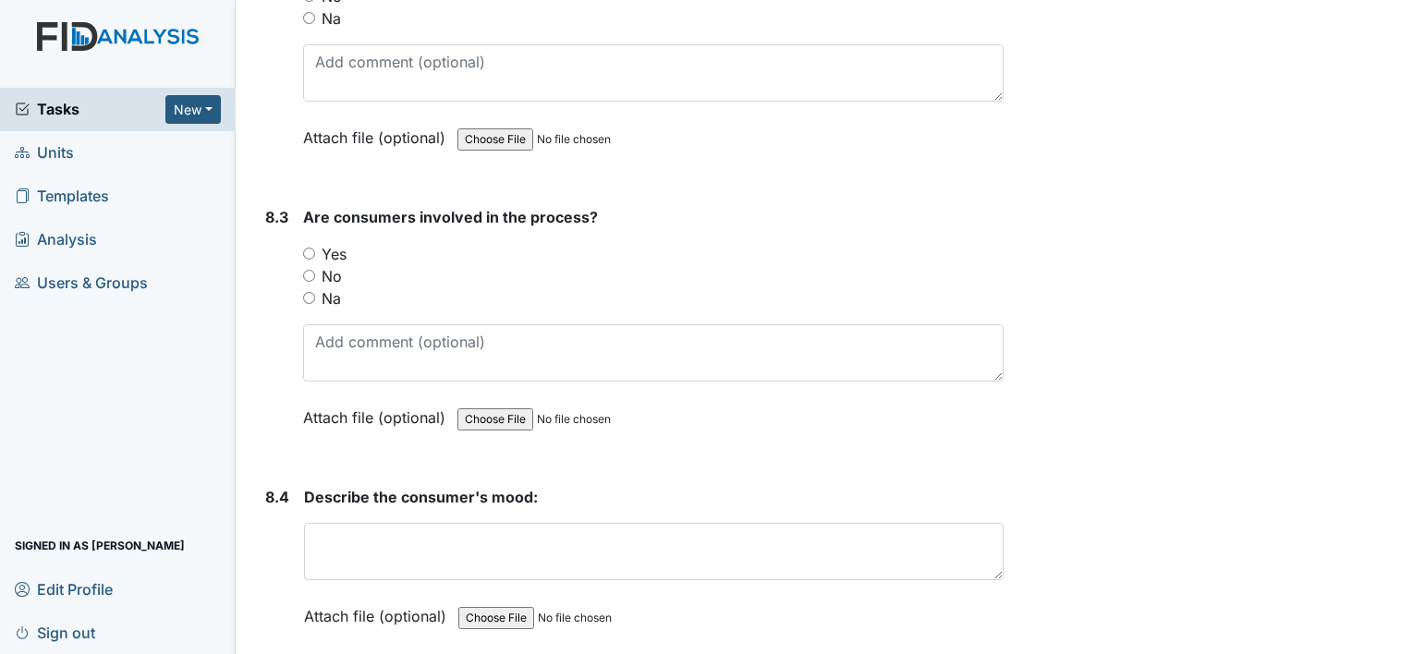
scroll to position [13095, 0]
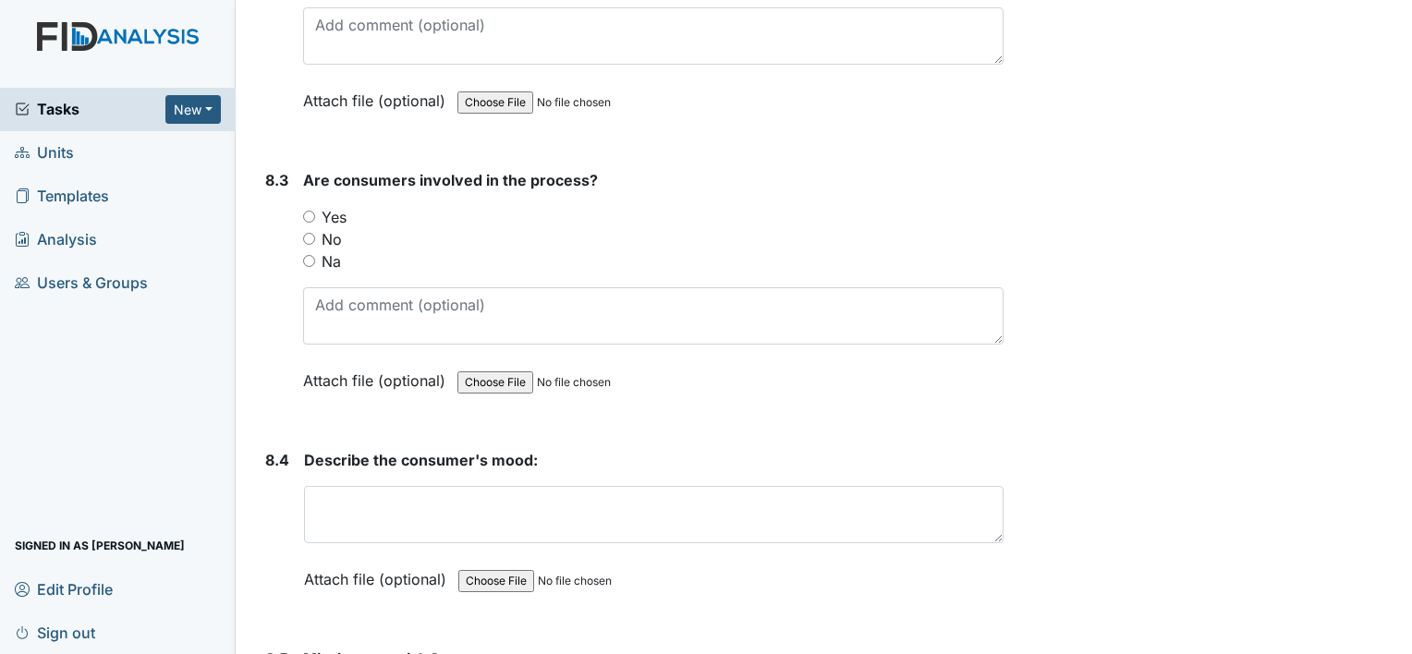
click at [311, 211] on input "Yes" at bounding box center [309, 217] width 12 height 12
radio input "true"
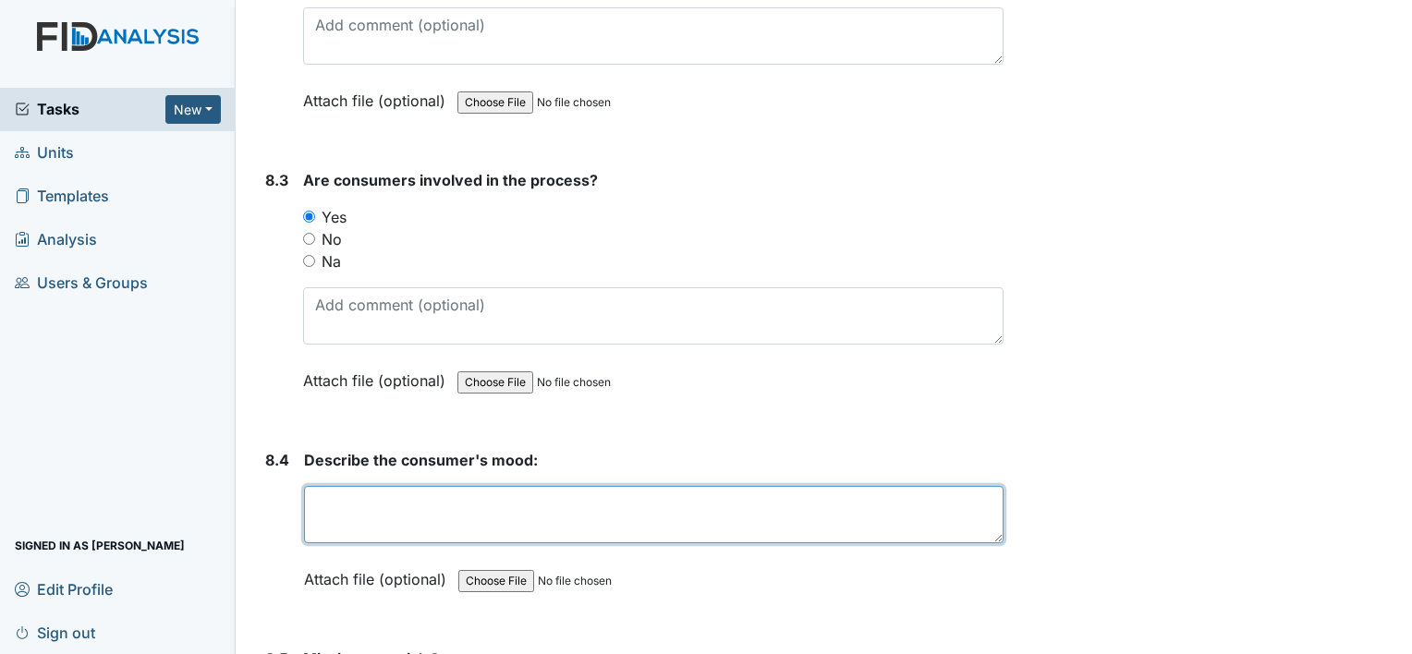
click at [318, 486] on textarea at bounding box center [654, 514] width 700 height 57
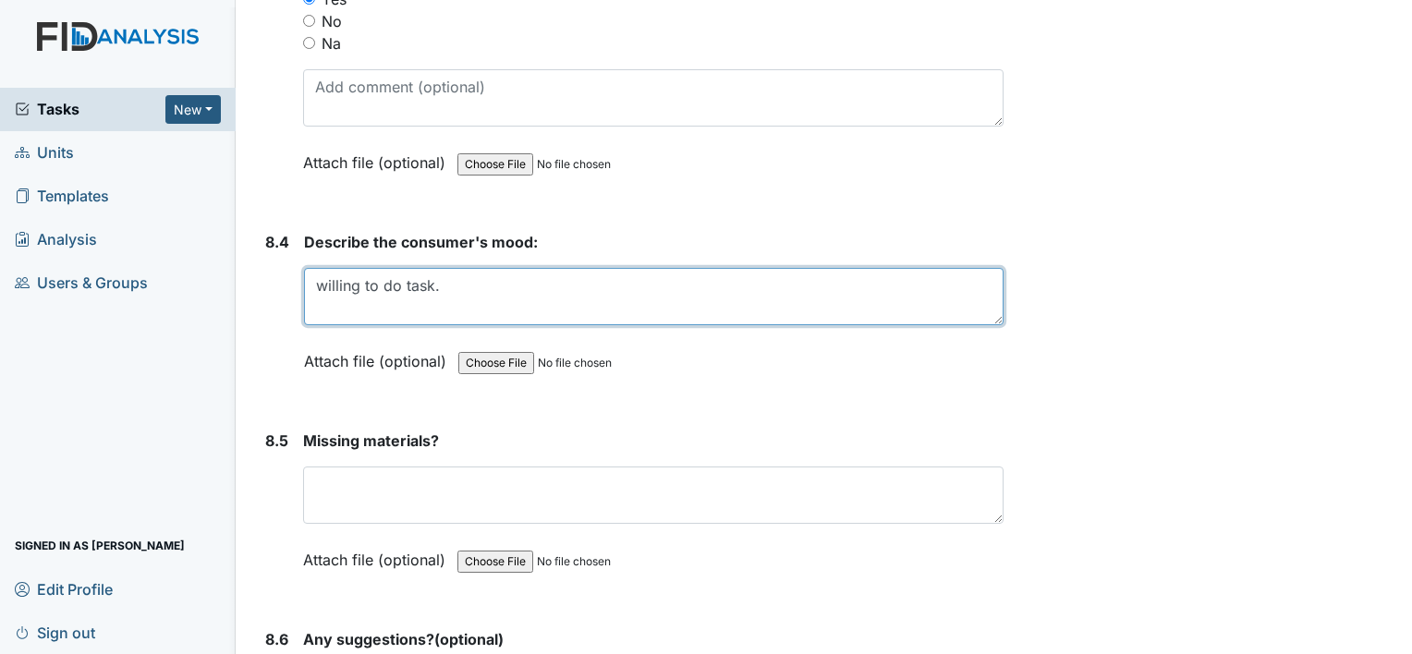
scroll to position [13317, 0]
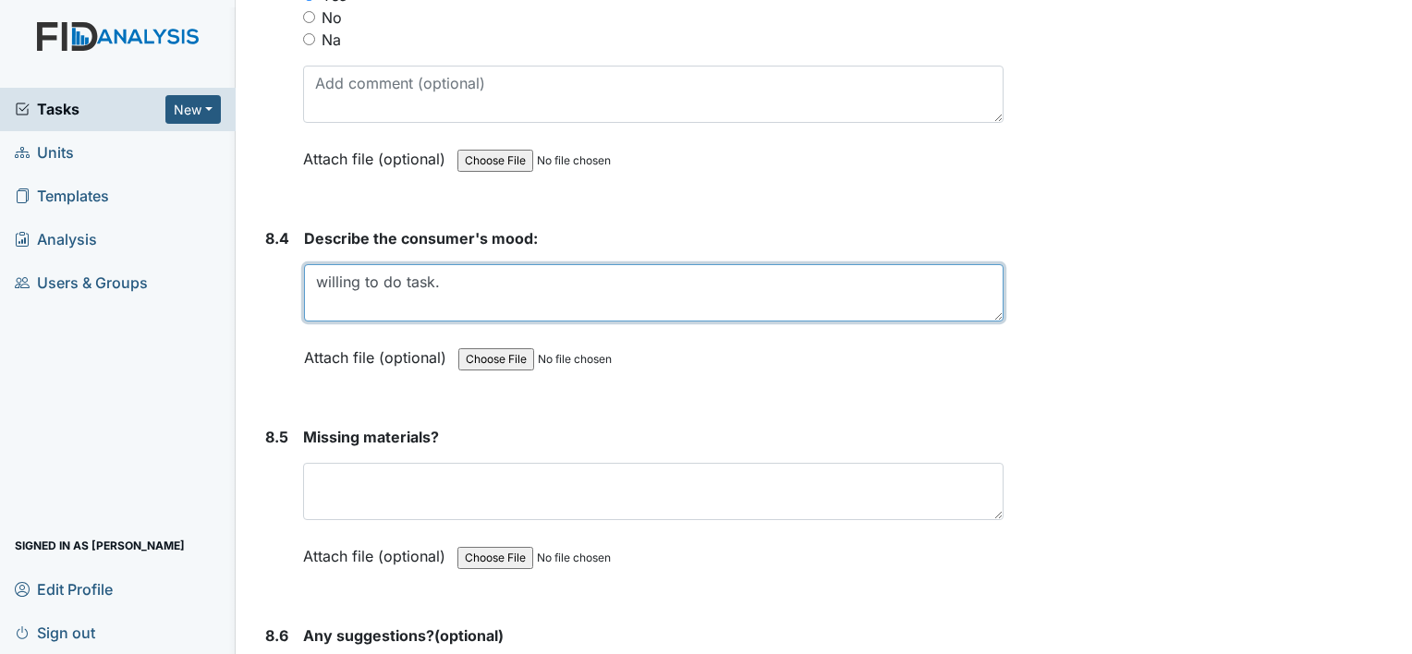
type textarea "willing to do task."
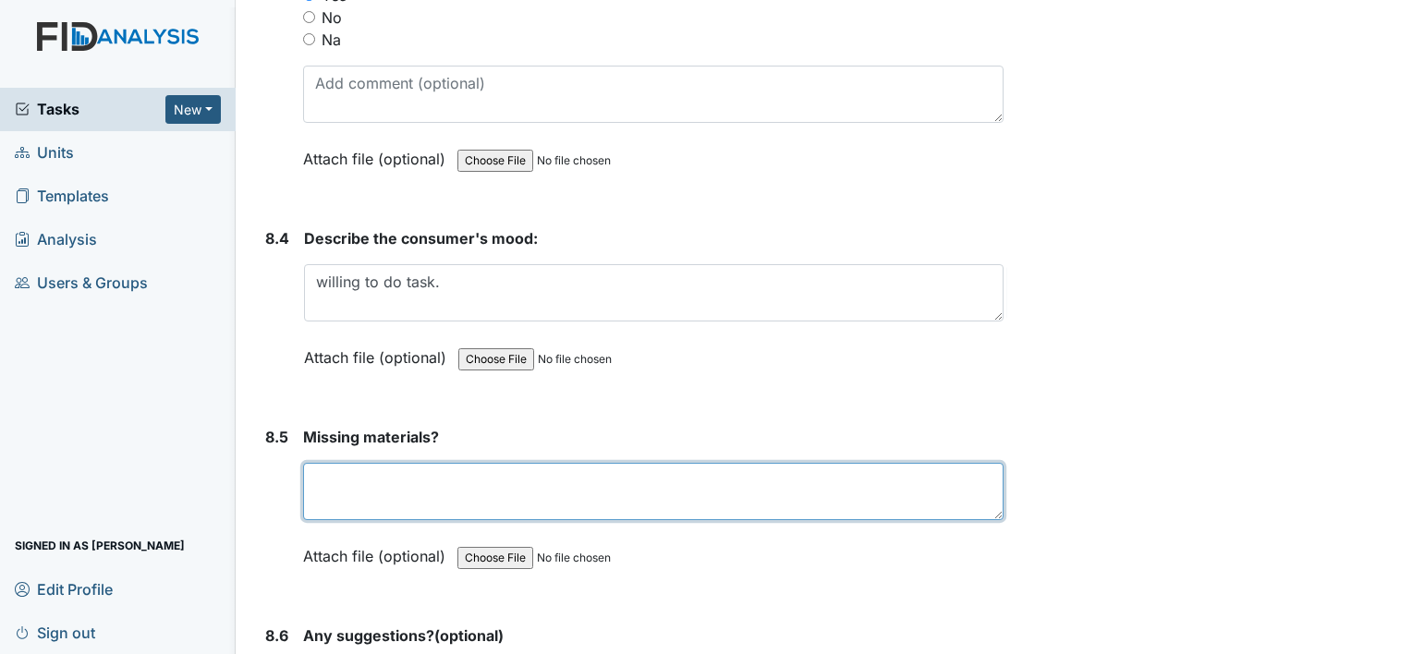
click at [337, 463] on textarea at bounding box center [653, 491] width 701 height 57
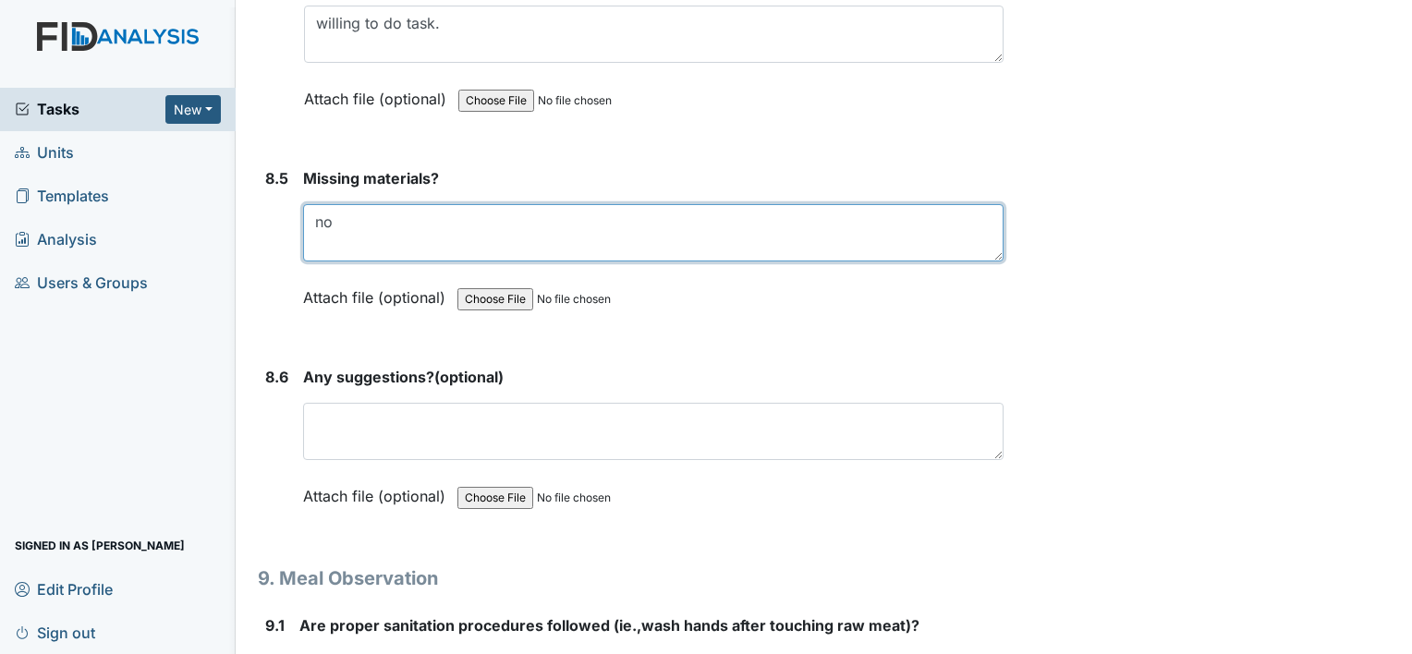
scroll to position [13612, 0]
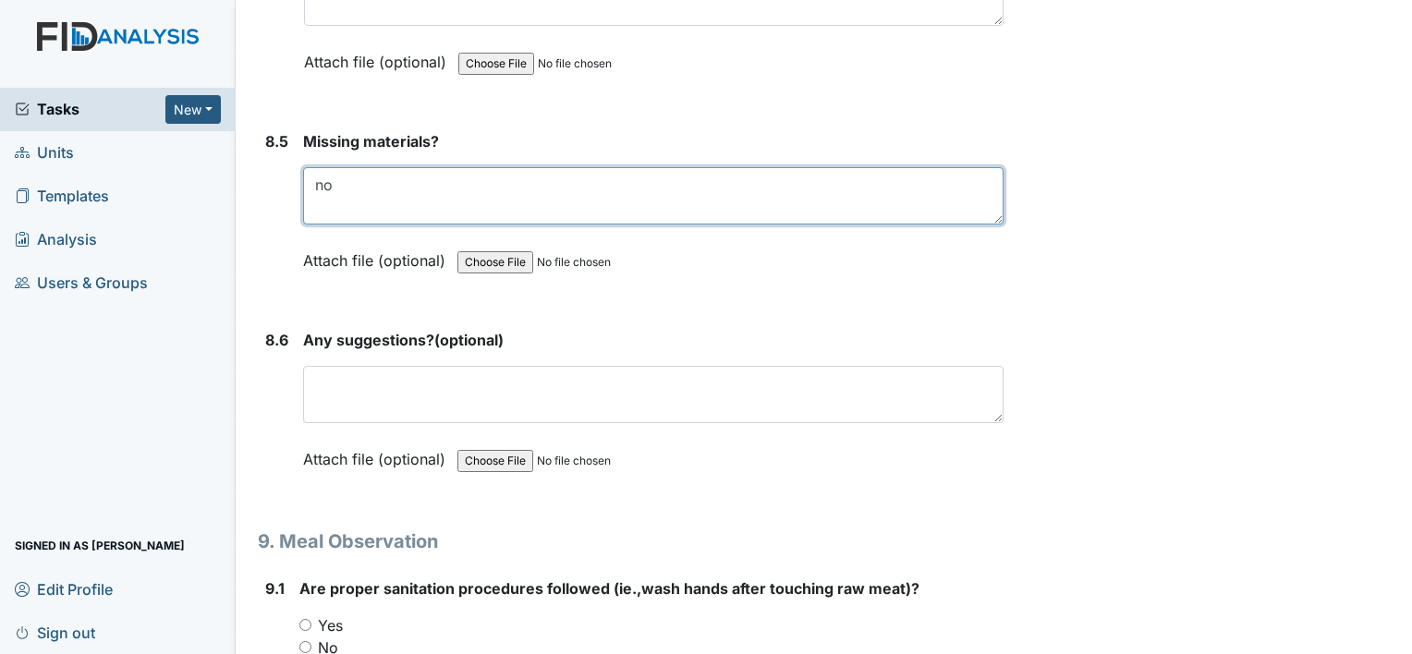
type textarea "no"
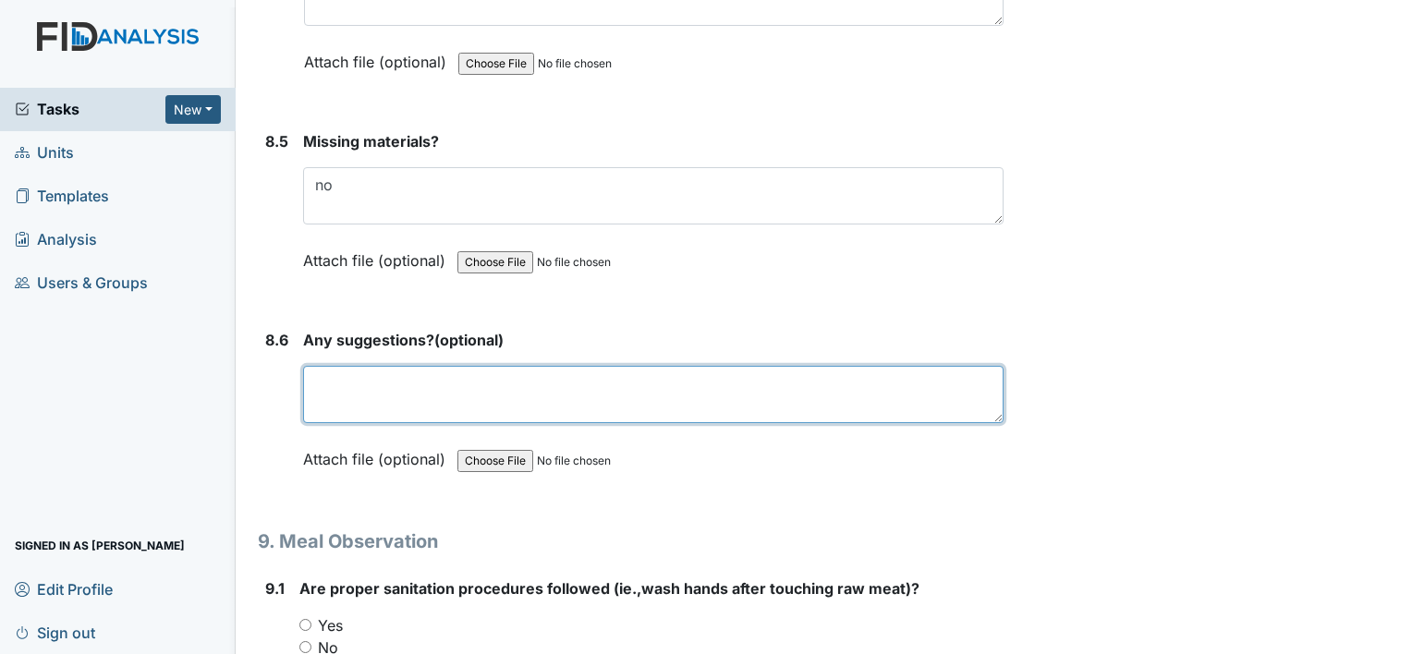
click at [331, 366] on textarea at bounding box center [653, 394] width 701 height 57
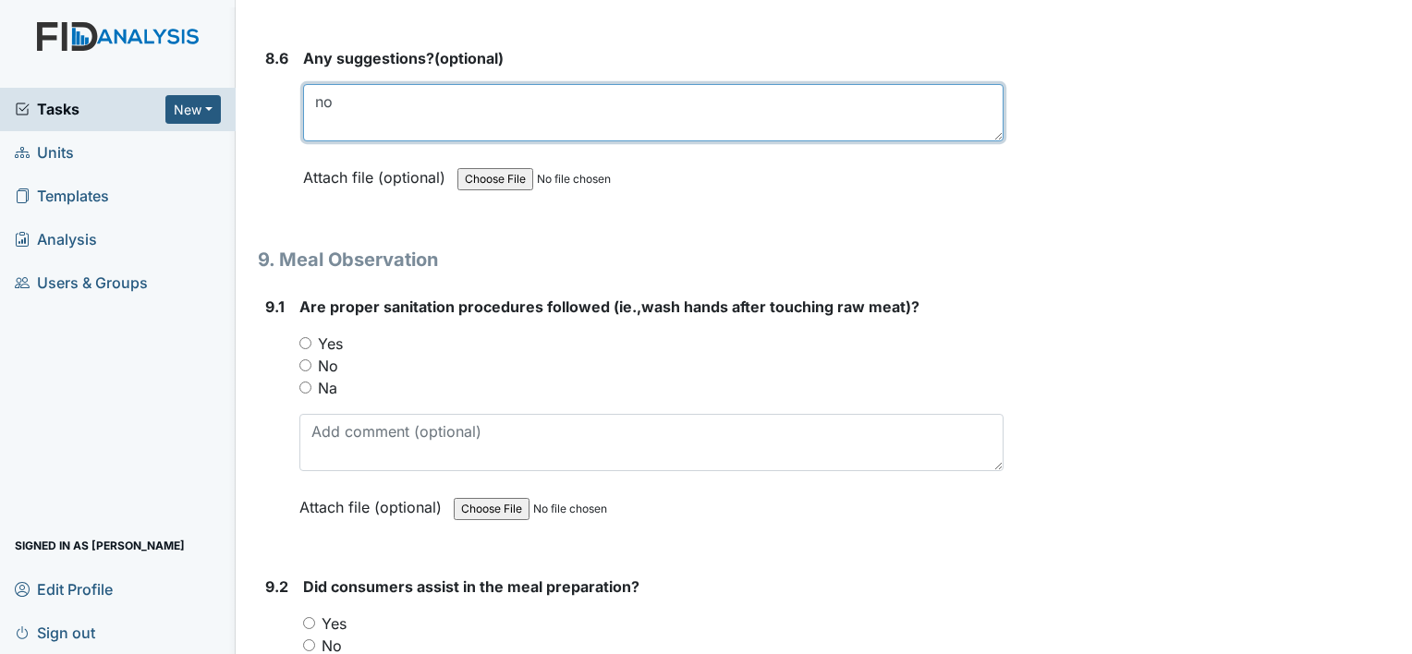
scroll to position [13895, 0]
type textarea "no"
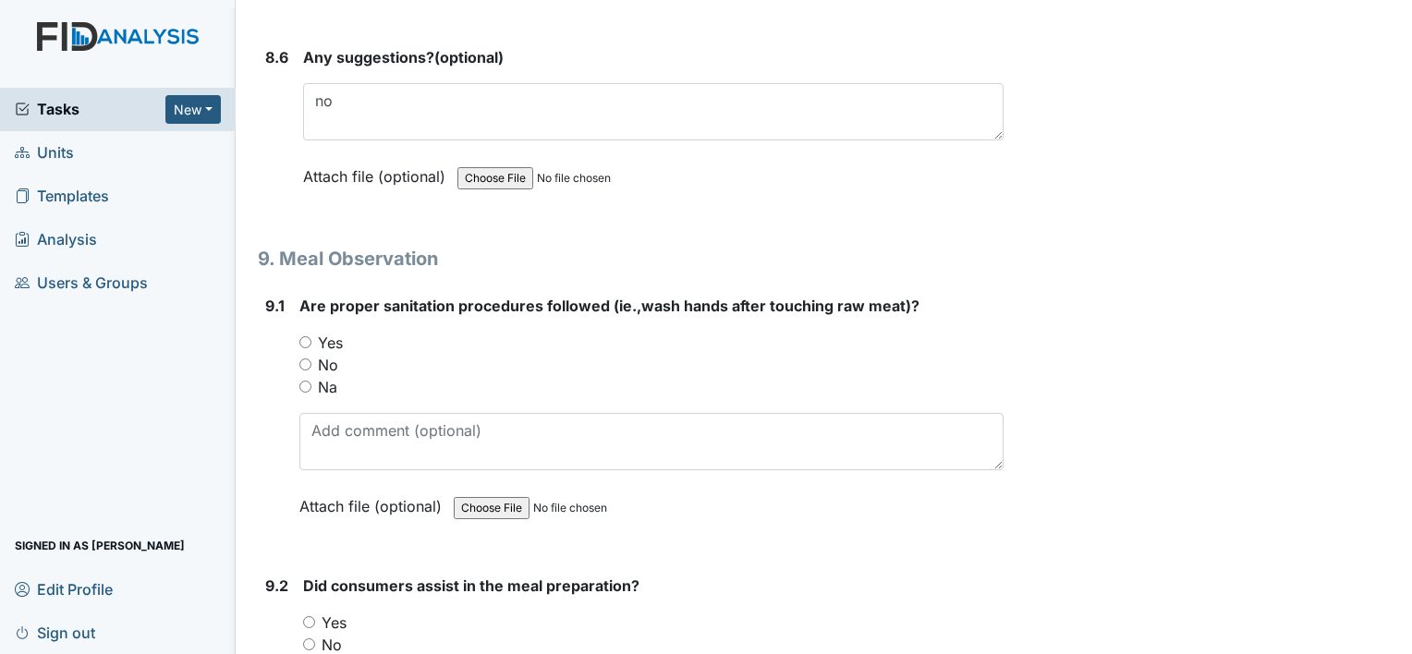
click at [303, 336] on input "Yes" at bounding box center [305, 342] width 12 height 12
radio input "true"
click at [311, 616] on input "Yes" at bounding box center [309, 622] width 12 height 12
radio input "true"
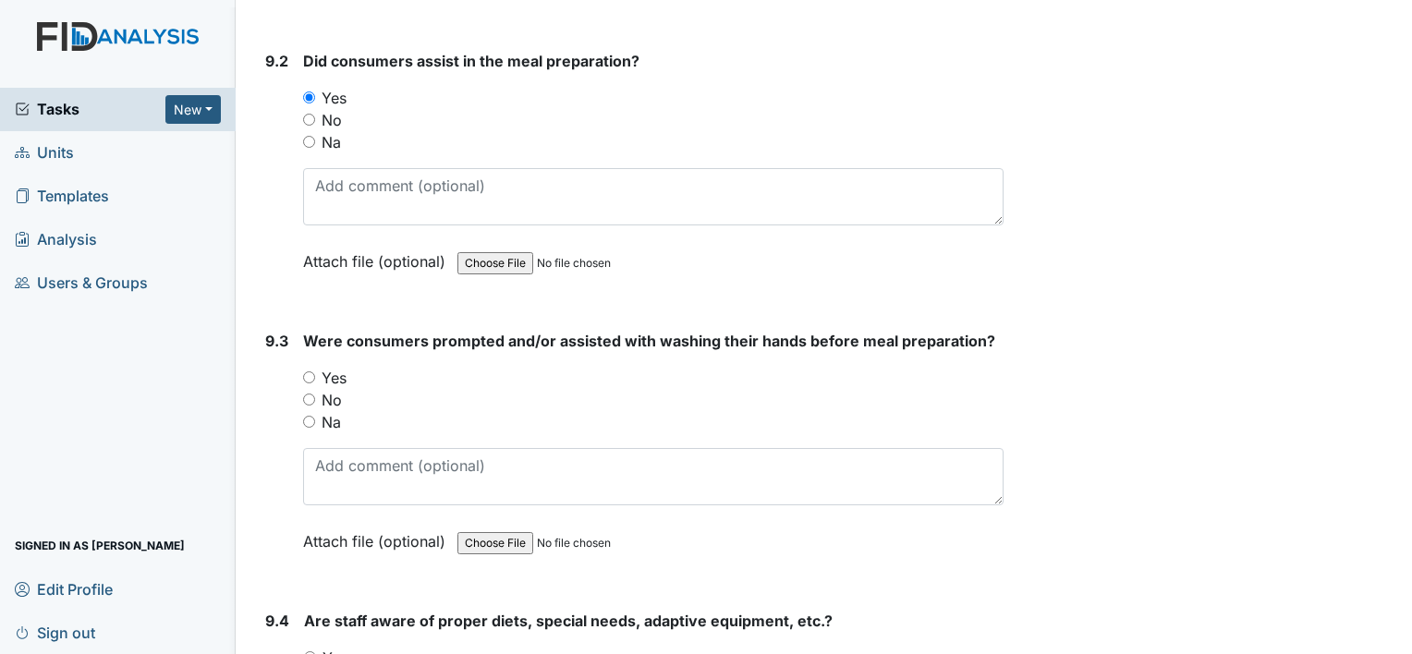
scroll to position [14438, 0]
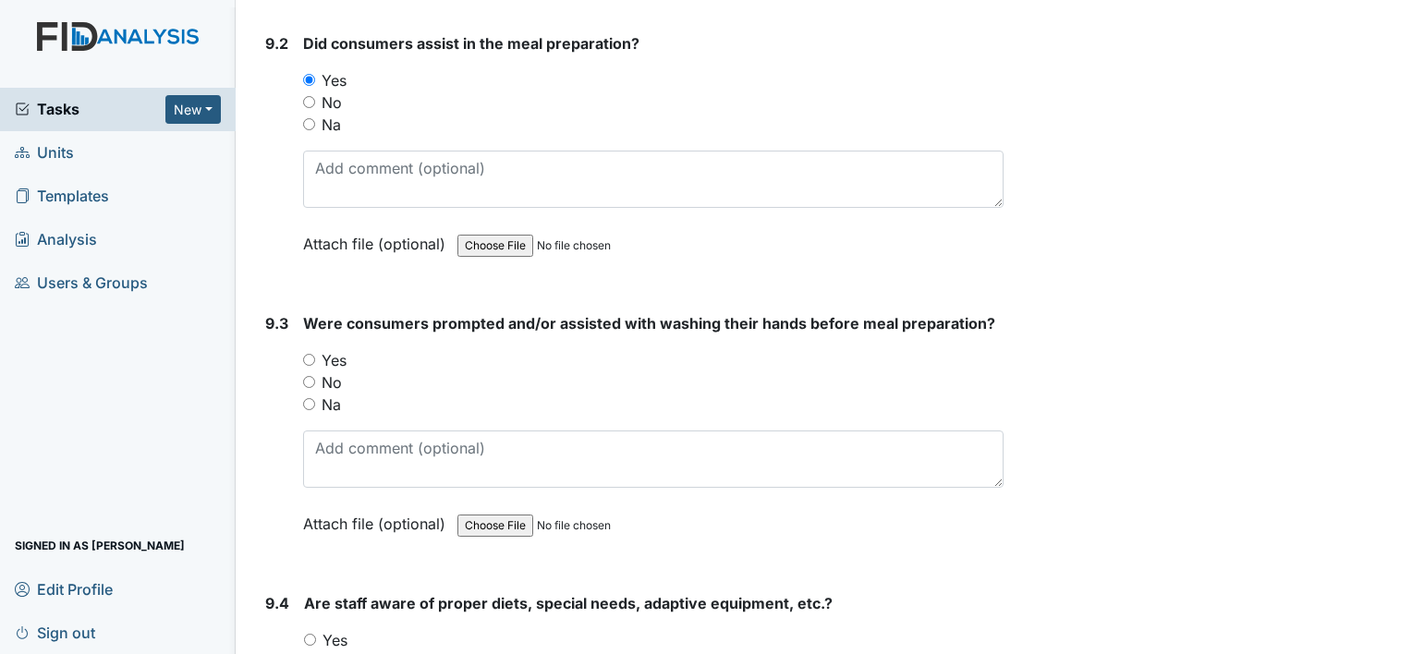
click at [307, 354] on input "Yes" at bounding box center [309, 360] width 12 height 12
radio input "true"
click at [310, 634] on input "Yes" at bounding box center [310, 640] width 12 height 12
radio input "true"
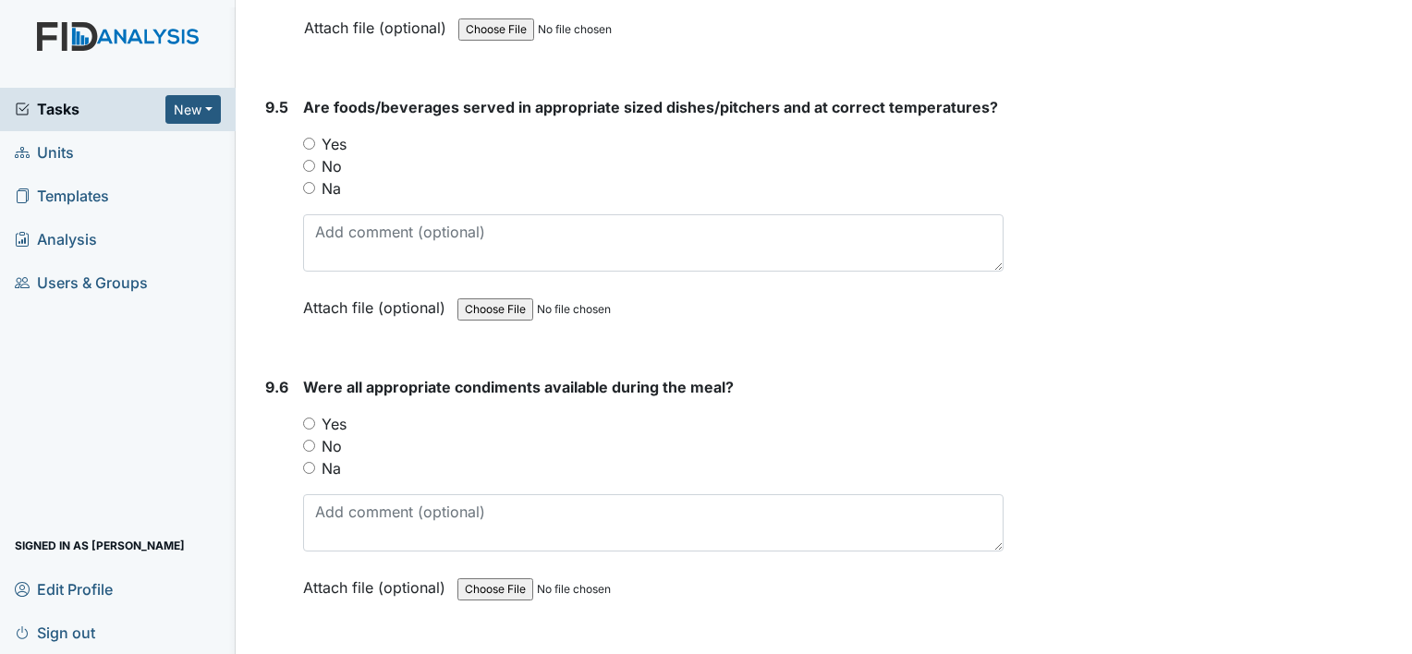
scroll to position [15251, 0]
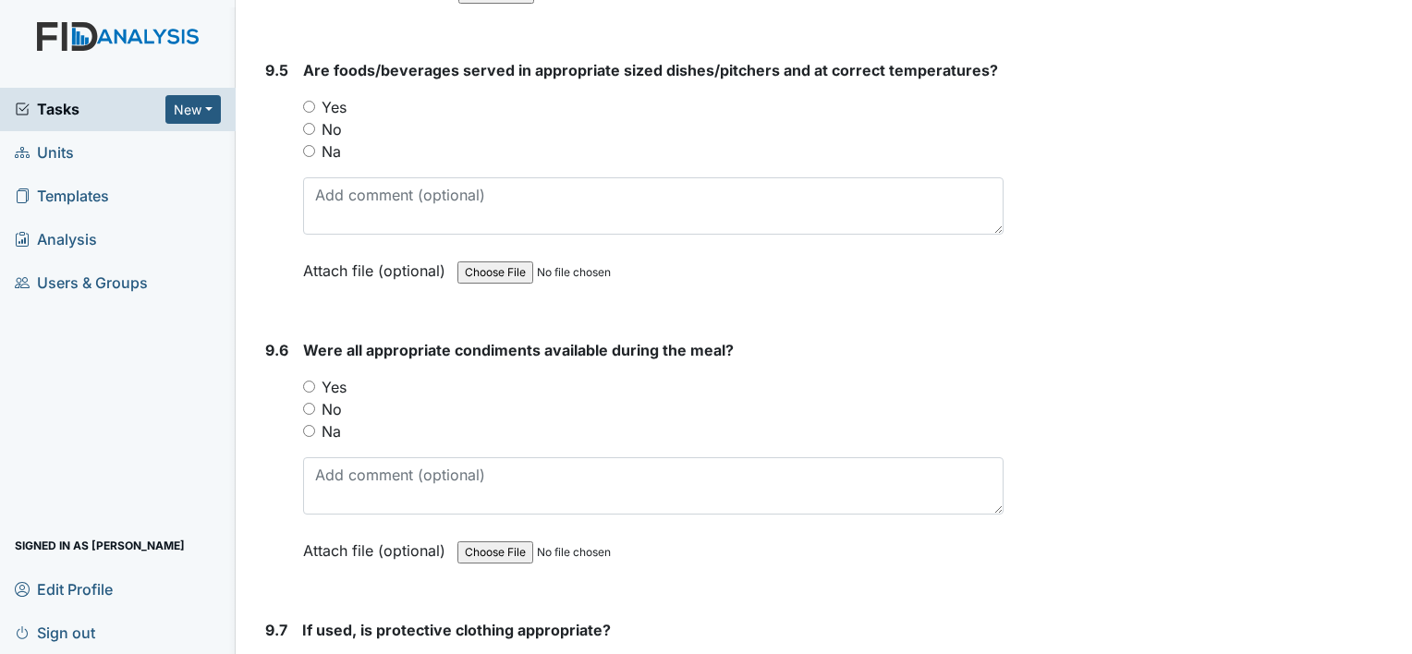
click at [309, 101] on input "Yes" at bounding box center [309, 107] width 12 height 12
radio input "true"
click at [309, 381] on input "Yes" at bounding box center [309, 387] width 12 height 12
radio input "true"
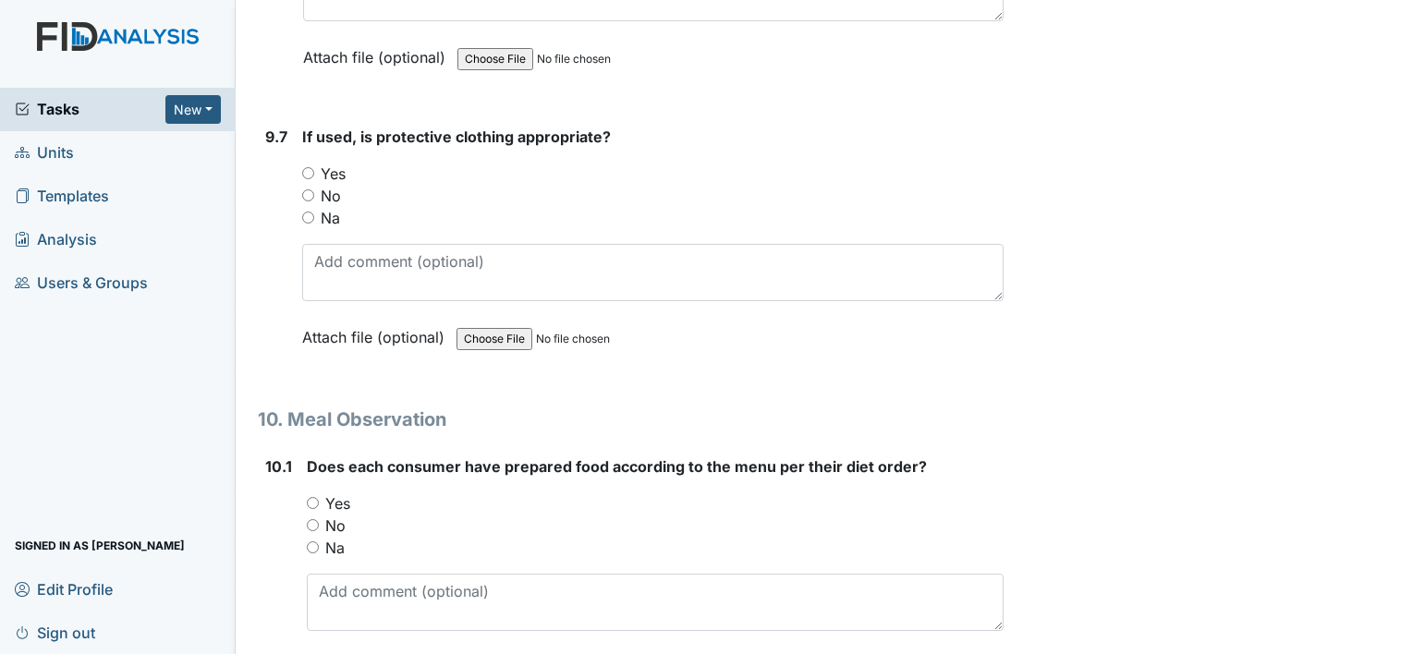
scroll to position [15806, 0]
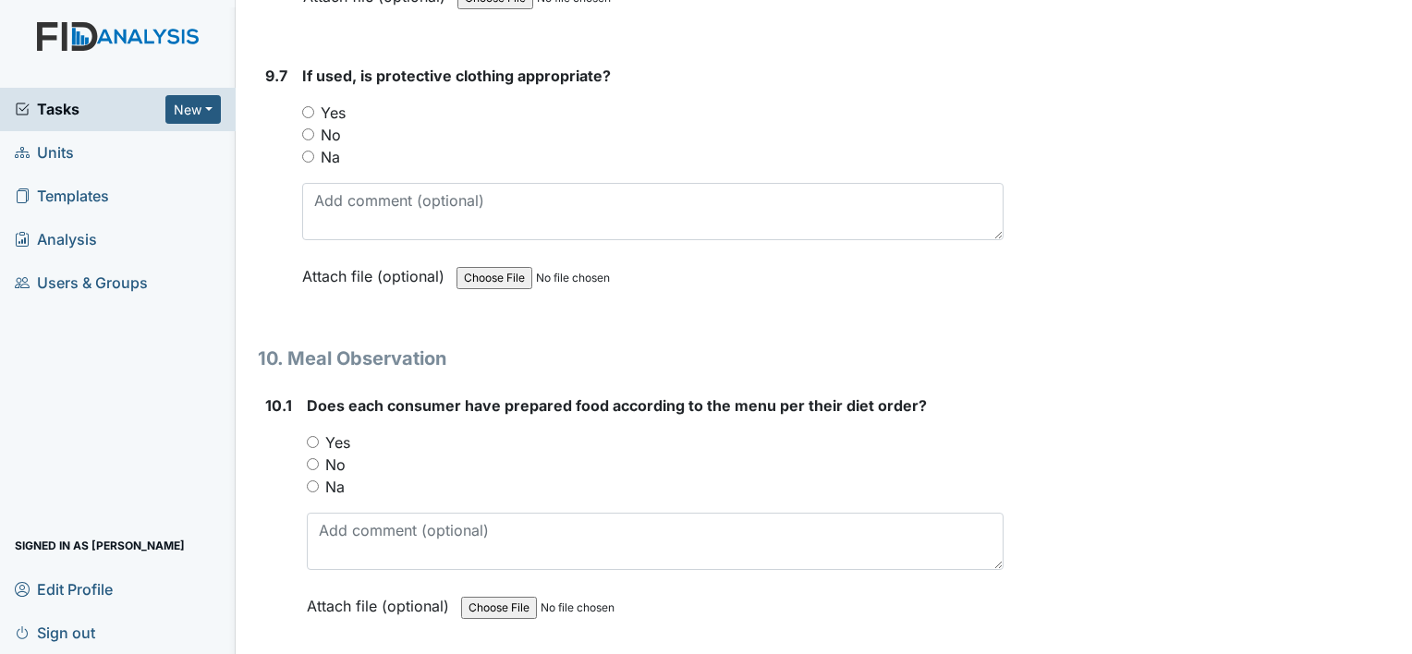
click at [308, 106] on input "Yes" at bounding box center [308, 112] width 12 height 12
radio input "true"
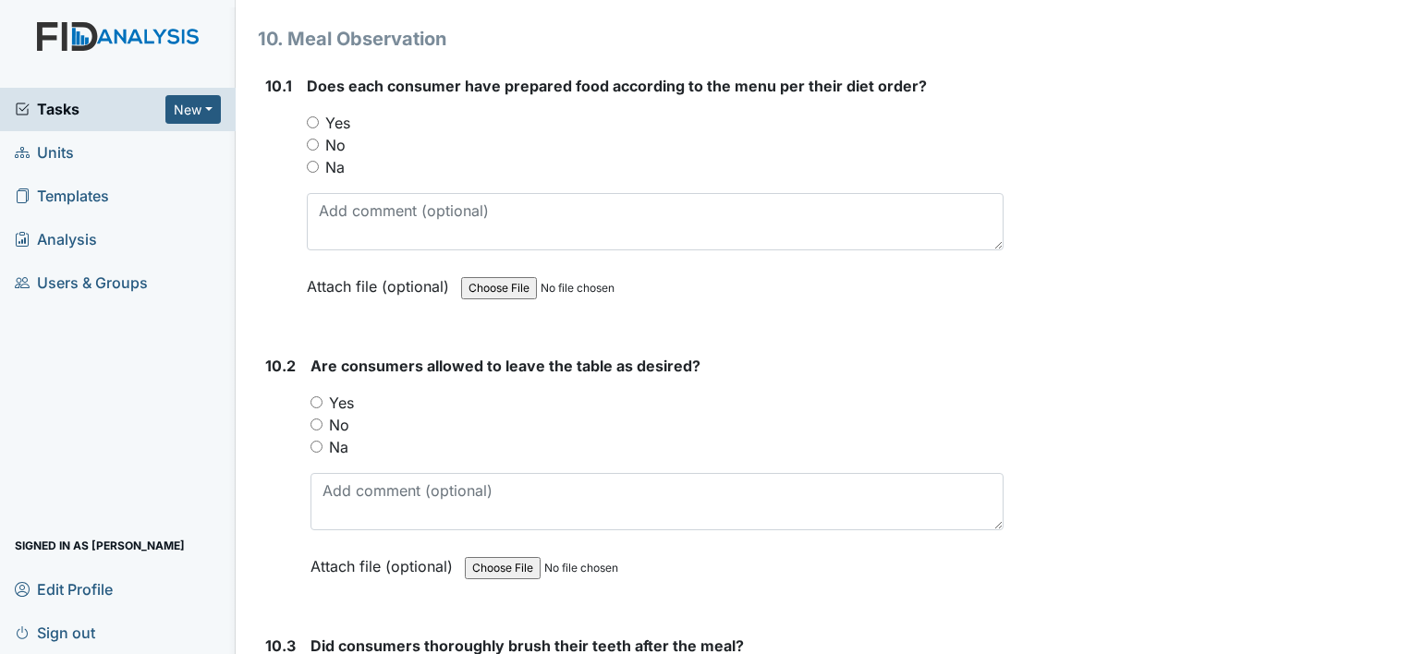
scroll to position [16138, 0]
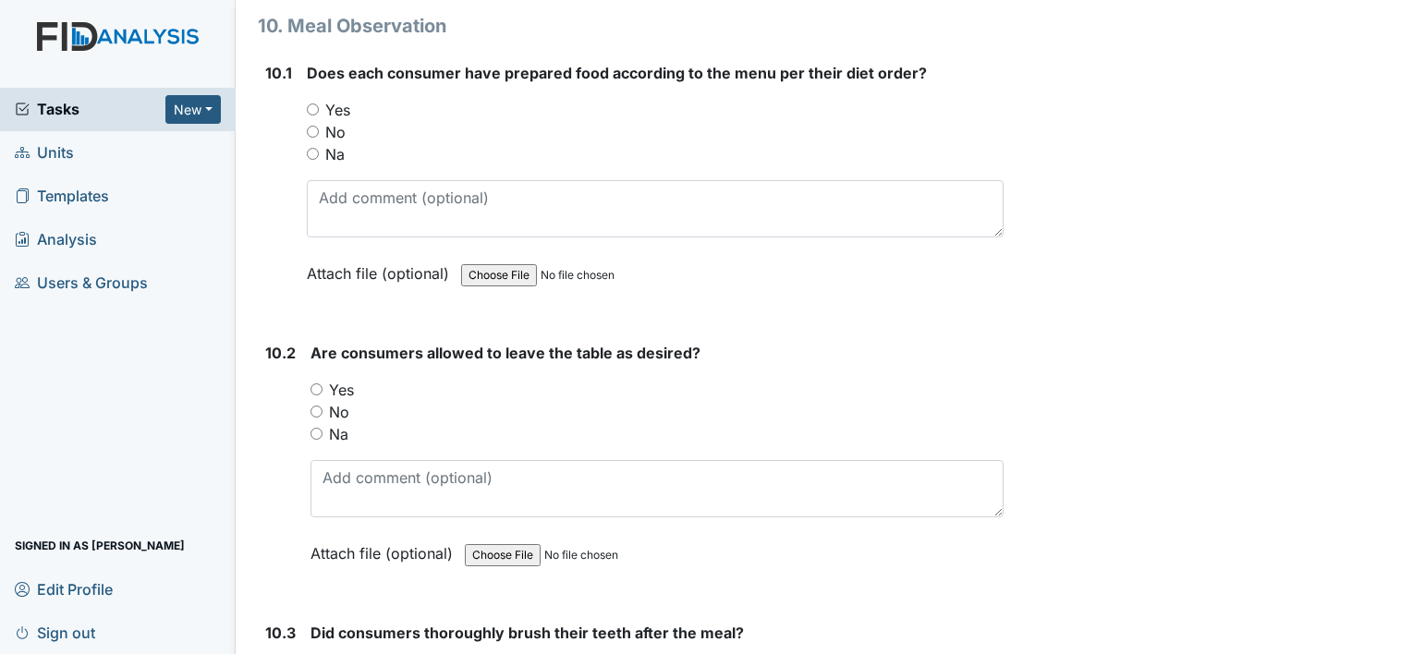
click at [312, 104] on input "Yes" at bounding box center [313, 110] width 12 height 12
radio input "true"
click at [317, 384] on input "Yes" at bounding box center [317, 390] width 12 height 12
radio input "true"
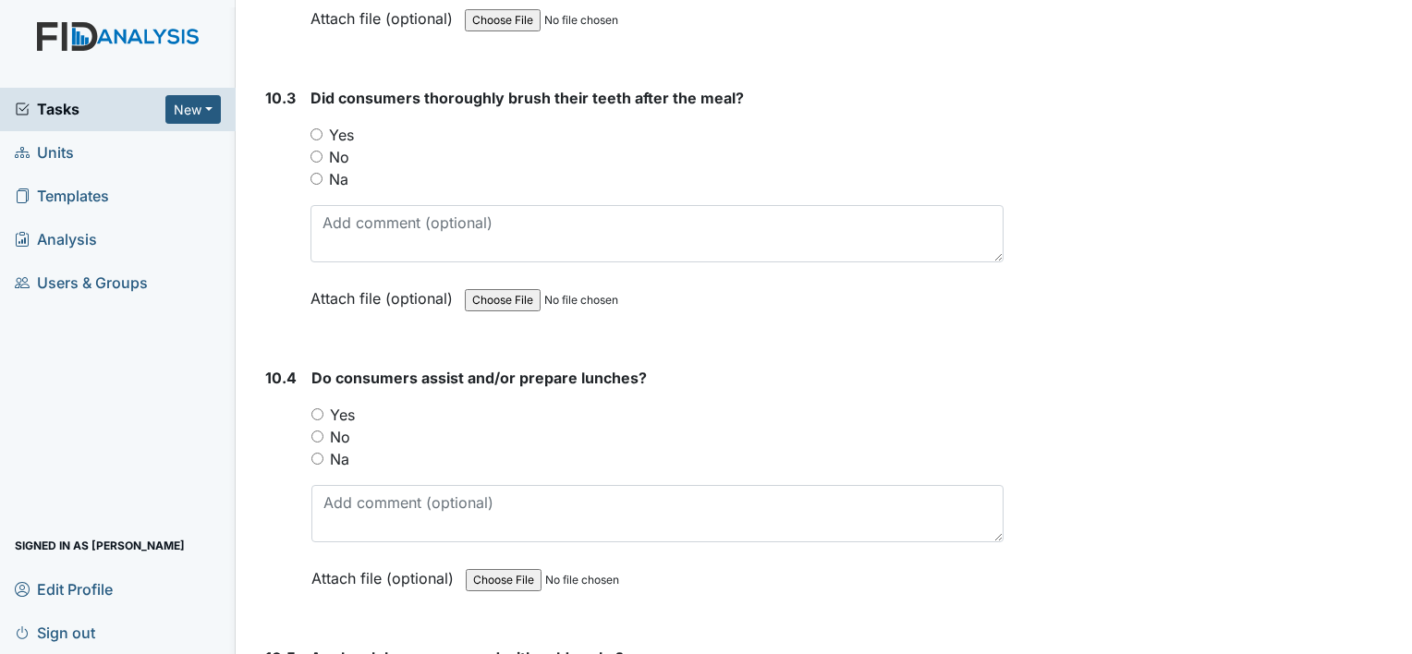
scroll to position [16681, 0]
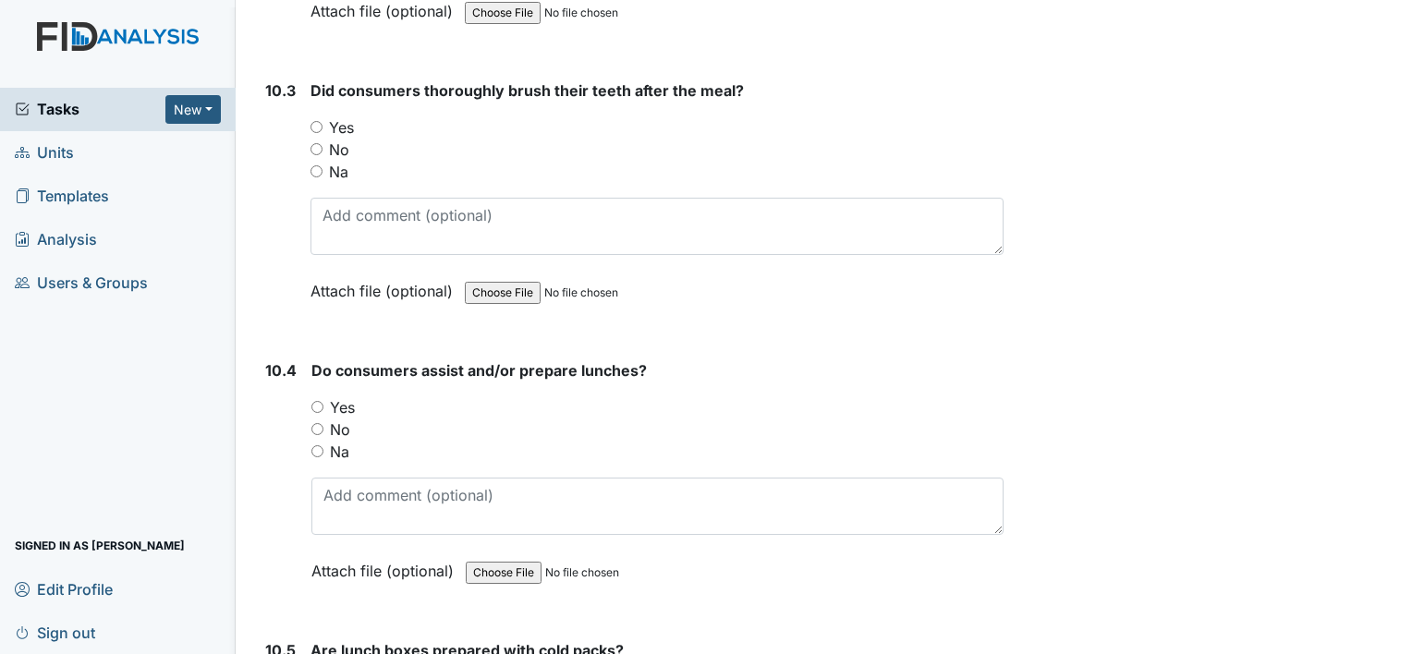
click at [316, 121] on input "Yes" at bounding box center [317, 127] width 12 height 12
radio input "true"
click at [315, 423] on input "No" at bounding box center [317, 429] width 12 height 12
radio input "true"
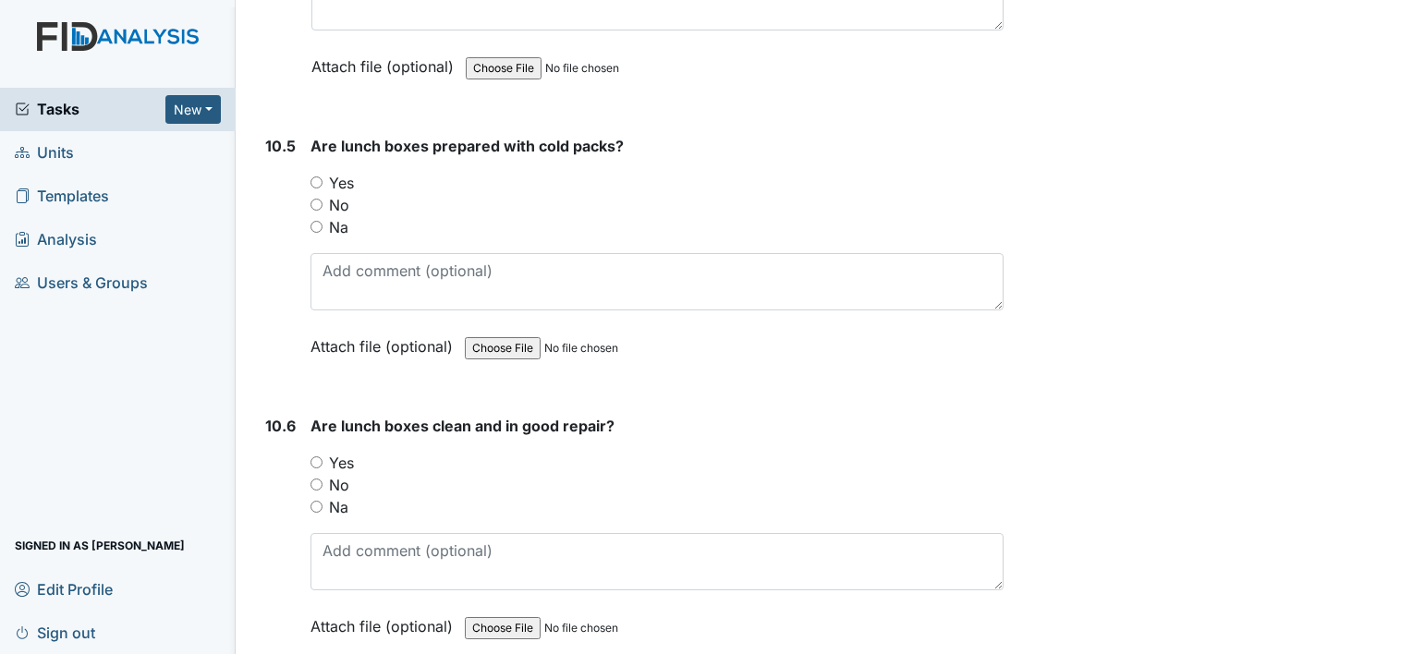
scroll to position [17222, 0]
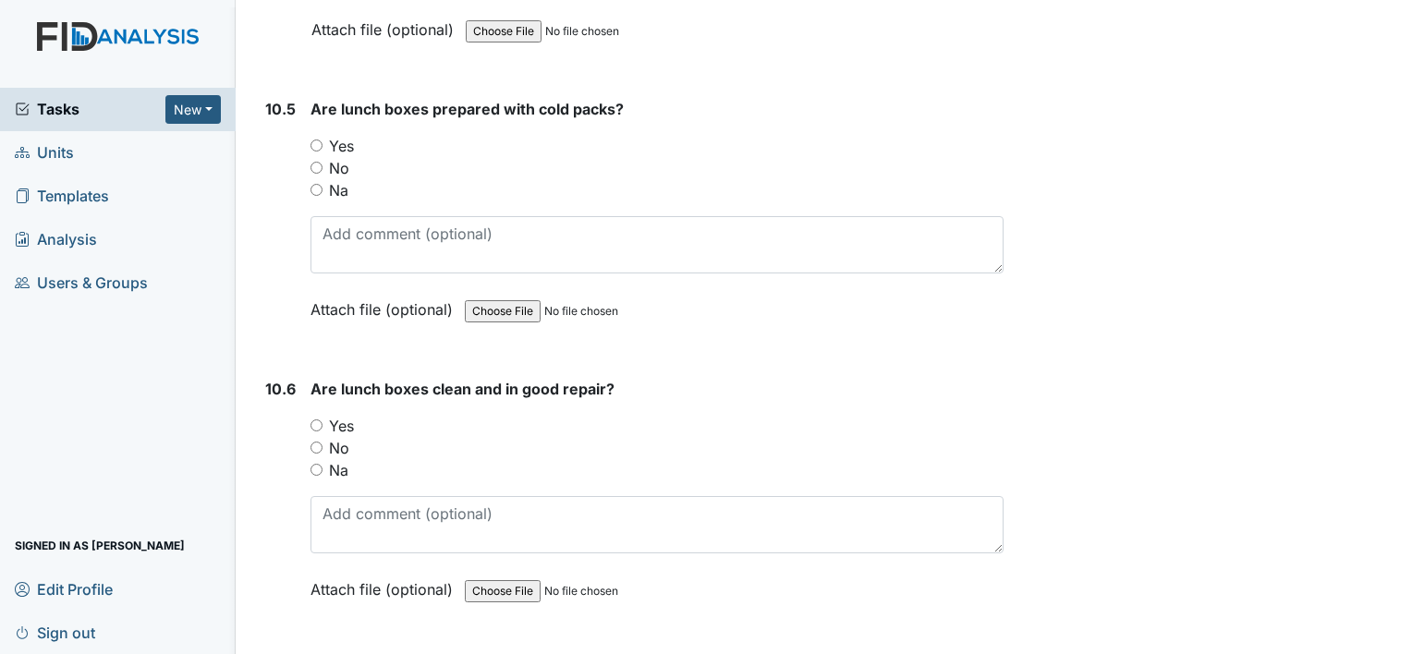
click at [314, 162] on input "No" at bounding box center [317, 168] width 12 height 12
radio input "true"
click at [313, 442] on input "No" at bounding box center [317, 448] width 12 height 12
radio input "true"
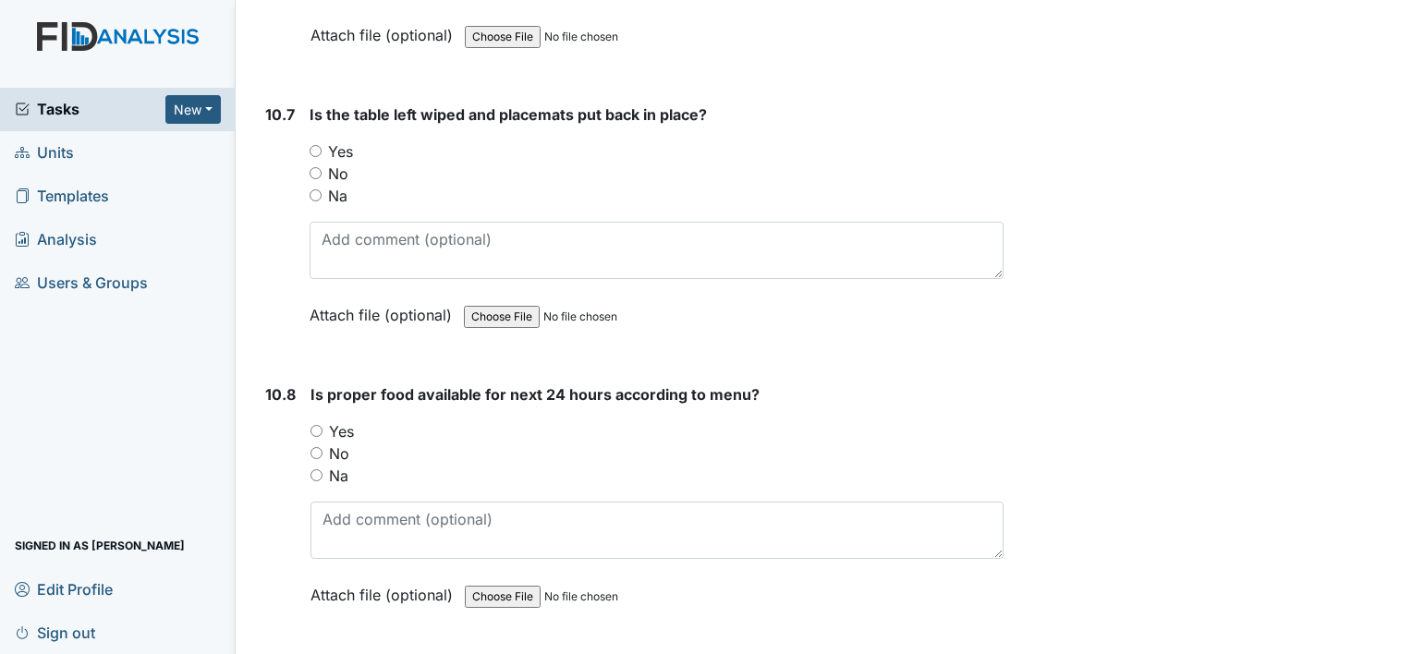
scroll to position [17814, 0]
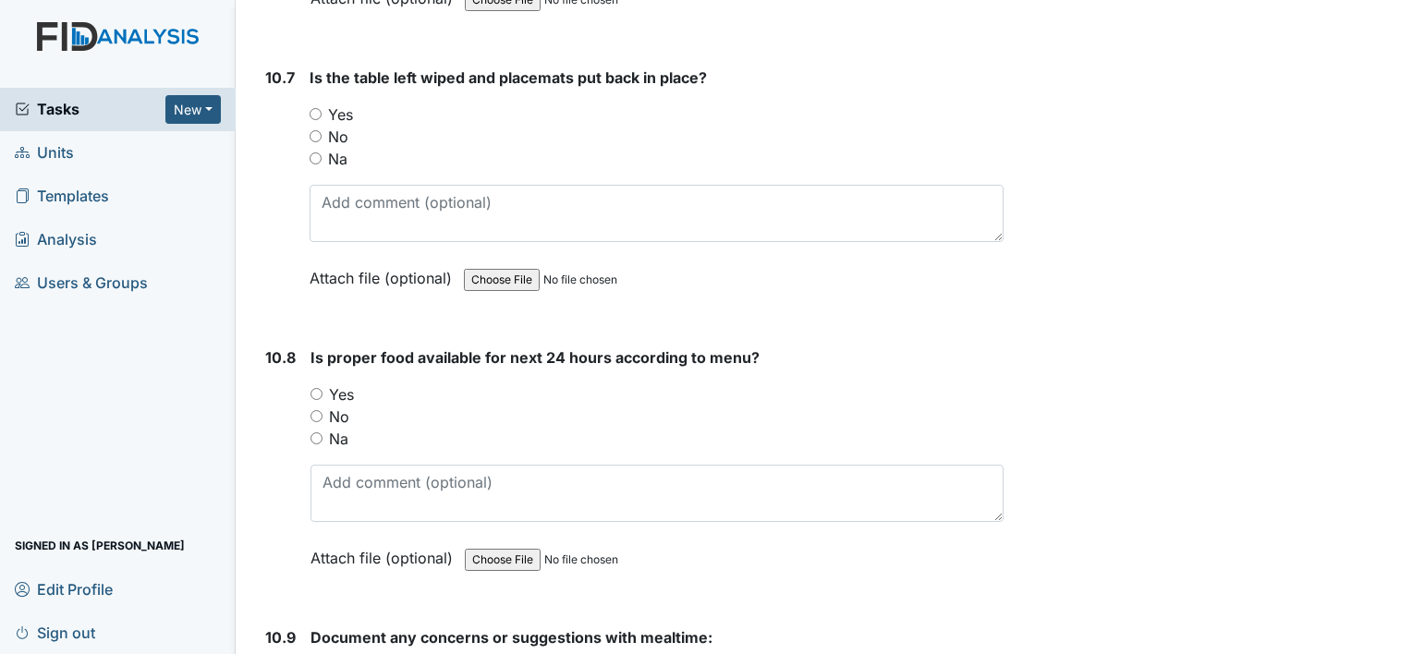
click at [314, 108] on input "Yes" at bounding box center [316, 114] width 12 height 12
radio input "true"
click at [318, 388] on input "Yes" at bounding box center [317, 394] width 12 height 12
radio input "true"
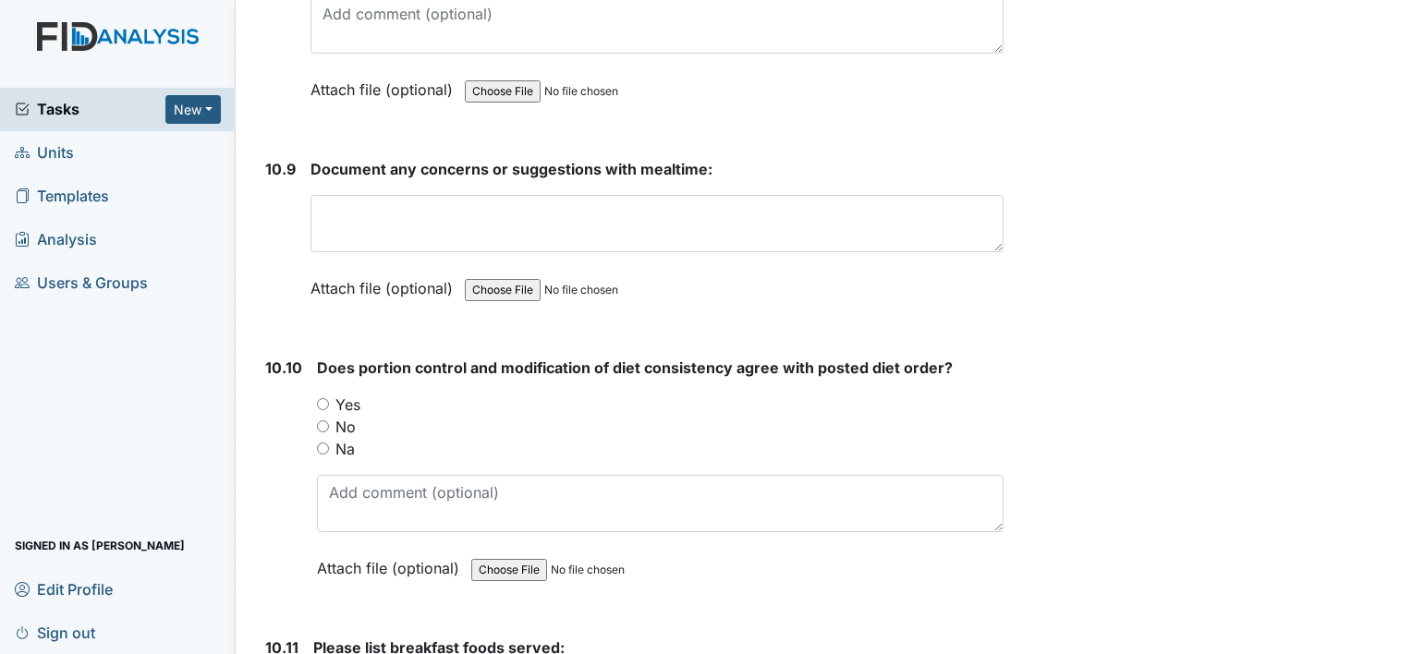
scroll to position [18319, 0]
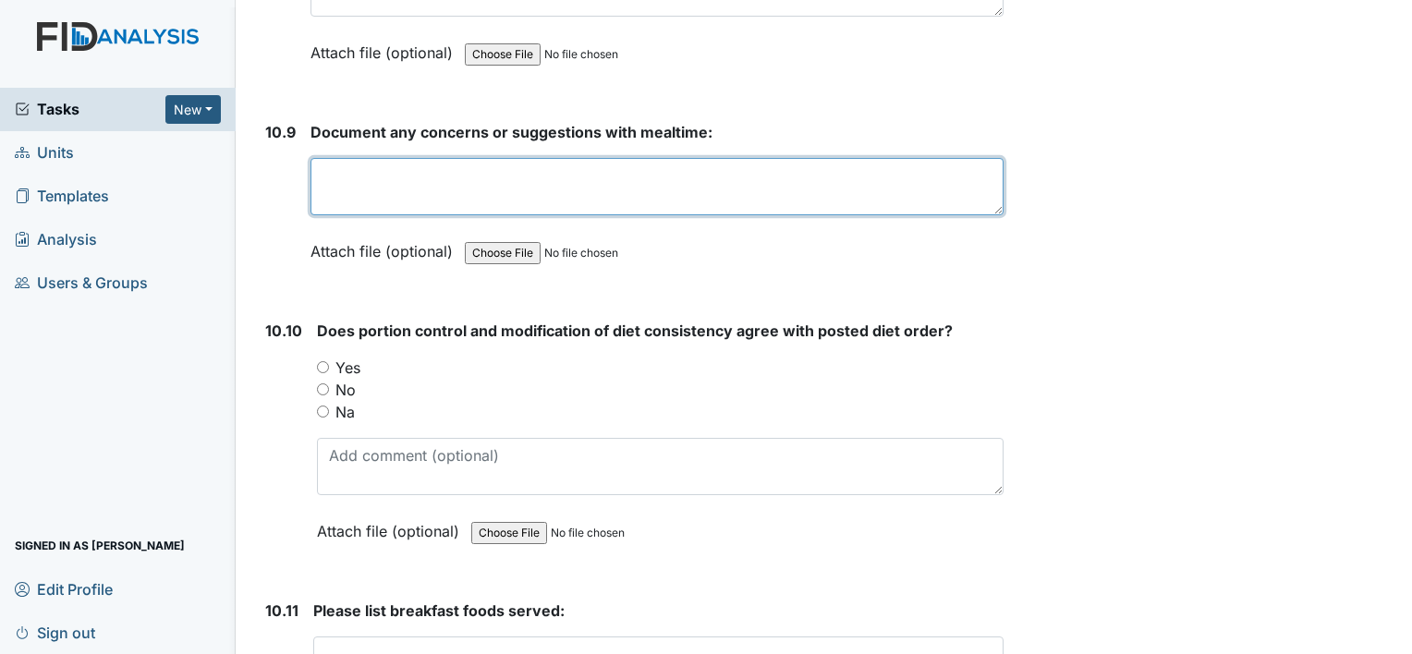
click at [358, 158] on textarea at bounding box center [657, 186] width 693 height 57
type textarea "Staff needs more training."
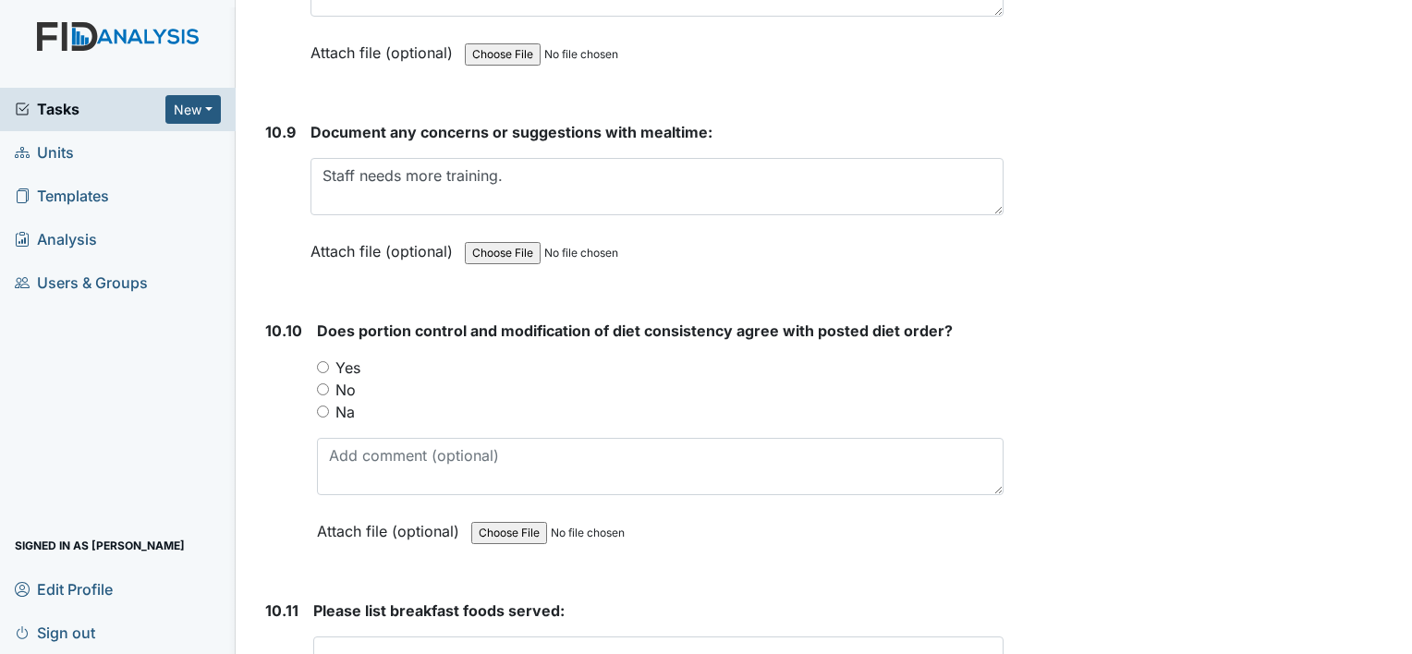
click at [320, 384] on input "No" at bounding box center [323, 390] width 12 height 12
radio input "true"
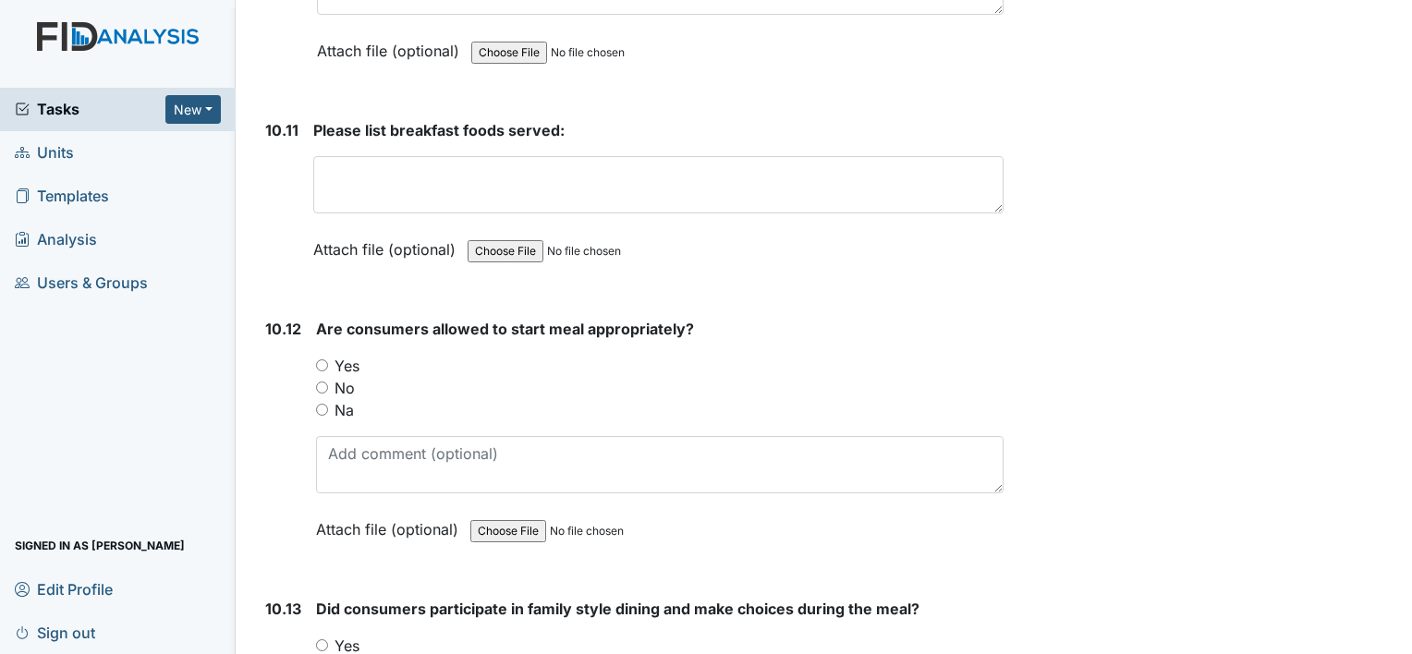
scroll to position [18837, 0]
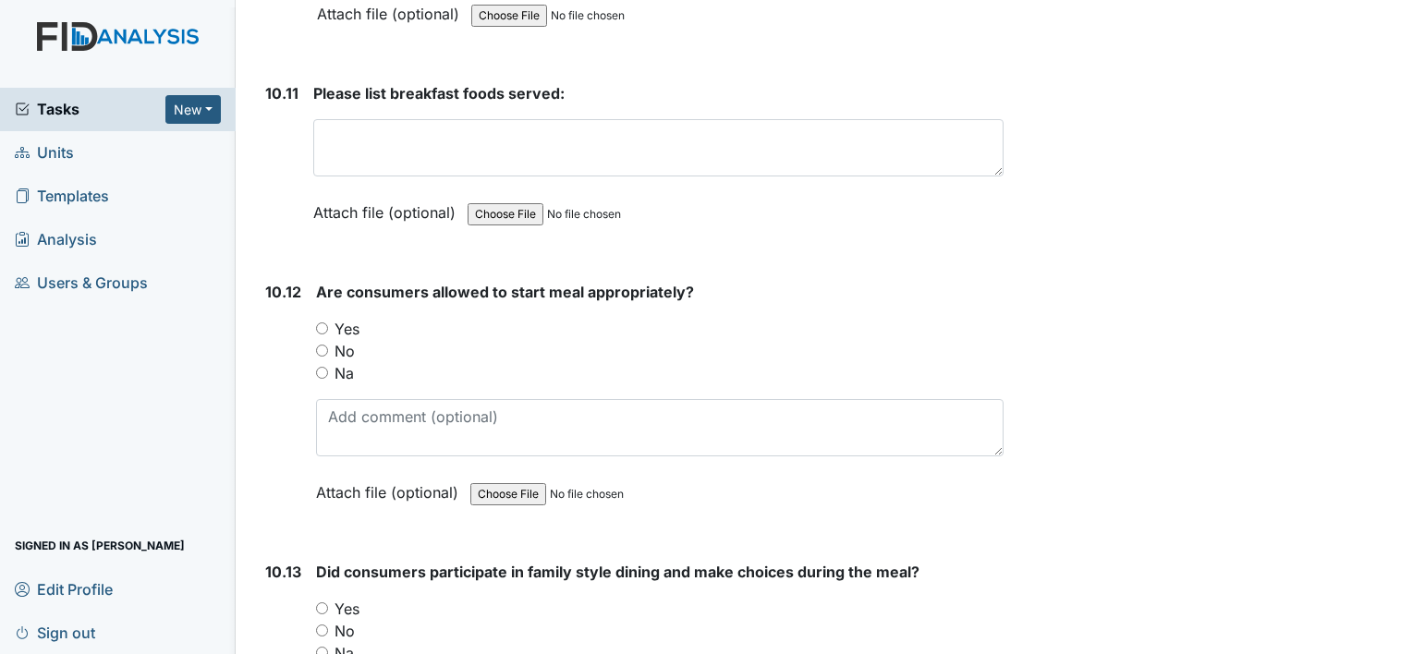
click at [321, 323] on input "Yes" at bounding box center [322, 329] width 12 height 12
radio input "true"
click at [321, 603] on input "Yes" at bounding box center [322, 609] width 12 height 12
radio input "true"
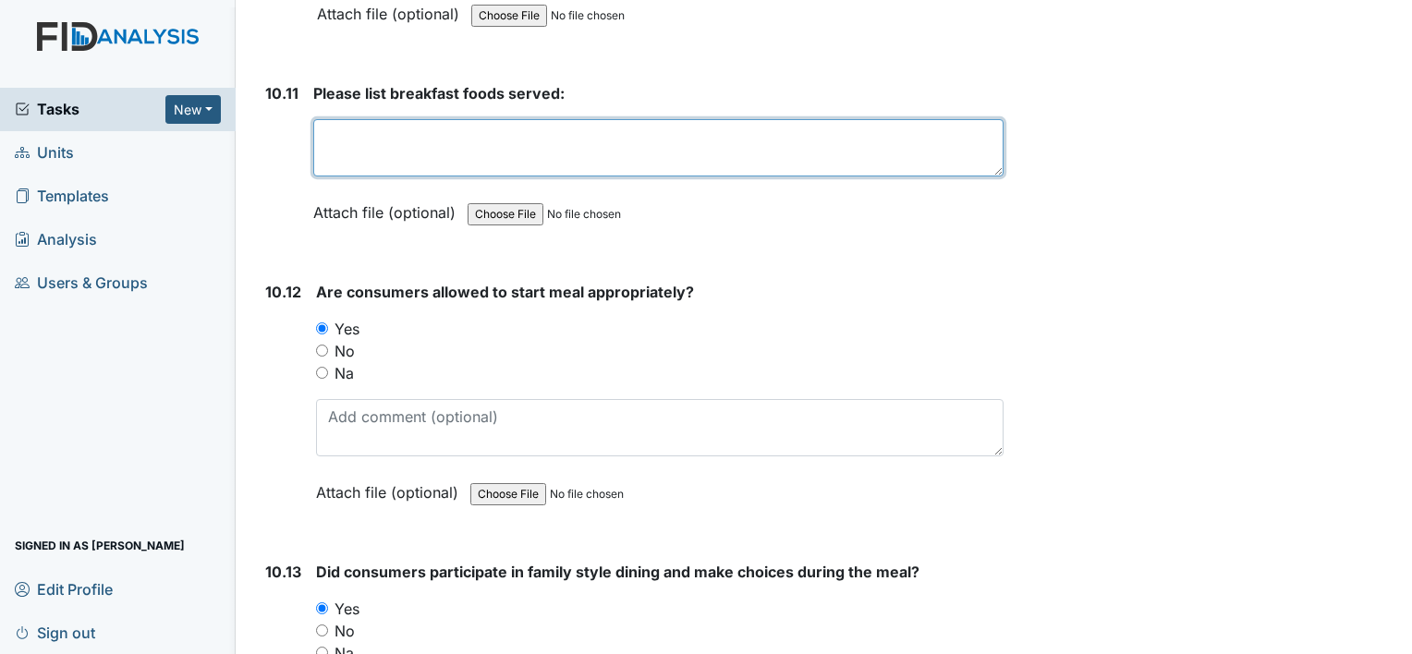
click at [336, 119] on textarea at bounding box center [658, 147] width 690 height 57
click at [422, 119] on textarea "cereal muffin" at bounding box center [658, 147] width 690 height 57
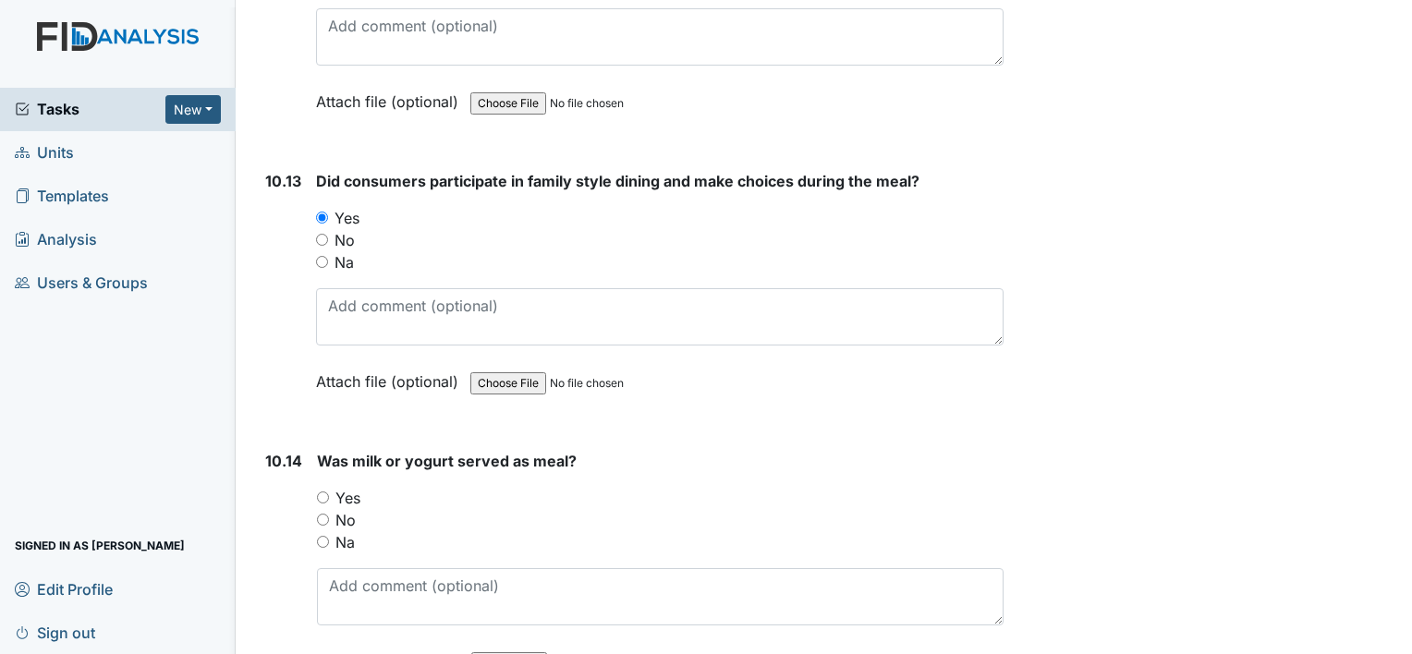
scroll to position [19232, 0]
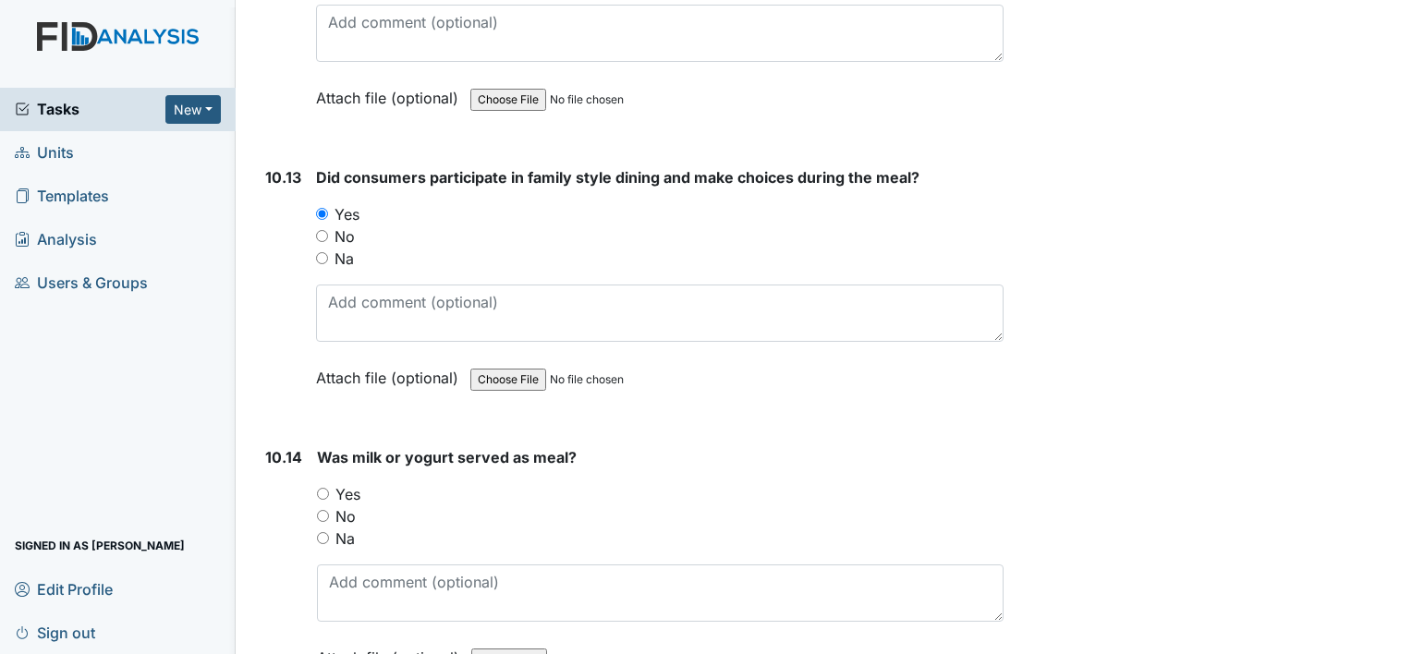
type textarea "cereal muffins milk tea water peaches"
click at [321, 488] on input "Yes" at bounding box center [323, 494] width 12 height 12
radio input "true"
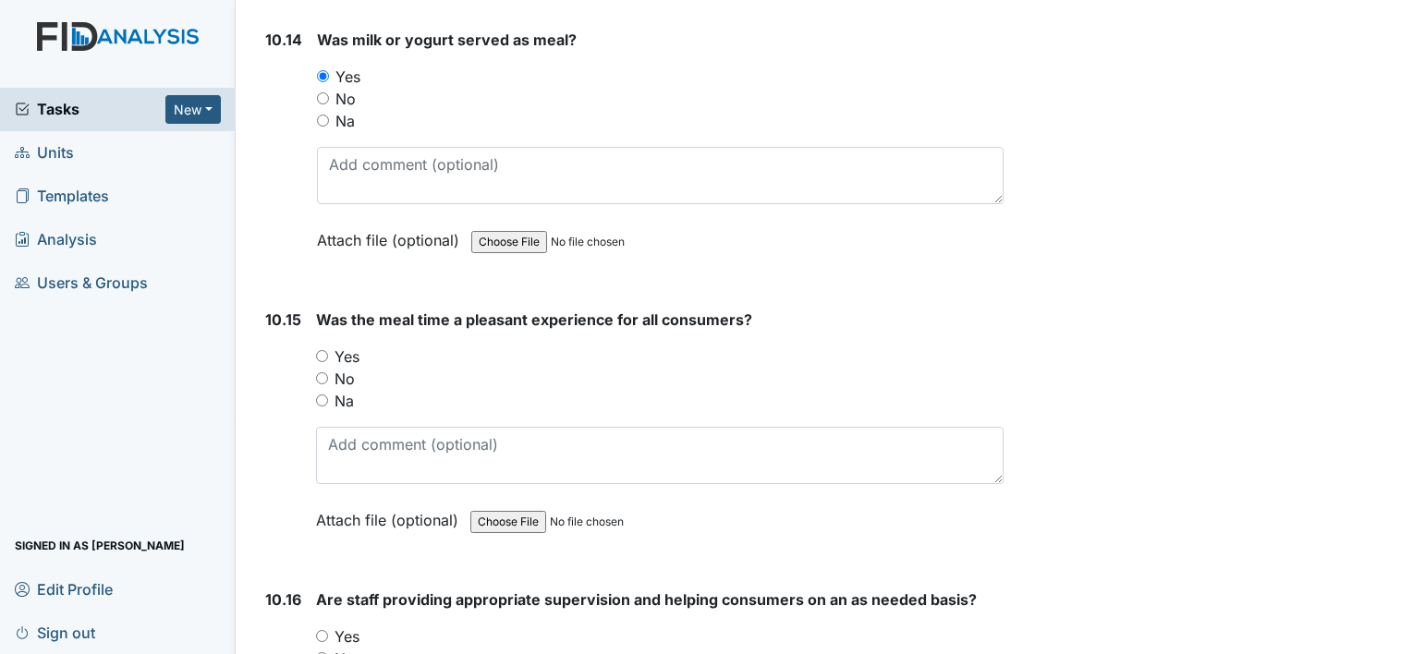
scroll to position [19686, 0]
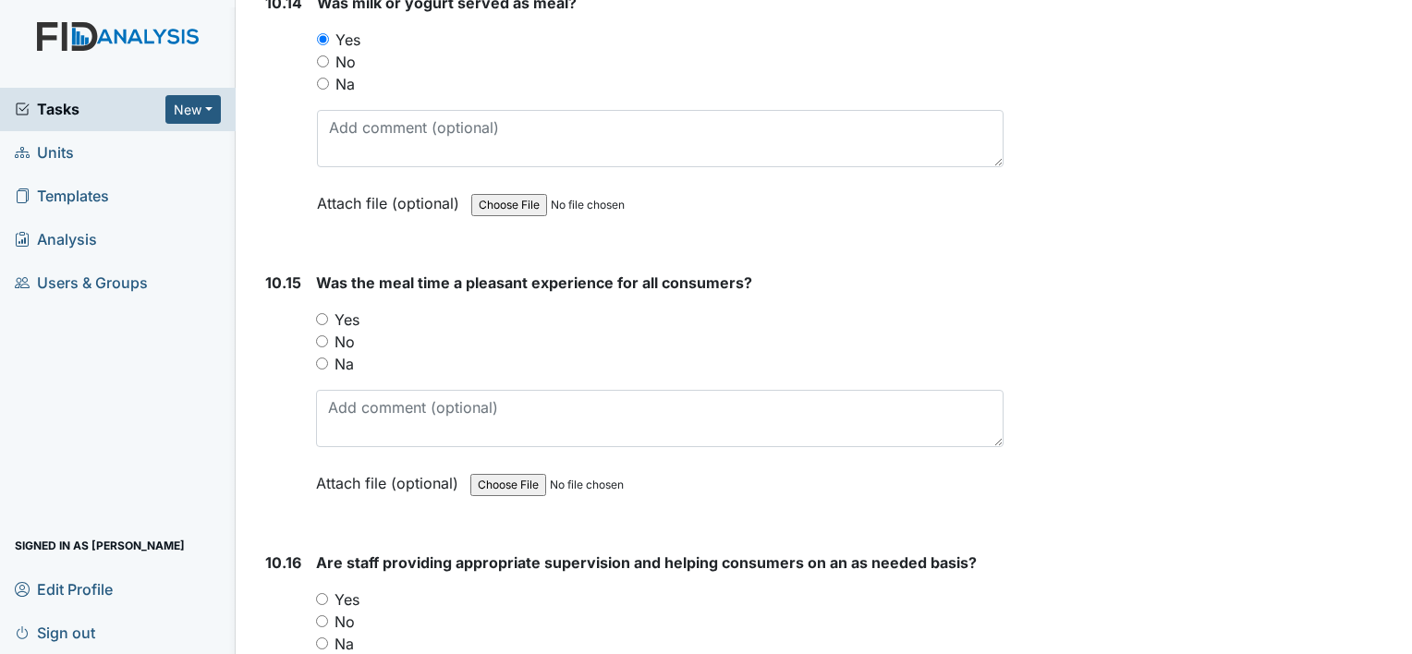
click at [323, 313] on input "Yes" at bounding box center [322, 319] width 12 height 12
radio input "true"
click at [321, 593] on input "Yes" at bounding box center [322, 599] width 12 height 12
radio input "true"
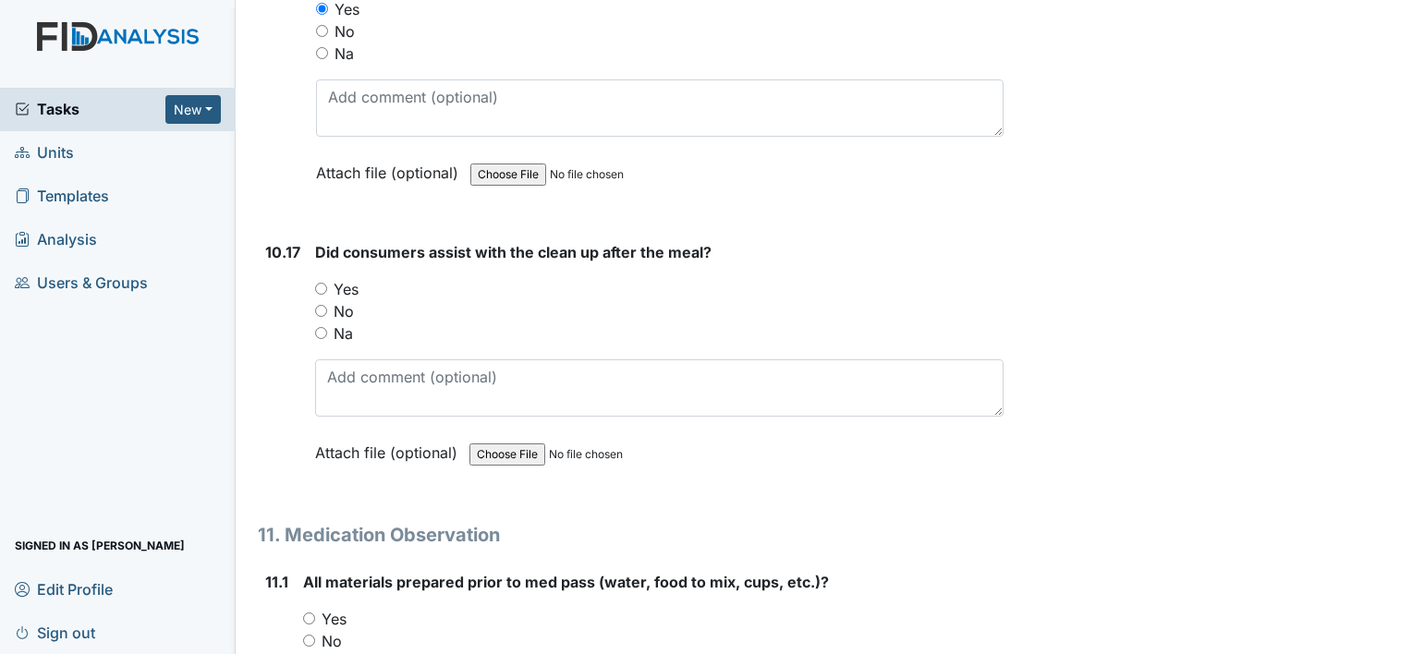
scroll to position [20314, 0]
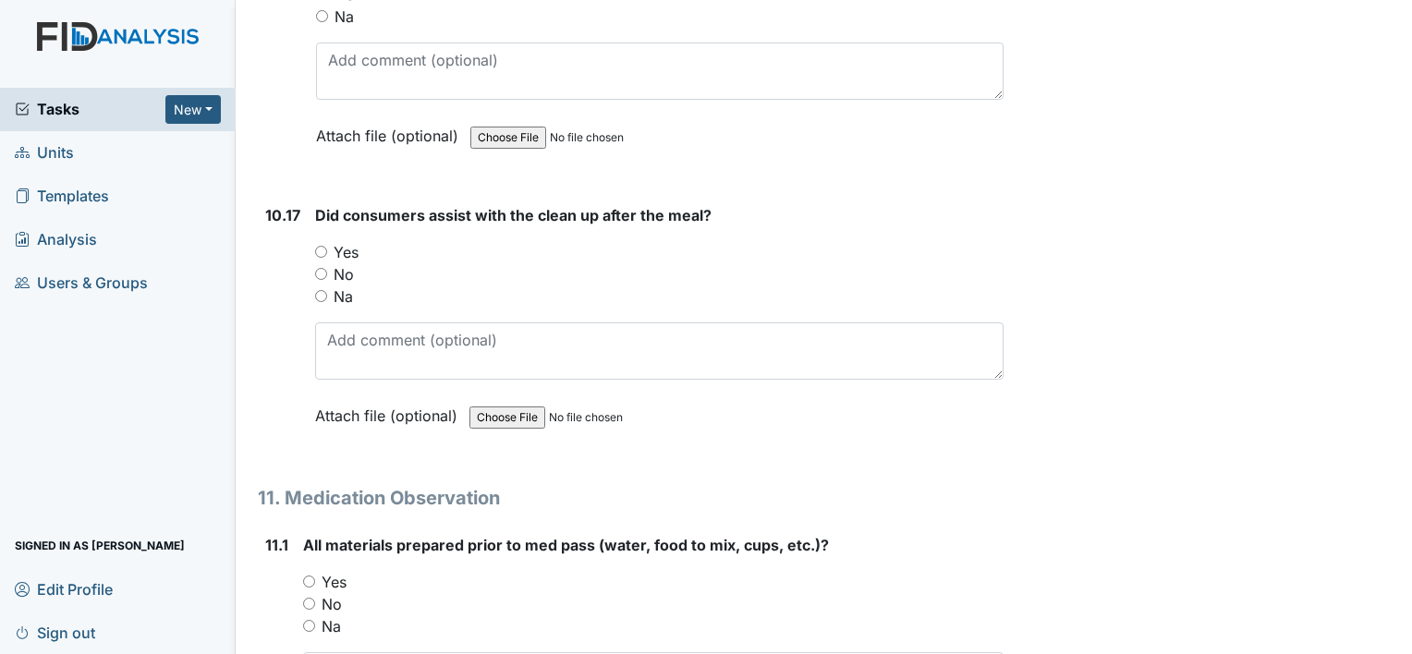
click at [320, 246] on input "Yes" at bounding box center [321, 252] width 12 height 12
radio input "true"
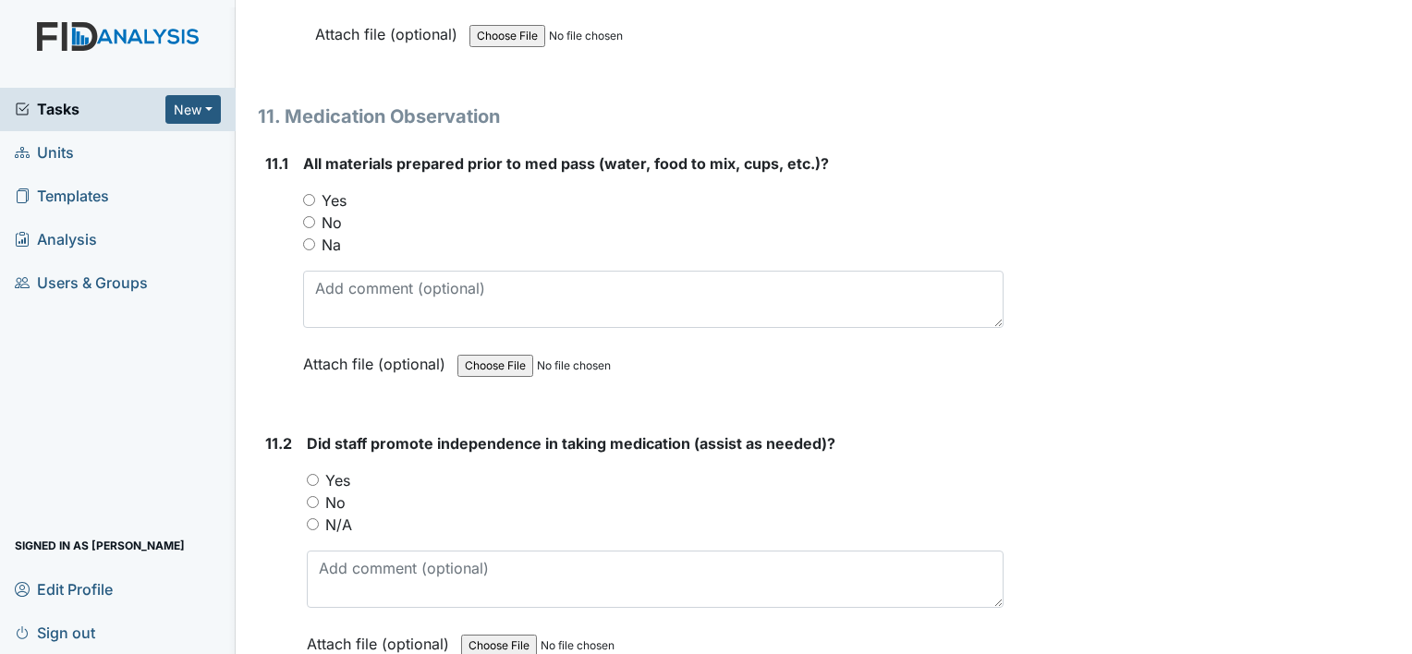
scroll to position [20733, 0]
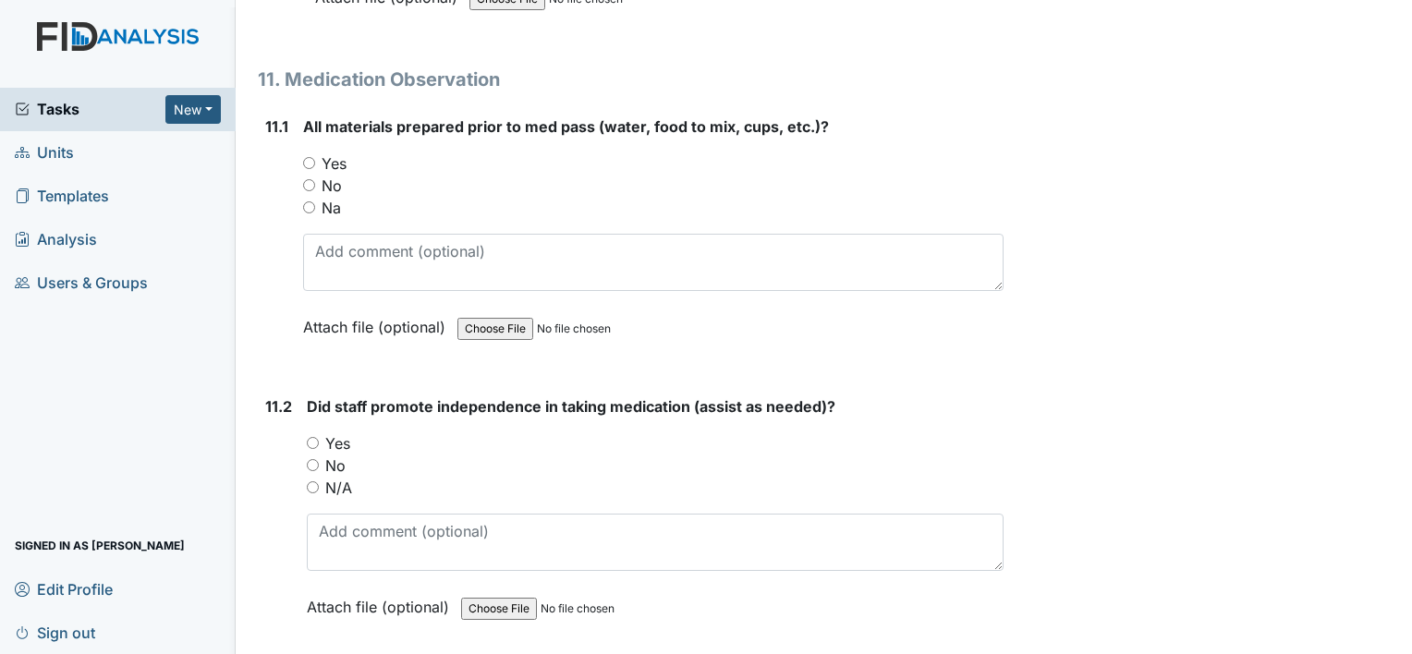
click at [307, 157] on input "Yes" at bounding box center [309, 163] width 12 height 12
radio input "true"
click at [309, 437] on input "Yes" at bounding box center [313, 443] width 12 height 12
radio input "true"
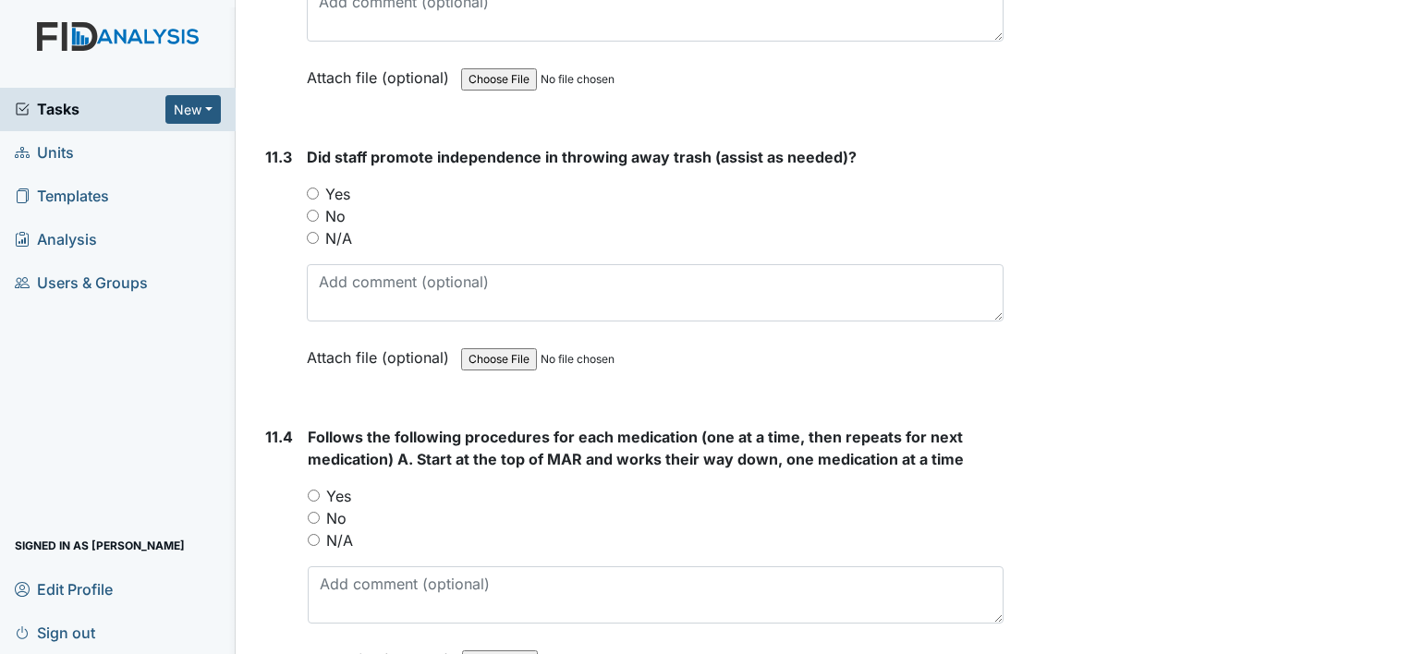
scroll to position [21299, 0]
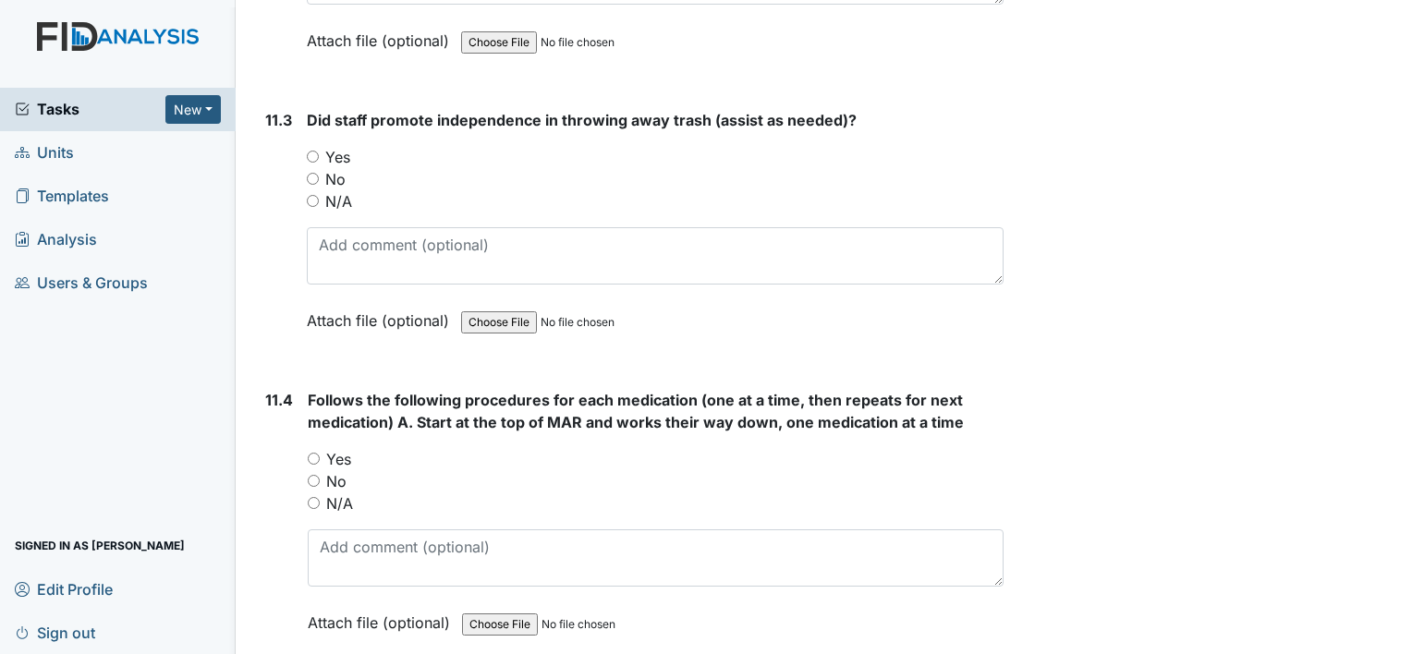
click at [314, 151] on input "Yes" at bounding box center [313, 157] width 12 height 12
radio input "true"
click at [313, 453] on input "Yes" at bounding box center [314, 459] width 12 height 12
radio input "true"
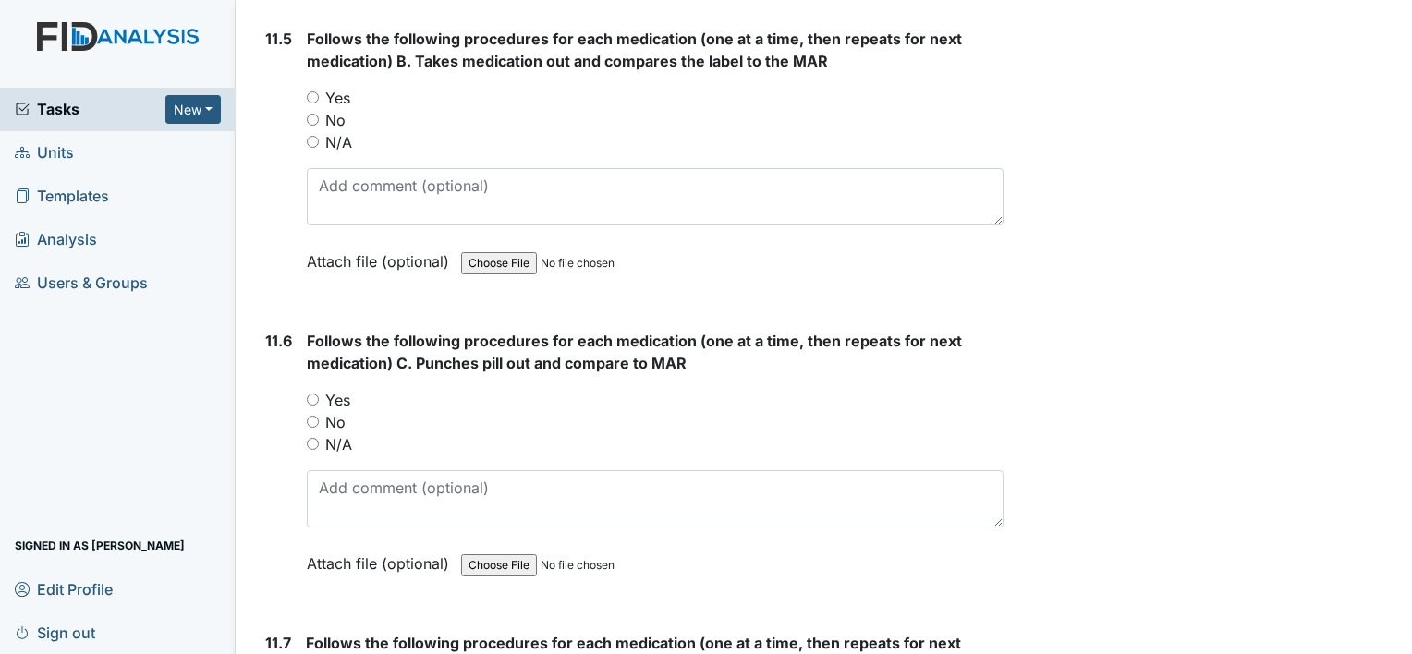
scroll to position [21990, 0]
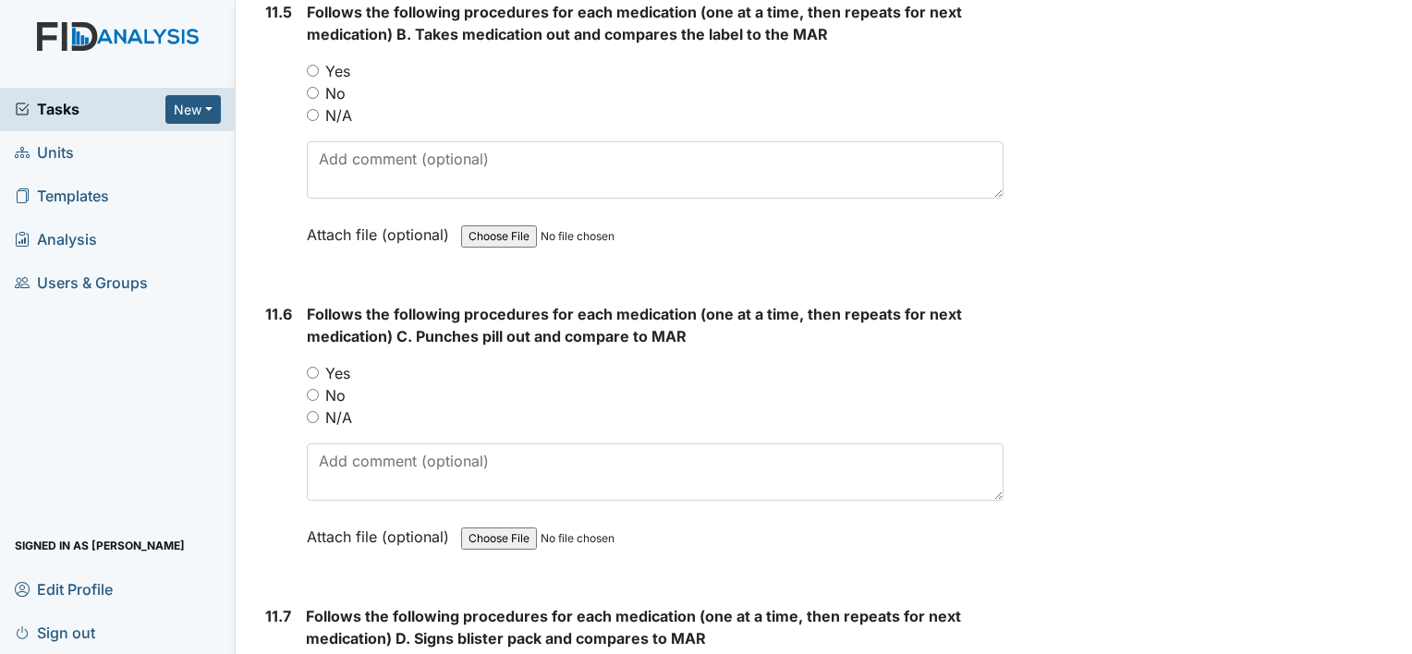
click at [309, 367] on input "Yes" at bounding box center [313, 373] width 12 height 12
radio input "true"
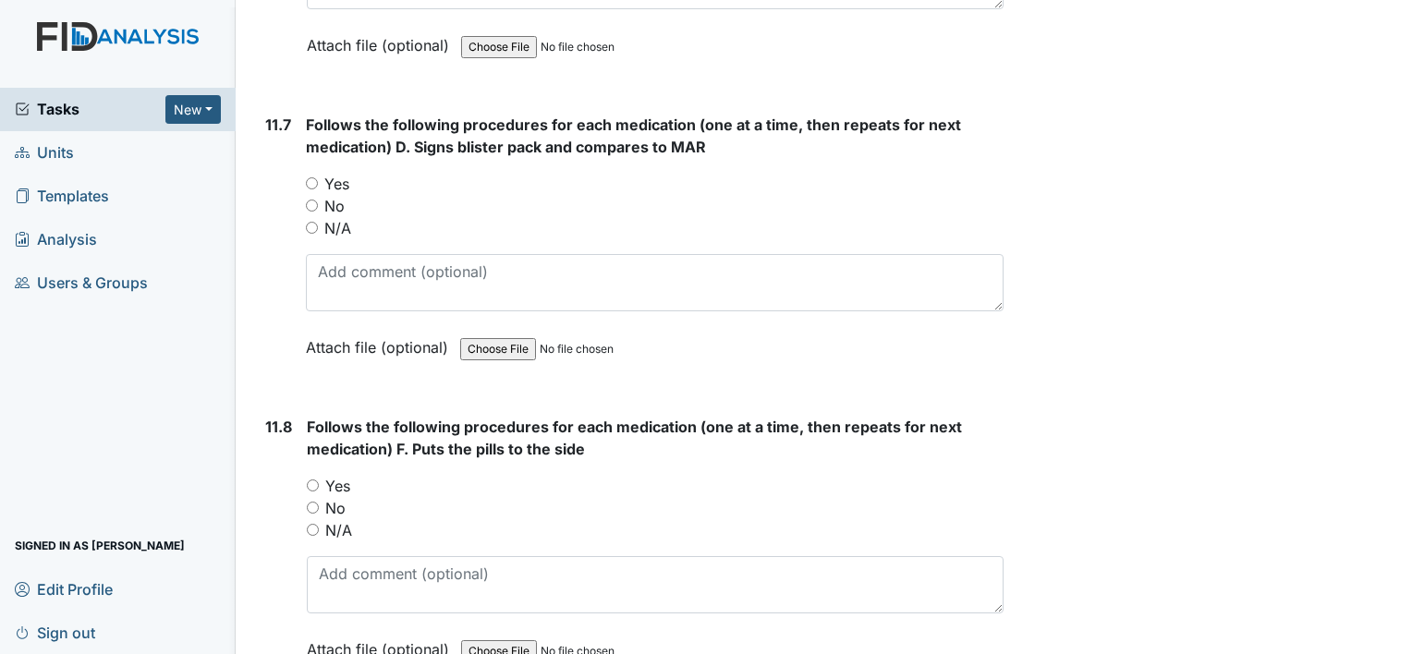
scroll to position [22482, 0]
click at [311, 177] on input "Yes" at bounding box center [312, 183] width 12 height 12
radio input "true"
click at [314, 479] on input "Yes" at bounding box center [313, 485] width 12 height 12
radio input "true"
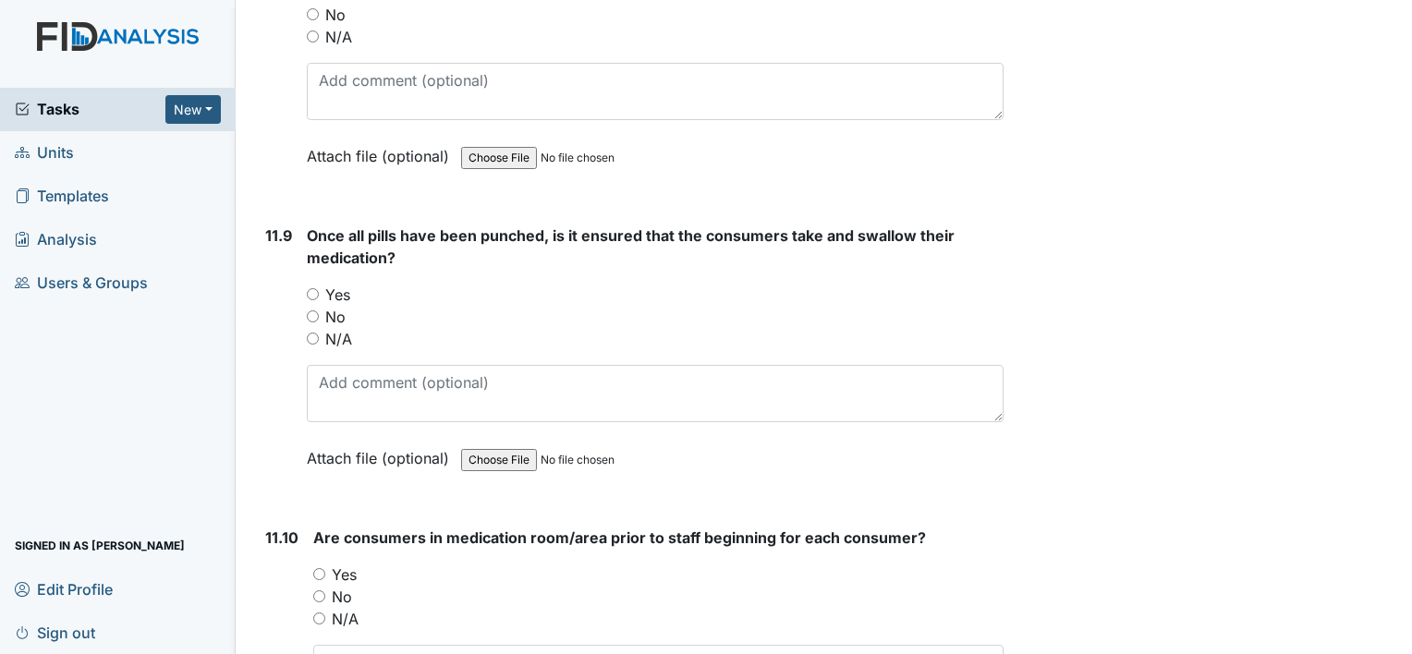
scroll to position [23012, 0]
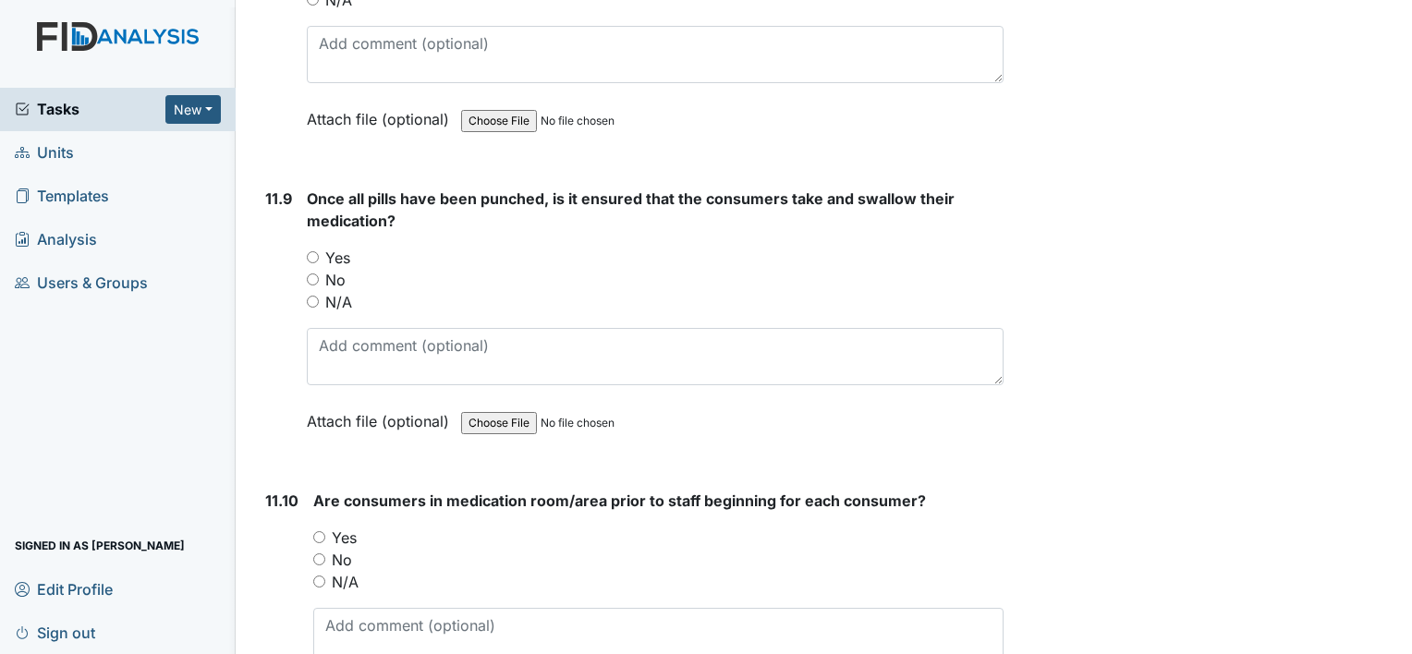
click at [312, 251] on input "Yes" at bounding box center [313, 257] width 12 height 12
radio input "true"
